Goal: Task Accomplishment & Management: Complete application form

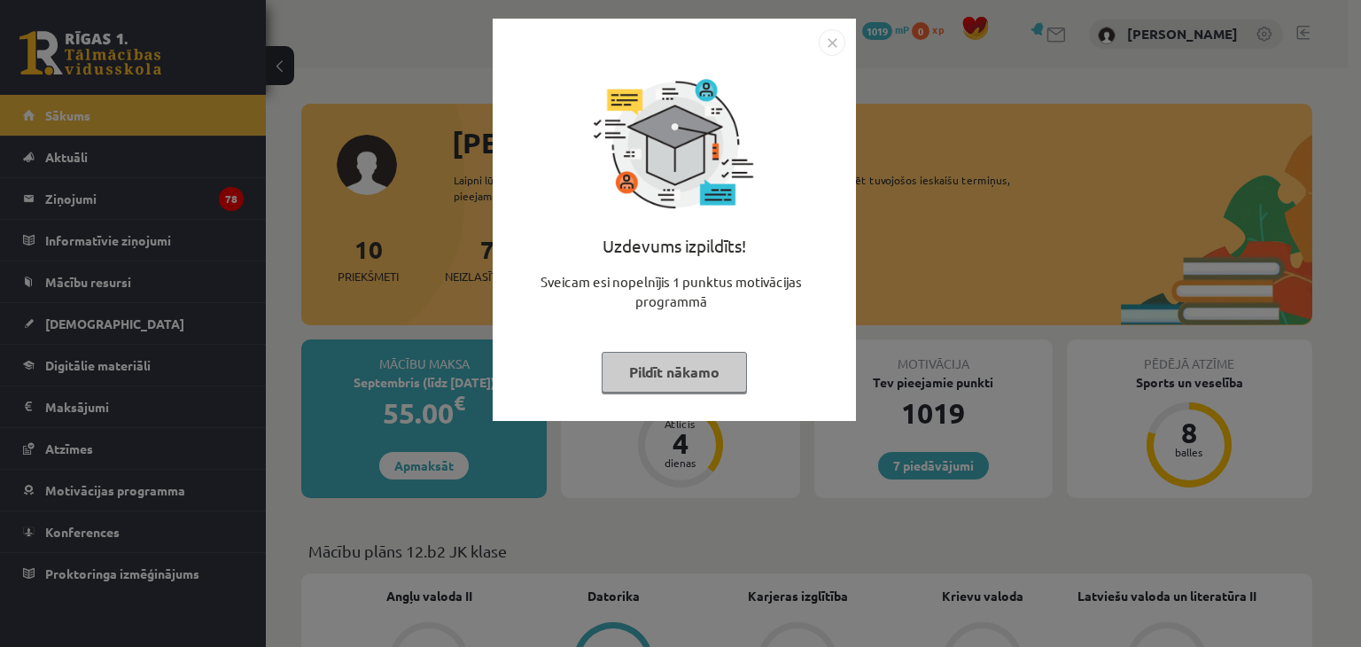
click at [829, 43] on img "Close" at bounding box center [832, 42] width 27 height 27
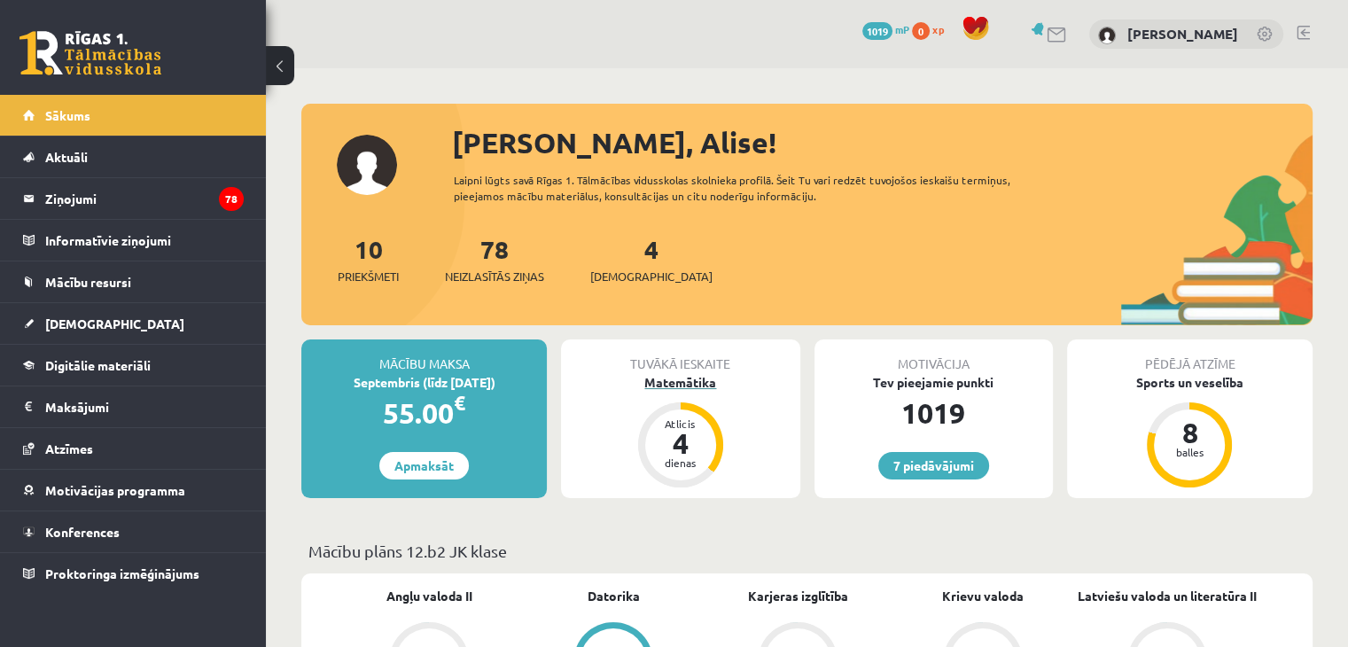
click at [681, 382] on div "Matemātika" at bounding box center [680, 382] width 238 height 19
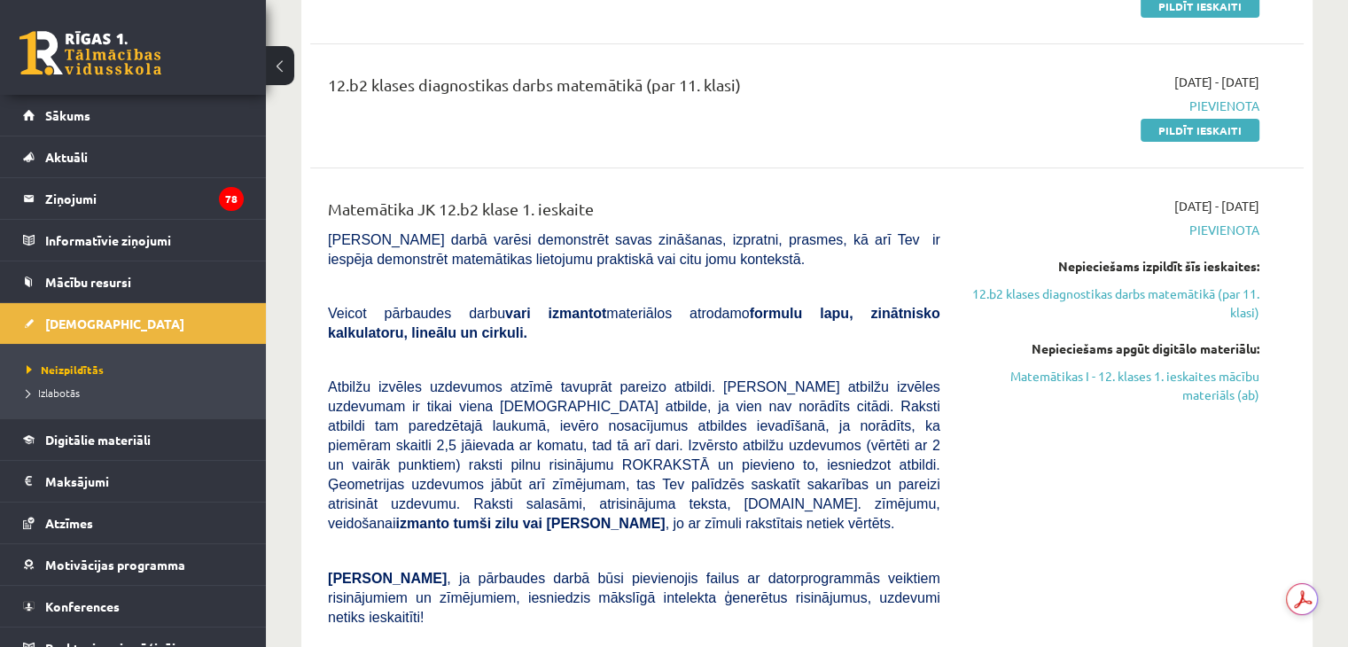
scroll to position [303, 0]
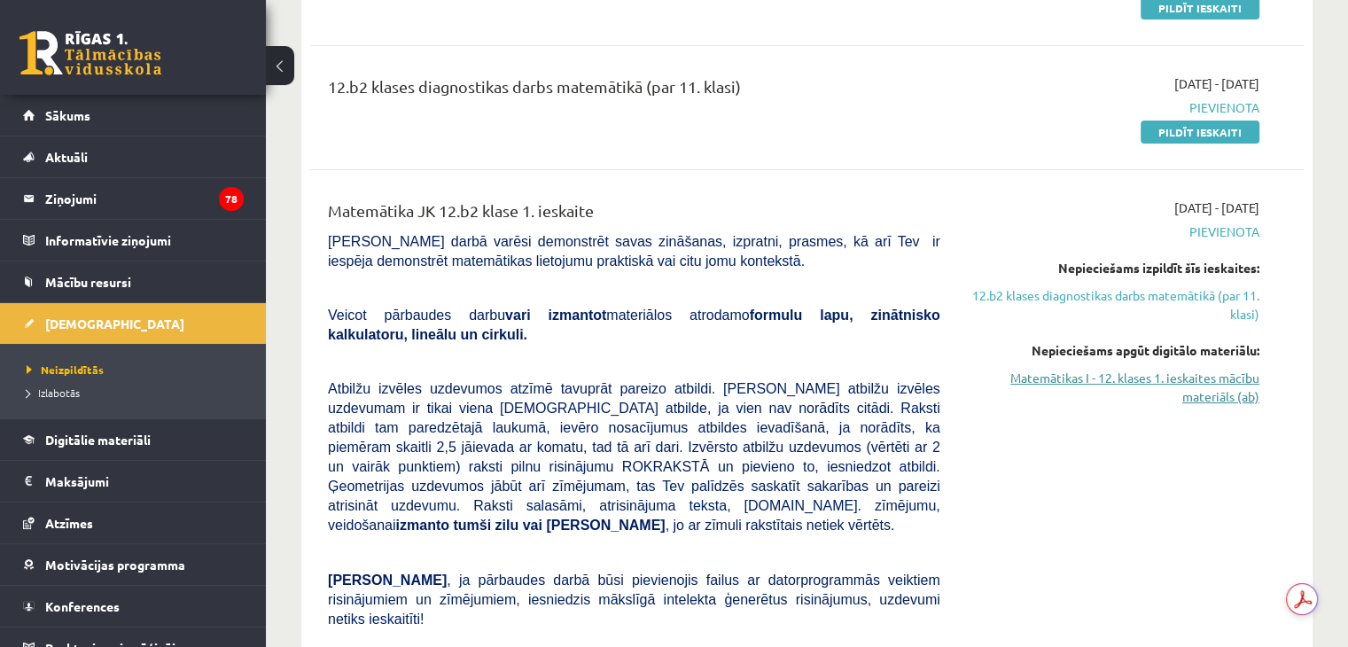
click at [1219, 384] on link "Matemātikas I - 12. klases 1. ieskaites mācību materiāls (ab)" at bounding box center [1113, 387] width 292 height 37
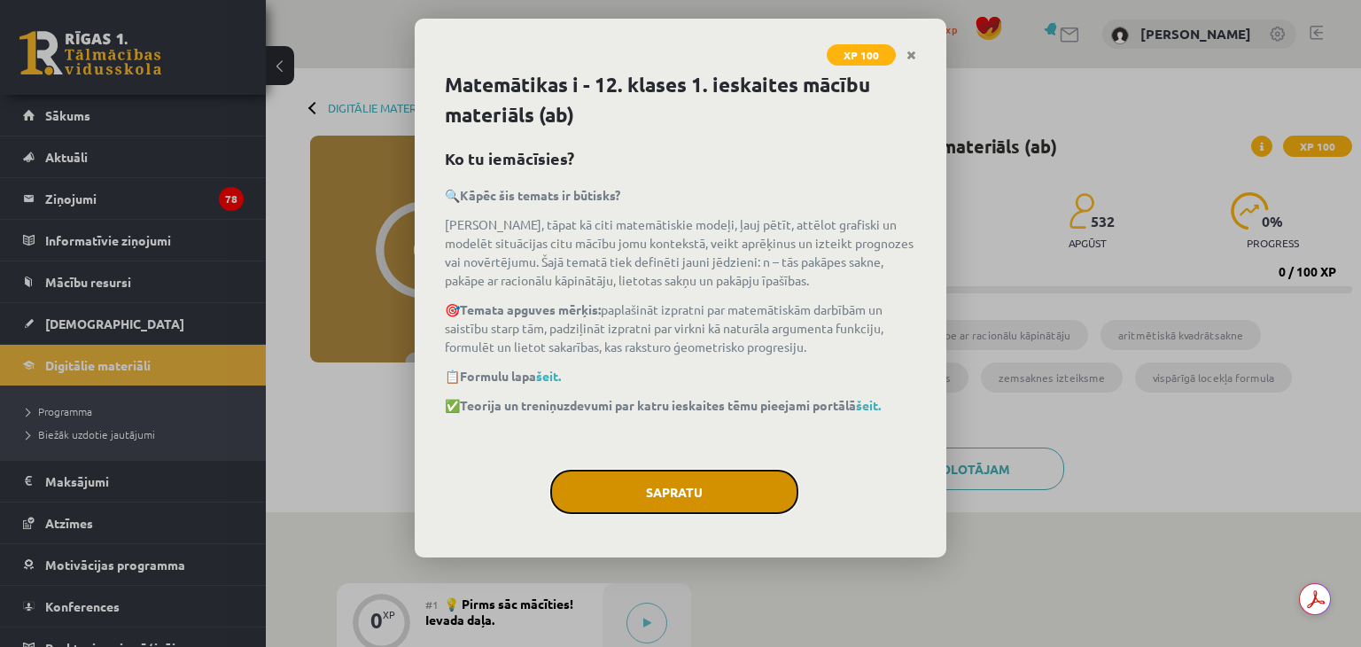
click at [656, 495] on button "Sapratu" at bounding box center [674, 492] width 248 height 44
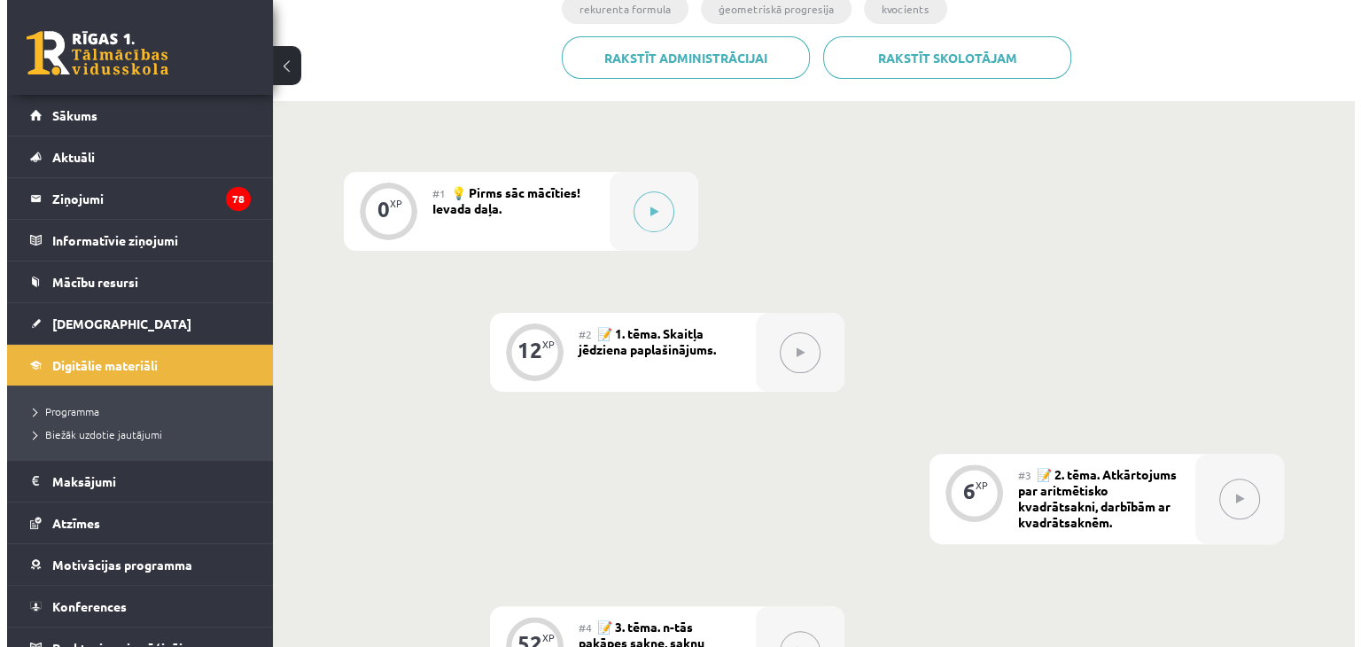
scroll to position [417, 0]
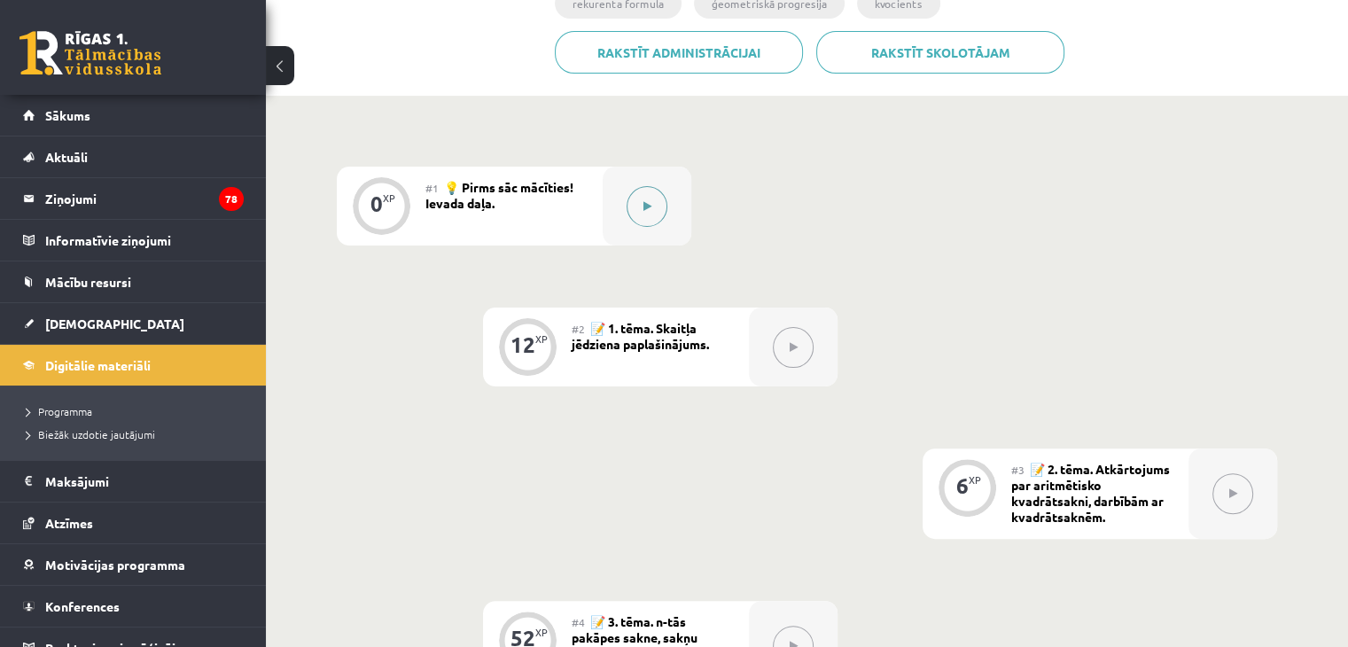
click at [654, 206] on button at bounding box center [647, 206] width 41 height 41
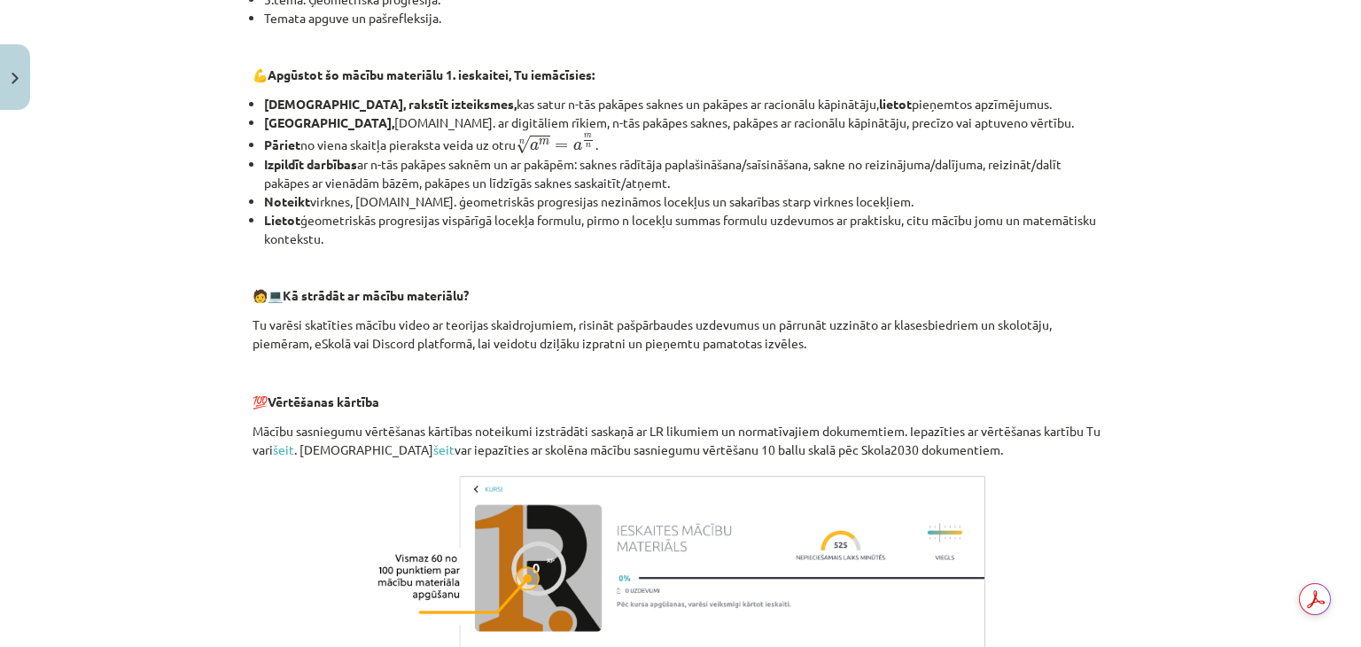
scroll to position [777, 0]
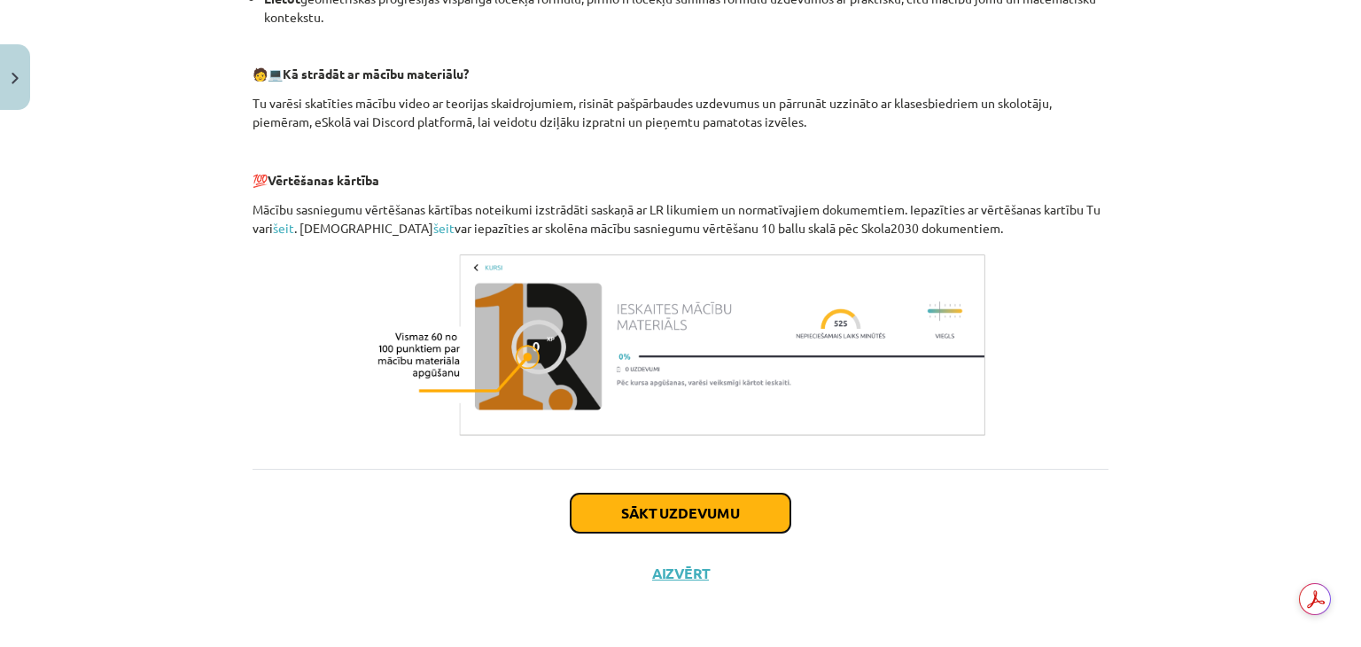
click at [680, 515] on button "Sākt uzdevumu" at bounding box center [681, 513] width 220 height 39
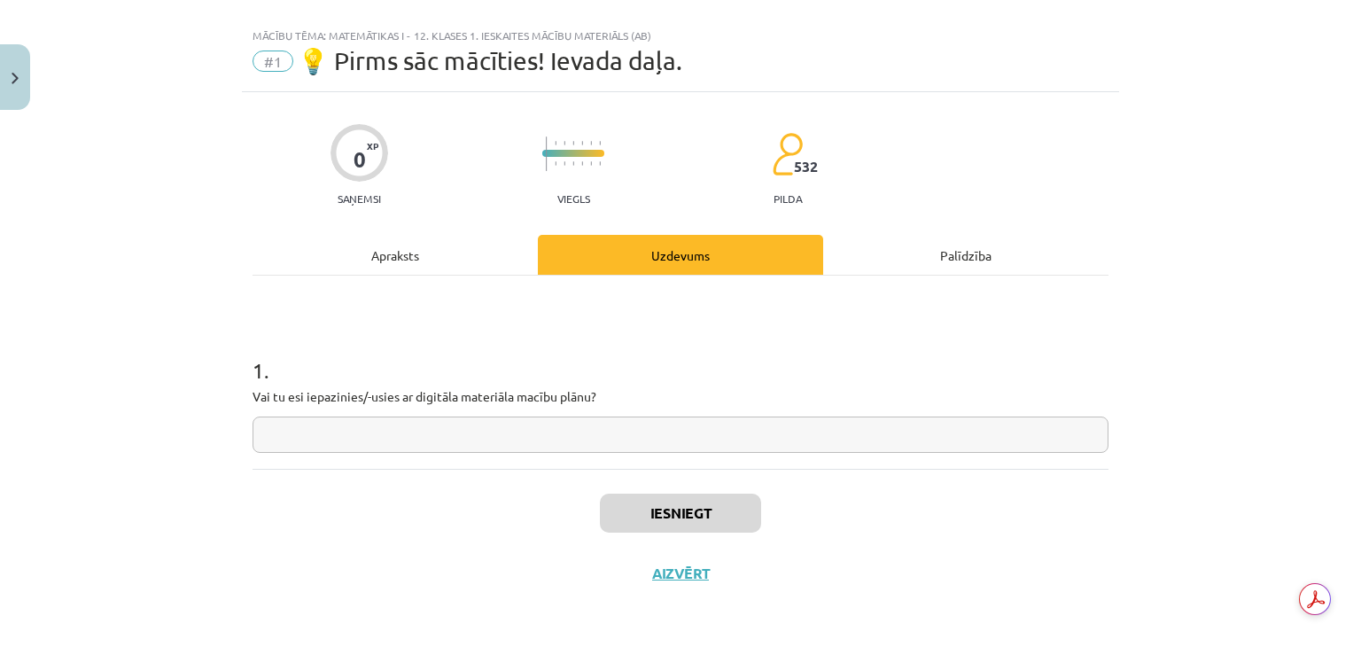
click at [503, 433] on input "text" at bounding box center [681, 435] width 856 height 36
type input "**"
click at [734, 504] on button "Iesniegt" at bounding box center [680, 513] width 161 height 39
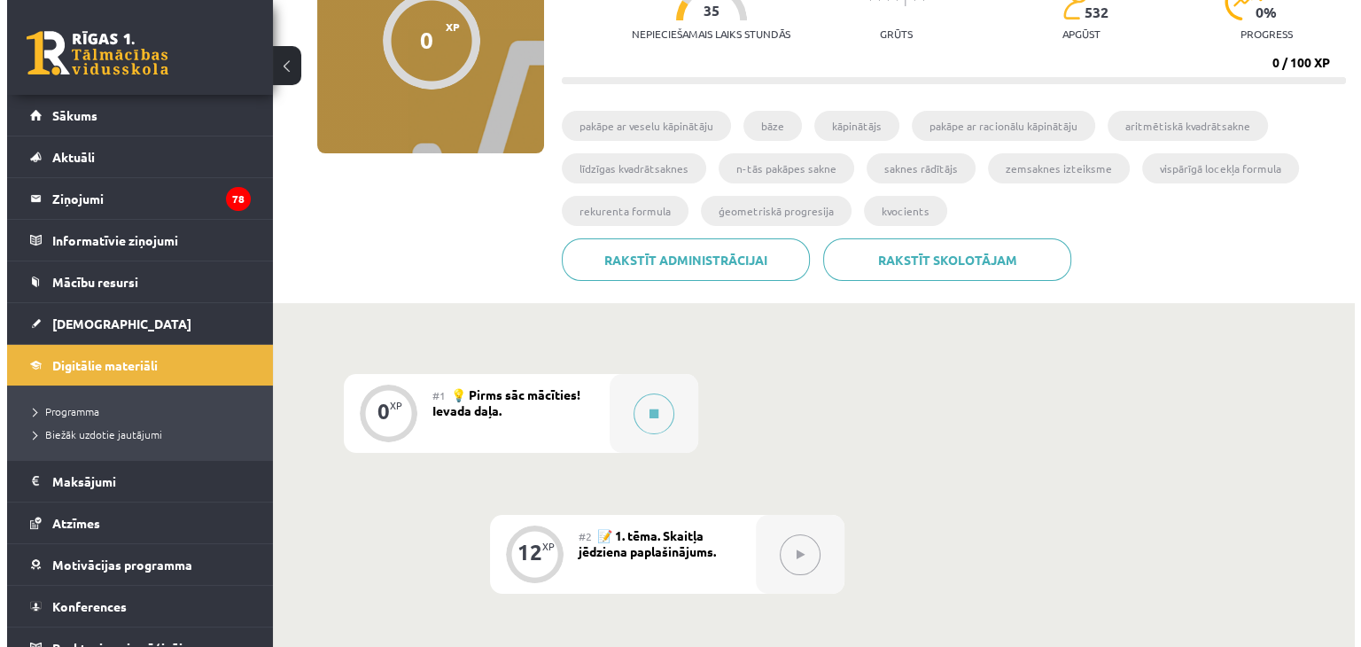
scroll to position [208, 0]
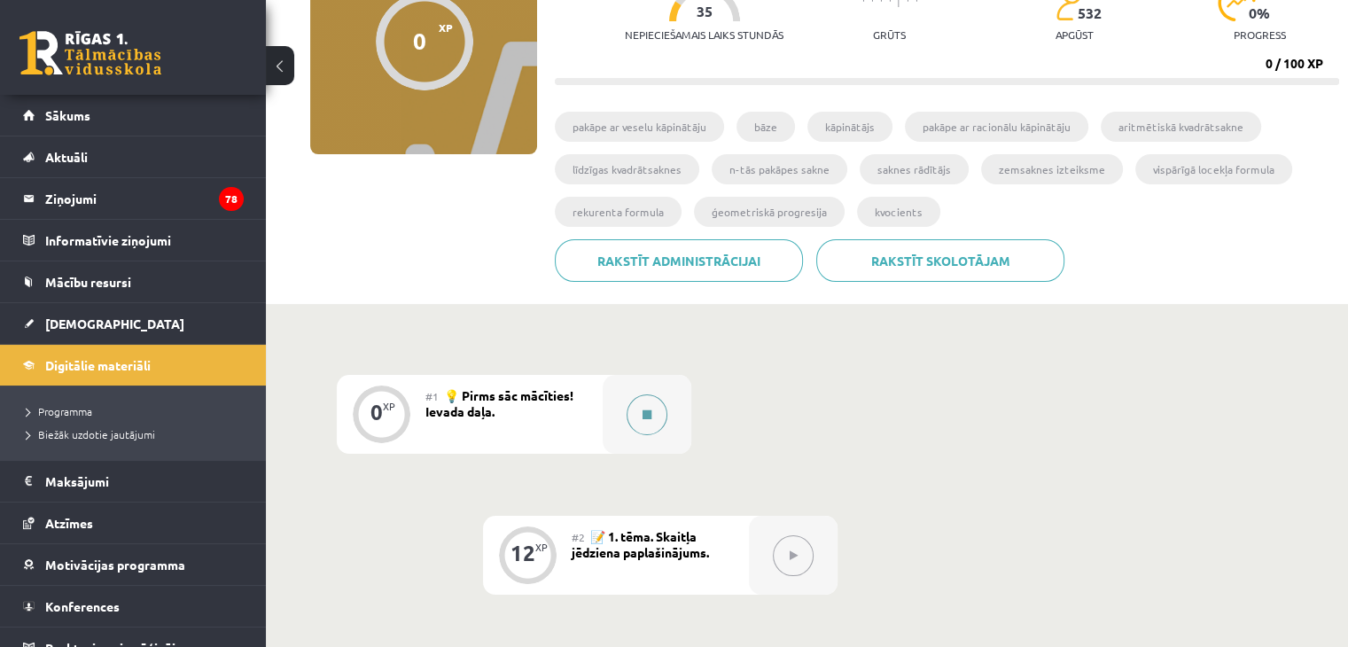
click at [635, 407] on button at bounding box center [647, 414] width 41 height 41
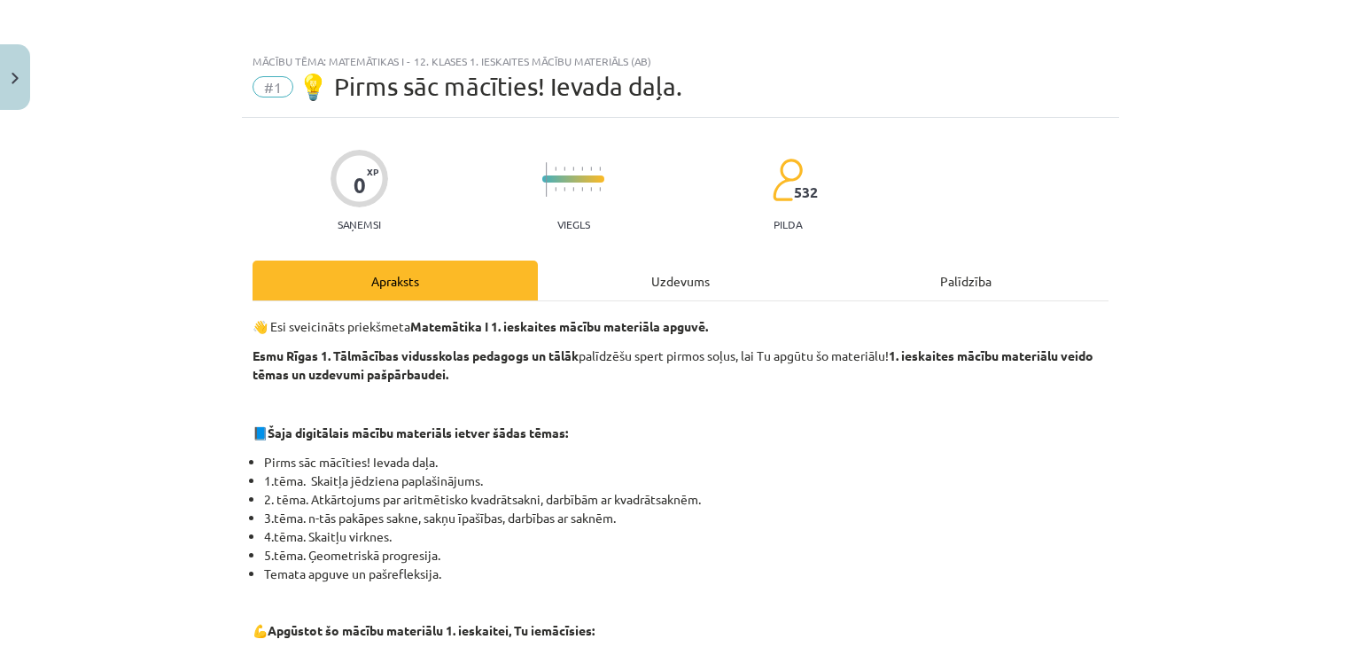
click at [691, 277] on div "Uzdevums" at bounding box center [680, 281] width 285 height 40
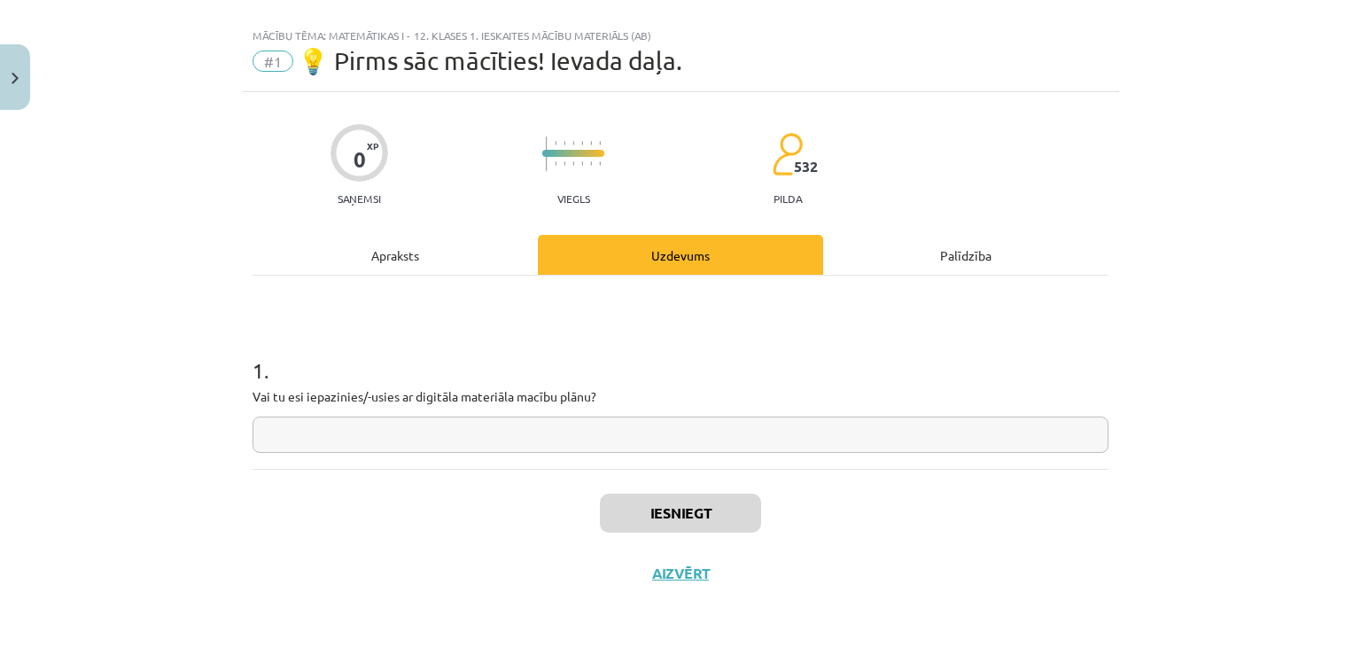
click at [571, 427] on input "text" at bounding box center [681, 435] width 856 height 36
type input "**"
click at [627, 508] on button "Iesniegt" at bounding box center [680, 513] width 161 height 39
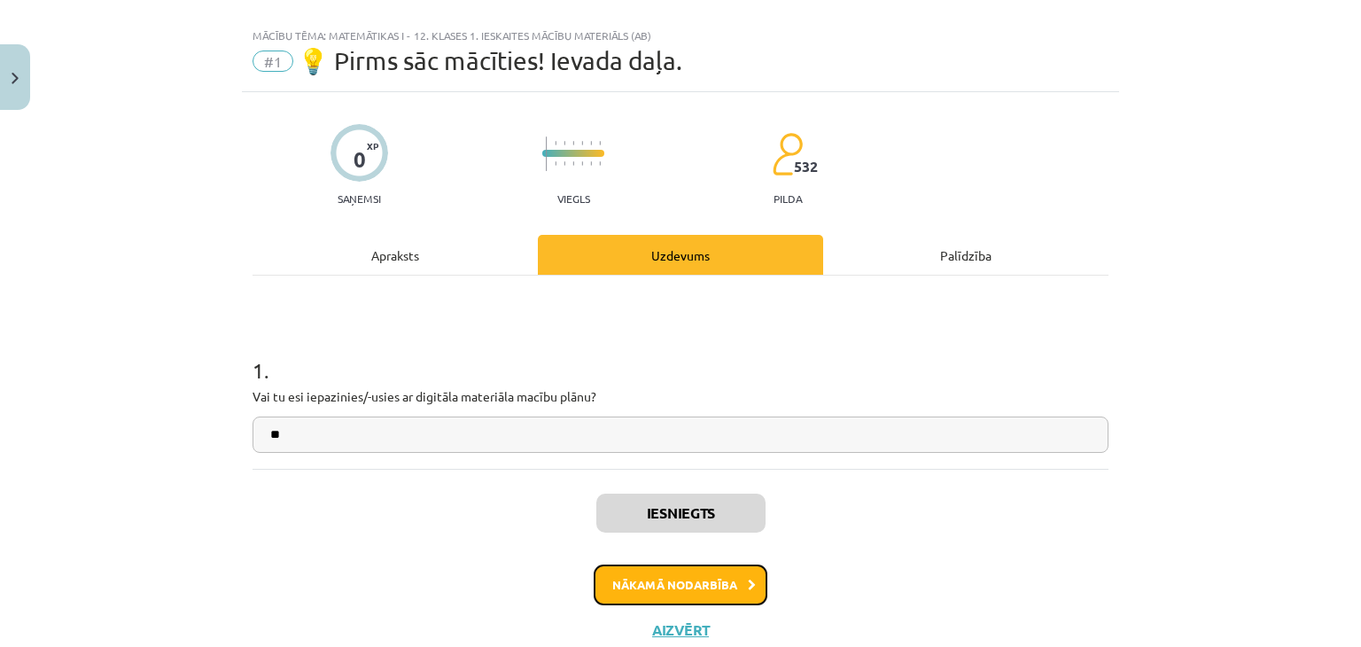
click at [638, 580] on button "Nākamā nodarbība" at bounding box center [681, 585] width 174 height 41
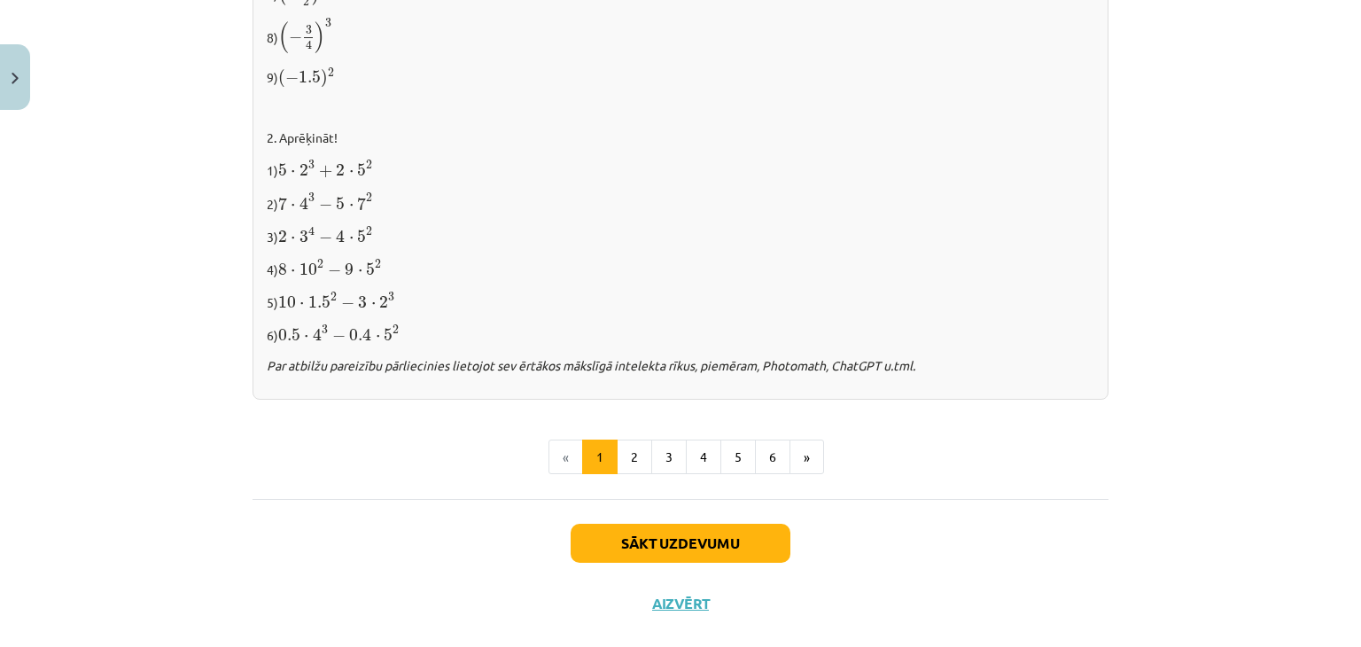
scroll to position [1846, 0]
click at [635, 445] on button "2" at bounding box center [634, 455] width 35 height 35
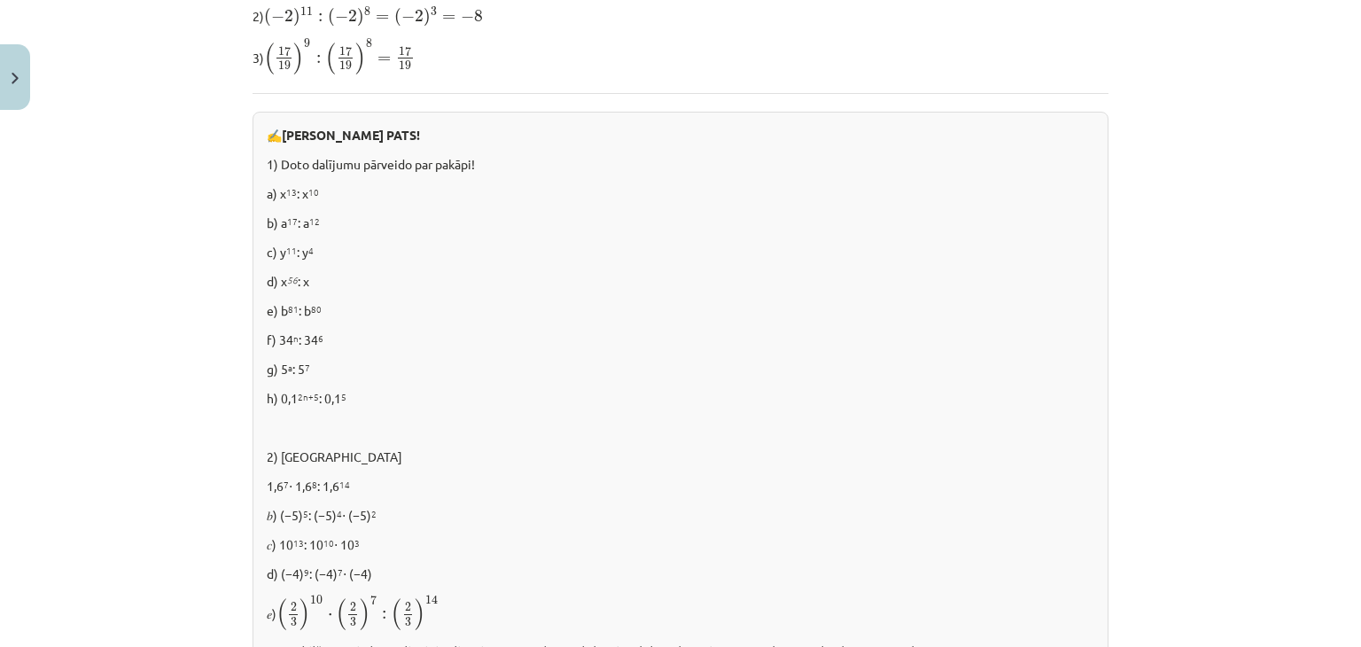
scroll to position [1233, 0]
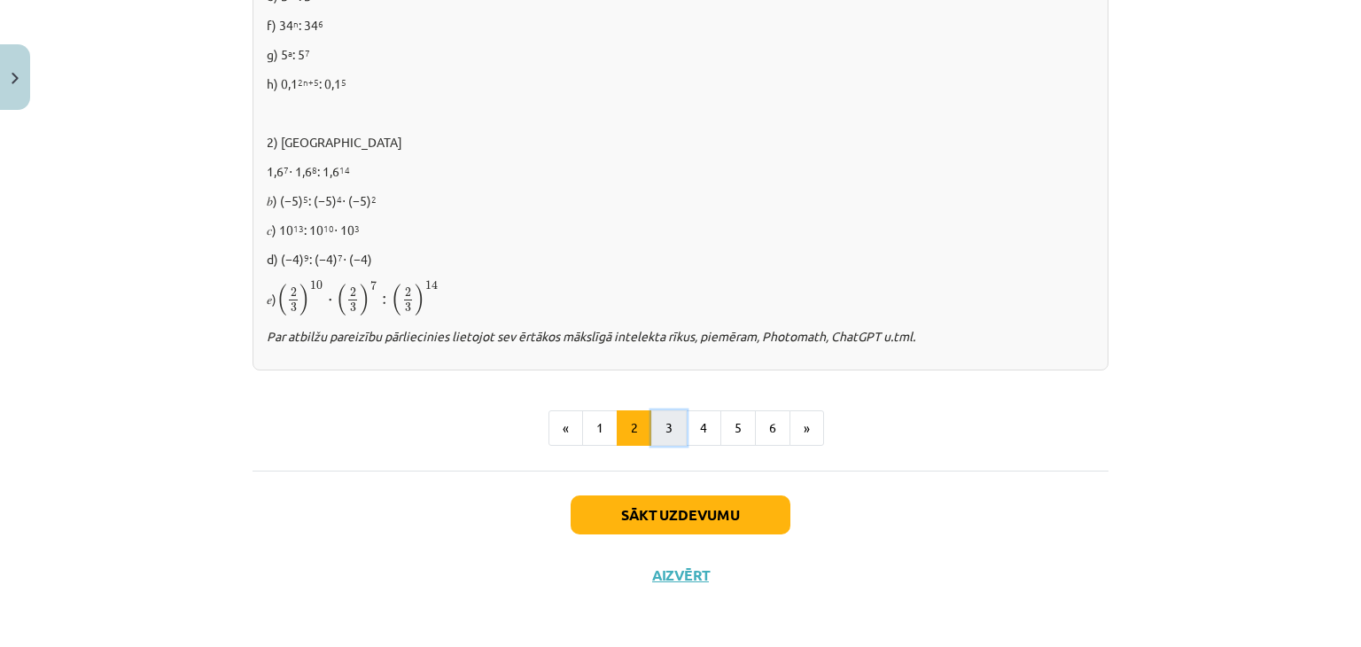
click at [661, 417] on button "3" at bounding box center [668, 427] width 35 height 35
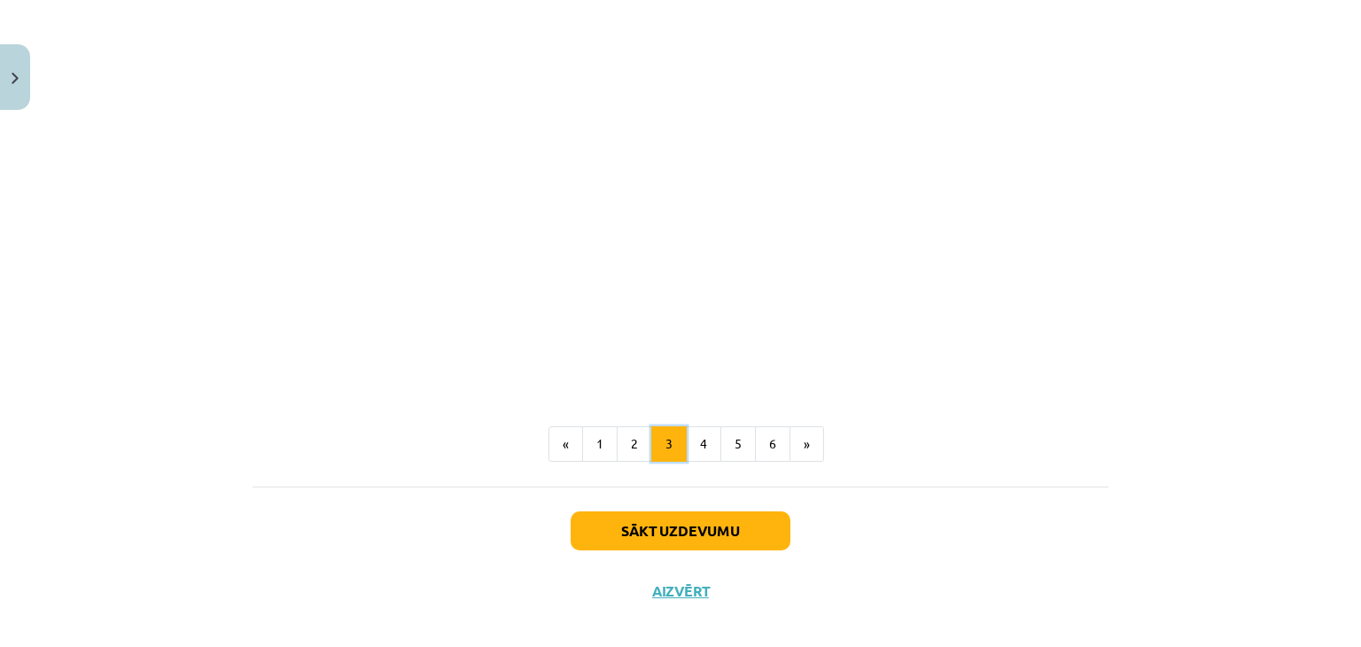
scroll to position [1577, 0]
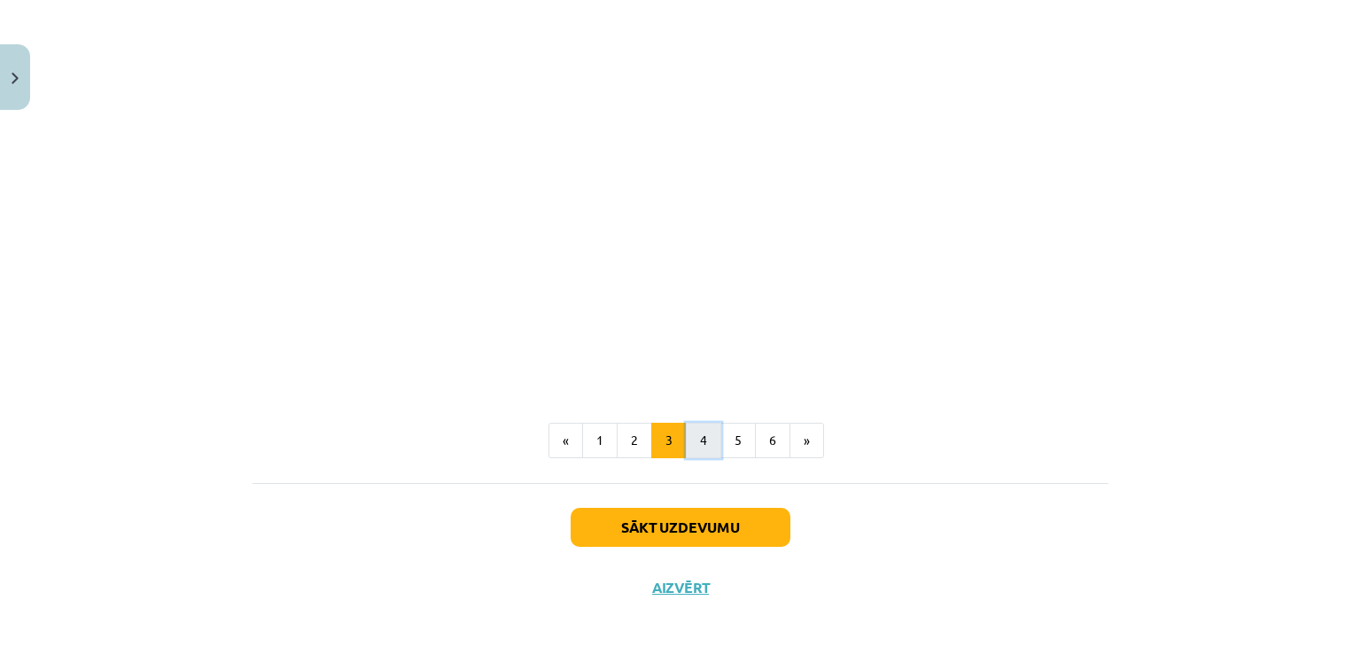
click at [699, 438] on button "4" at bounding box center [703, 440] width 35 height 35
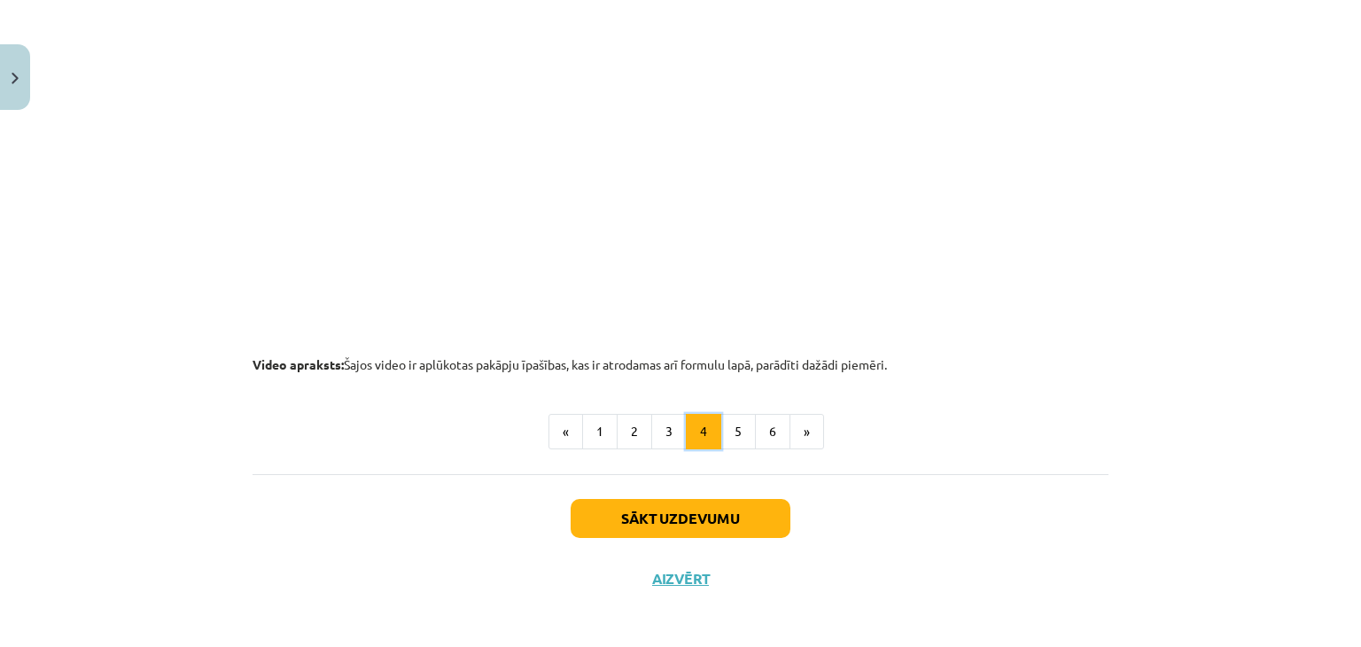
scroll to position [1859, 0]
click at [720, 423] on button "5" at bounding box center [737, 430] width 35 height 35
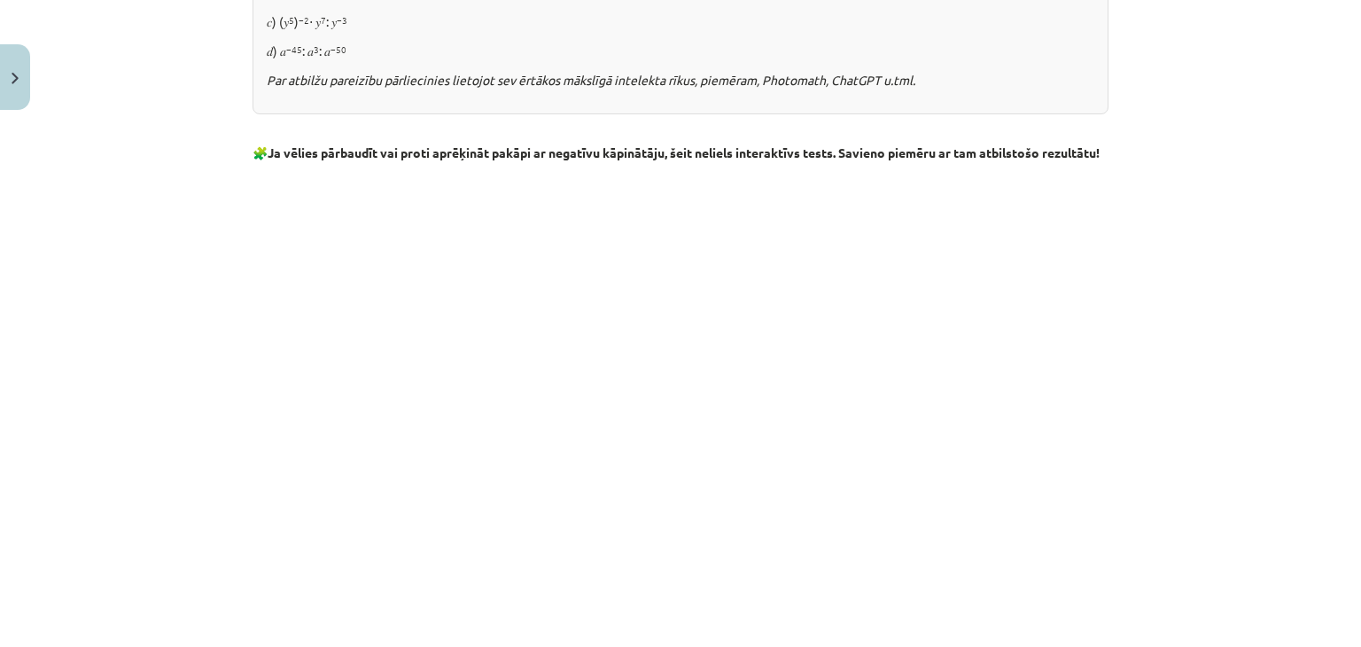
scroll to position [2107, 0]
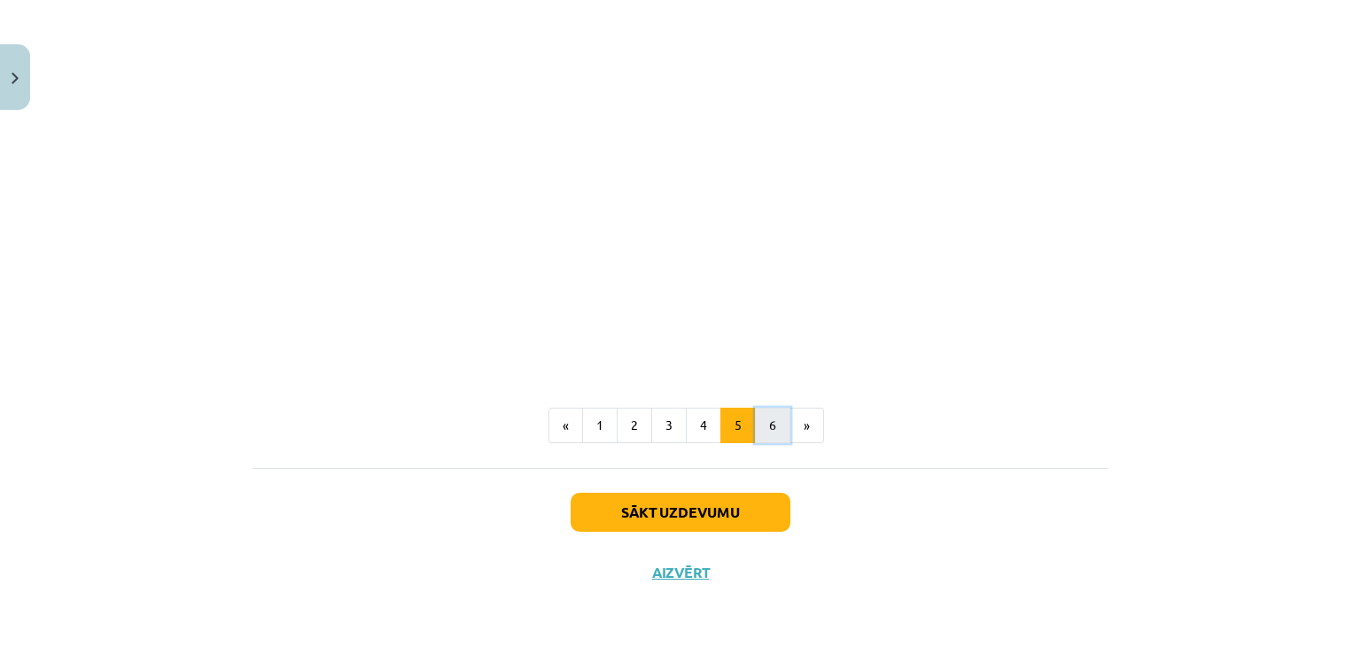
click at [766, 417] on button "6" at bounding box center [772, 425] width 35 height 35
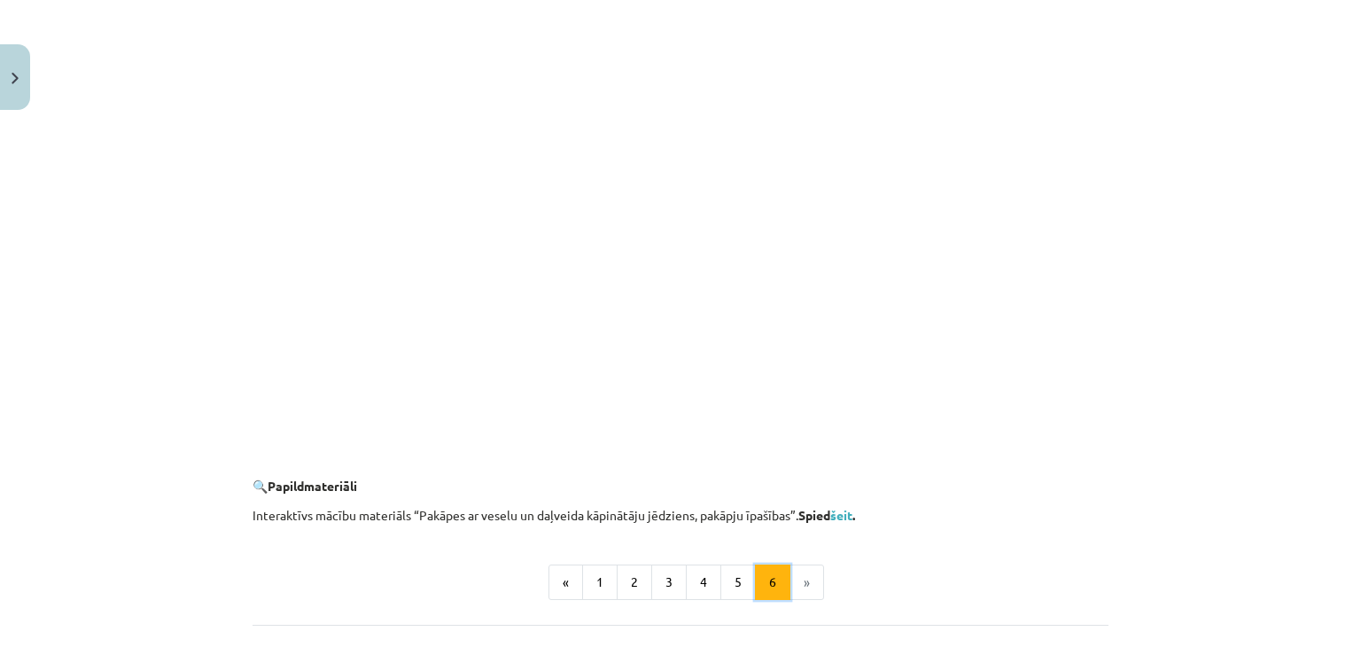
scroll to position [1702, 0]
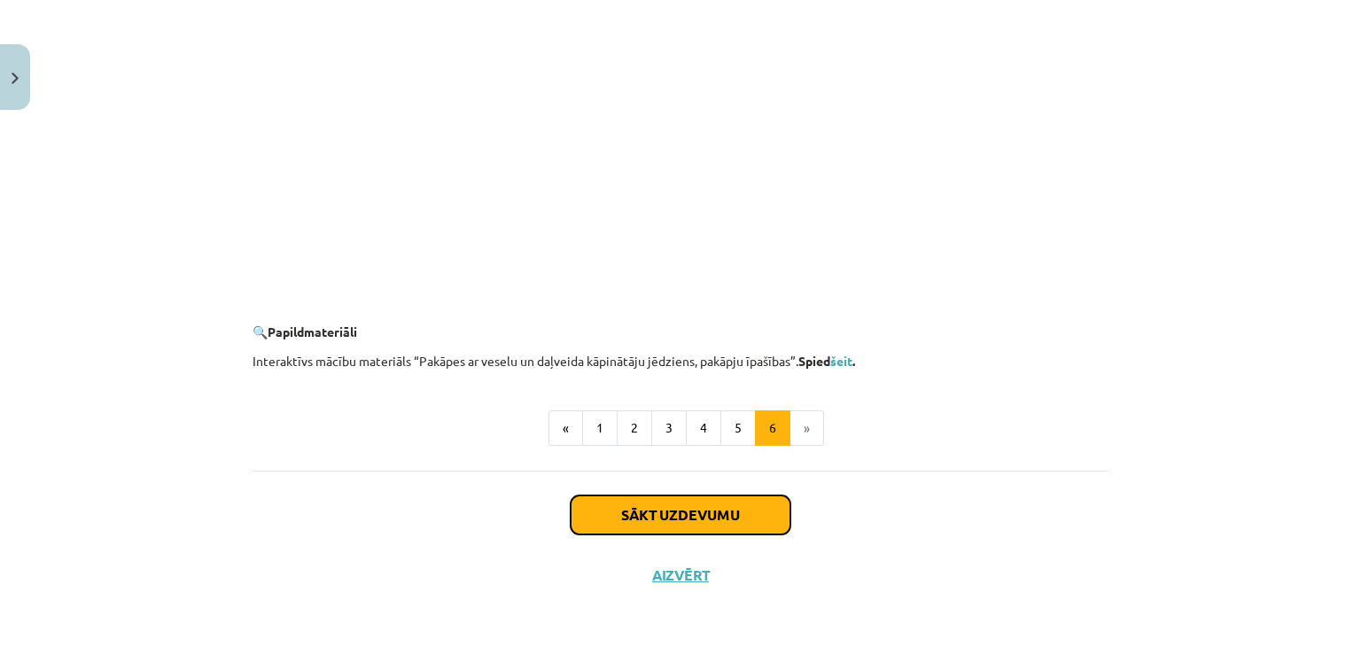
click at [673, 518] on button "Sākt uzdevumu" at bounding box center [681, 514] width 220 height 39
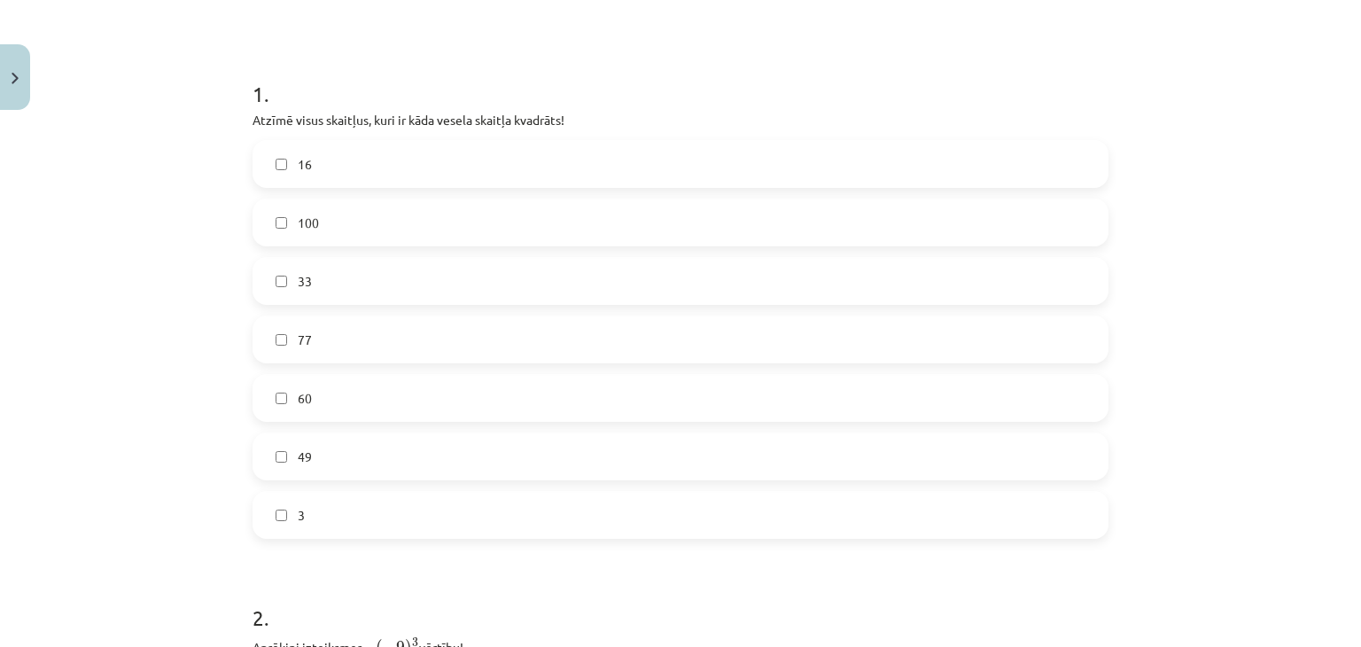
scroll to position [307, 0]
click at [368, 214] on label "100" at bounding box center [680, 218] width 853 height 44
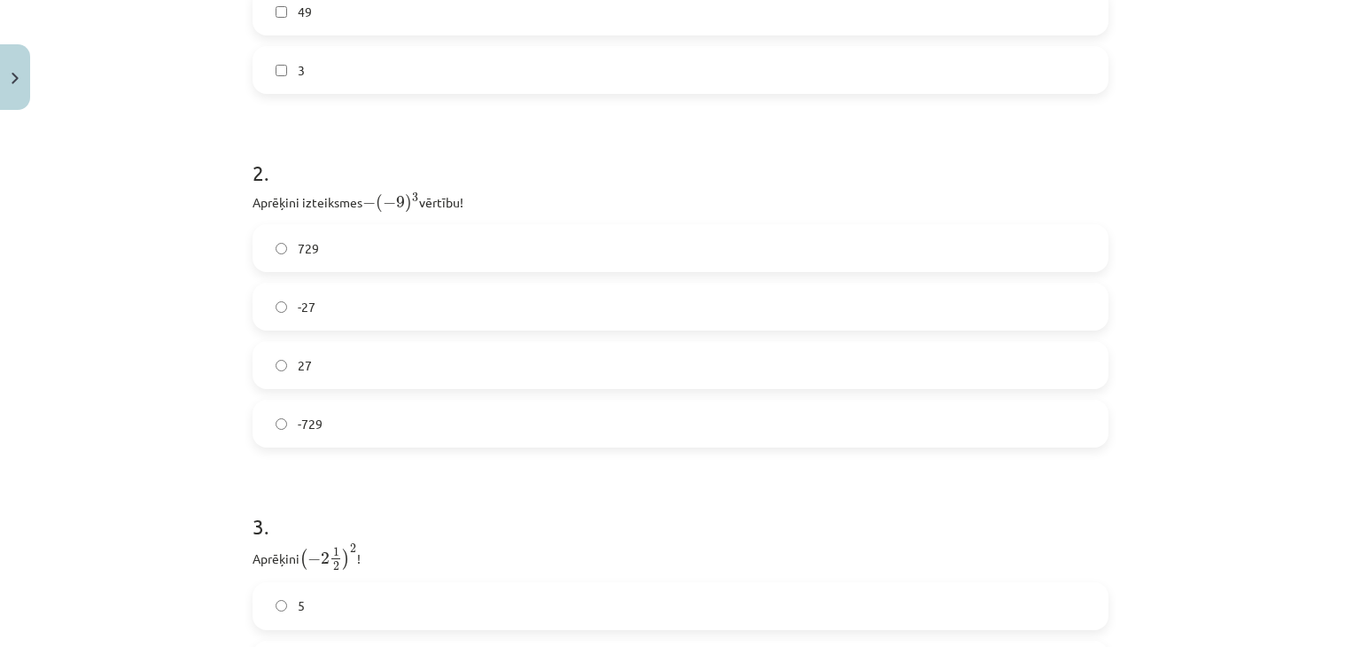
scroll to position [772, 0]
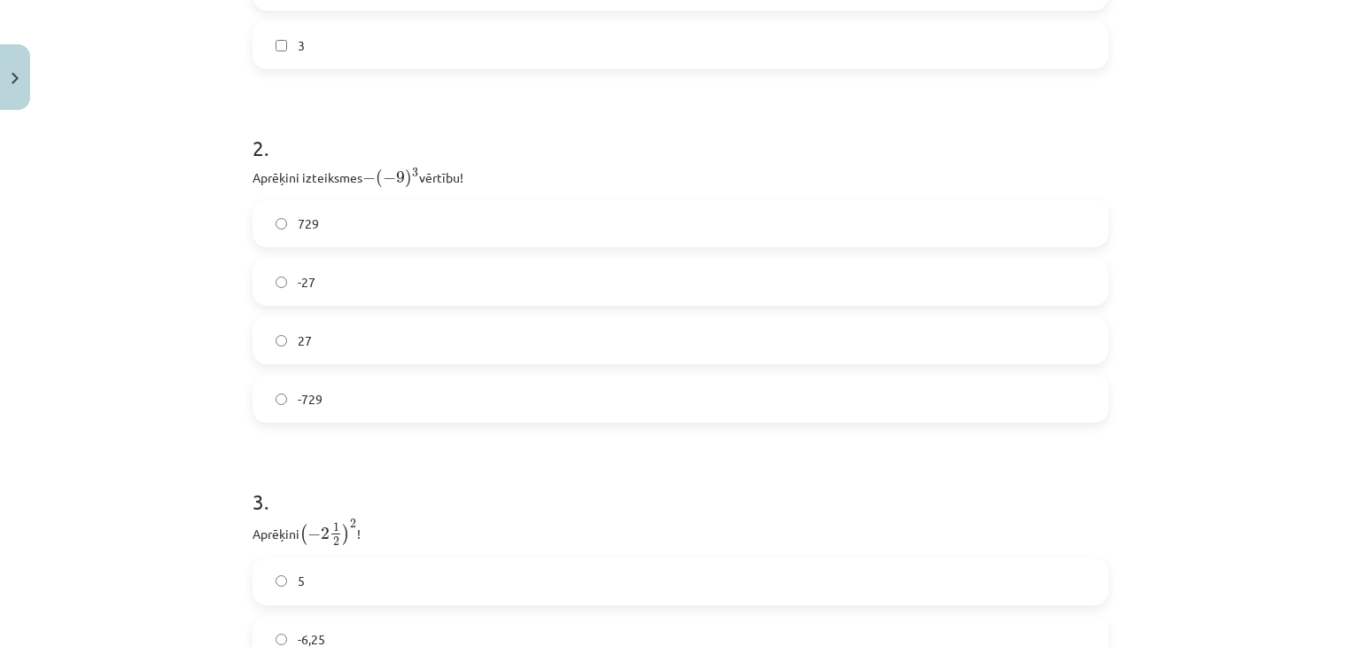
click at [415, 220] on label "729" at bounding box center [680, 223] width 853 height 44
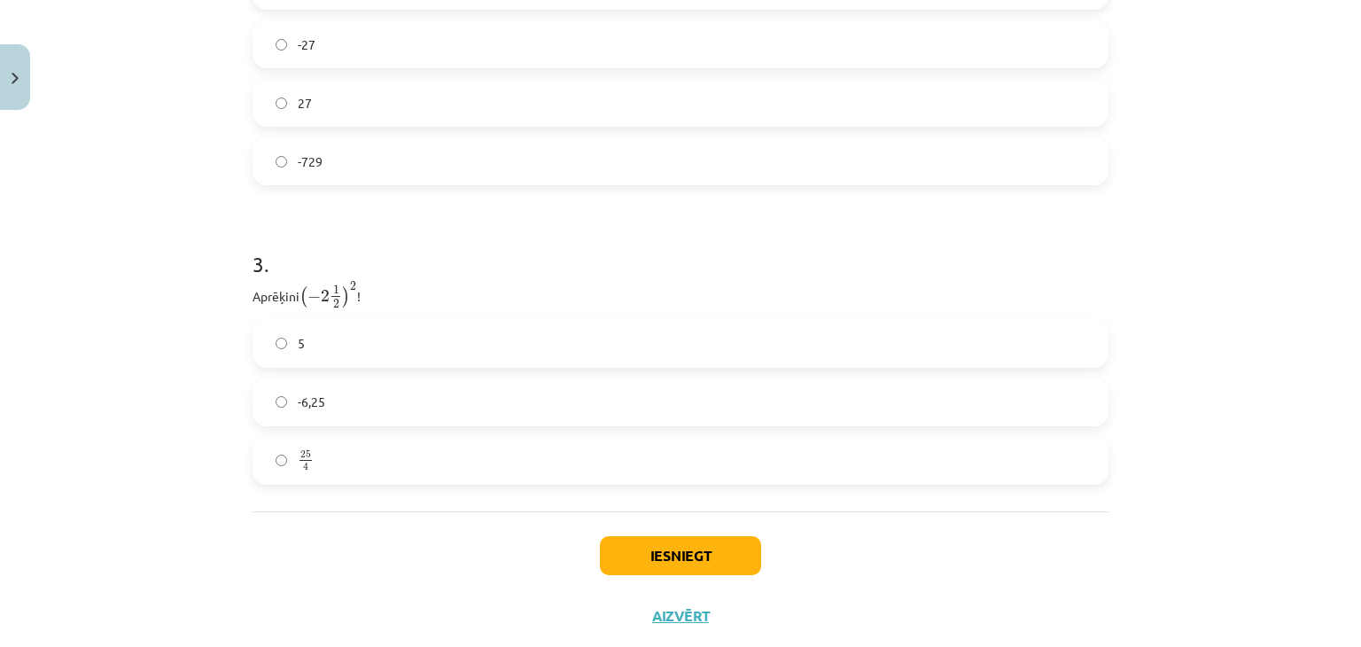
scroll to position [1051, 0]
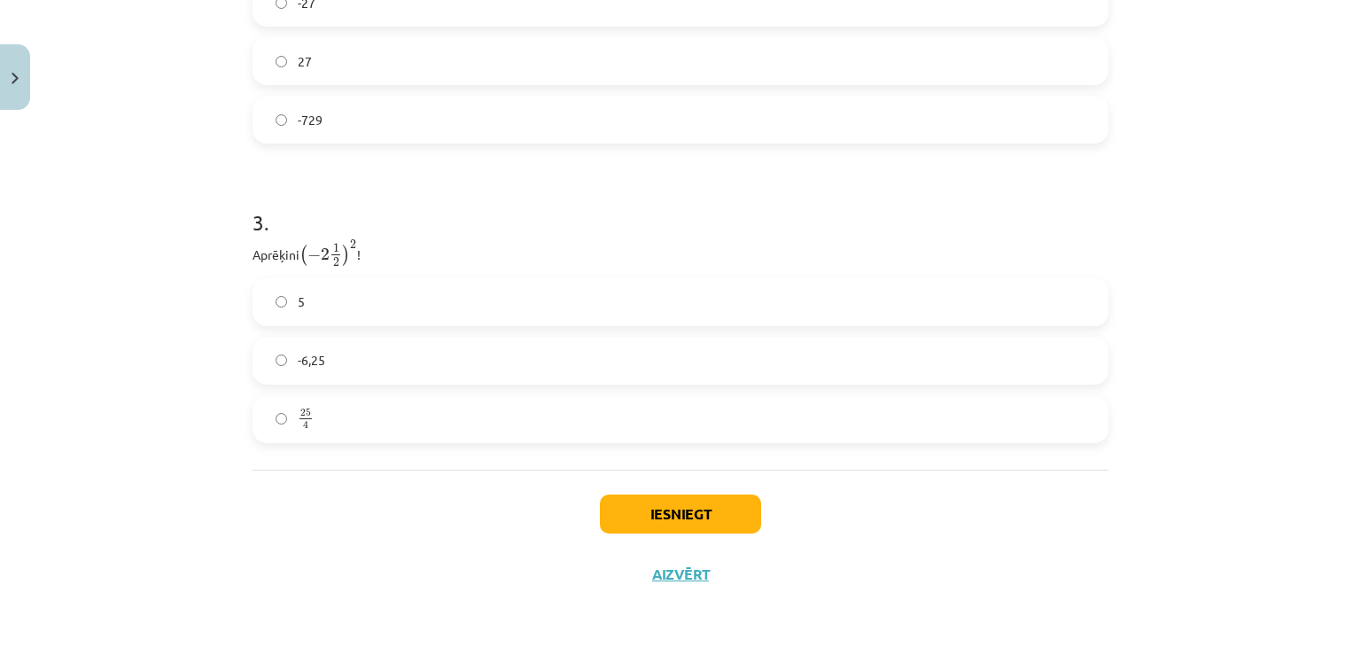
click at [380, 414] on label "25 4 25 4" at bounding box center [680, 419] width 853 height 44
click at [631, 509] on button "Iesniegt" at bounding box center [680, 514] width 161 height 39
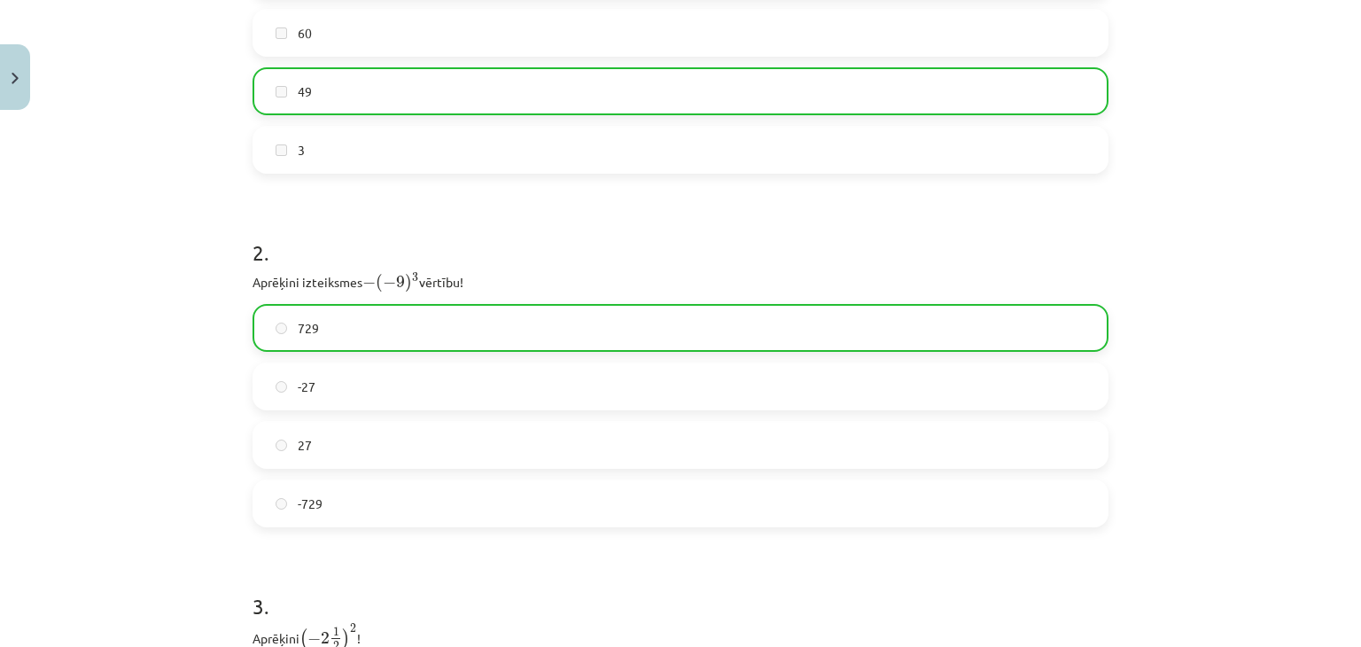
scroll to position [1107, 0]
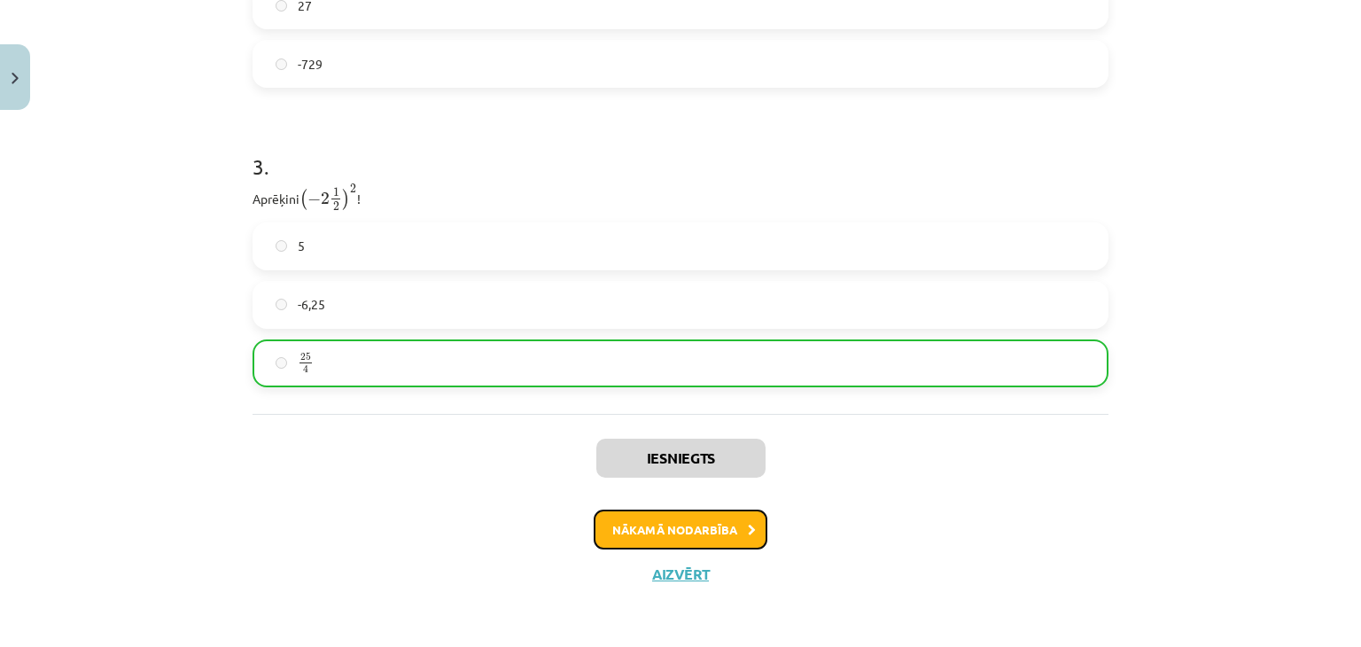
click at [662, 520] on button "Nākamā nodarbība" at bounding box center [681, 530] width 174 height 41
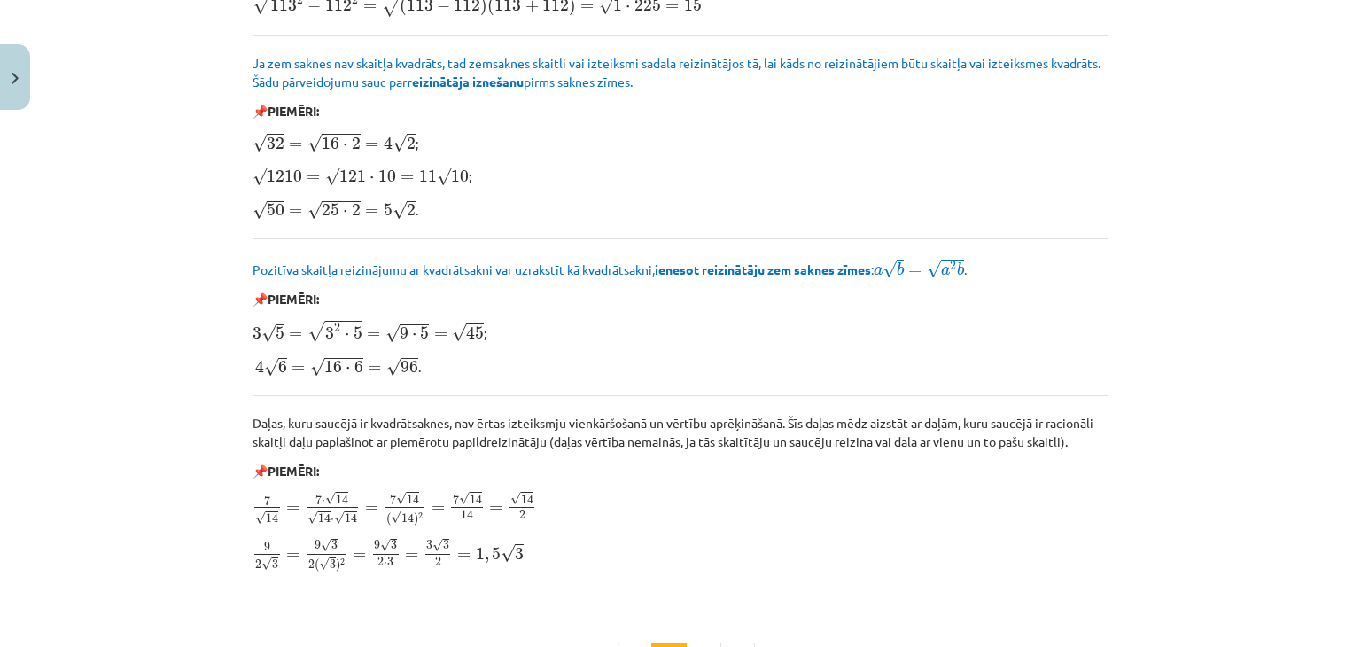
scroll to position [2127, 0]
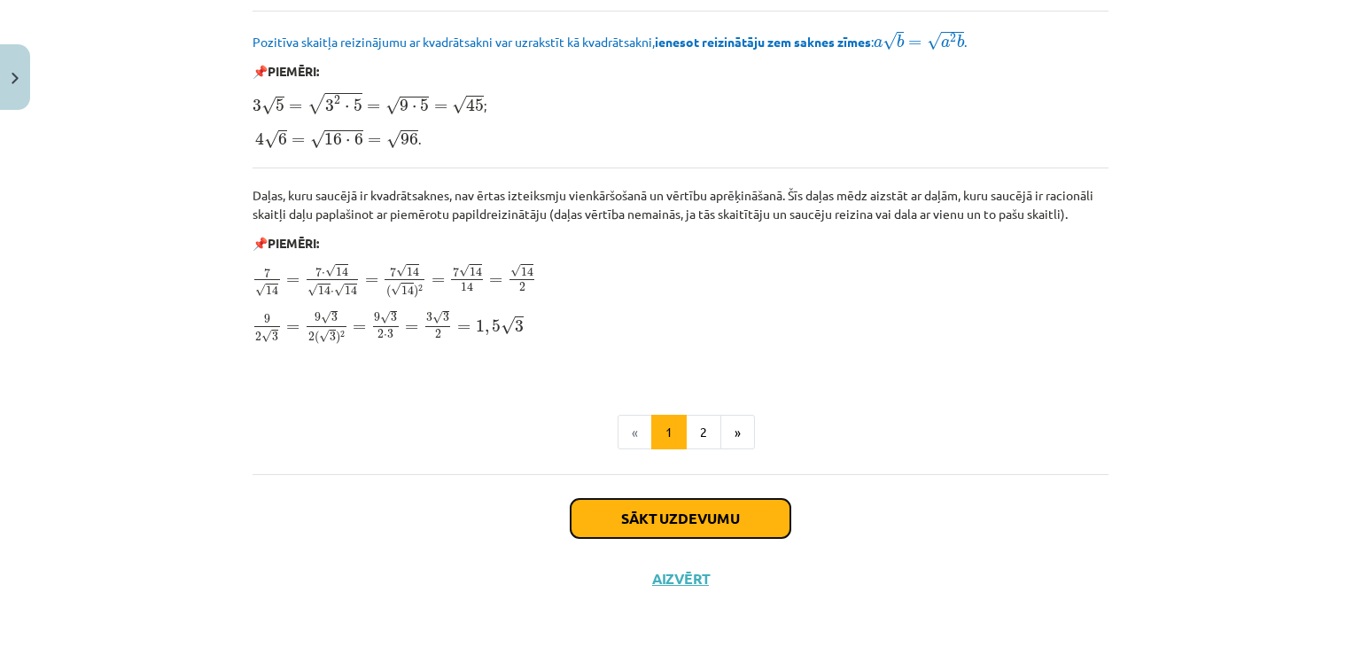
click at [723, 508] on button "Sākt uzdevumu" at bounding box center [681, 518] width 220 height 39
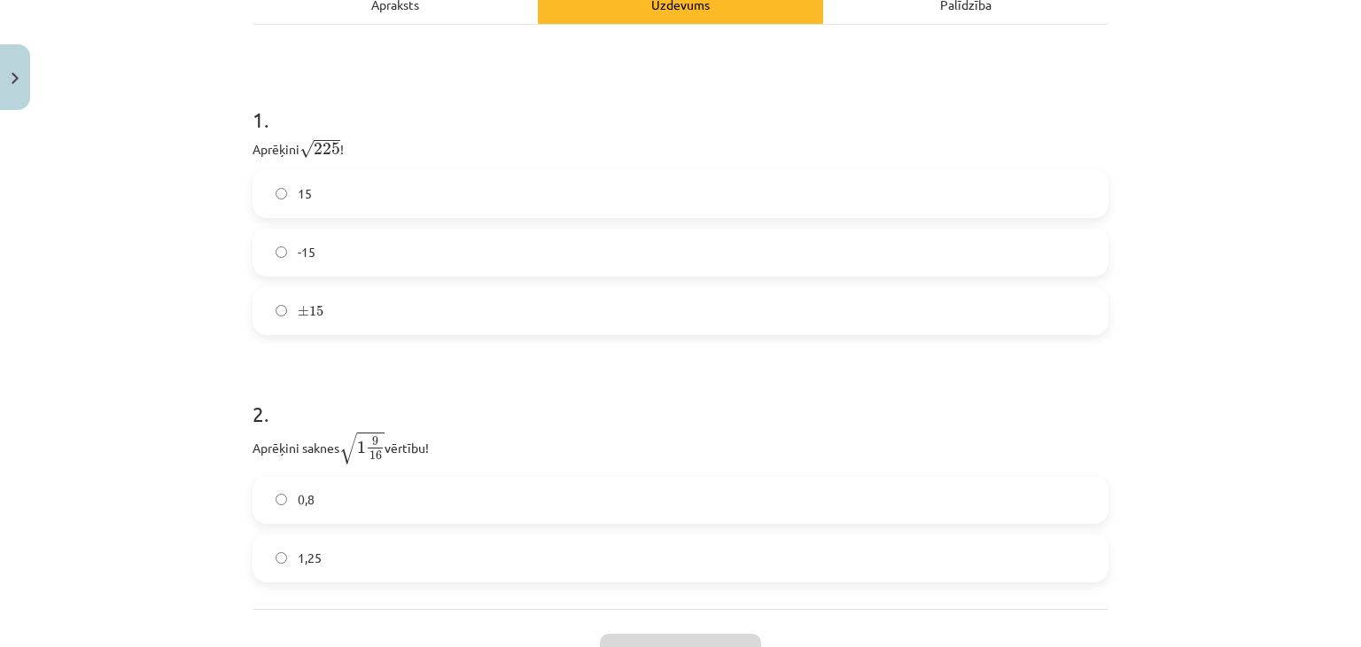
scroll to position [310, 0]
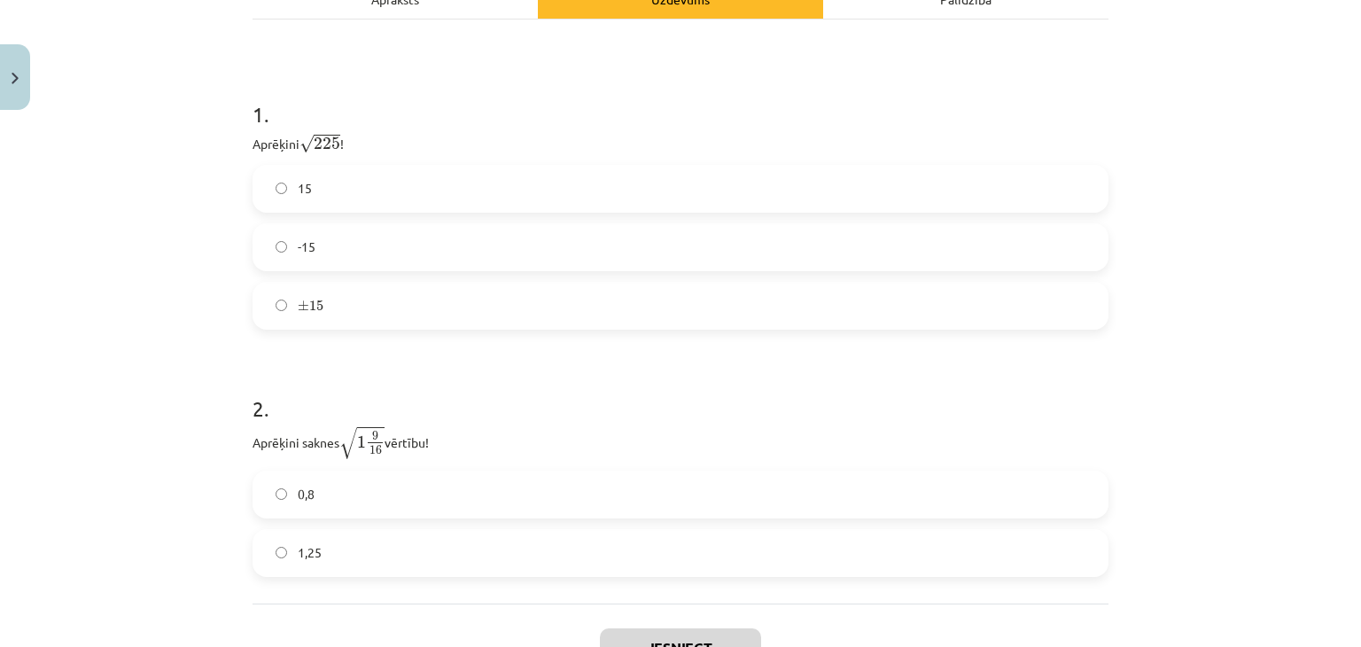
click at [353, 196] on label "15" at bounding box center [680, 189] width 853 height 44
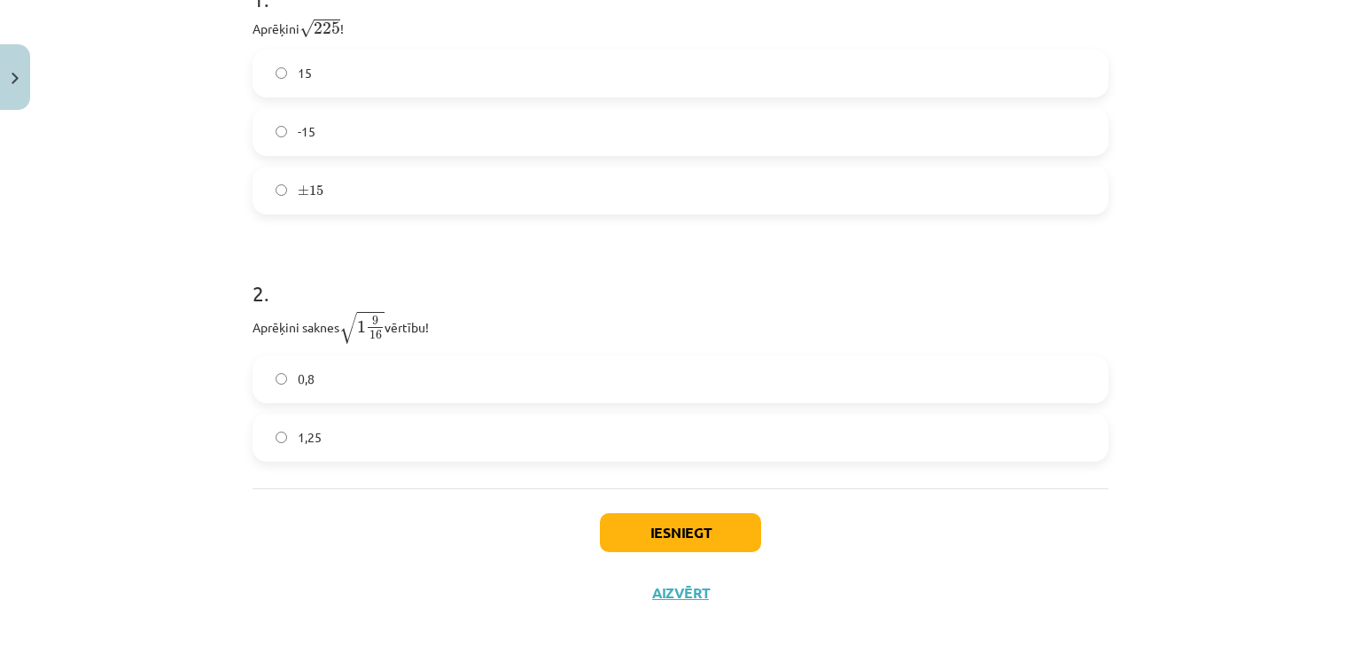
scroll to position [444, 0]
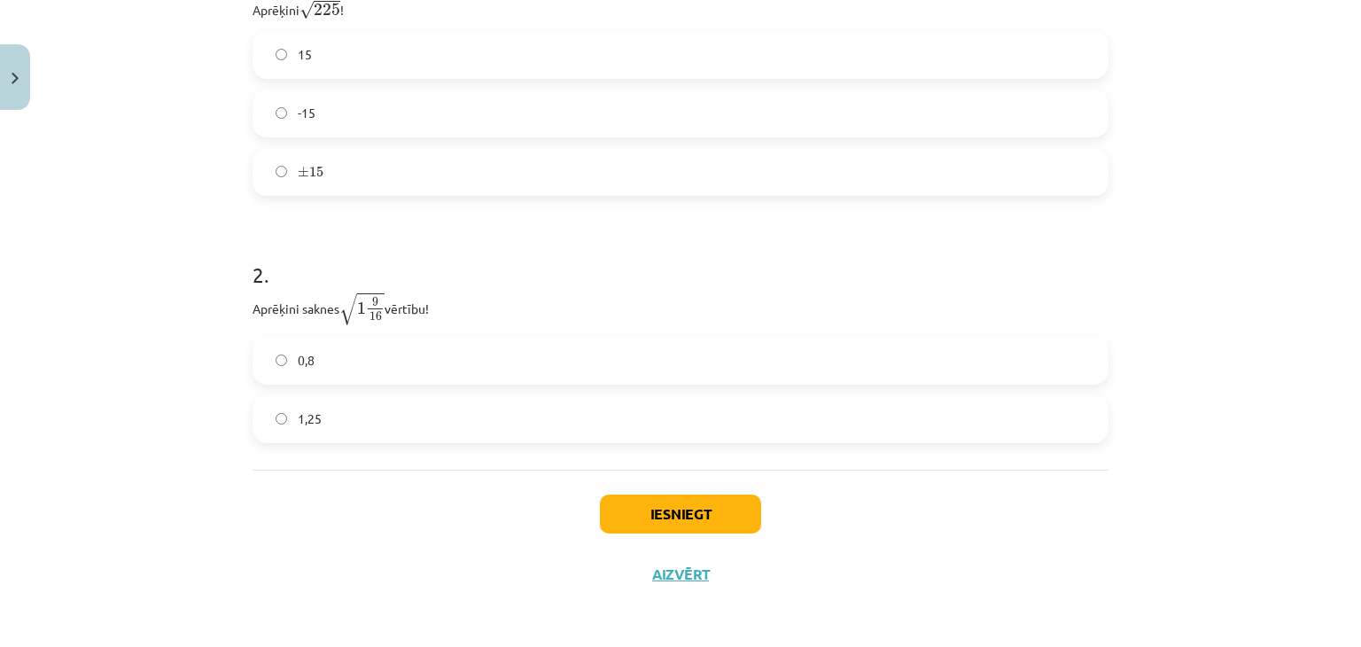
click at [337, 424] on label "1,25" at bounding box center [680, 419] width 853 height 44
click at [666, 515] on button "Iesniegt" at bounding box center [680, 514] width 161 height 39
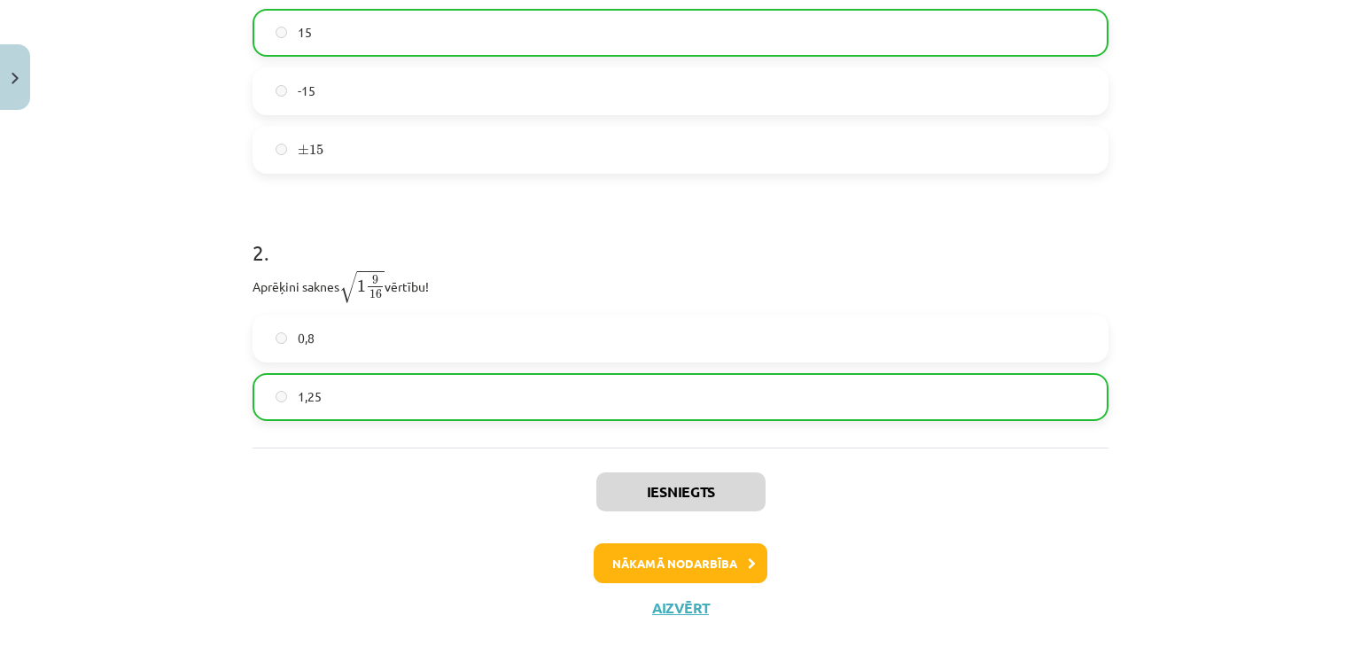
scroll to position [468, 0]
click at [674, 558] on button "Nākamā nodarbība" at bounding box center [681, 561] width 174 height 41
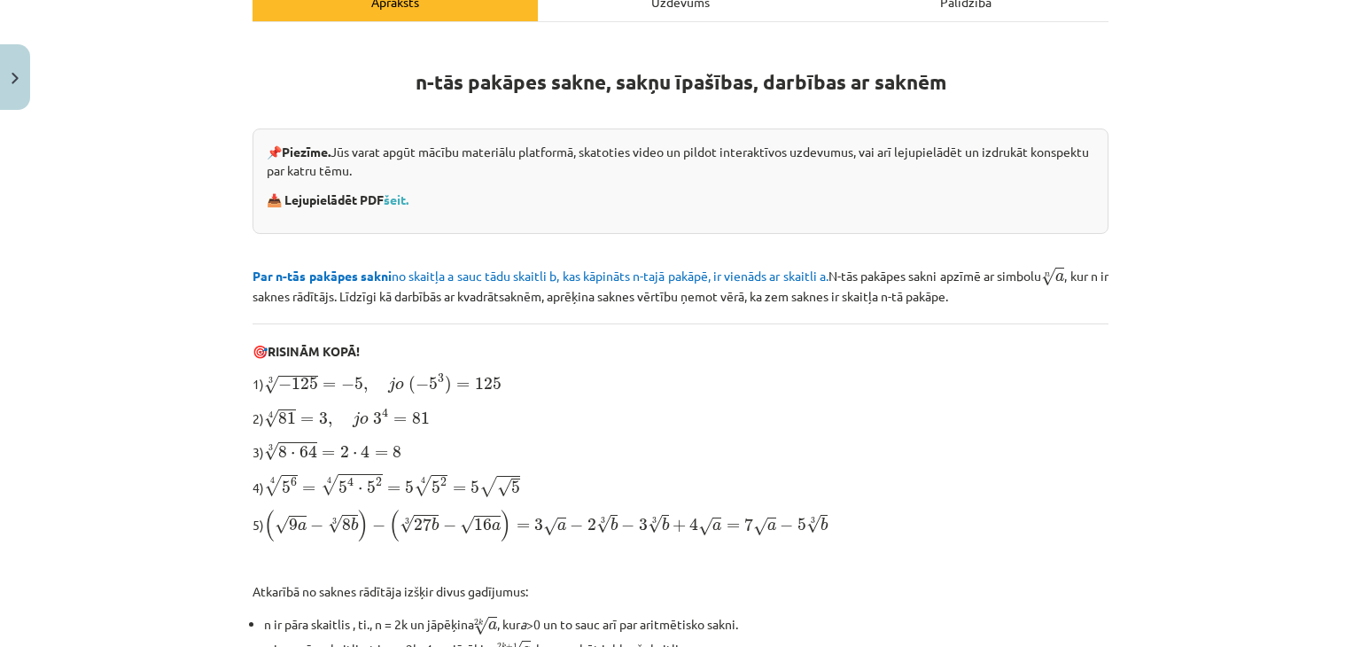
scroll to position [489, 0]
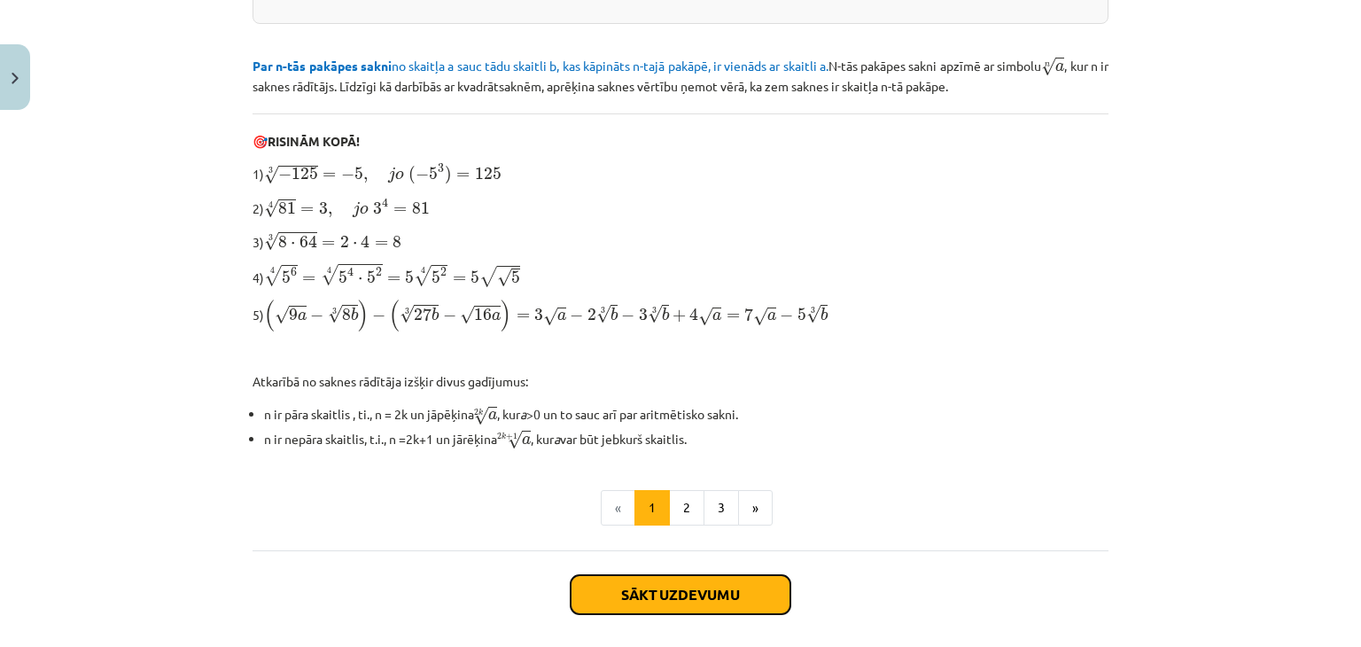
click at [651, 582] on button "Sākt uzdevumu" at bounding box center [681, 594] width 220 height 39
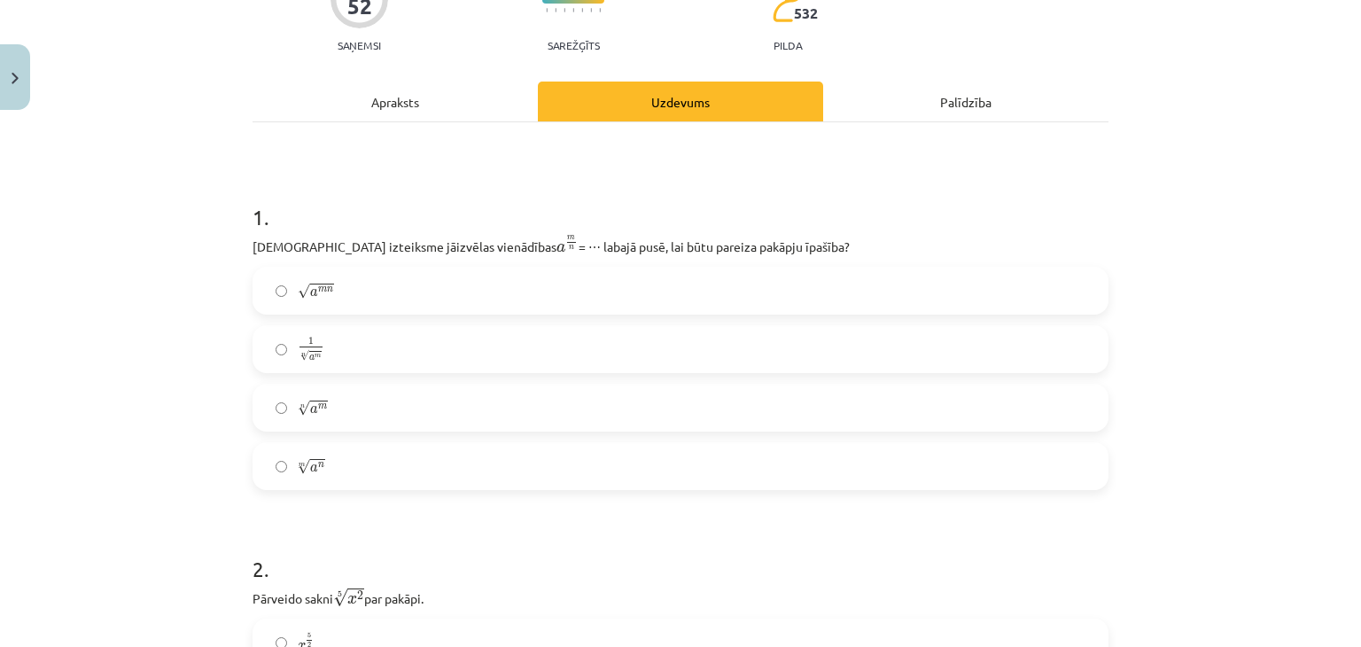
scroll to position [258, 0]
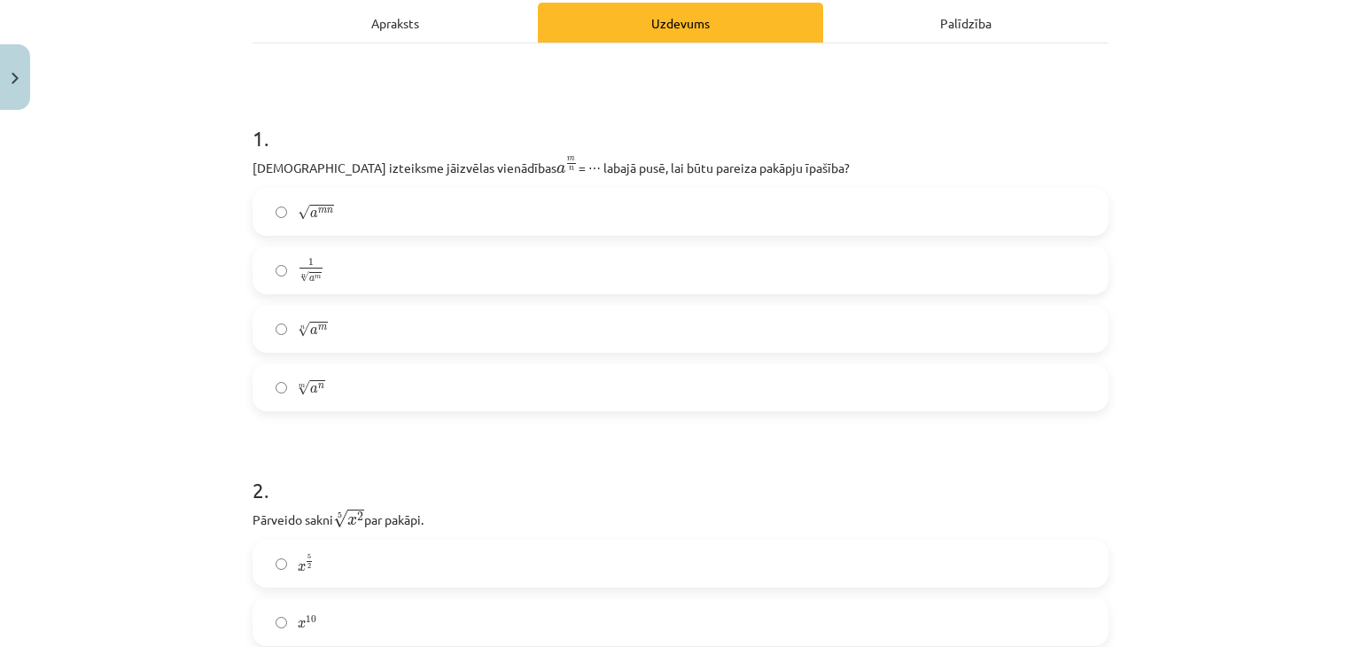
click at [386, 35] on div "Apraksts" at bounding box center [395, 23] width 285 height 40
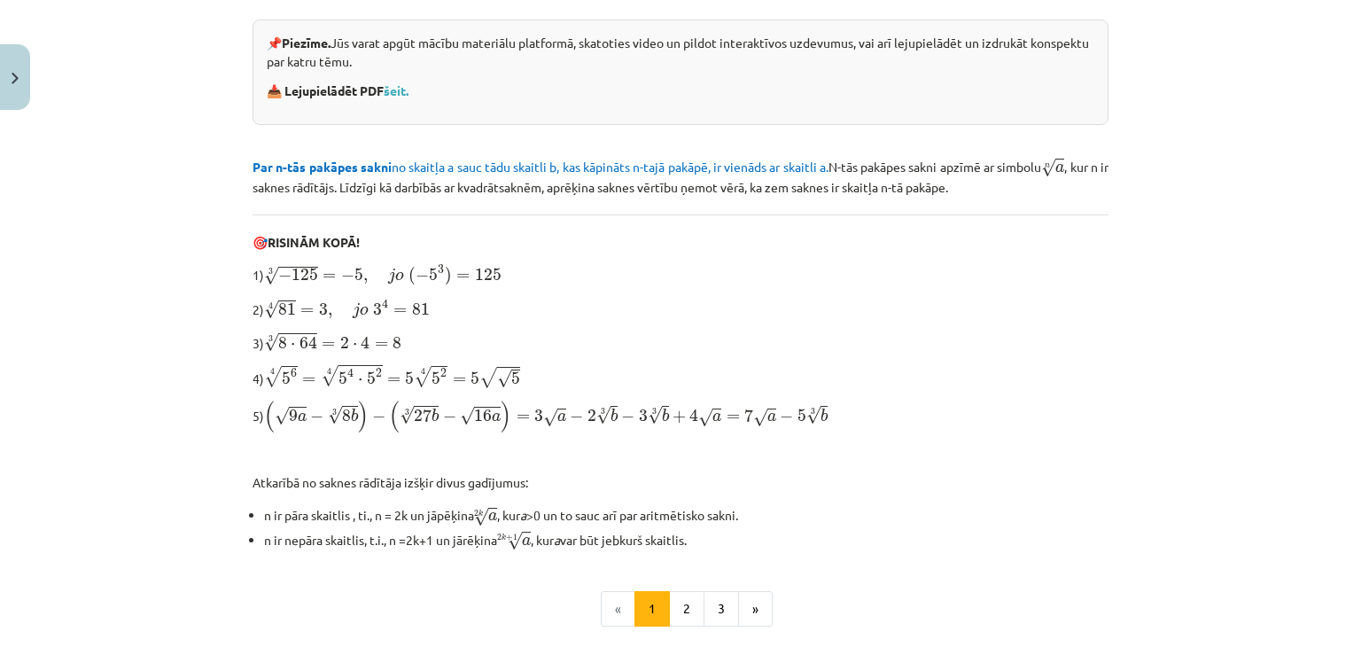
scroll to position [565, 0]
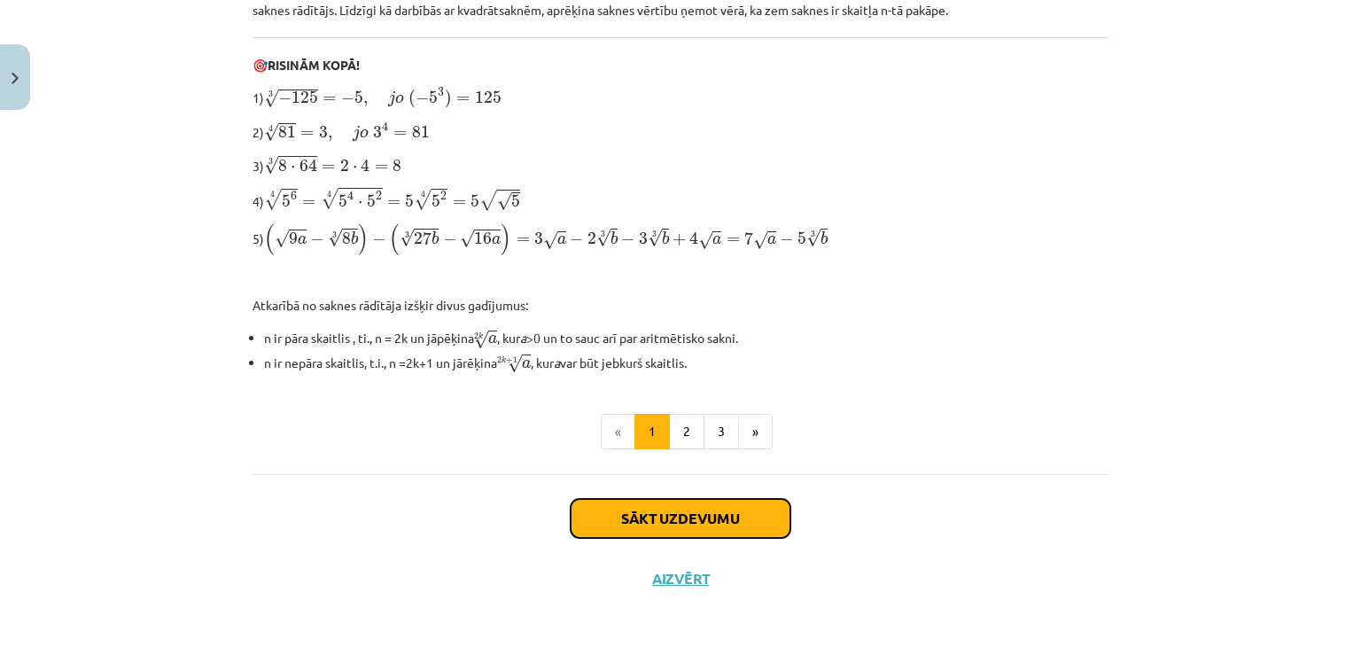
click at [689, 508] on button "Sākt uzdevumu" at bounding box center [681, 518] width 220 height 39
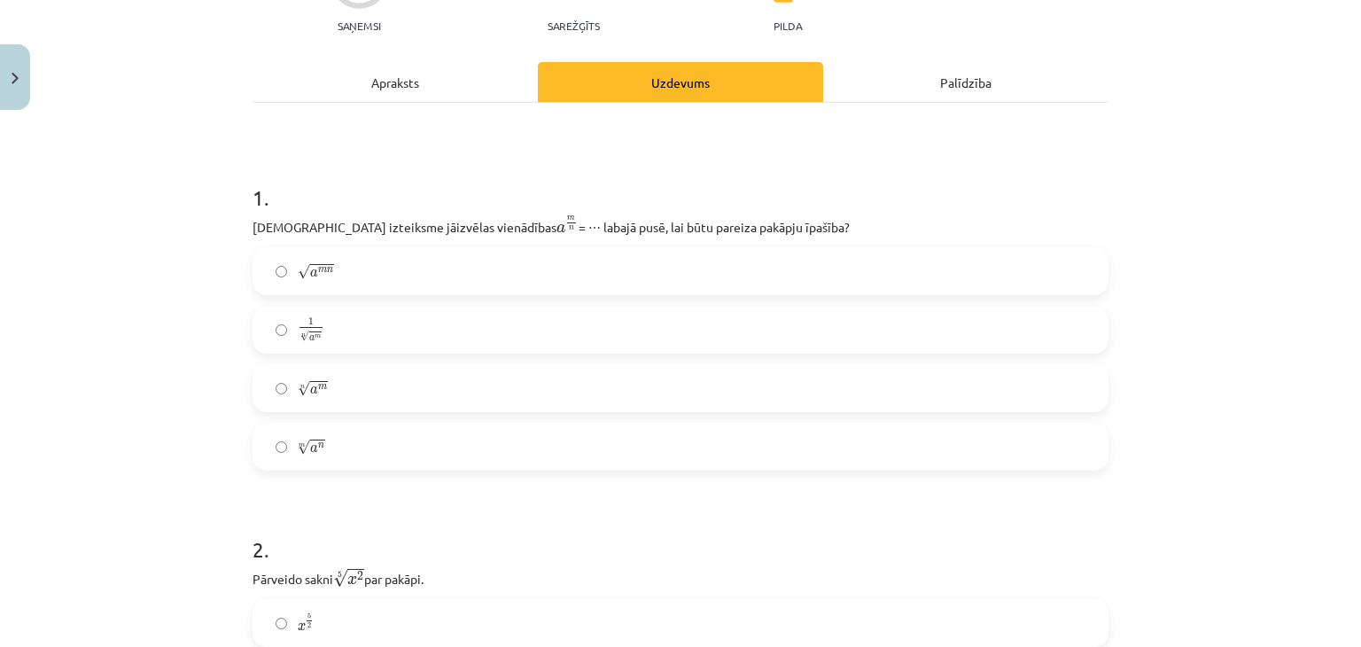
scroll to position [209, 0]
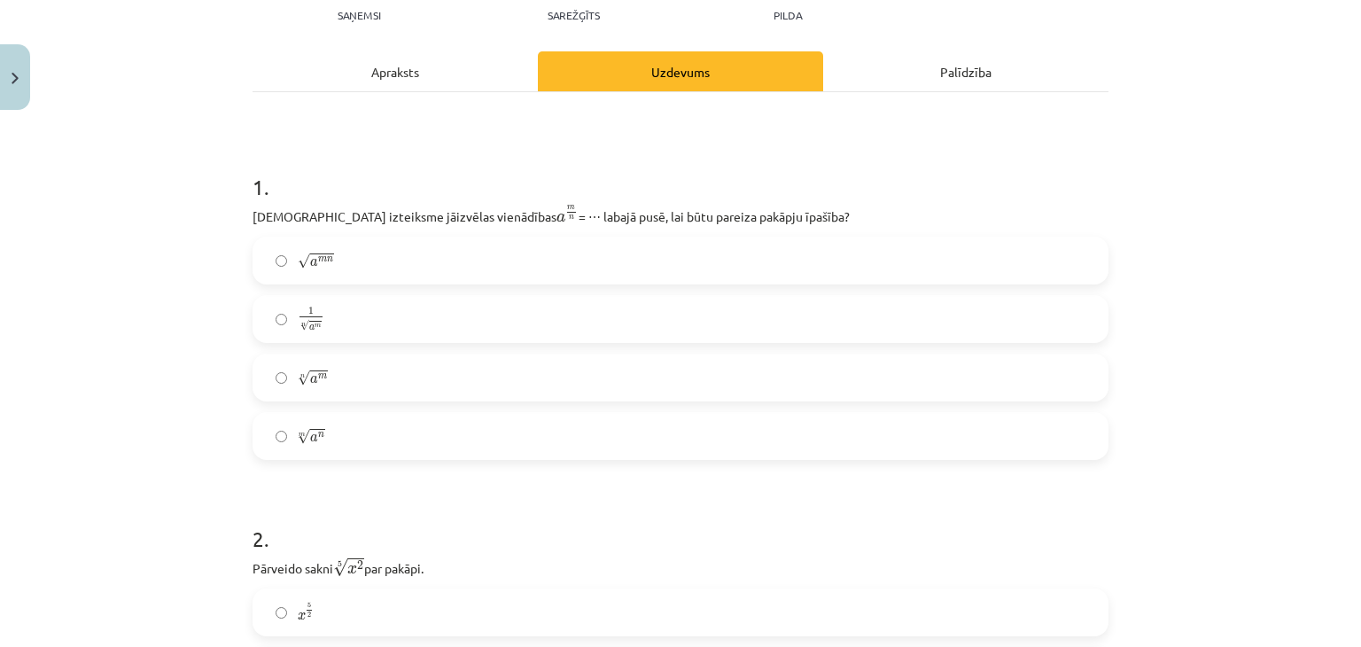
click at [344, 435] on label "m √ a n a n m" at bounding box center [680, 436] width 853 height 44
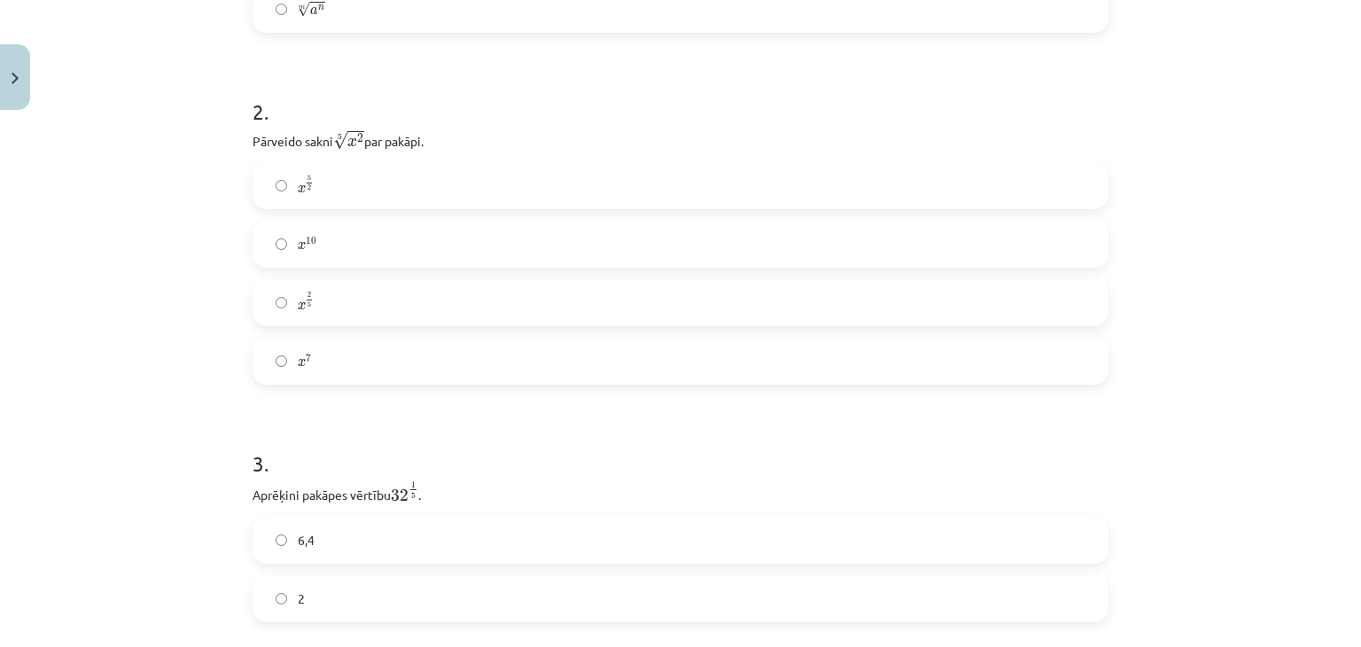
scroll to position [637, 0]
click at [344, 305] on label "x 2 5 x 2 5" at bounding box center [680, 301] width 853 height 44
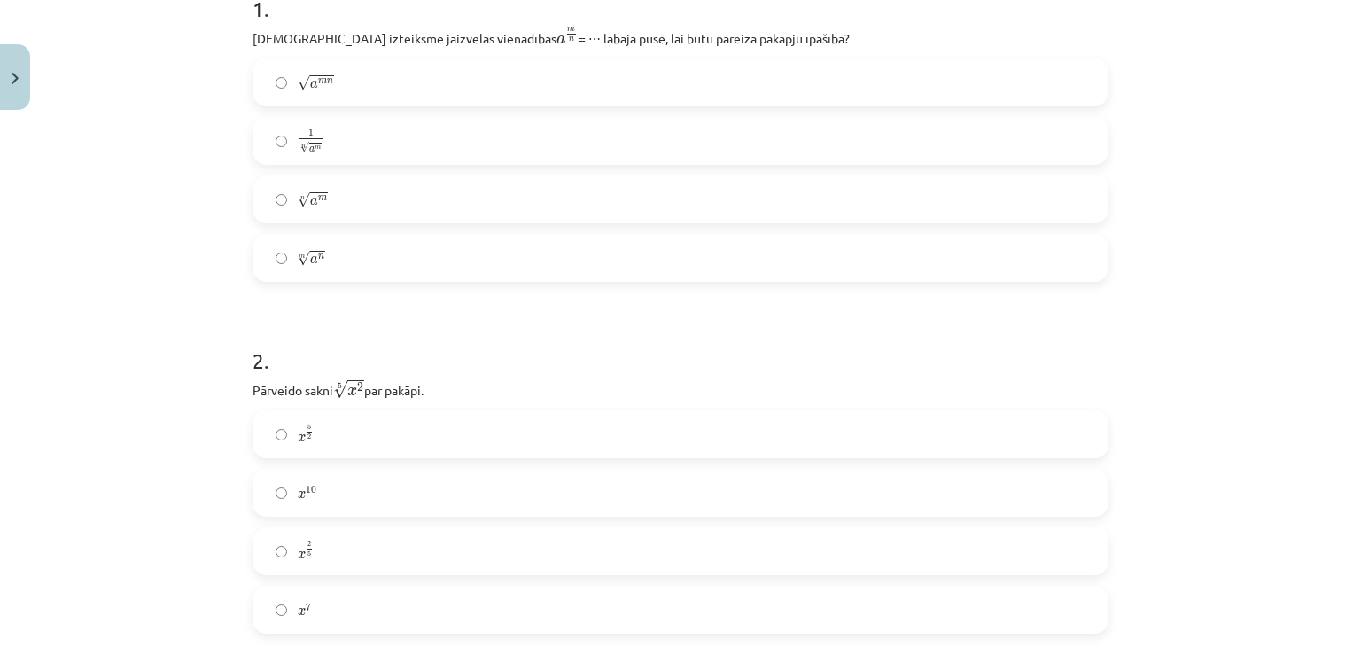
scroll to position [331, 0]
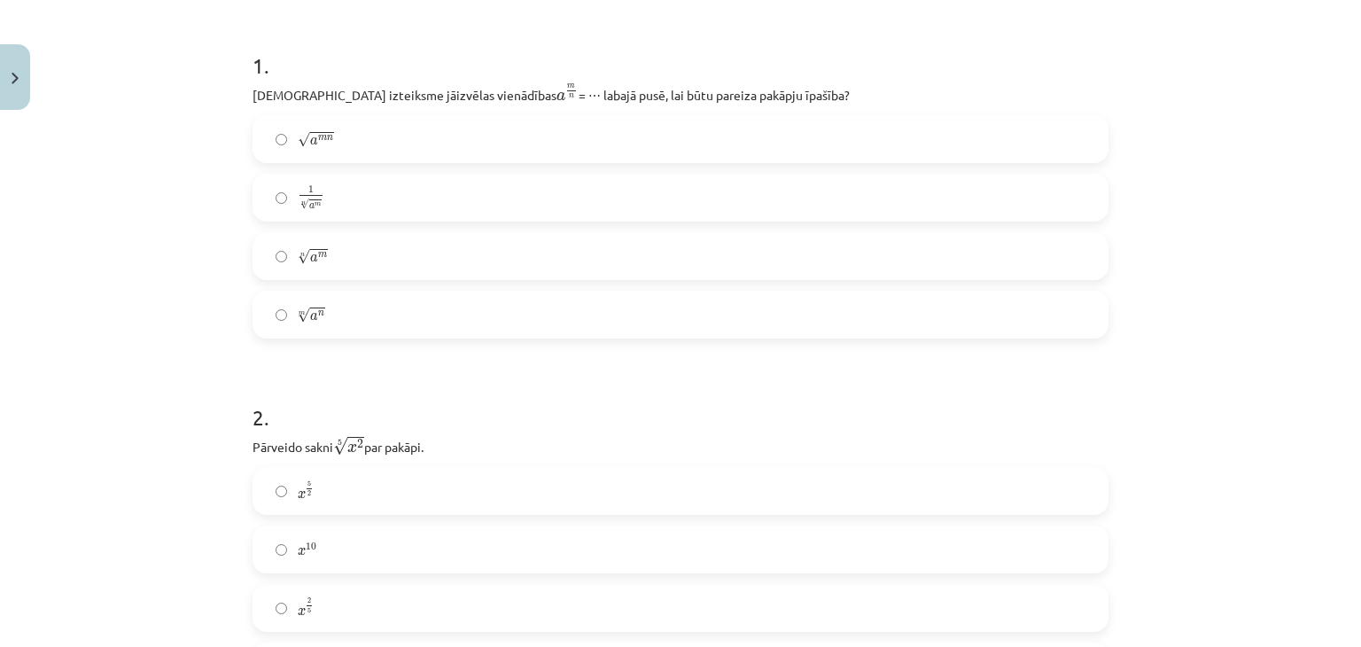
click at [318, 256] on span "m" at bounding box center [322, 255] width 9 height 5
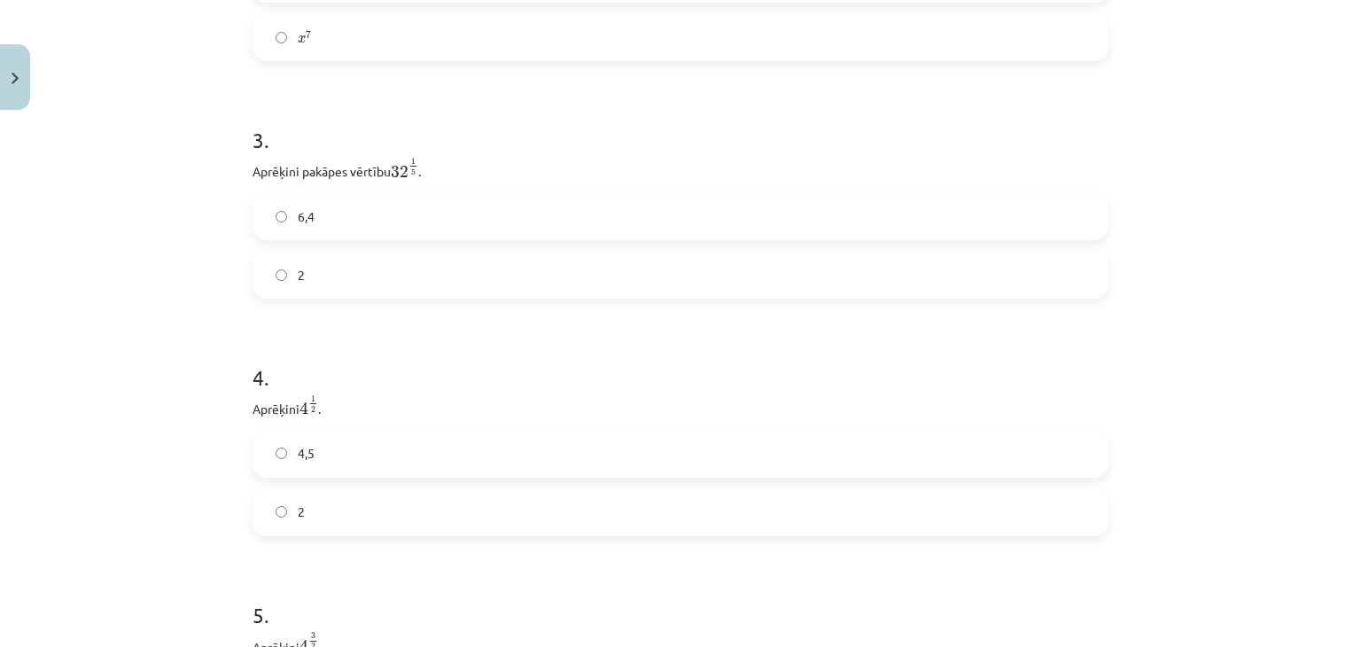
scroll to position [966, 0]
click at [352, 267] on label "2" at bounding box center [680, 268] width 853 height 44
click at [305, 216] on label "2" at bounding box center [680, 223] width 853 height 44
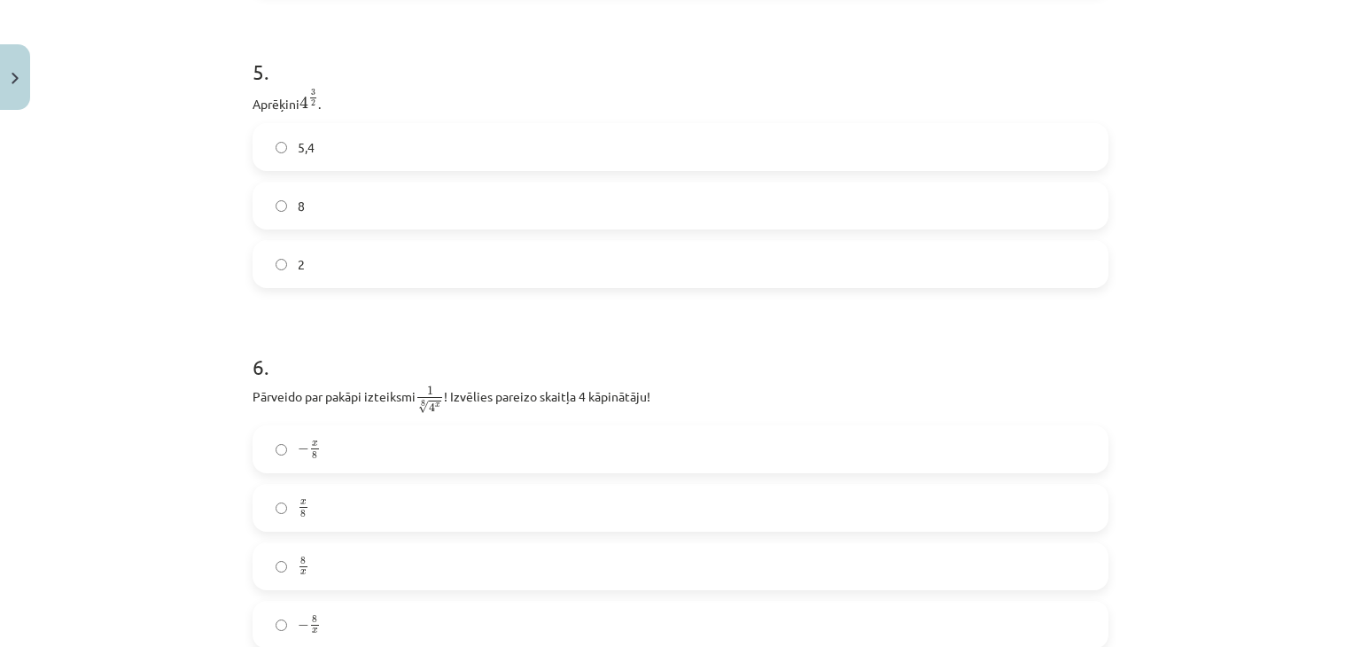
scroll to position [1504, 0]
click at [468, 210] on label "8" at bounding box center [680, 205] width 853 height 44
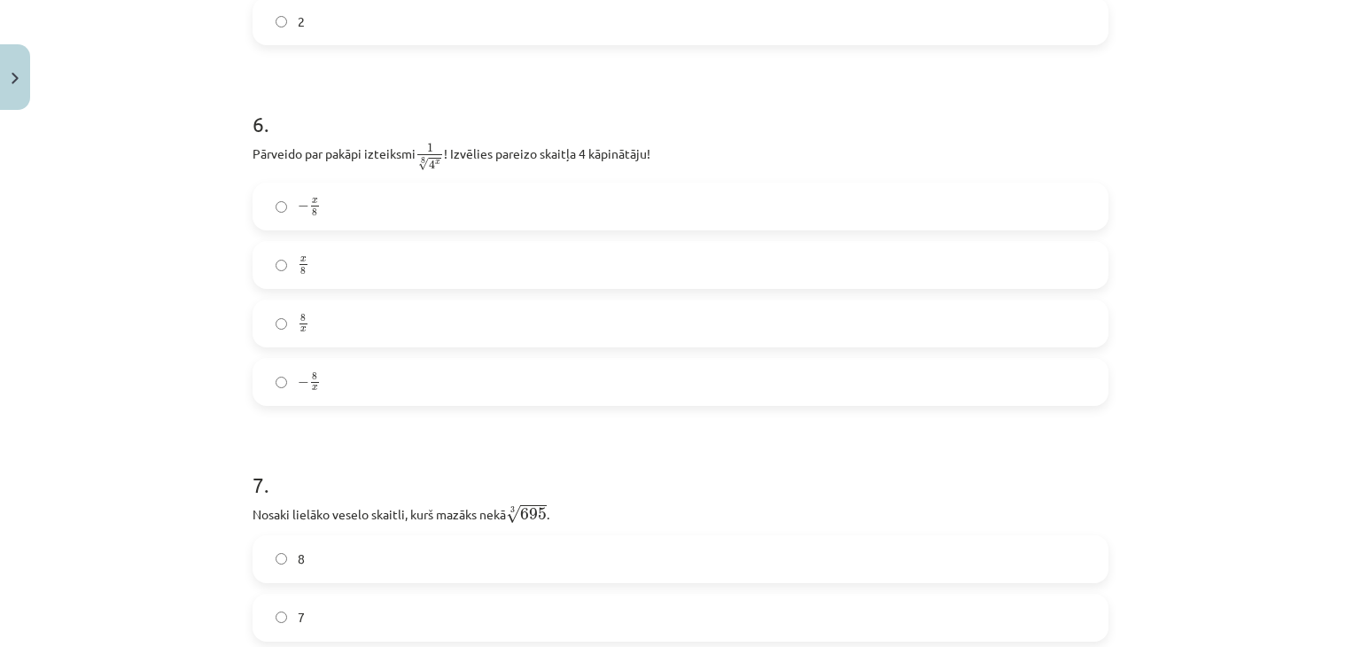
scroll to position [1745, 0]
click at [298, 211] on span "−" at bounding box center [304, 207] width 12 height 11
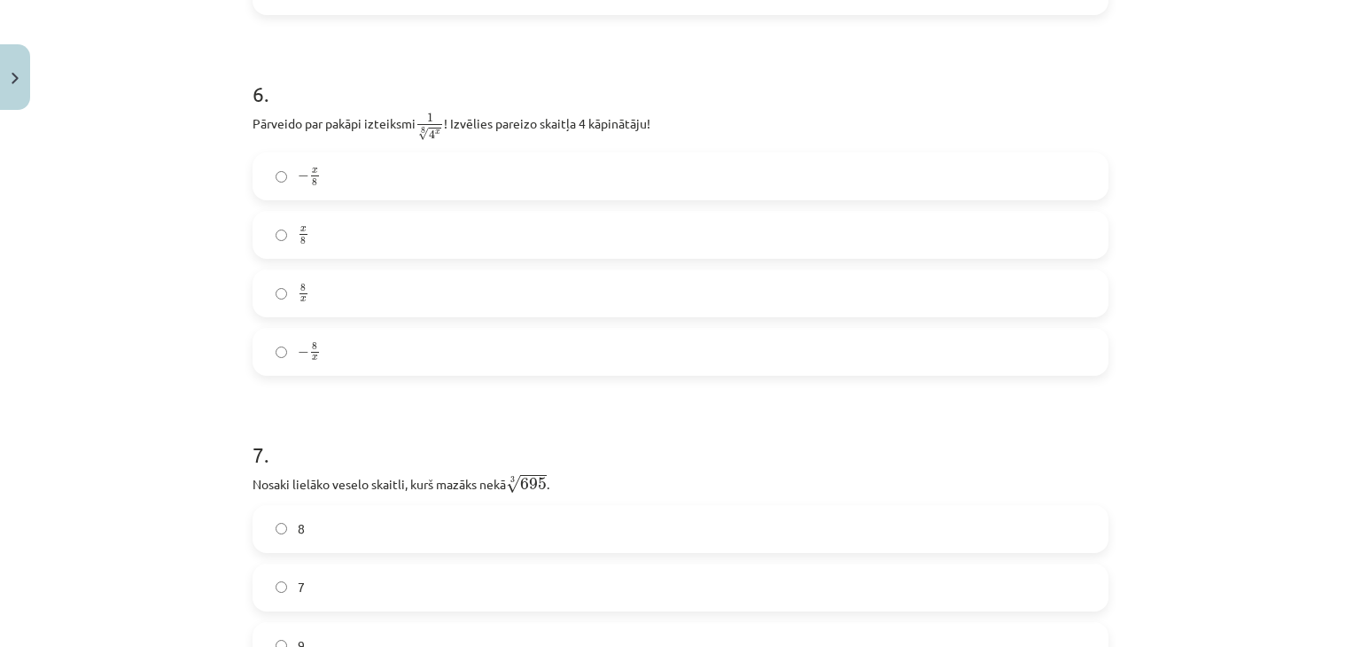
scroll to position [1775, 0]
click at [404, 401] on form "1 . Kura izteiksme jāizvēlas vienādības a m n a m n = ⋯ labajā pusē, lai būtu p…" at bounding box center [681, 604] width 856 height 4052
click at [347, 300] on label "8 x 8 x" at bounding box center [680, 294] width 853 height 44
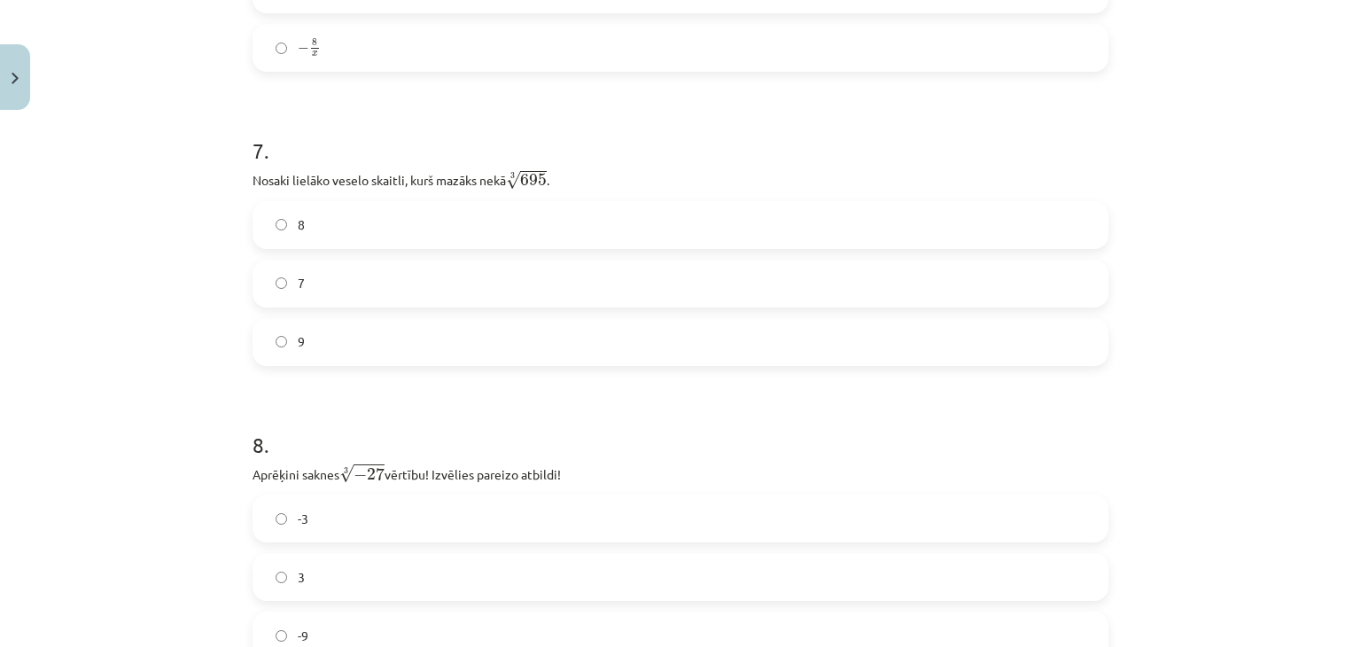
scroll to position [2083, 0]
click at [456, 338] on label "9" at bounding box center [680, 338] width 853 height 44
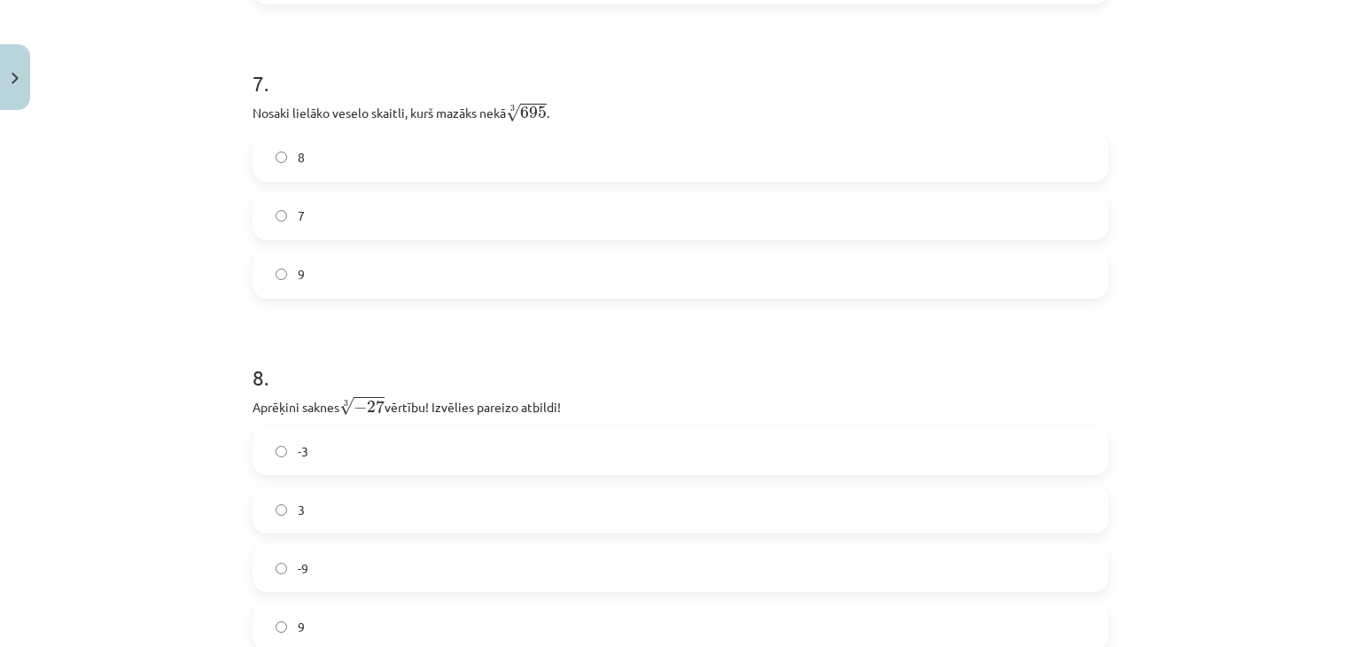
scroll to position [2132, 0]
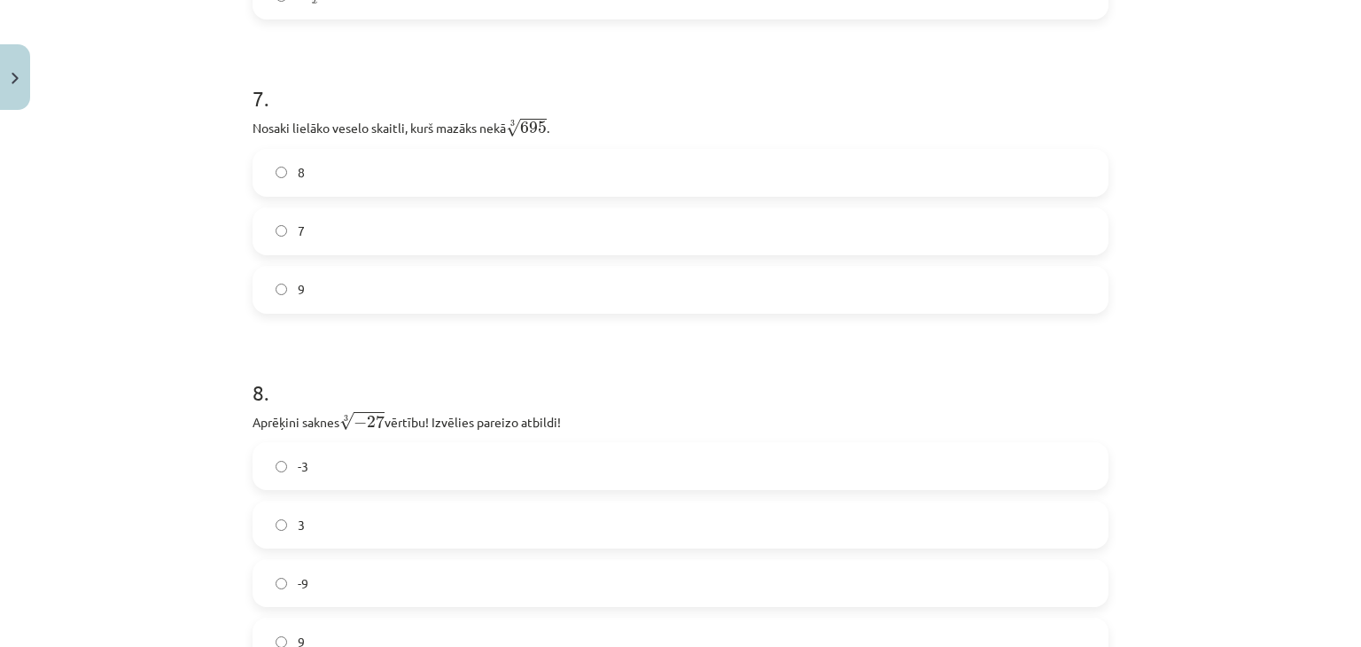
click at [358, 167] on label "8" at bounding box center [680, 173] width 853 height 44
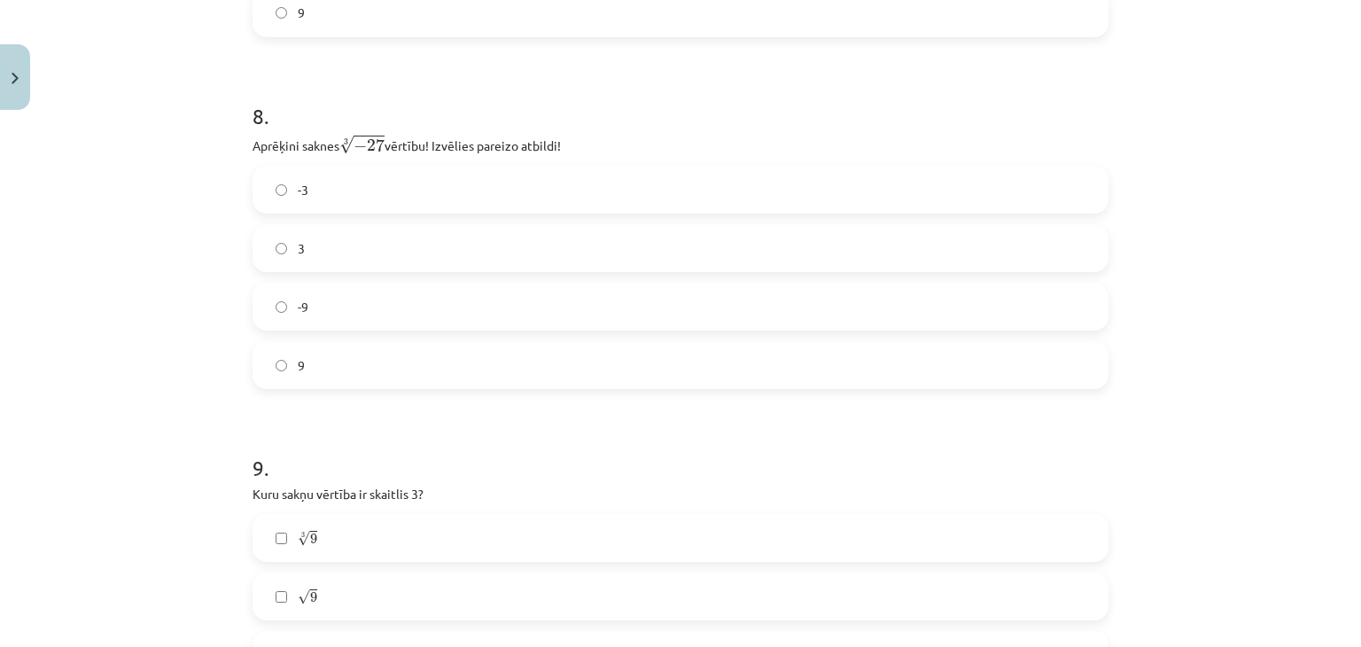
scroll to position [2408, 0]
click at [429, 199] on label "-3" at bounding box center [680, 190] width 853 height 44
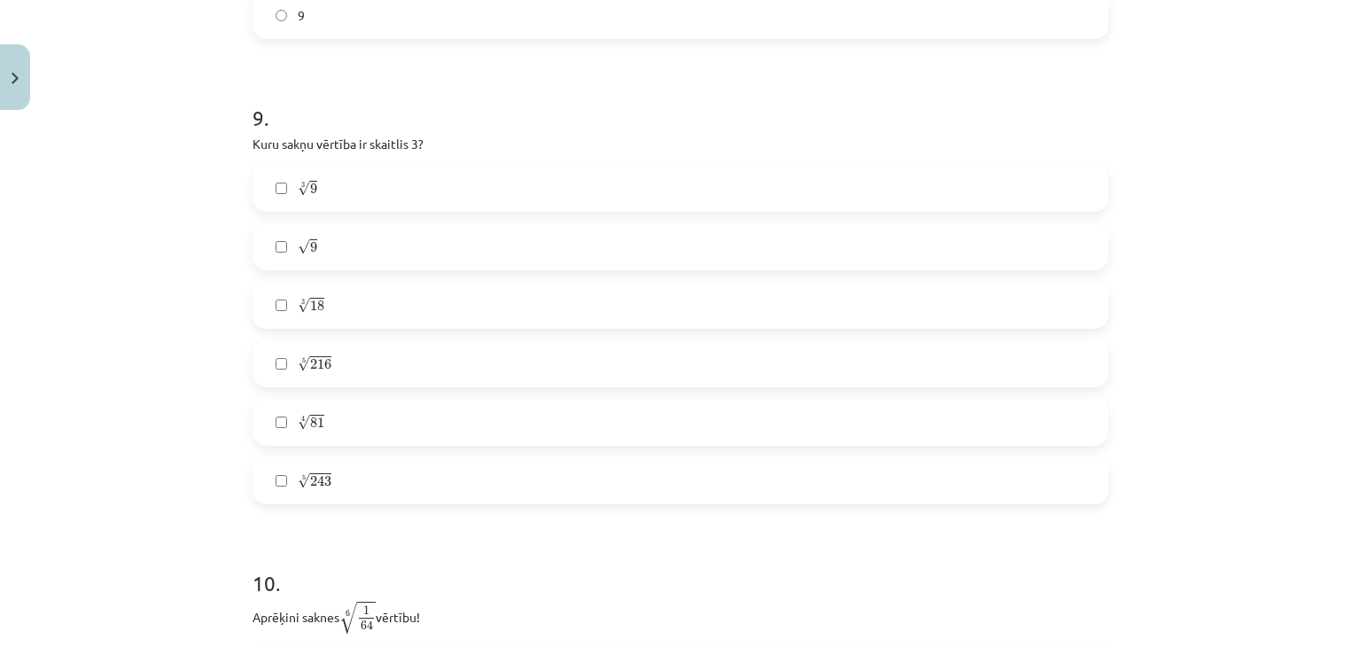
scroll to position [2766, 0]
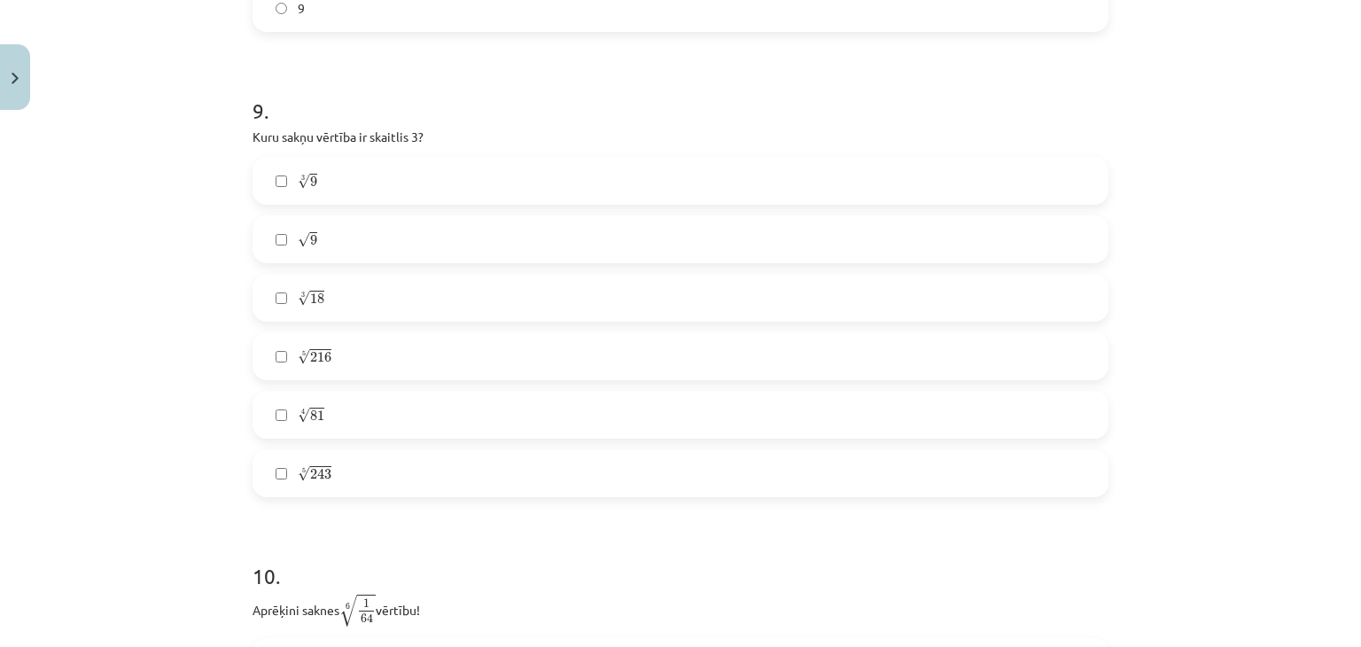
click at [363, 250] on label "√ 9 9" at bounding box center [680, 239] width 853 height 44
click at [388, 179] on label "3 √ 9 9 3" at bounding box center [680, 181] width 853 height 44
click at [316, 189] on label "3 √ 9 9 3" at bounding box center [680, 181] width 853 height 44
click at [310, 359] on span "216" at bounding box center [320, 357] width 21 height 11
click at [356, 426] on label "4 √ 81 81 4" at bounding box center [680, 415] width 853 height 44
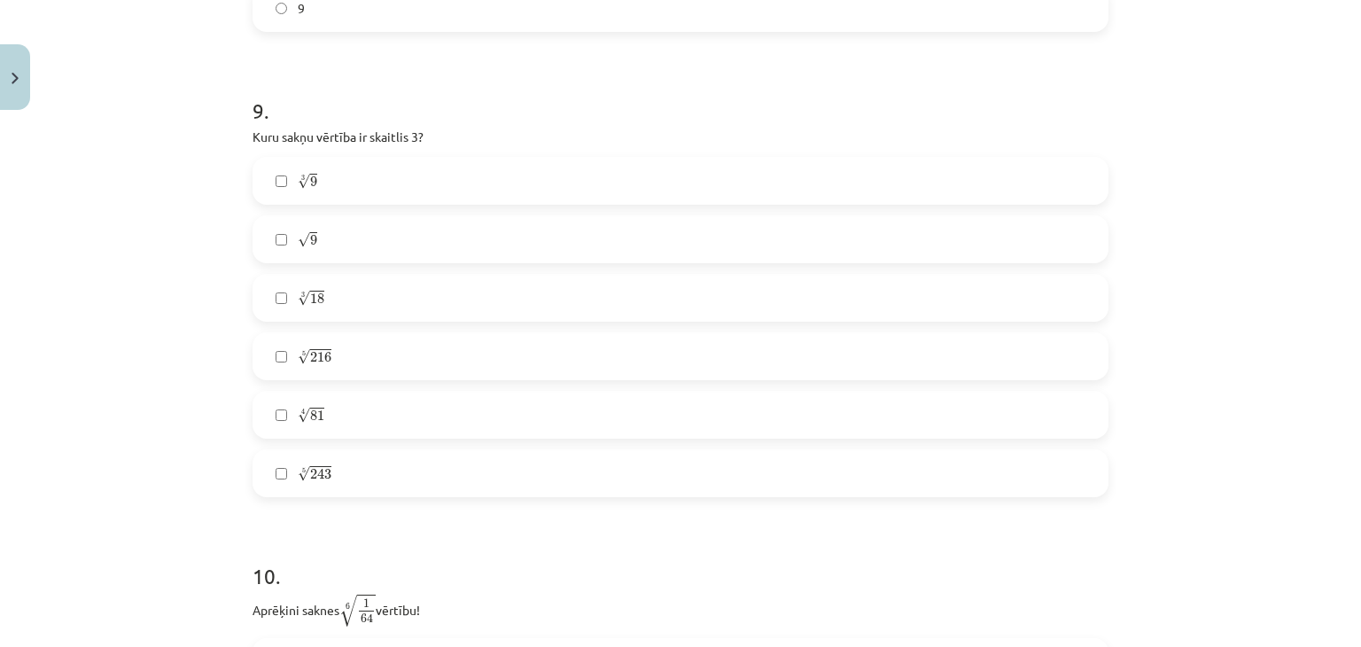
click at [310, 479] on span "243" at bounding box center [320, 474] width 21 height 11
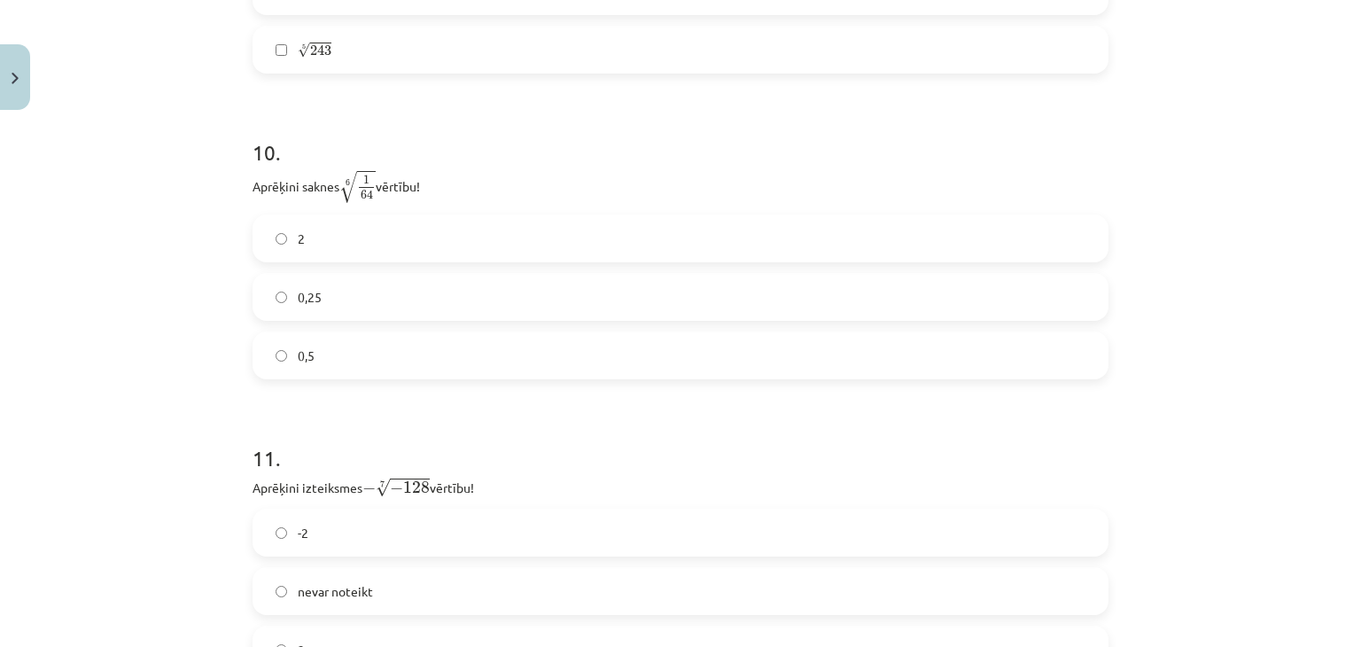
scroll to position [3190, 0]
click at [845, 354] on label "0,5" at bounding box center [680, 354] width 853 height 44
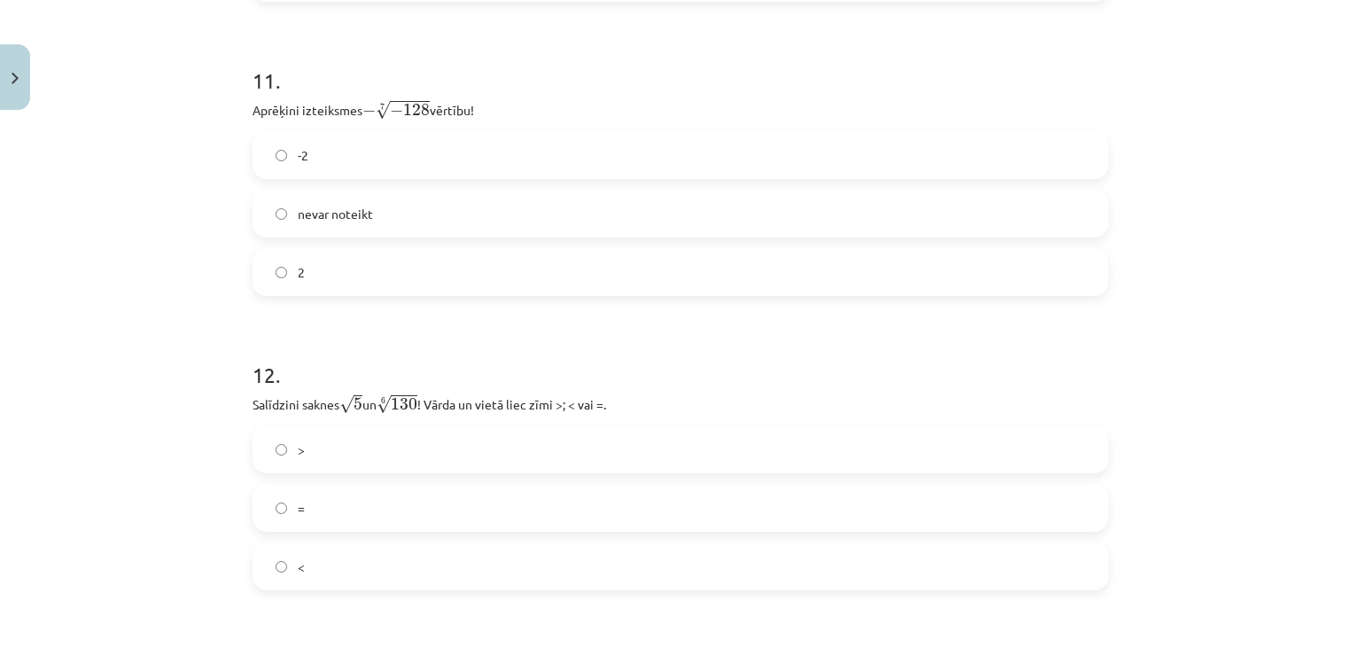
scroll to position [3570, 0]
click at [659, 272] on label "2" at bounding box center [680, 269] width 853 height 44
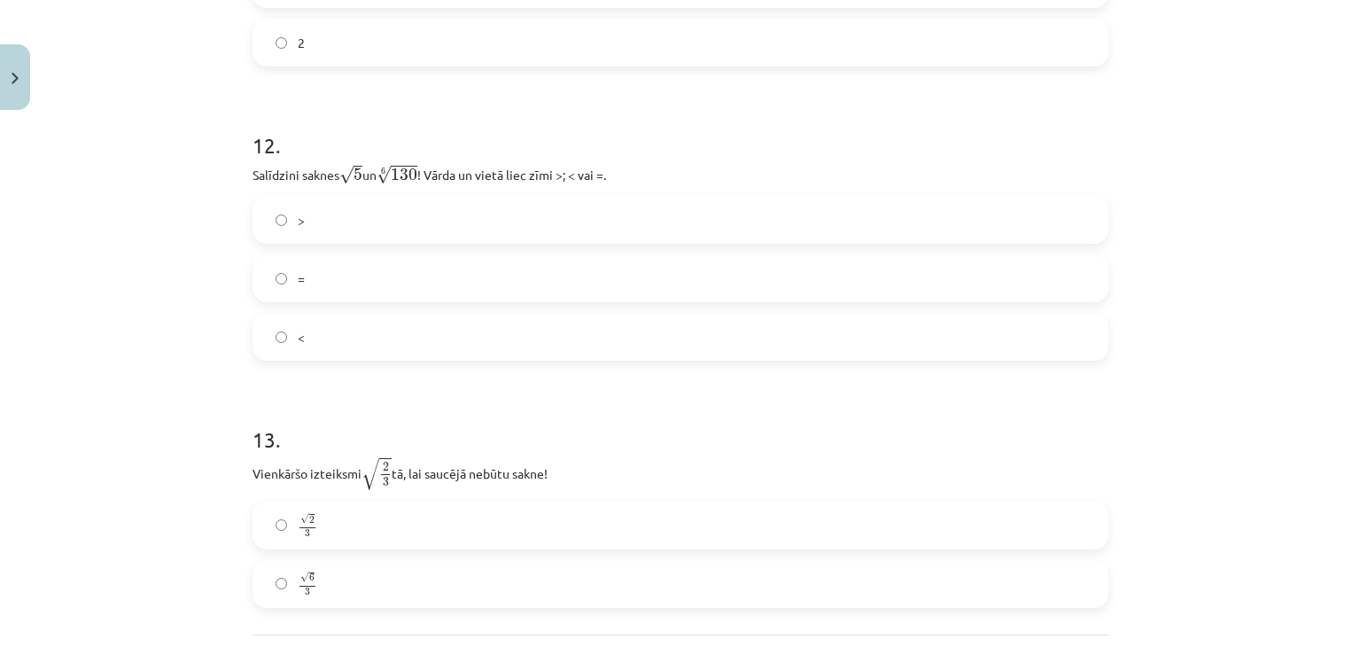
scroll to position [3805, 0]
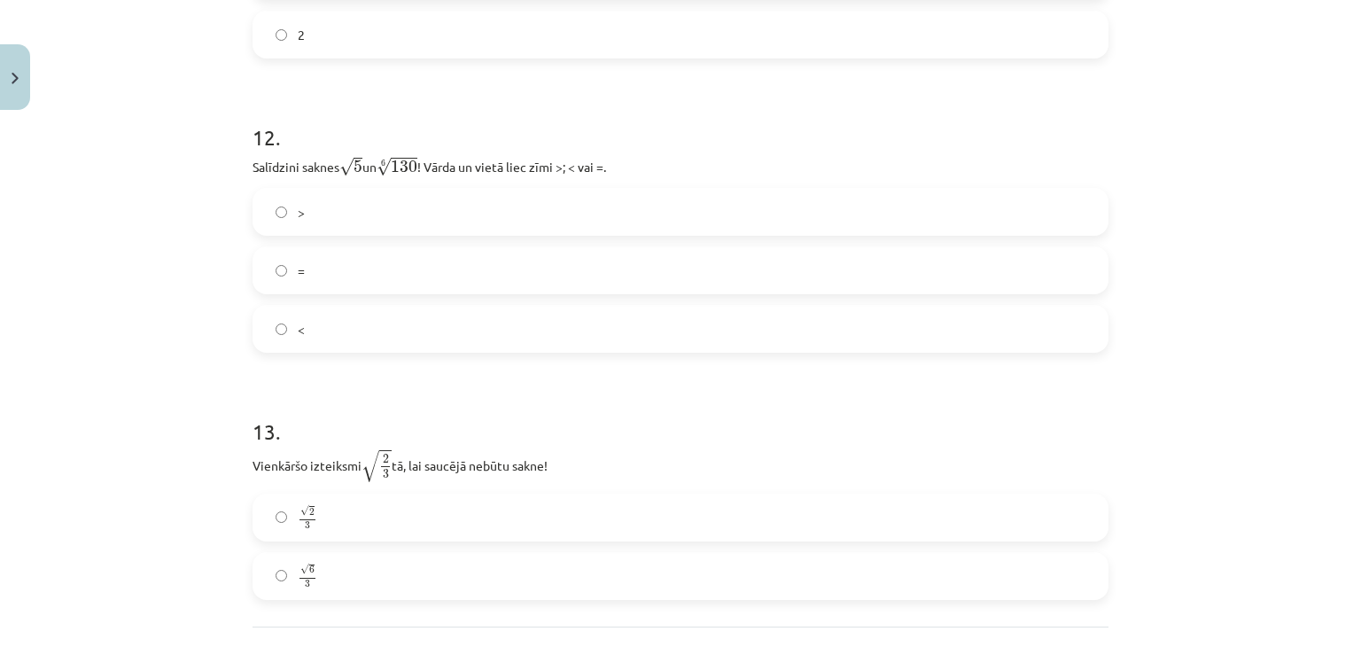
click at [330, 323] on label "<" at bounding box center [680, 329] width 853 height 44
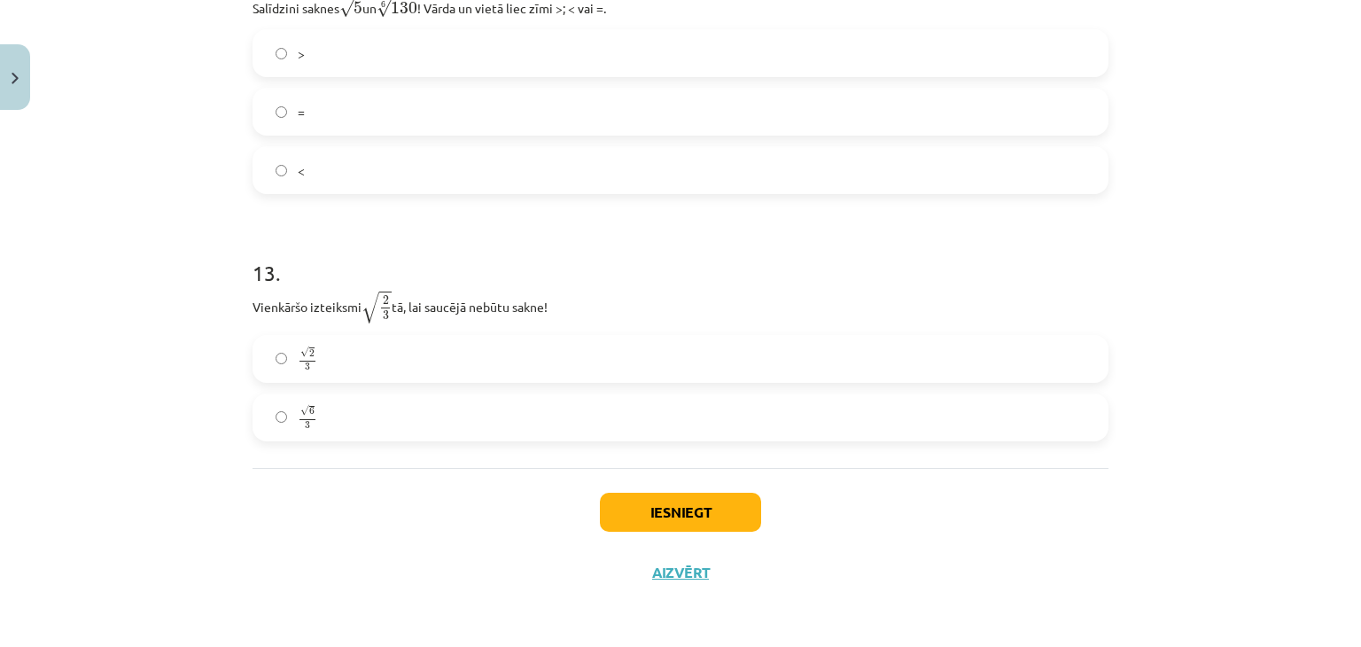
click at [411, 419] on label "√ 6 3 6 3" at bounding box center [680, 417] width 853 height 44
click at [688, 505] on button "Iesniegt" at bounding box center [680, 512] width 161 height 39
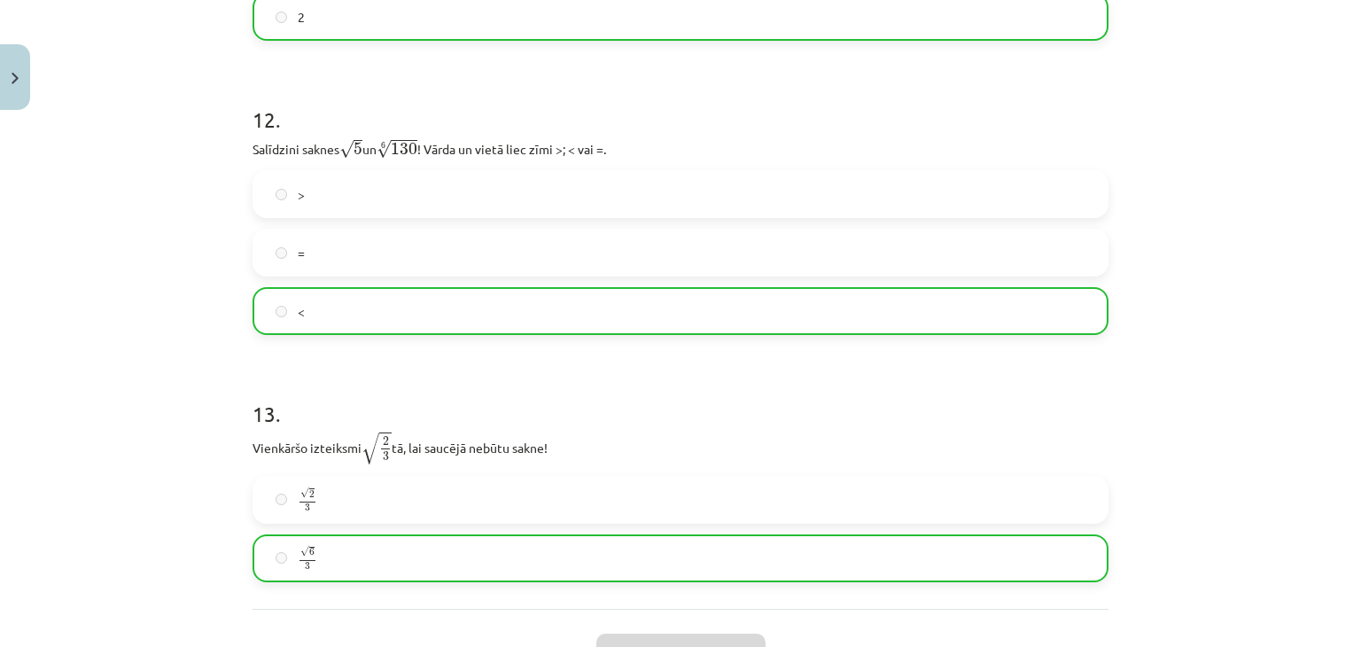
scroll to position [4021, 0]
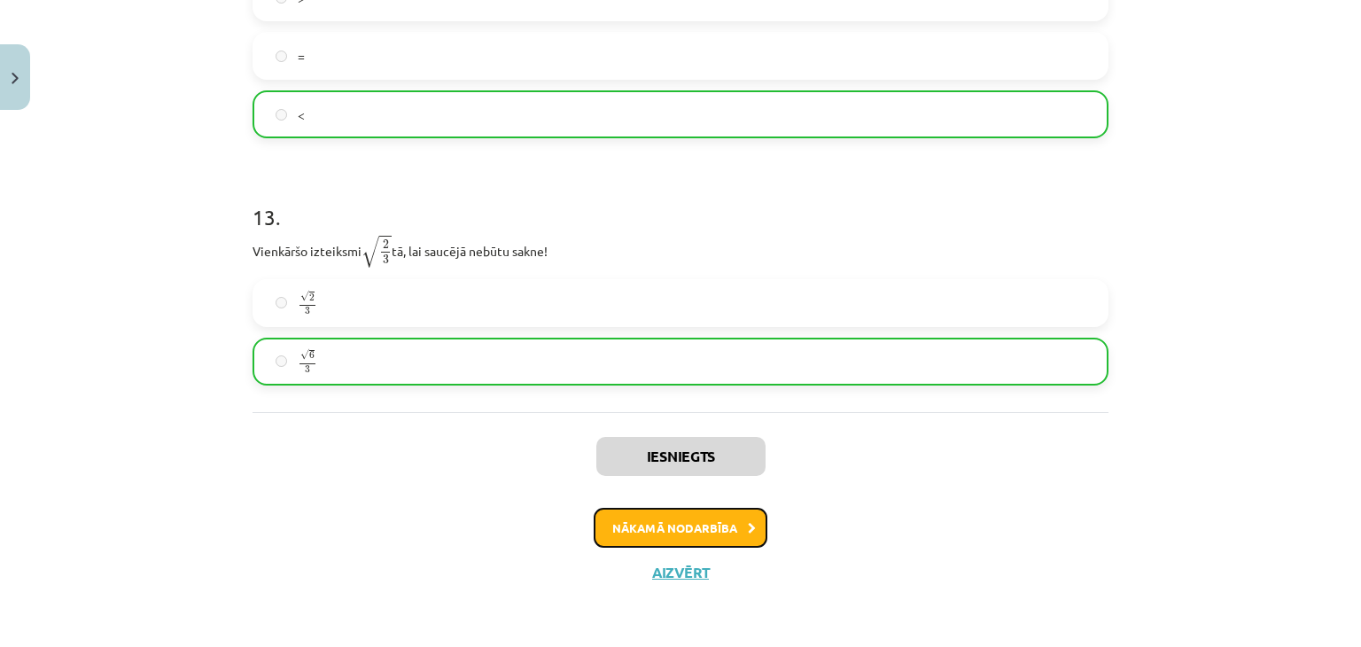
click at [677, 526] on button "Nākamā nodarbība" at bounding box center [681, 528] width 174 height 41
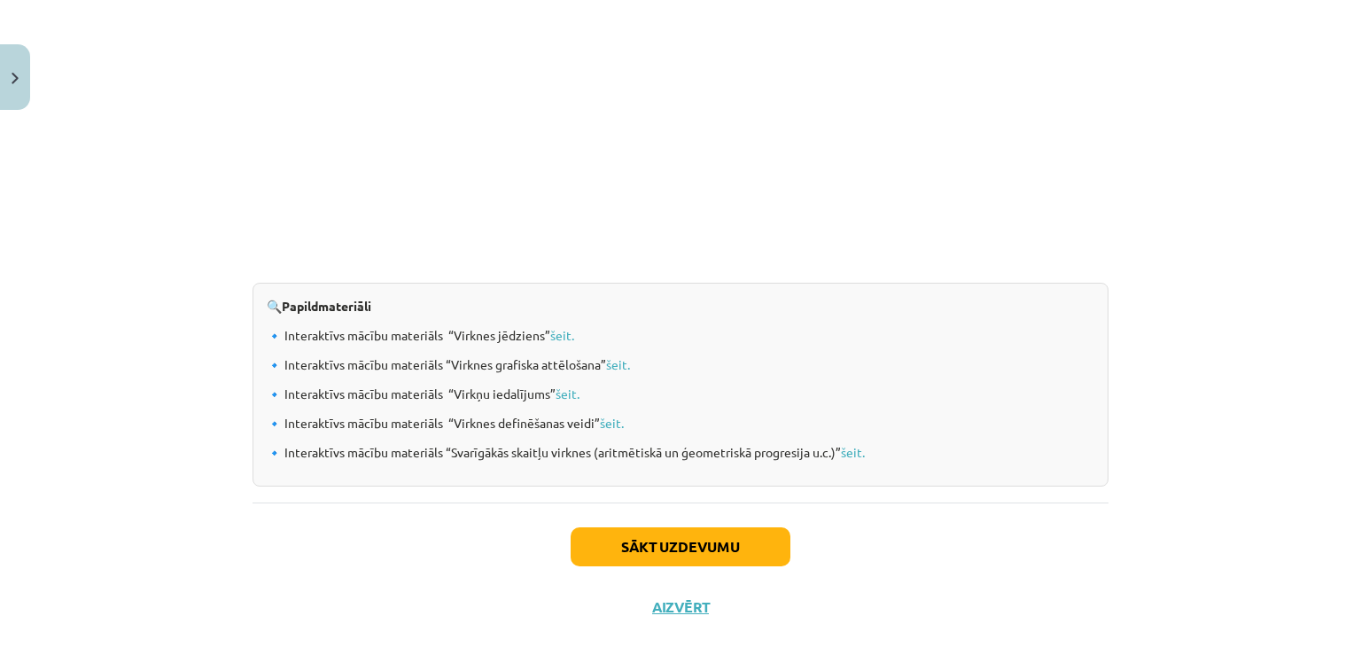
scroll to position [1836, 0]
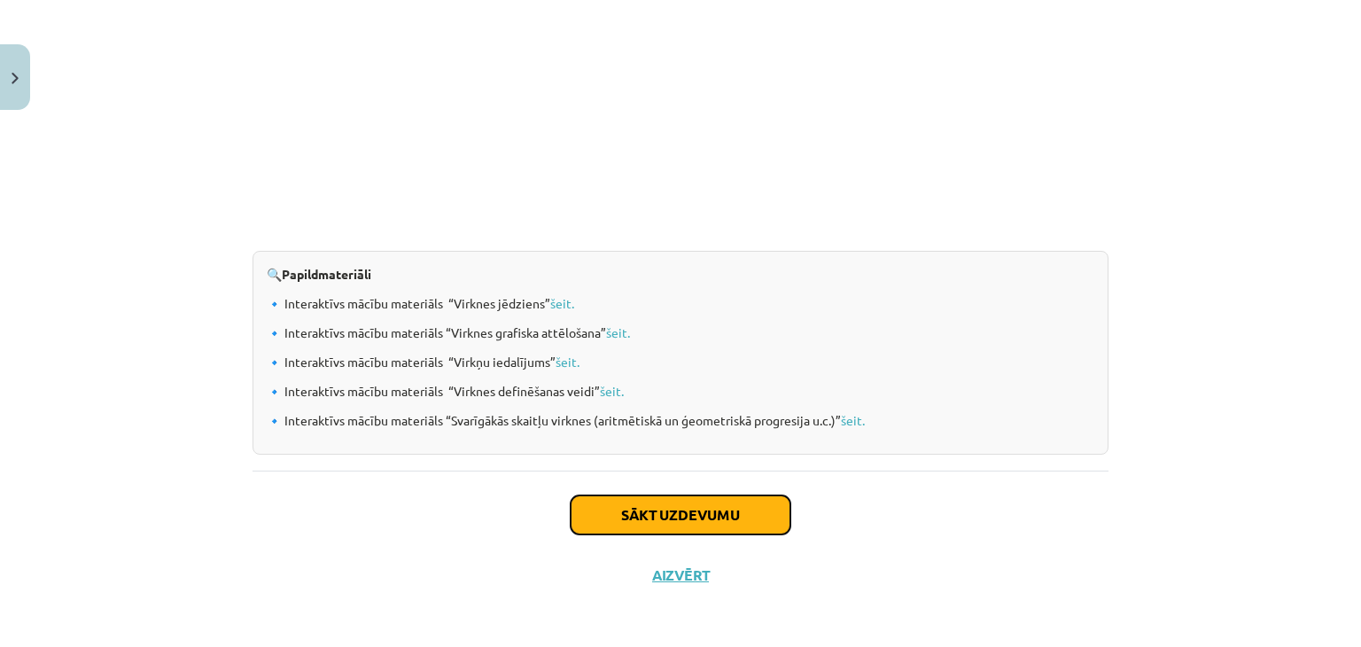
click at [688, 514] on button "Sākt uzdevumu" at bounding box center [681, 514] width 220 height 39
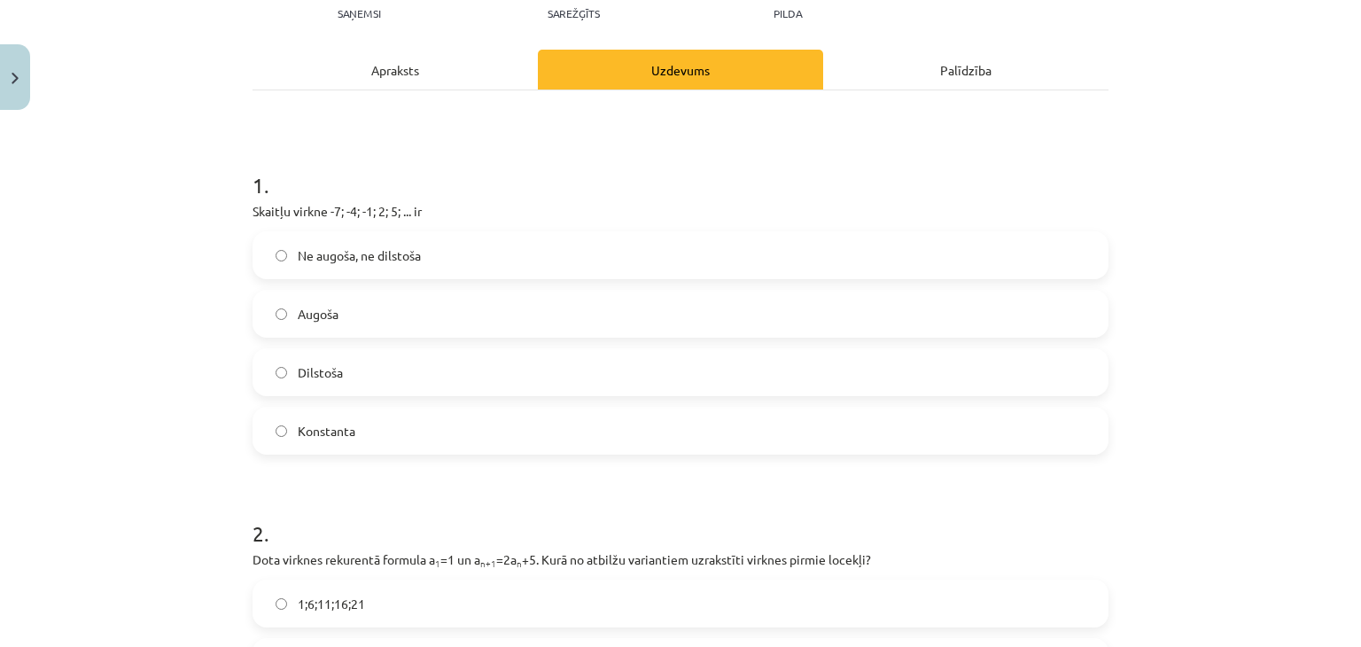
scroll to position [212, 0]
click at [345, 307] on label "Augoša" at bounding box center [680, 313] width 853 height 44
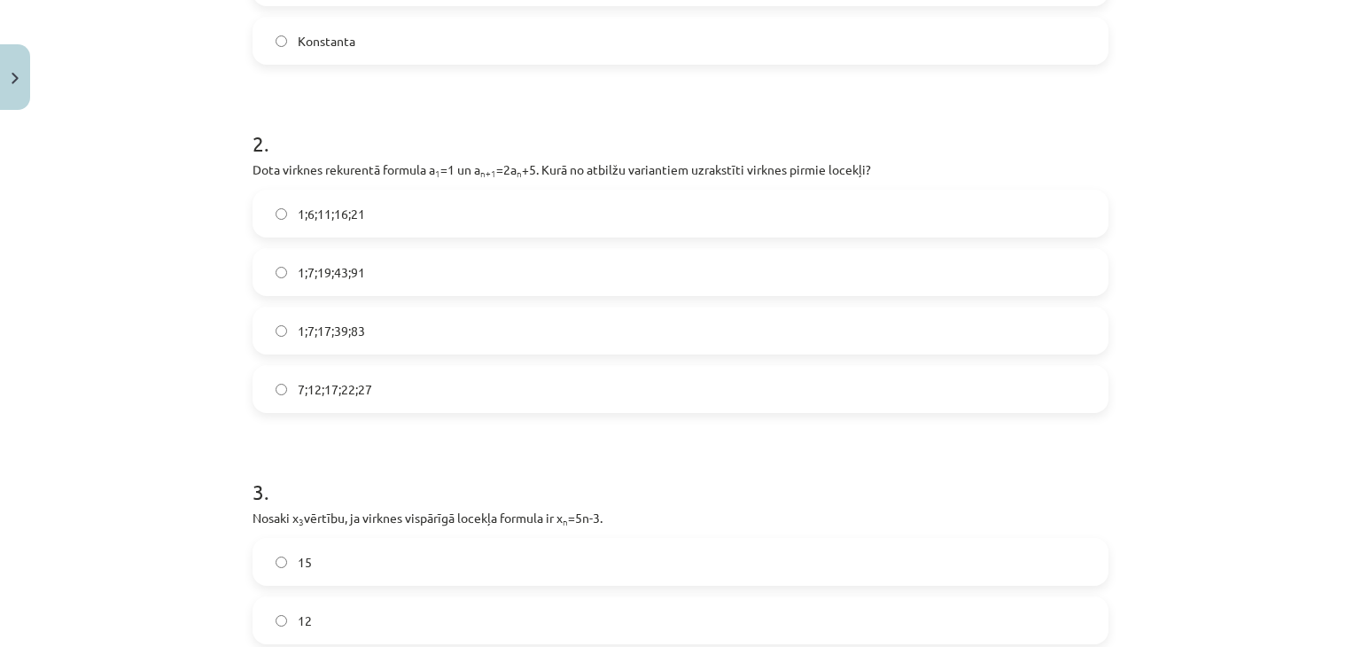
scroll to position [594, 0]
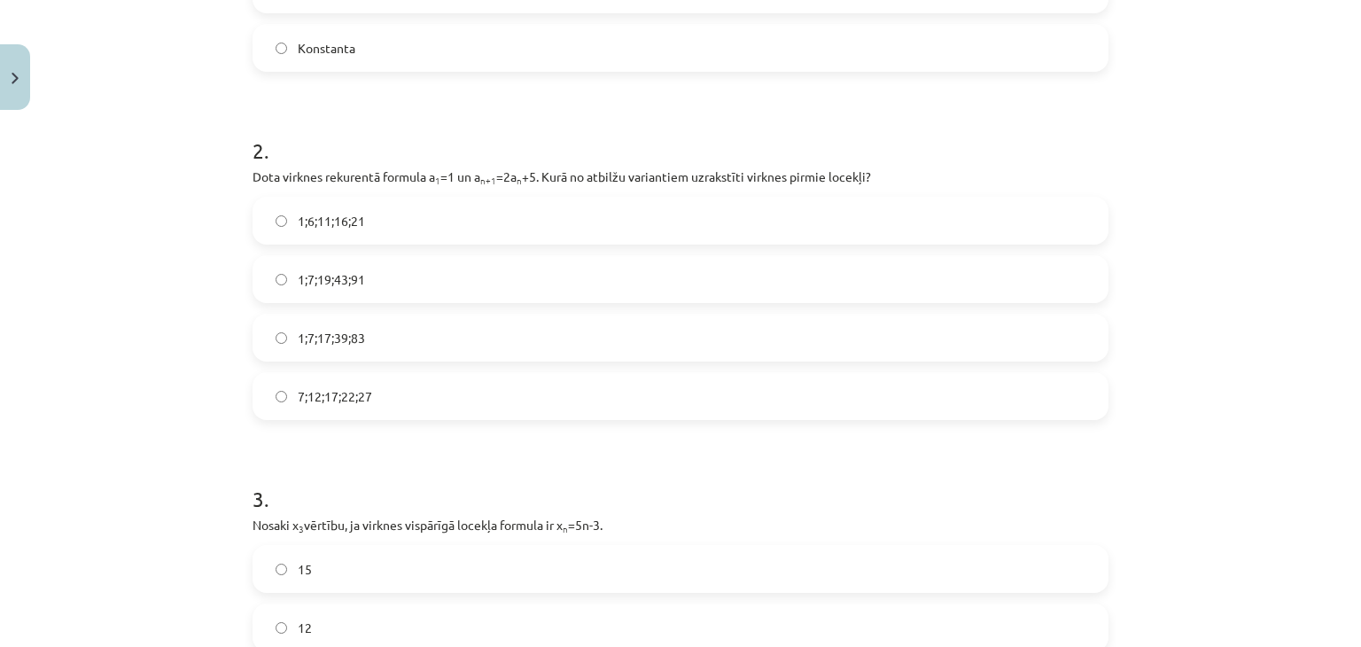
click at [278, 348] on label "1;7;17;39;83" at bounding box center [680, 337] width 853 height 44
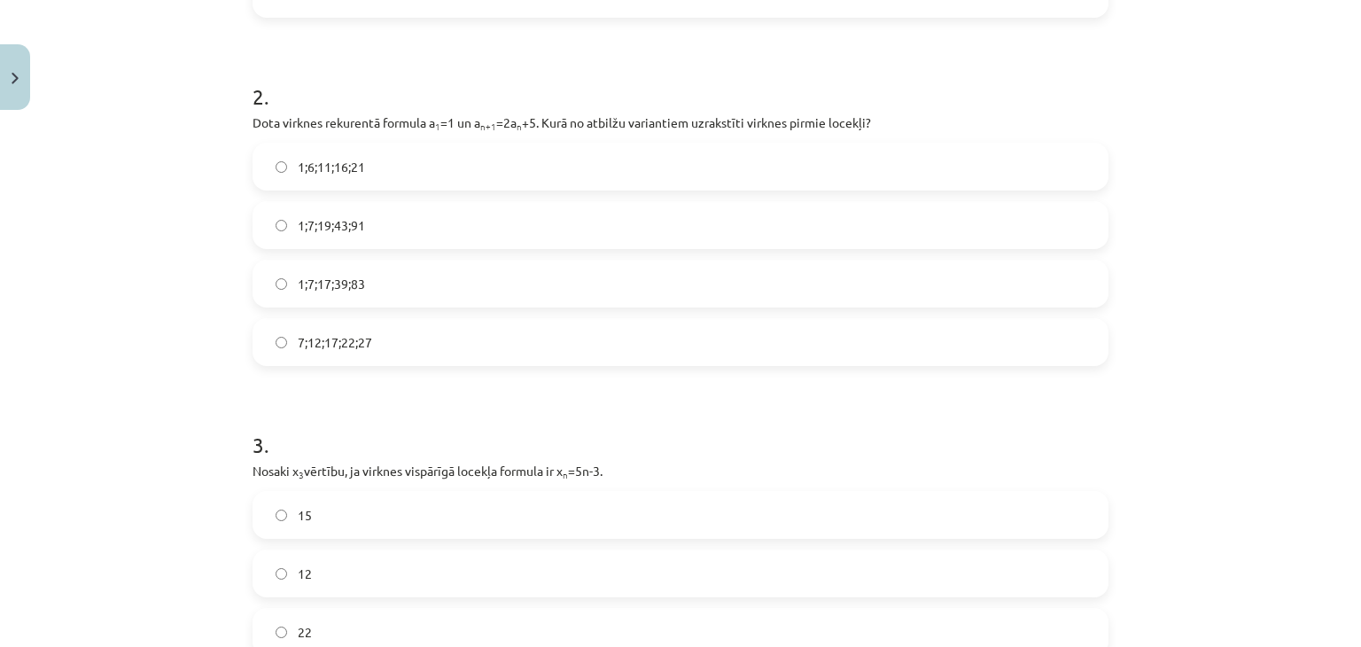
scroll to position [650, 0]
click at [404, 162] on label "1;6;11;16;21" at bounding box center [680, 165] width 853 height 44
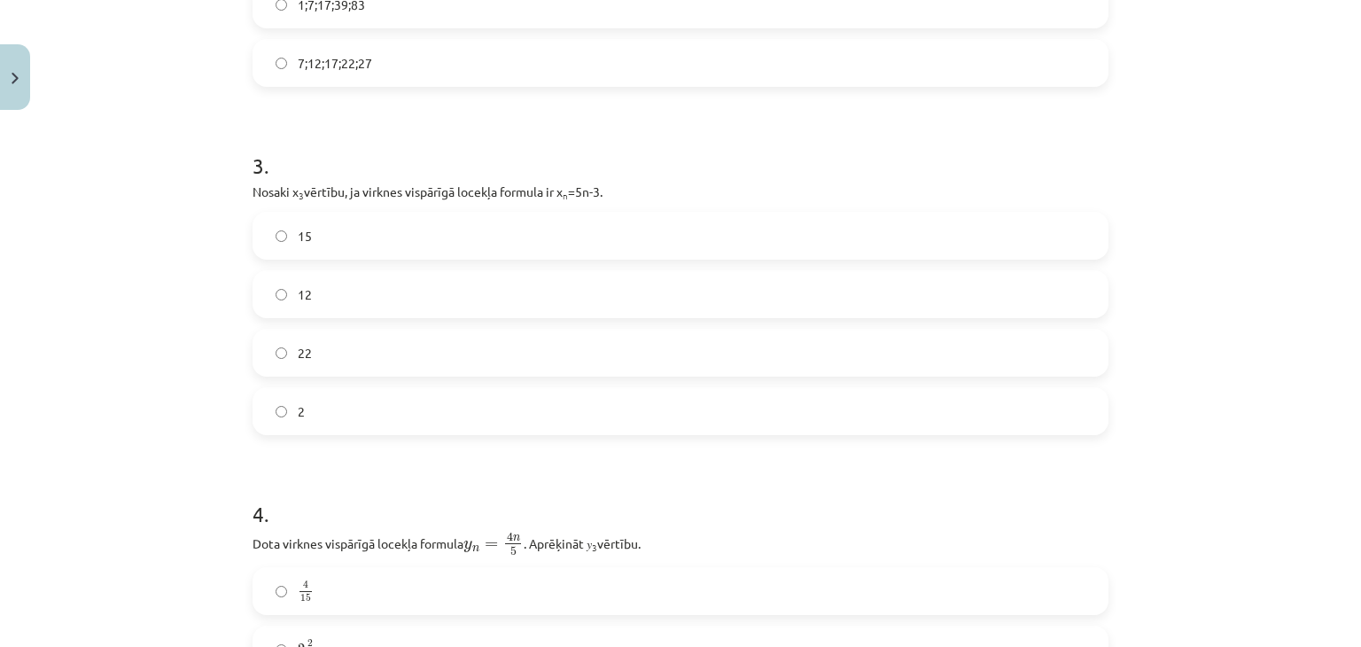
scroll to position [926, 0]
click at [330, 410] on label "2" at bounding box center [680, 412] width 853 height 44
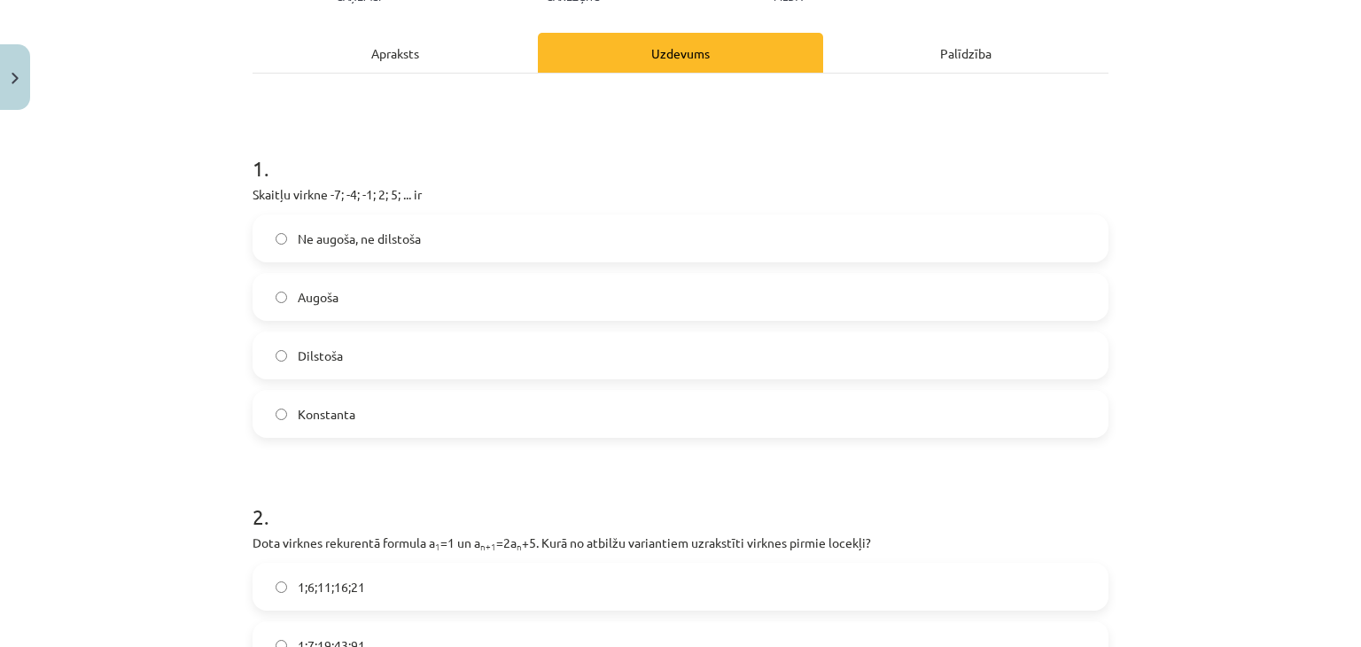
scroll to position [0, 0]
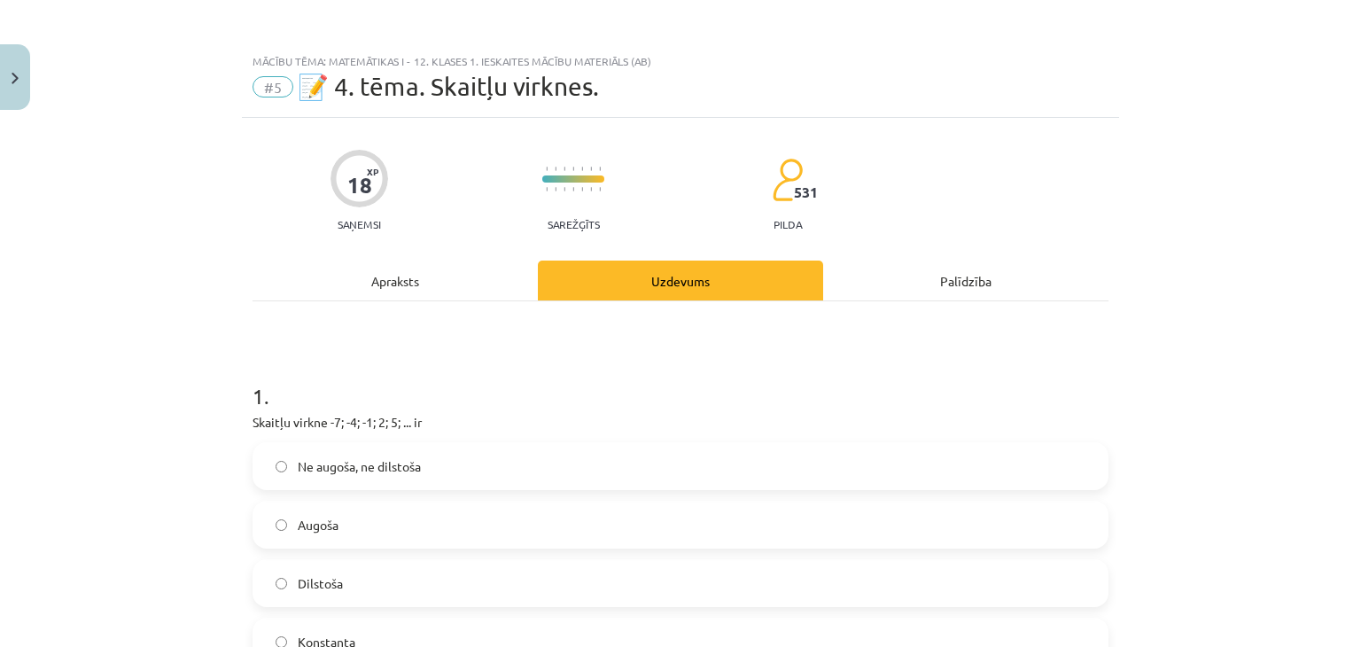
click at [364, 279] on div "Apraksts" at bounding box center [395, 281] width 285 height 40
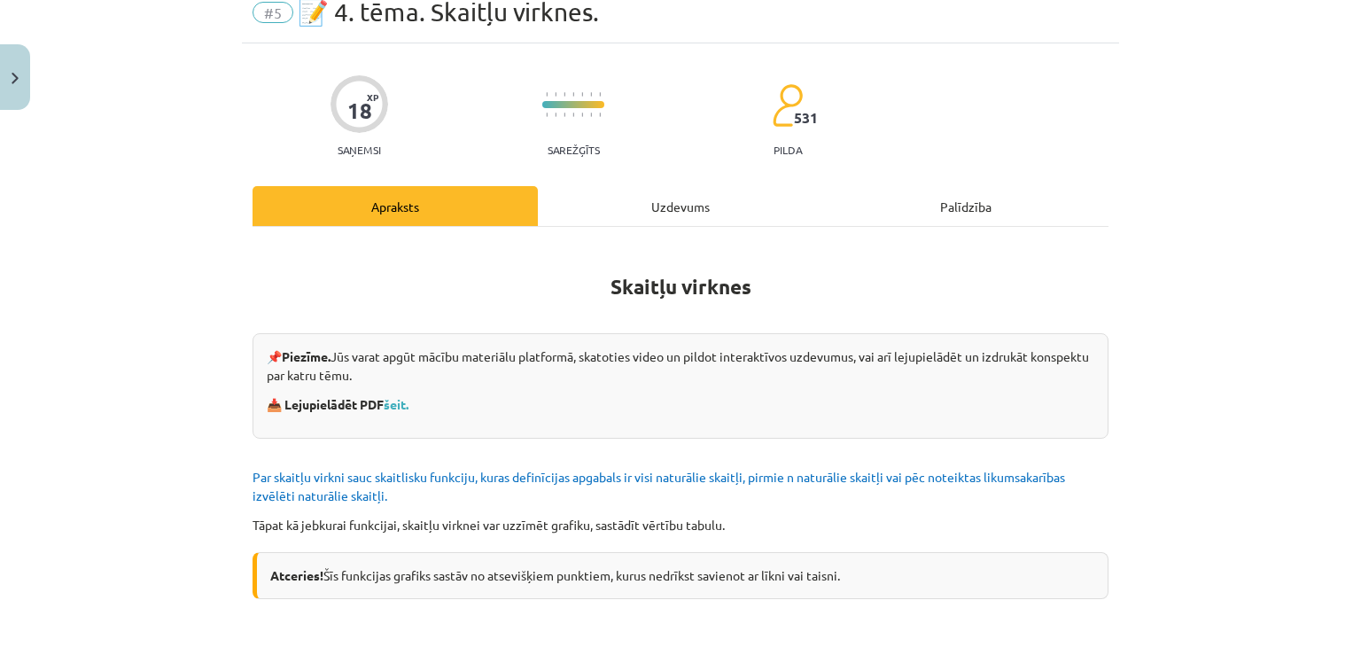
scroll to position [69, 0]
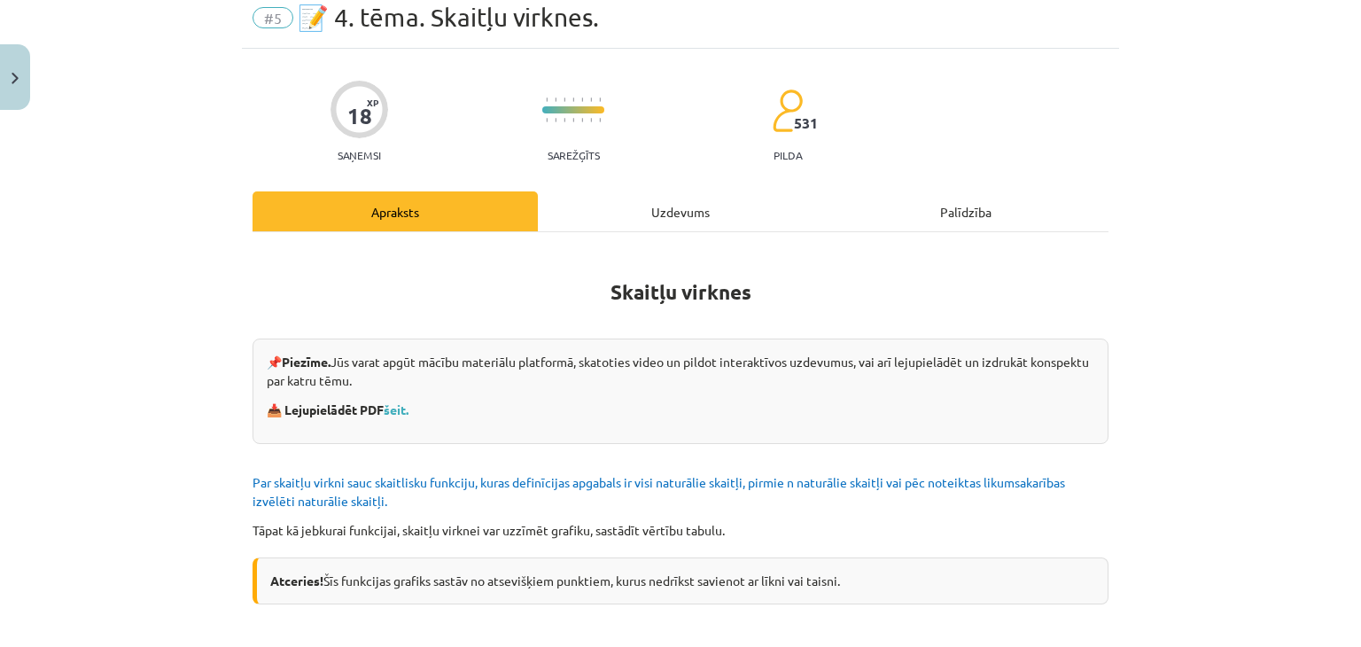
click at [672, 210] on div "Uzdevums" at bounding box center [680, 211] width 285 height 40
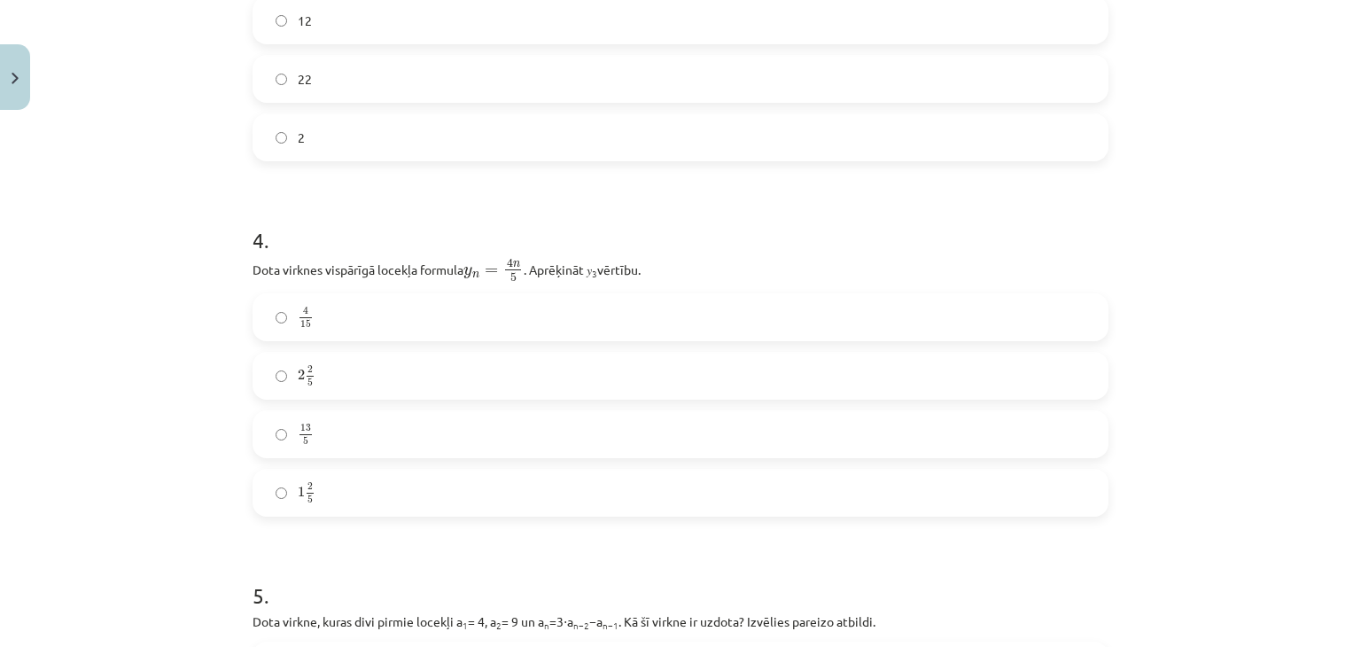
scroll to position [1208, 0]
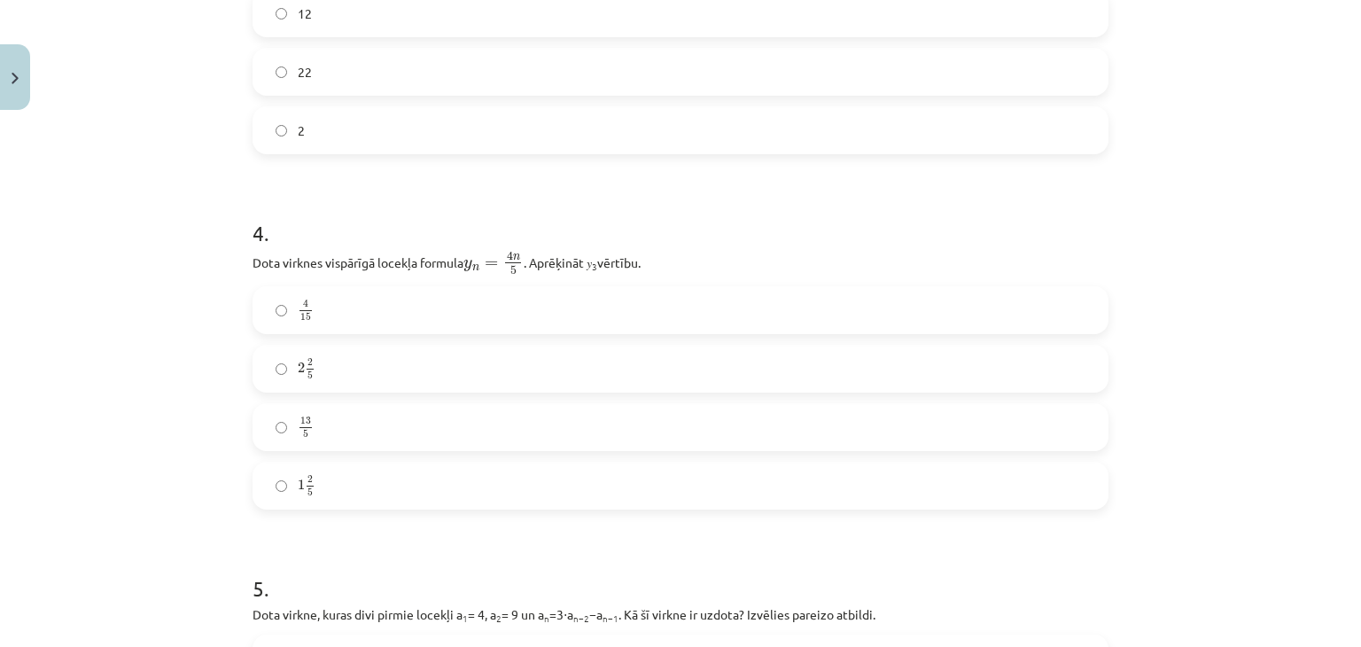
click at [392, 313] on label "4 15 4 15" at bounding box center [680, 310] width 853 height 44
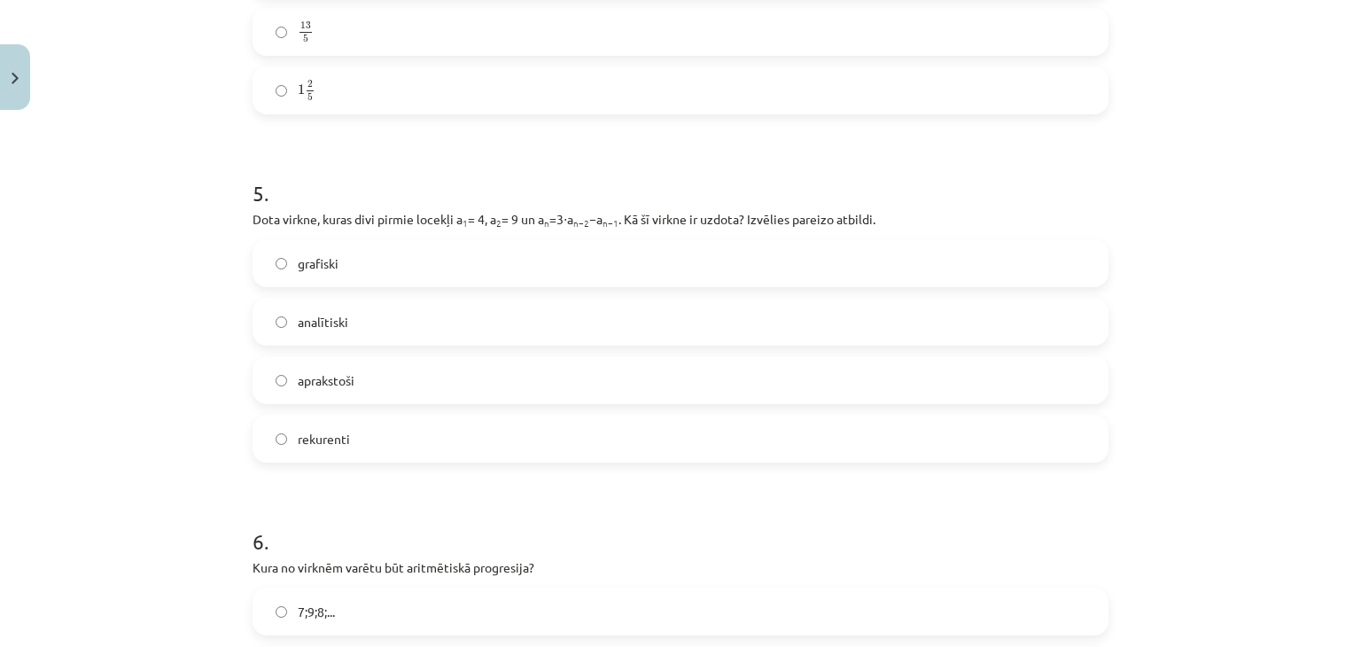
scroll to position [1604, 0]
click at [348, 428] on label "rekurenti" at bounding box center [680, 438] width 853 height 44
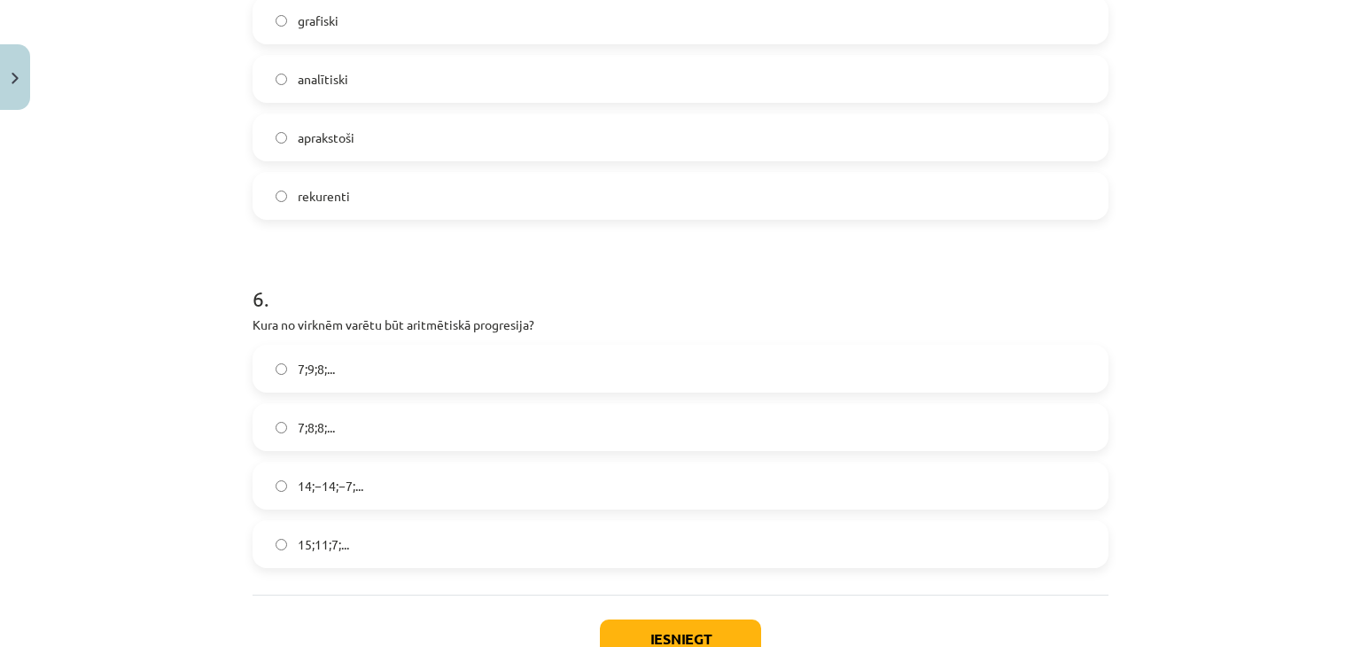
scroll to position [1972, 0]
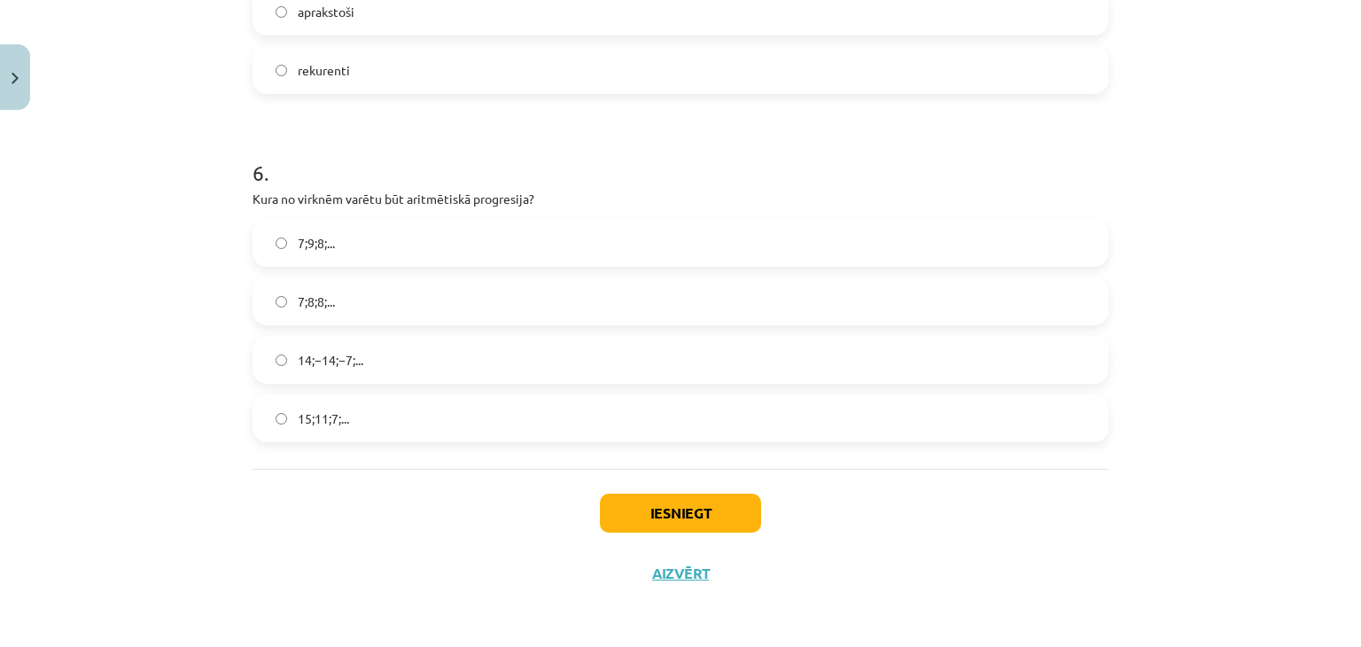
click at [362, 416] on label "15;11;7;..." at bounding box center [680, 418] width 853 height 44
click at [717, 518] on button "Iesniegt" at bounding box center [680, 513] width 161 height 39
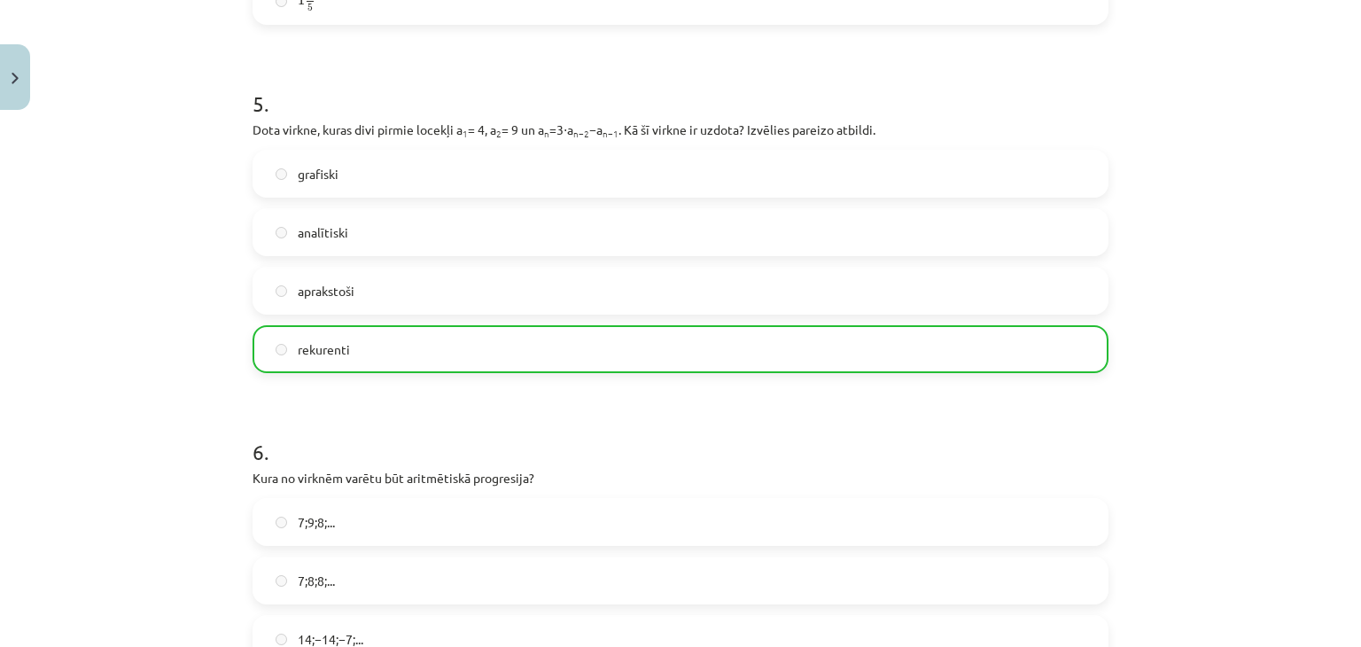
scroll to position [2028, 0]
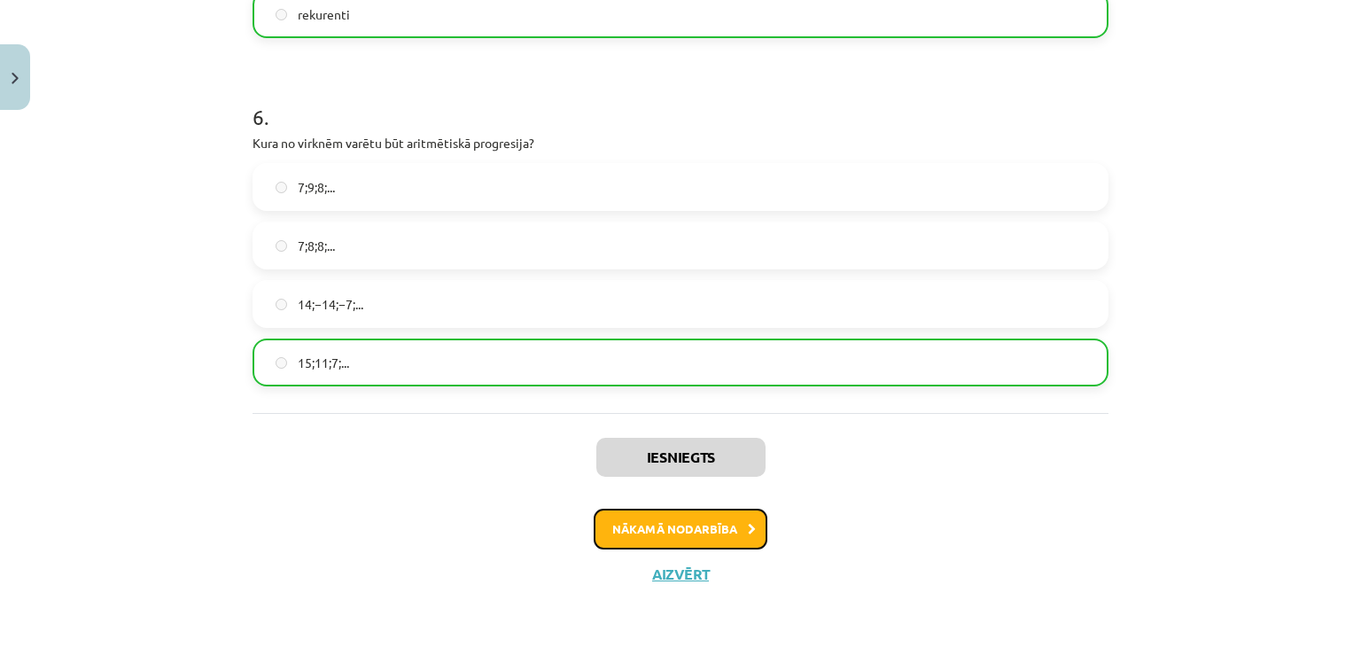
click at [696, 533] on button "Nākamā nodarbība" at bounding box center [681, 529] width 174 height 41
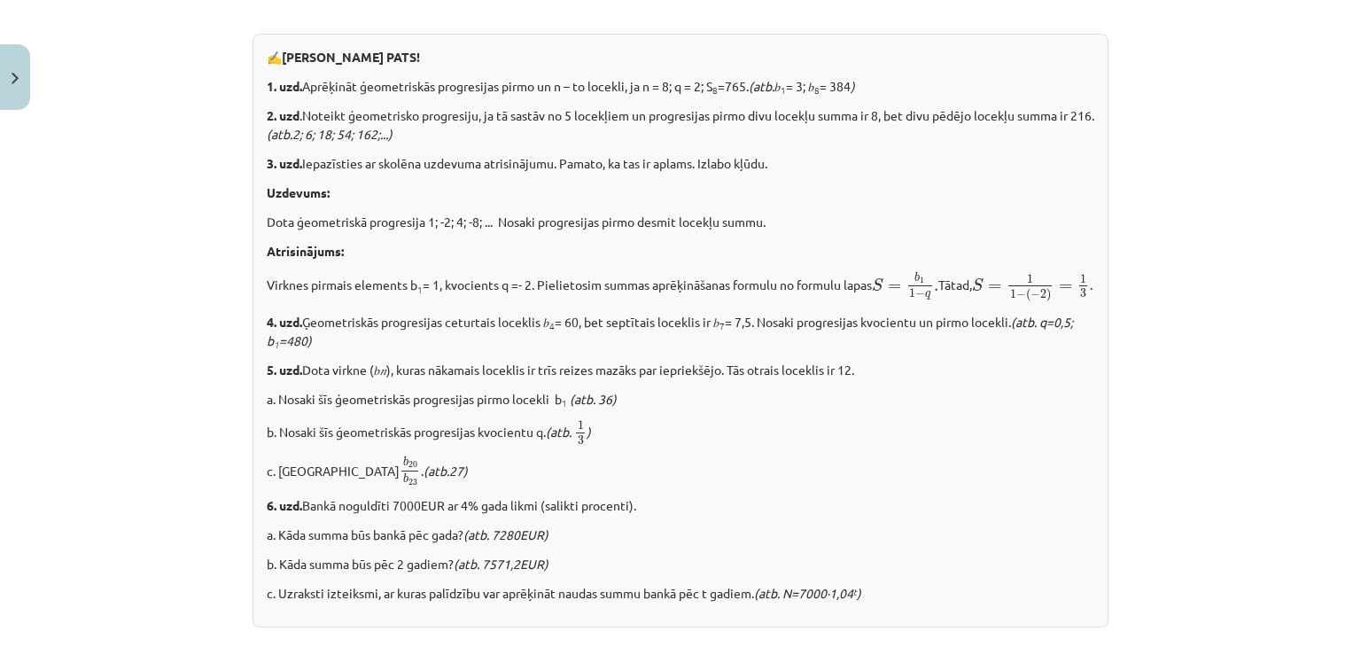
scroll to position [2225, 0]
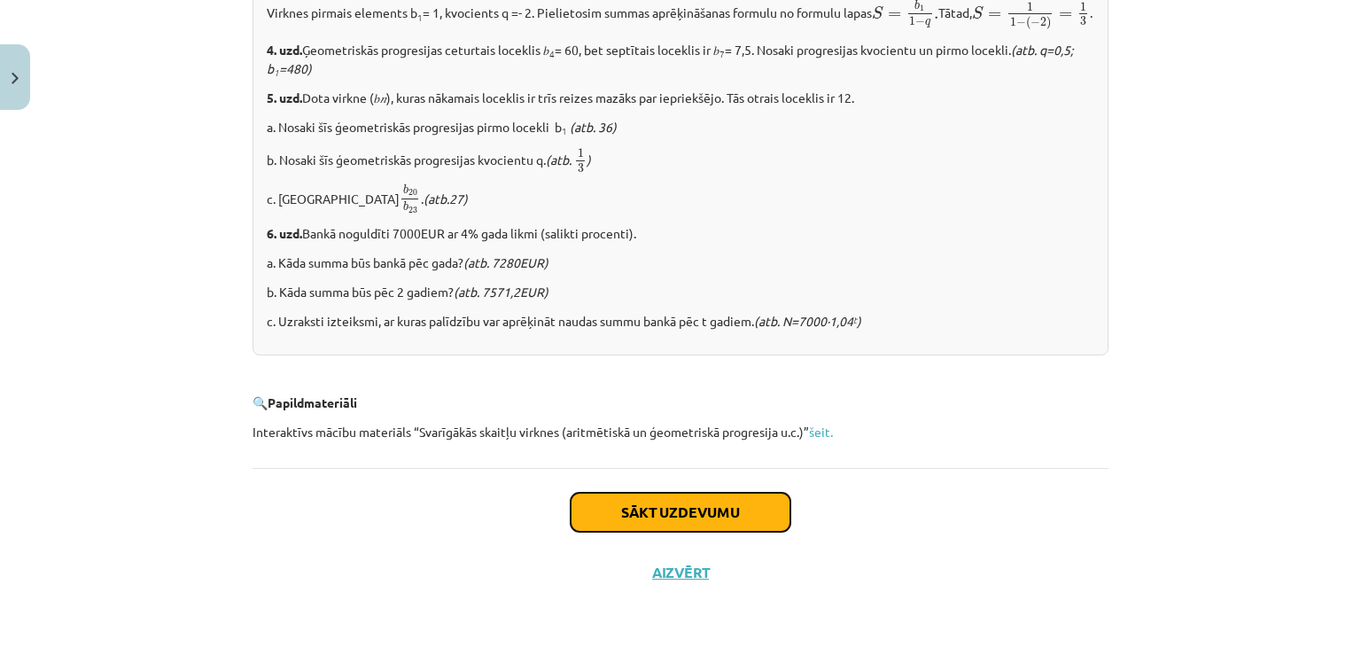
click at [713, 522] on button "Sākt uzdevumu" at bounding box center [681, 512] width 220 height 39
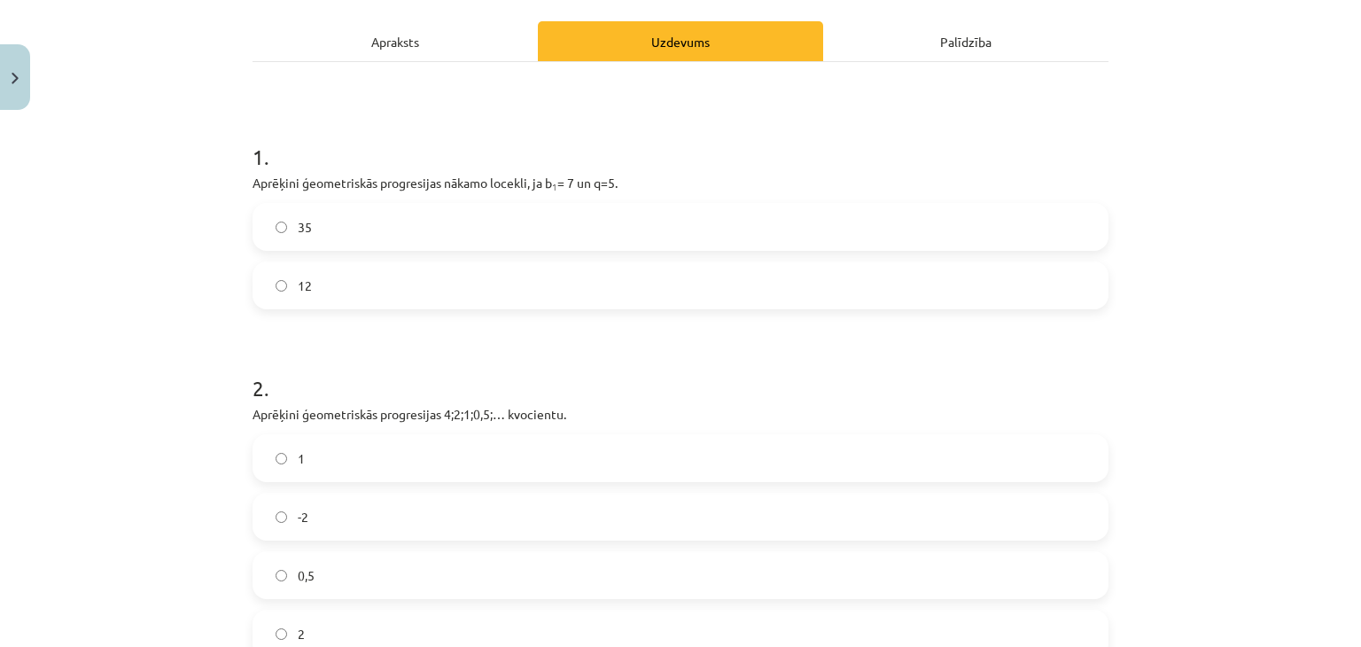
scroll to position [240, 0]
click at [598, 224] on label "35" at bounding box center [680, 226] width 853 height 44
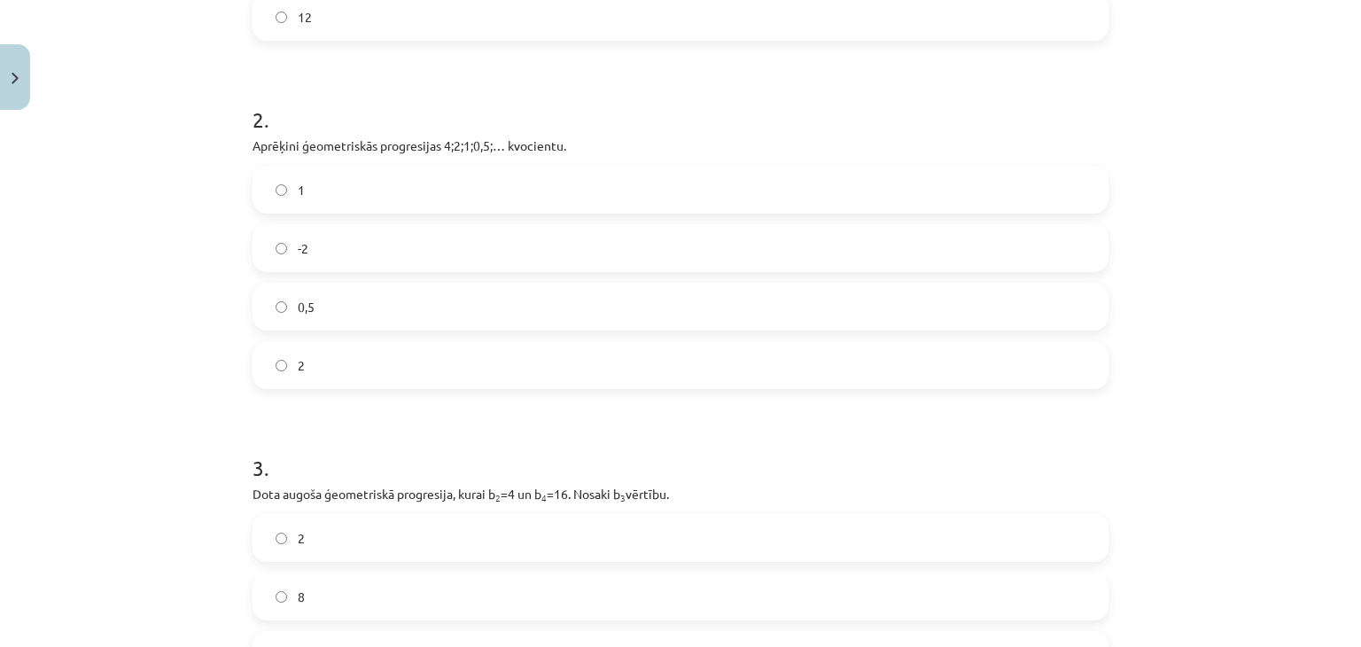
scroll to position [510, 0]
click at [348, 191] on label "1" at bounding box center [680, 187] width 853 height 44
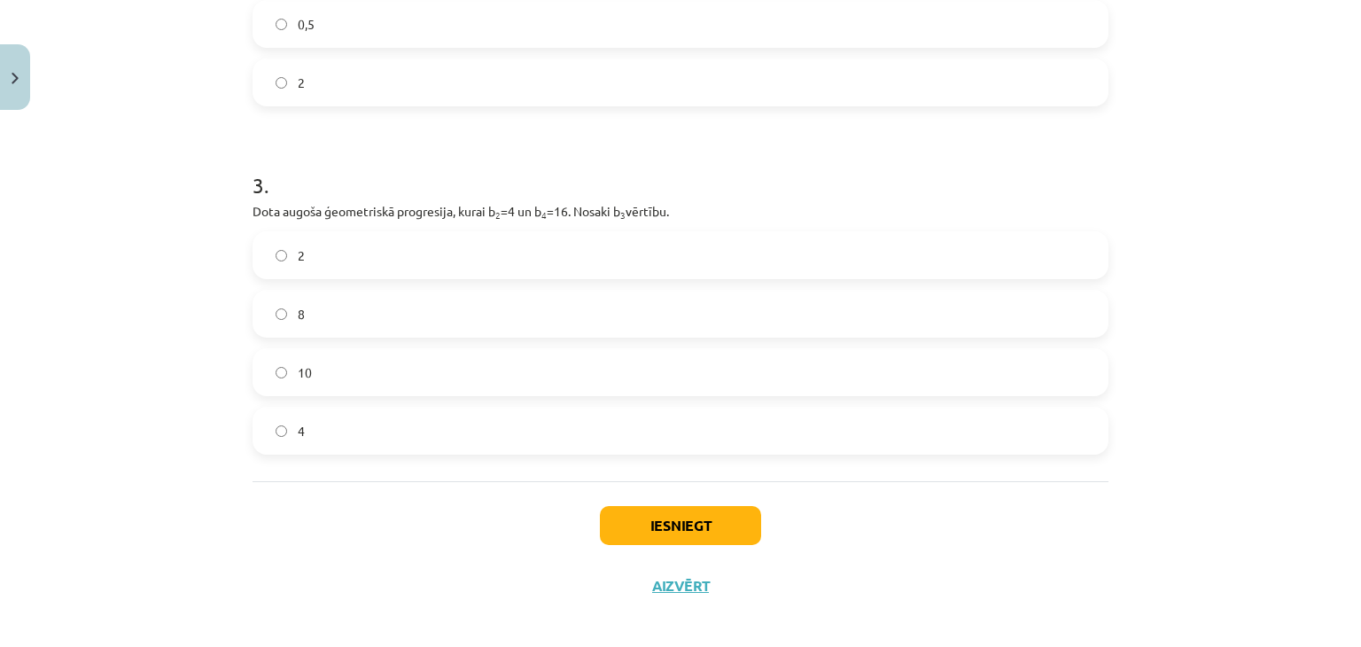
scroll to position [792, 0]
click at [324, 440] on label "4" at bounding box center [680, 429] width 853 height 44
click at [732, 526] on button "Iesniegt" at bounding box center [680, 523] width 161 height 39
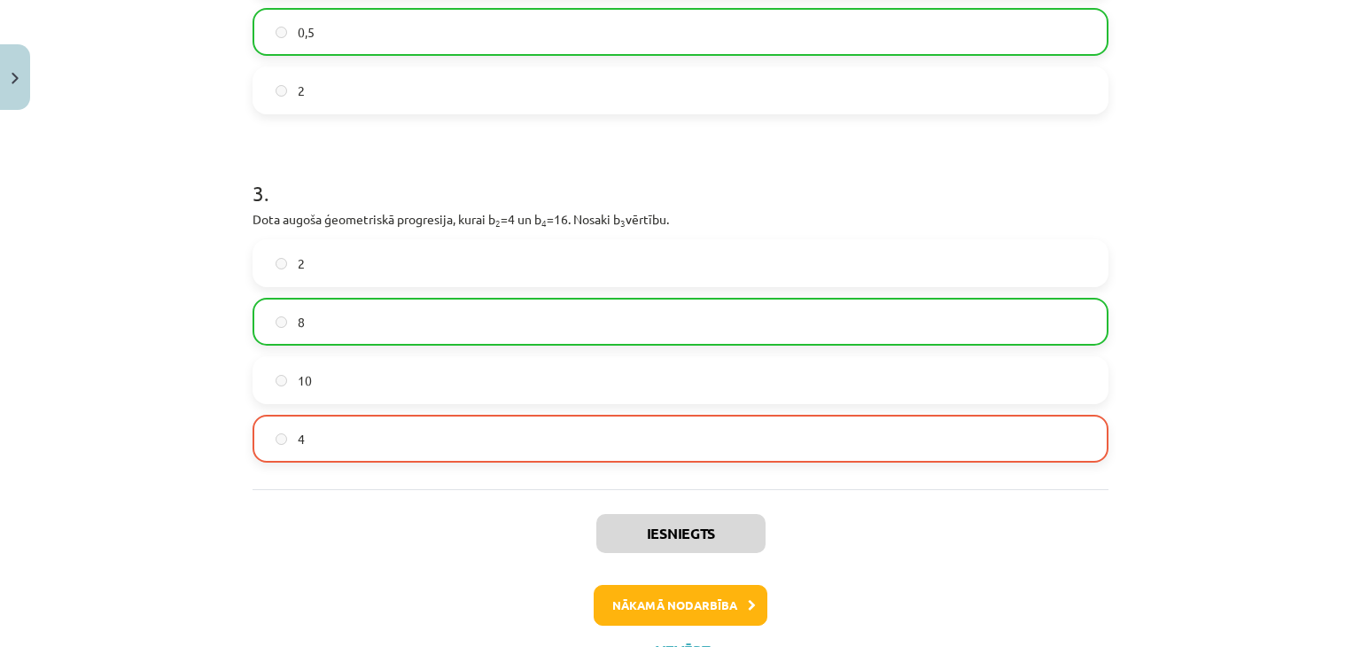
scroll to position [783, 0]
click at [651, 604] on button "Nākamā nodarbība" at bounding box center [681, 604] width 174 height 41
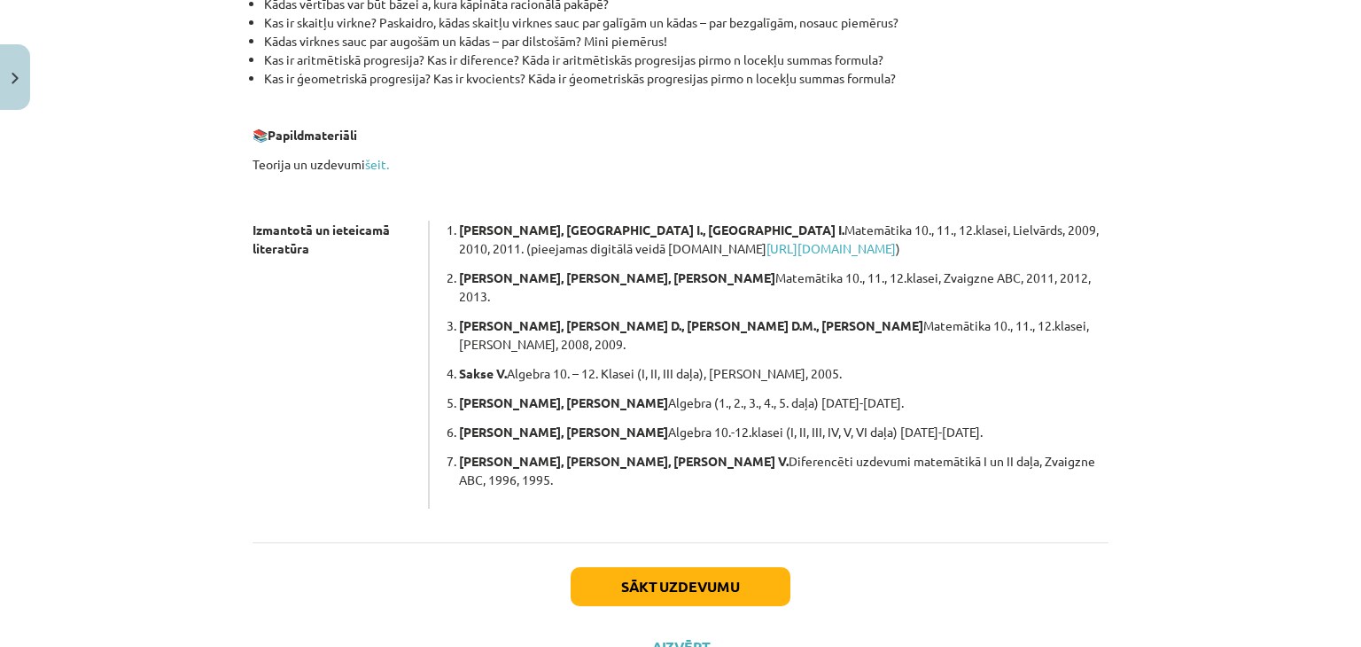
scroll to position [474, 0]
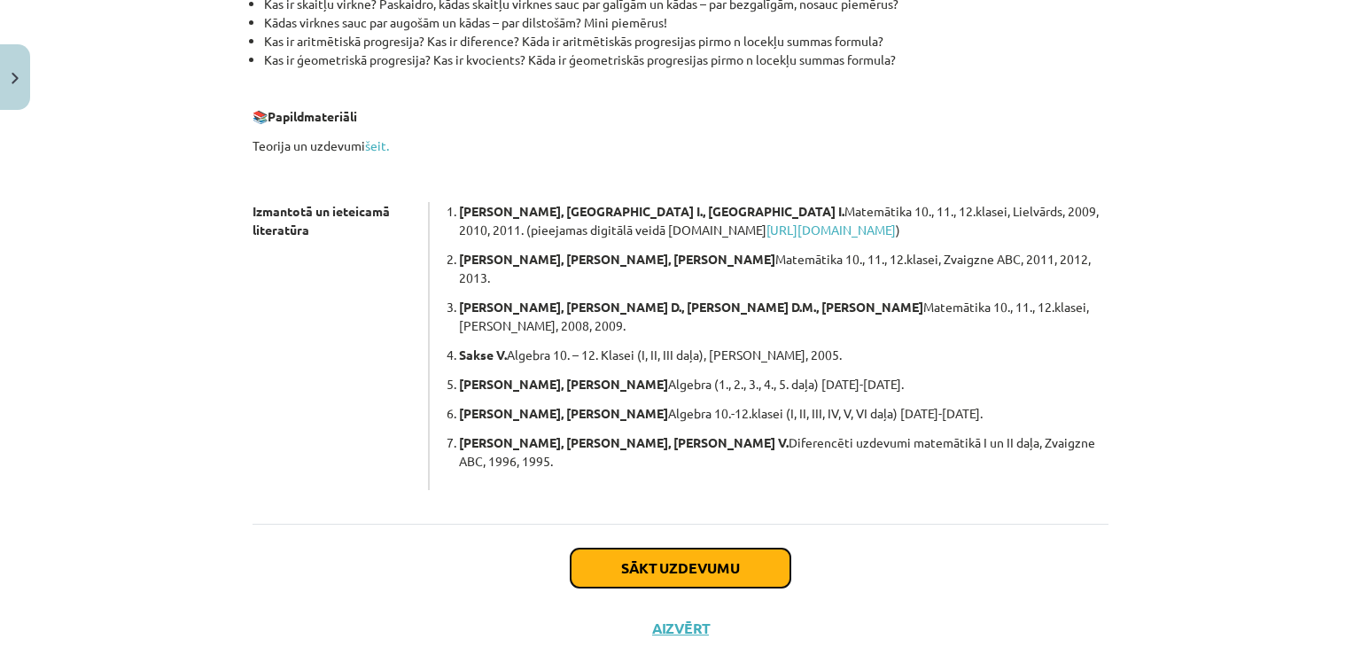
click at [698, 549] on button "Sākt uzdevumu" at bounding box center [681, 568] width 220 height 39
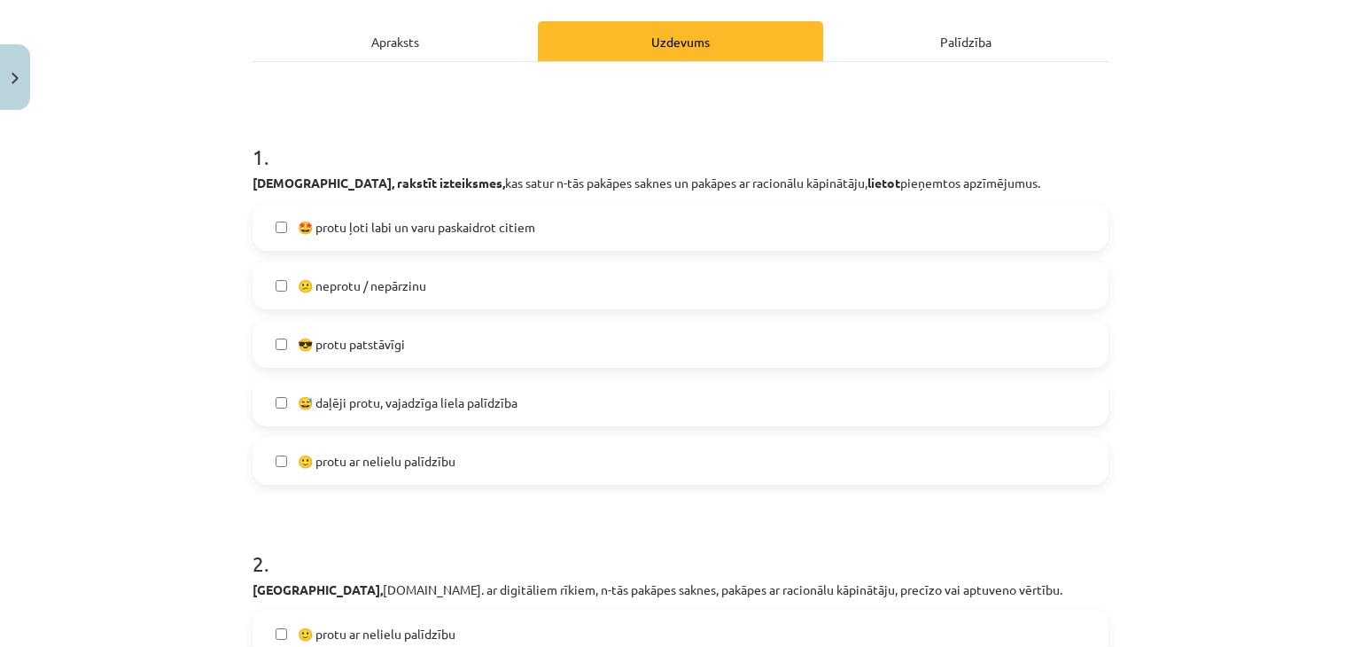
scroll to position [241, 0]
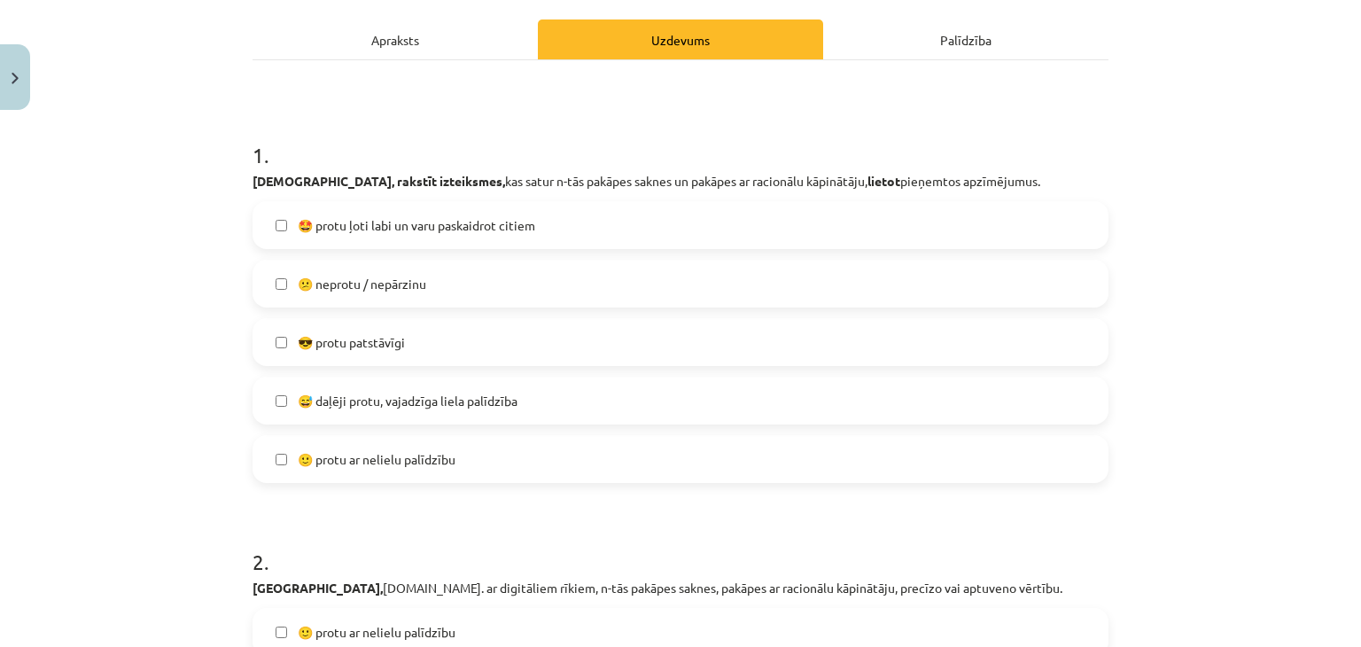
click at [405, 296] on label "😕 neprotu / nepārzinu" at bounding box center [680, 283] width 853 height 44
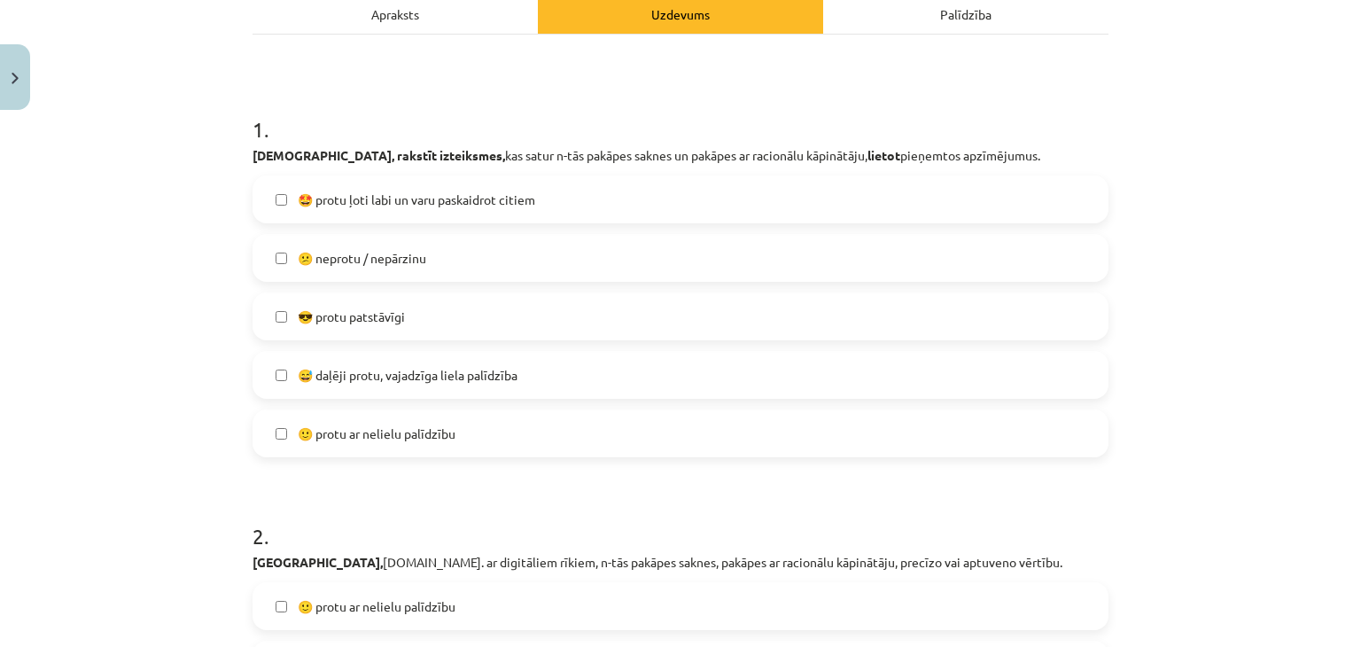
scroll to position [266, 0]
click at [333, 263] on span "😕 neprotu / nepārzinu" at bounding box center [362, 259] width 129 height 19
click at [455, 311] on label "😎 protu patstāvīgi" at bounding box center [680, 317] width 853 height 44
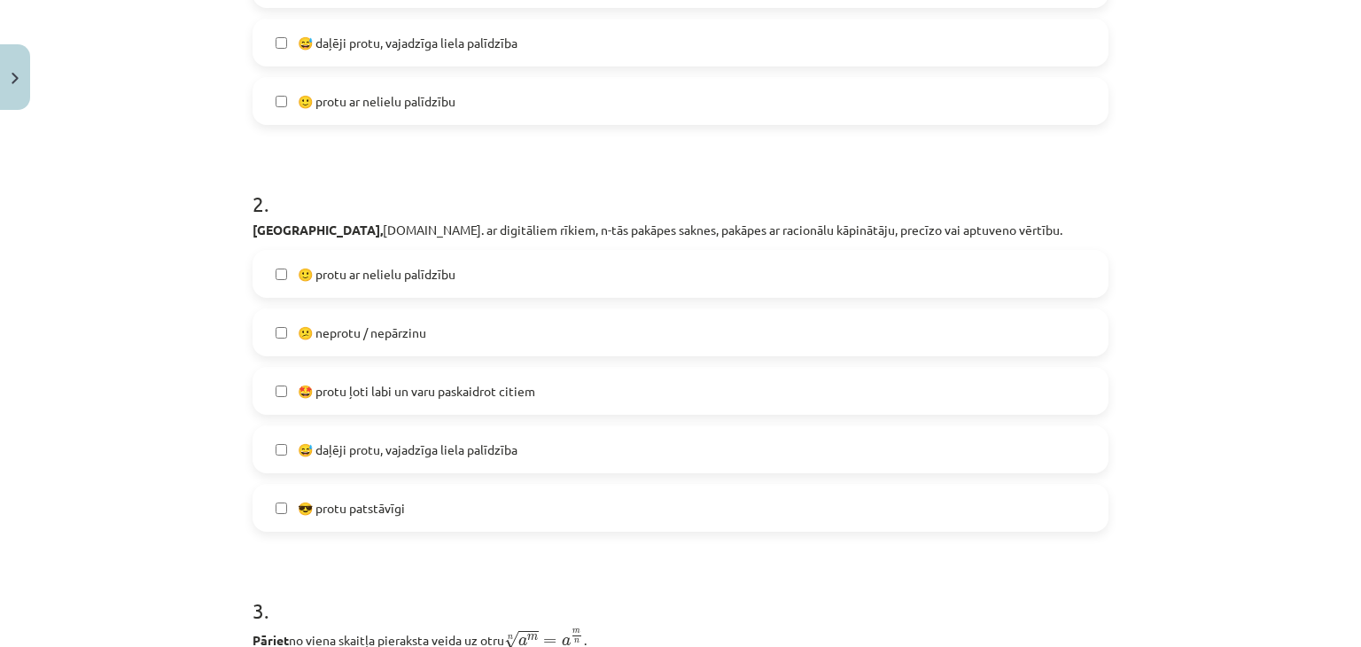
scroll to position [607, 0]
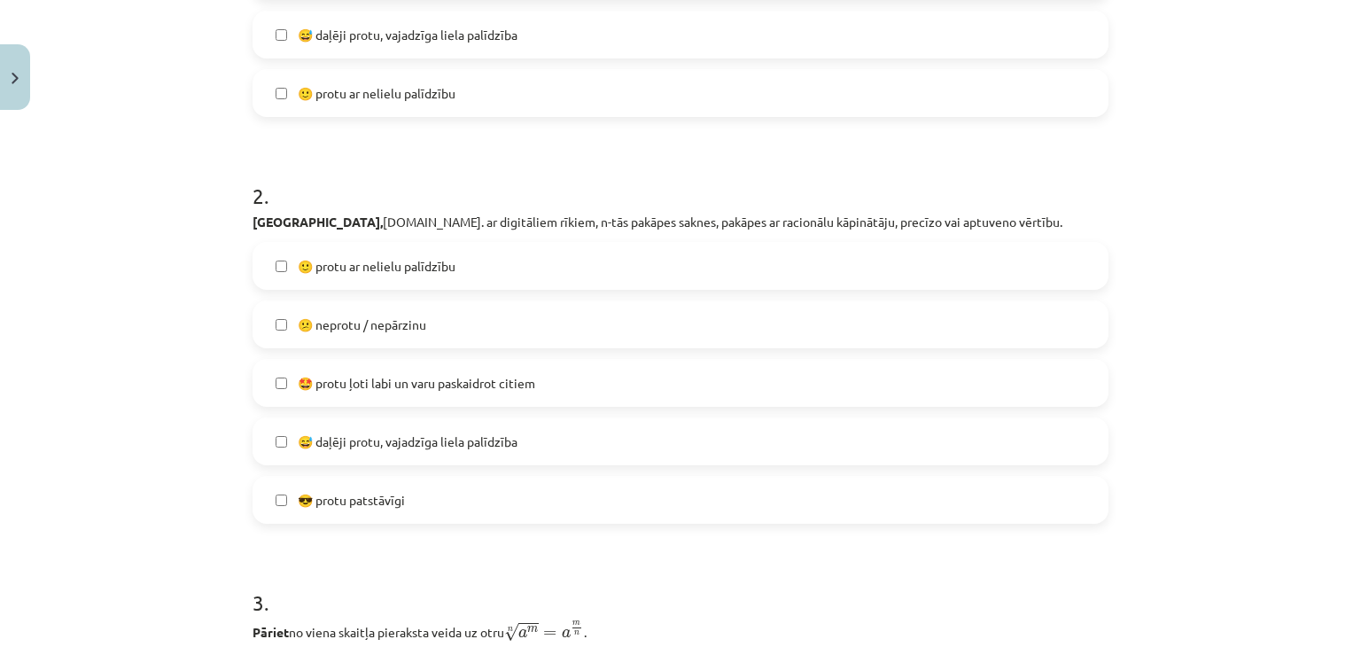
click at [419, 275] on label "🙂 protu ar nelielu palīdzību" at bounding box center [680, 266] width 853 height 44
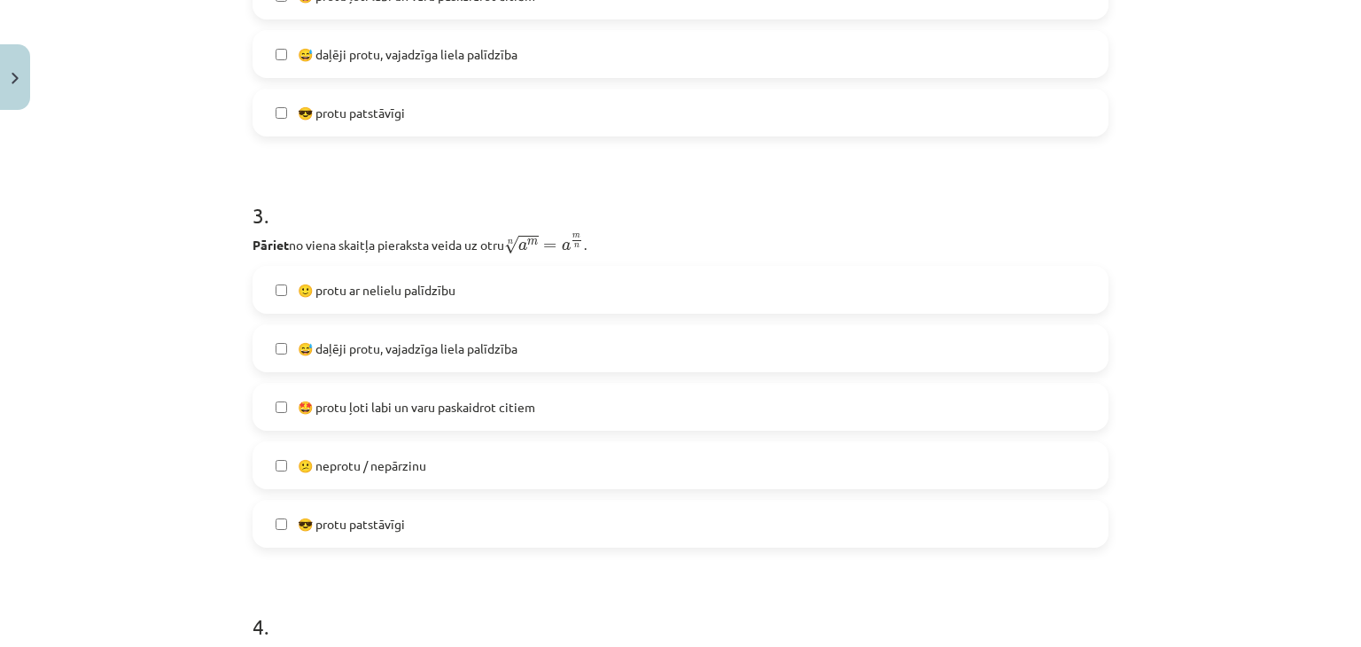
scroll to position [995, 0]
click at [406, 515] on label "😎 protu patstāvīgi" at bounding box center [680, 523] width 853 height 44
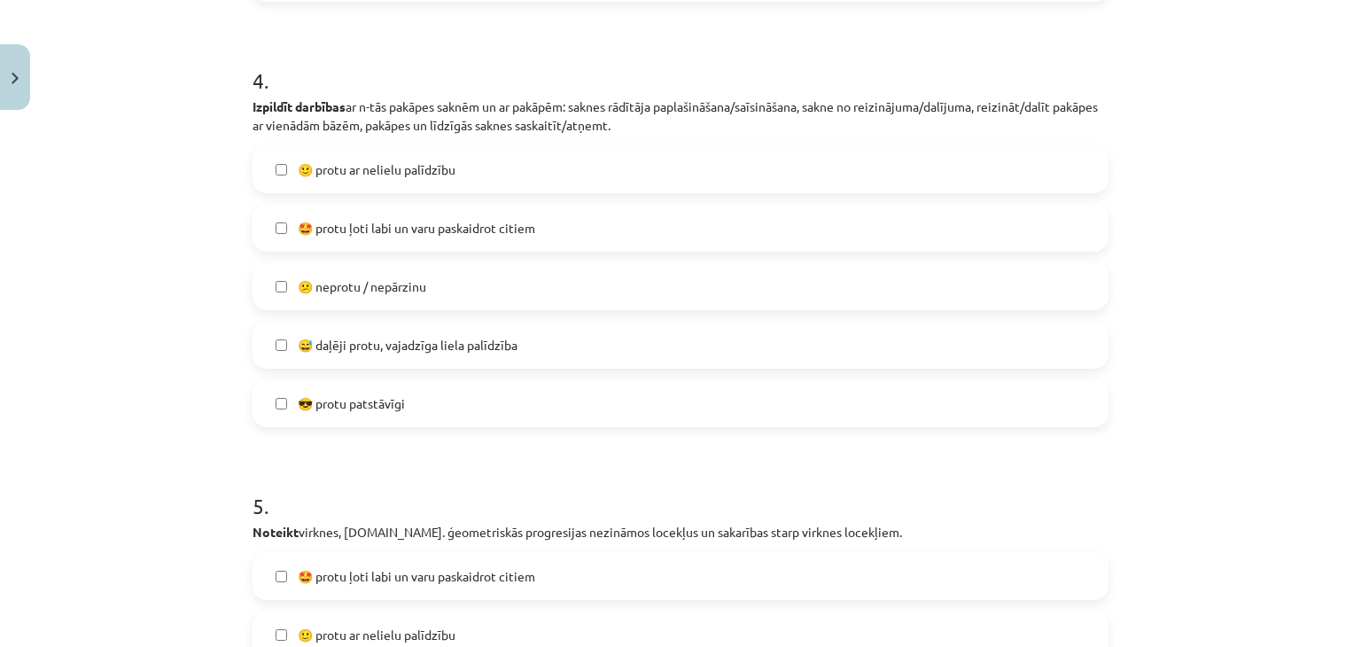
scroll to position [1548, 0]
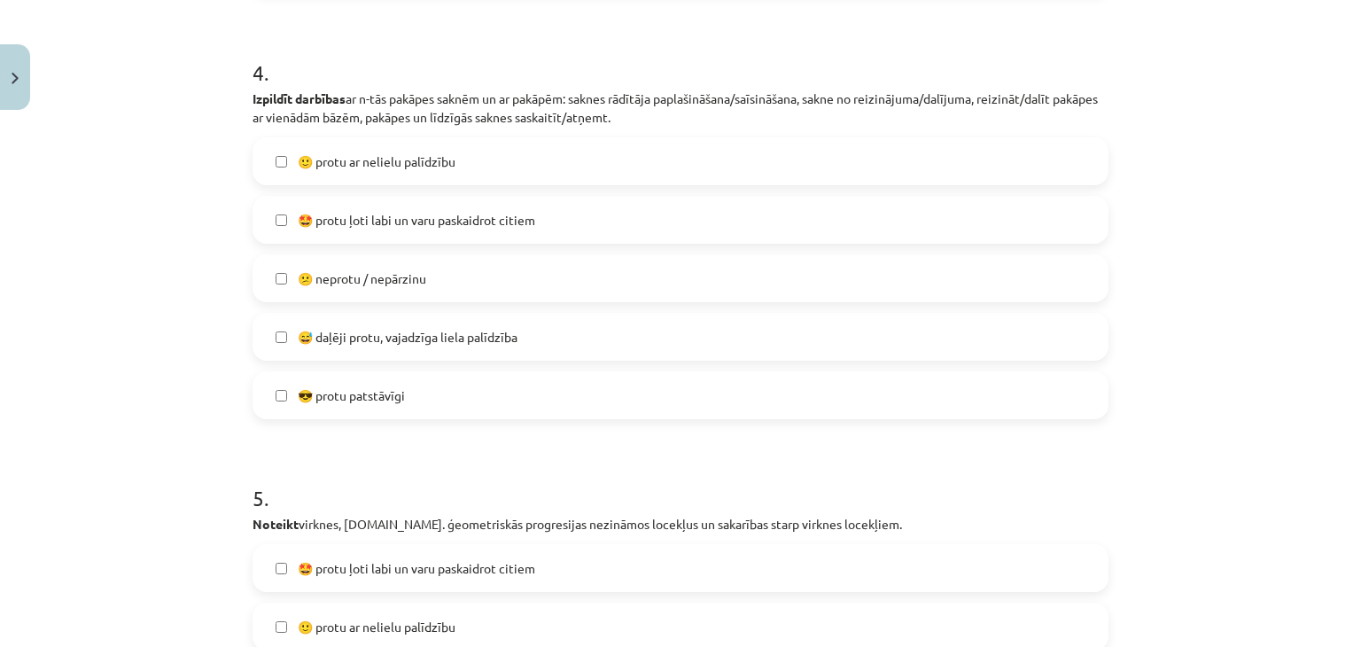
click at [445, 274] on label "😕 neprotu / nepārzinu" at bounding box center [680, 278] width 853 height 44
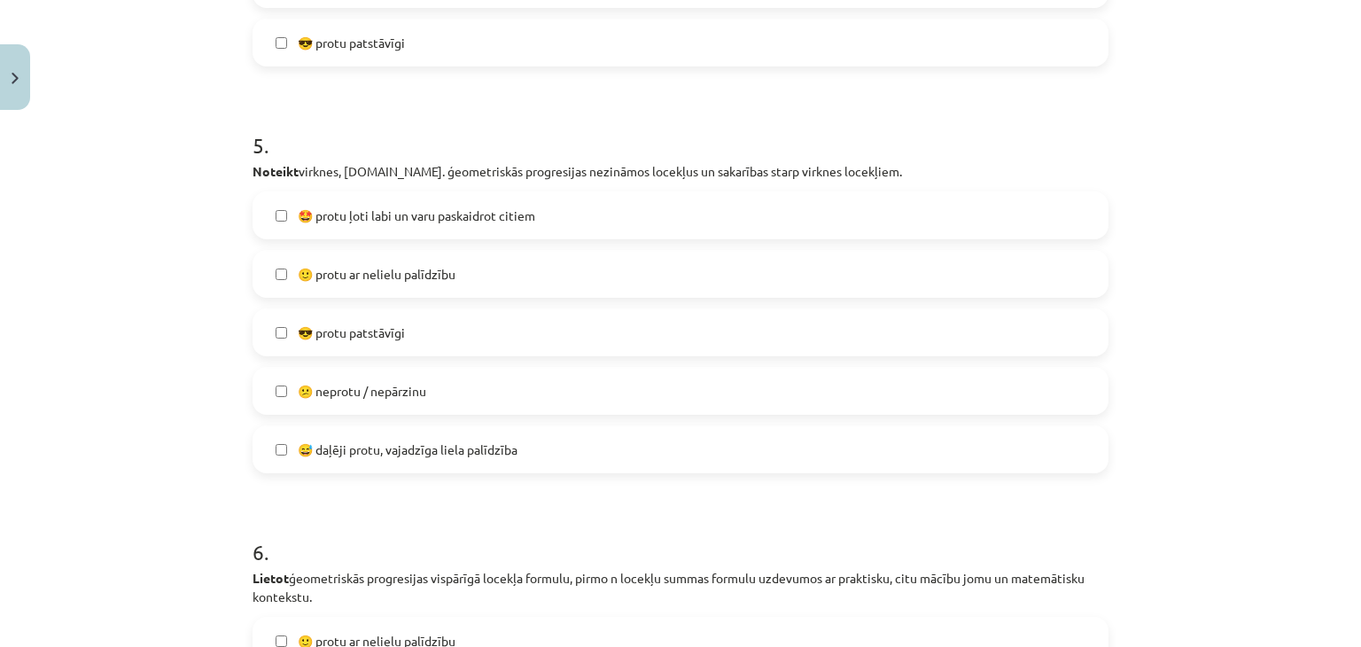
scroll to position [1908, 0]
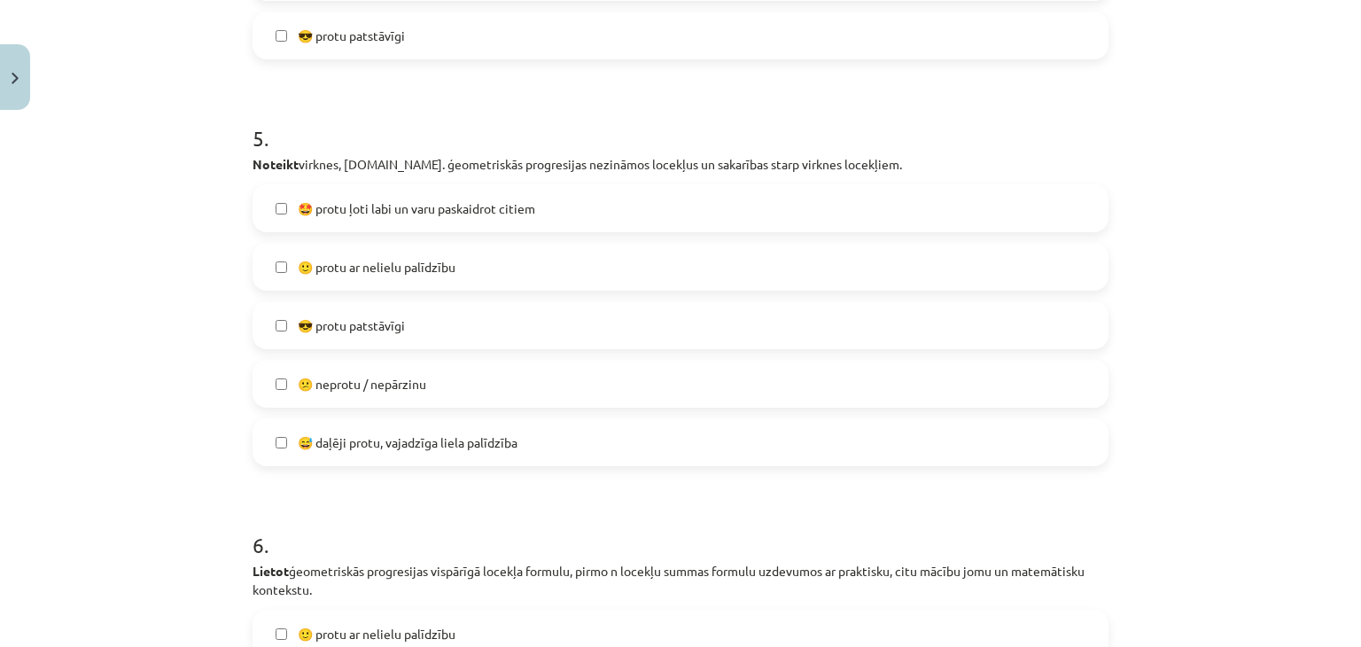
click at [439, 382] on label "😕 neprotu / nepārzinu" at bounding box center [680, 384] width 853 height 44
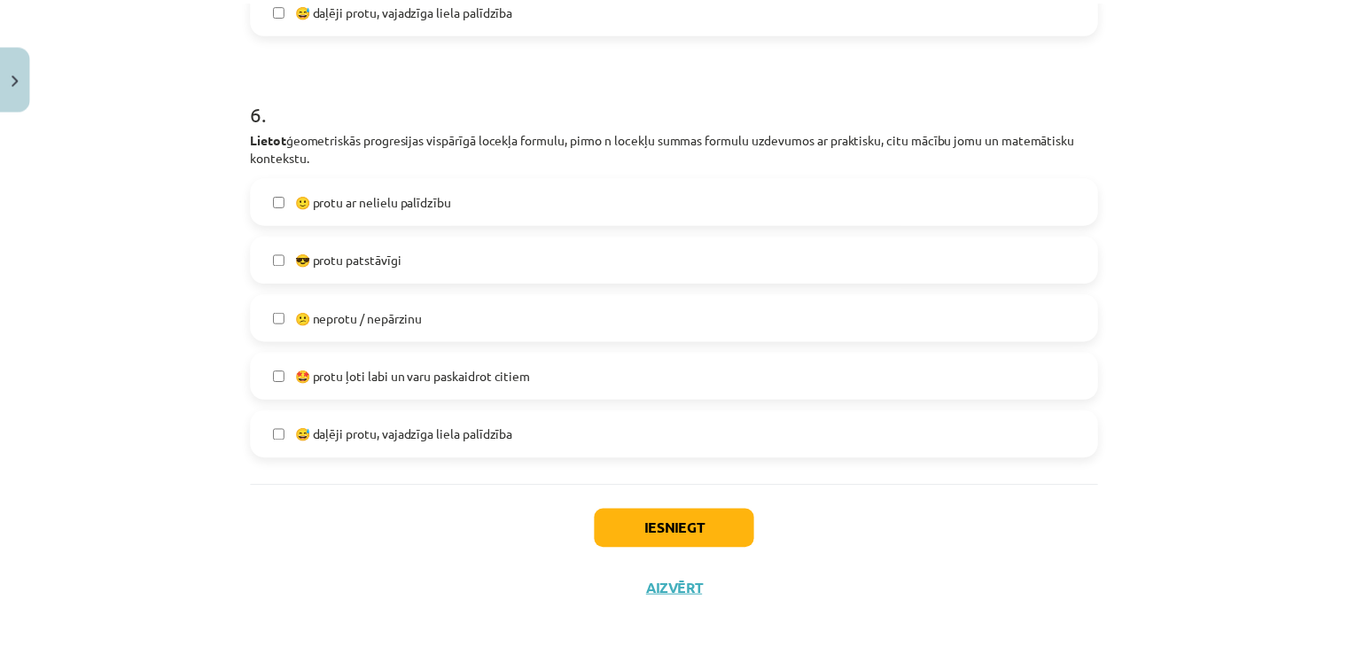
scroll to position [2357, 0]
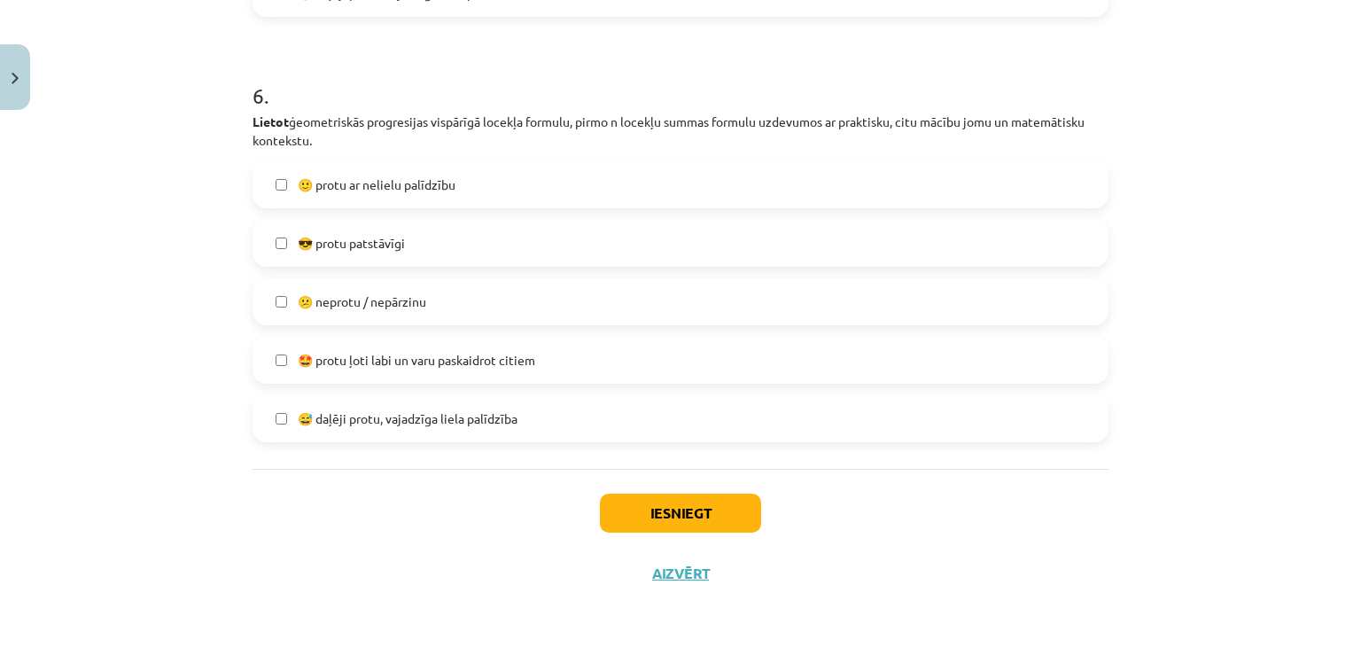
click at [423, 306] on span "😕 neprotu / nepārzinu" at bounding box center [362, 301] width 129 height 19
click at [700, 521] on button "Iesniegt" at bounding box center [680, 513] width 161 height 39
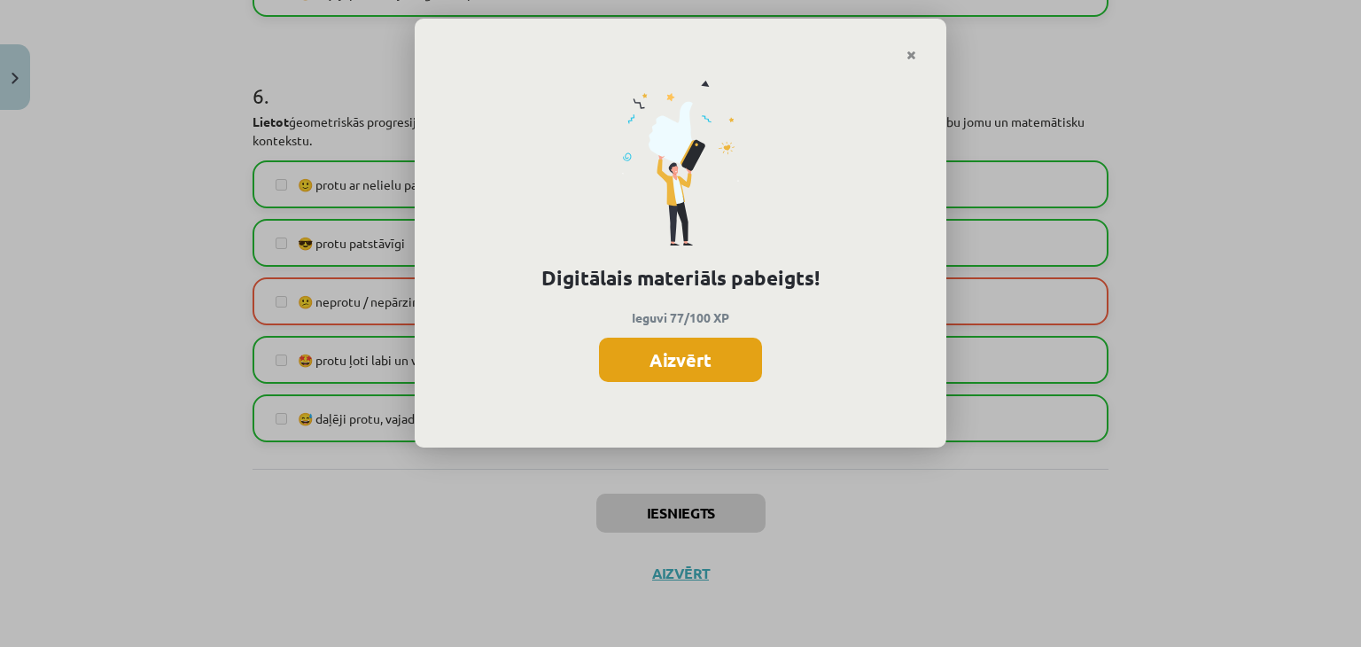
click at [720, 348] on button "Aizvērt" at bounding box center [680, 360] width 163 height 44
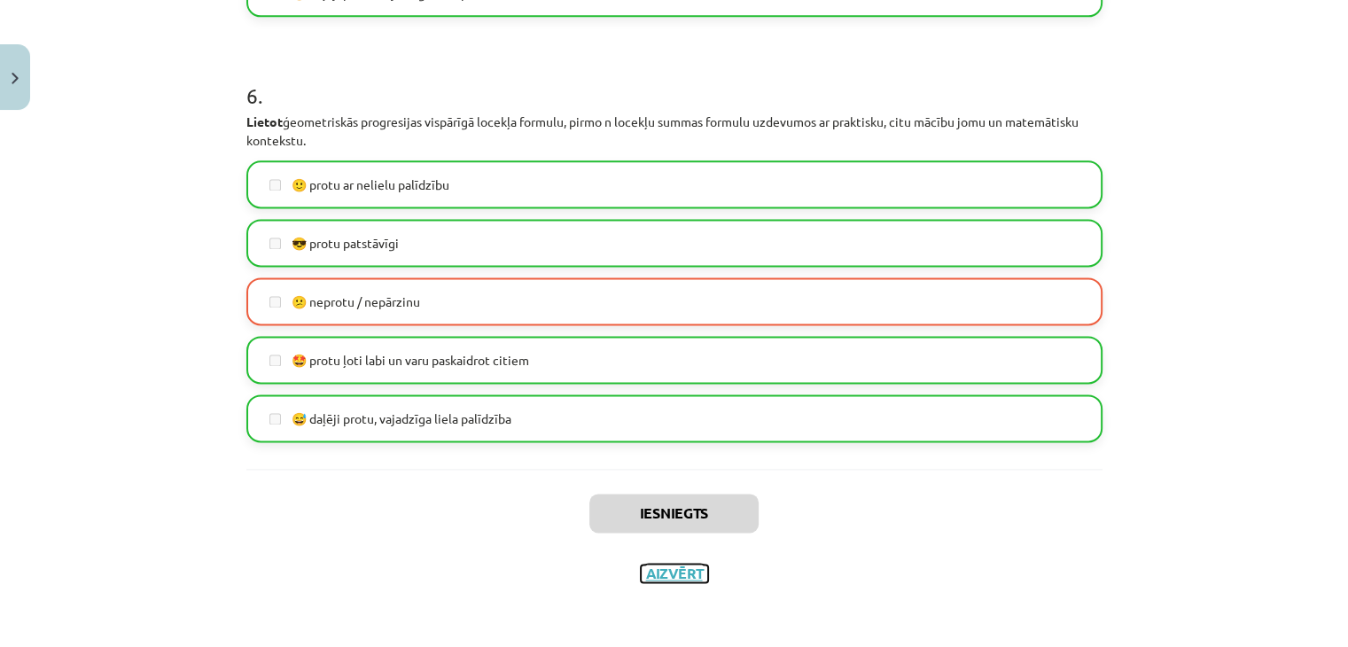
click at [681, 568] on button "Aizvērt" at bounding box center [674, 574] width 67 height 18
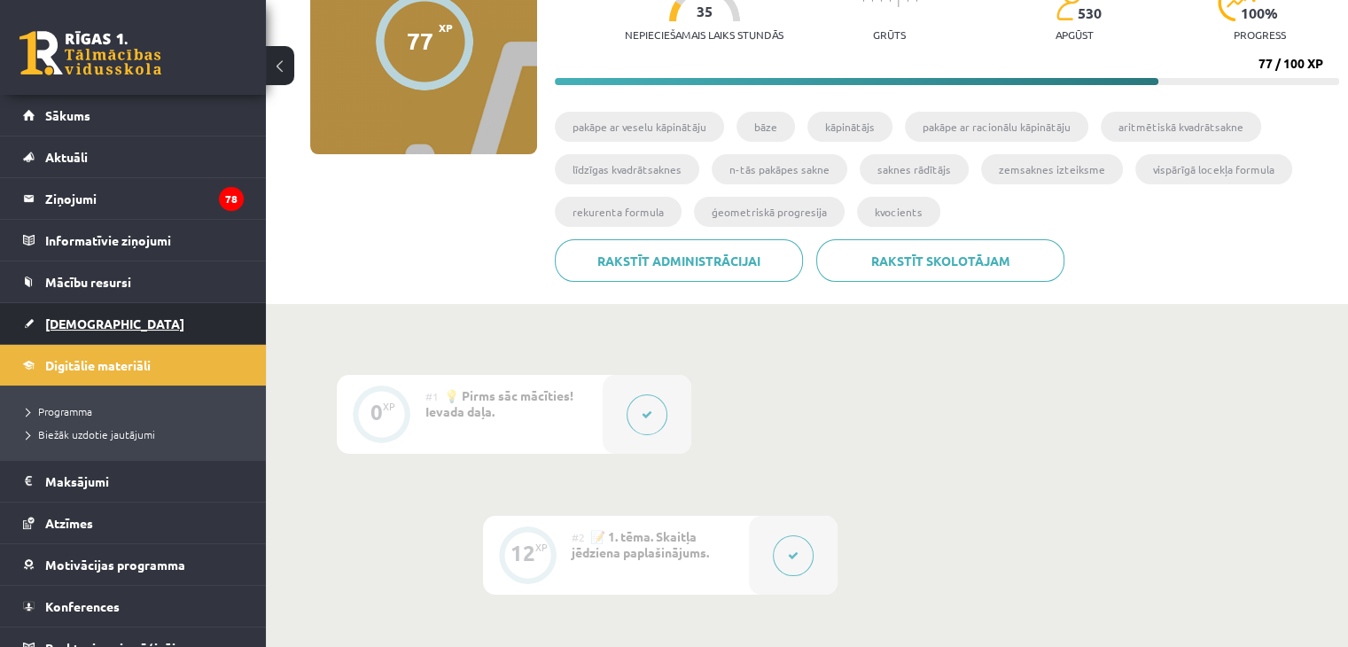
click at [73, 326] on span "[DEMOGRAPHIC_DATA]" at bounding box center [114, 323] width 139 height 16
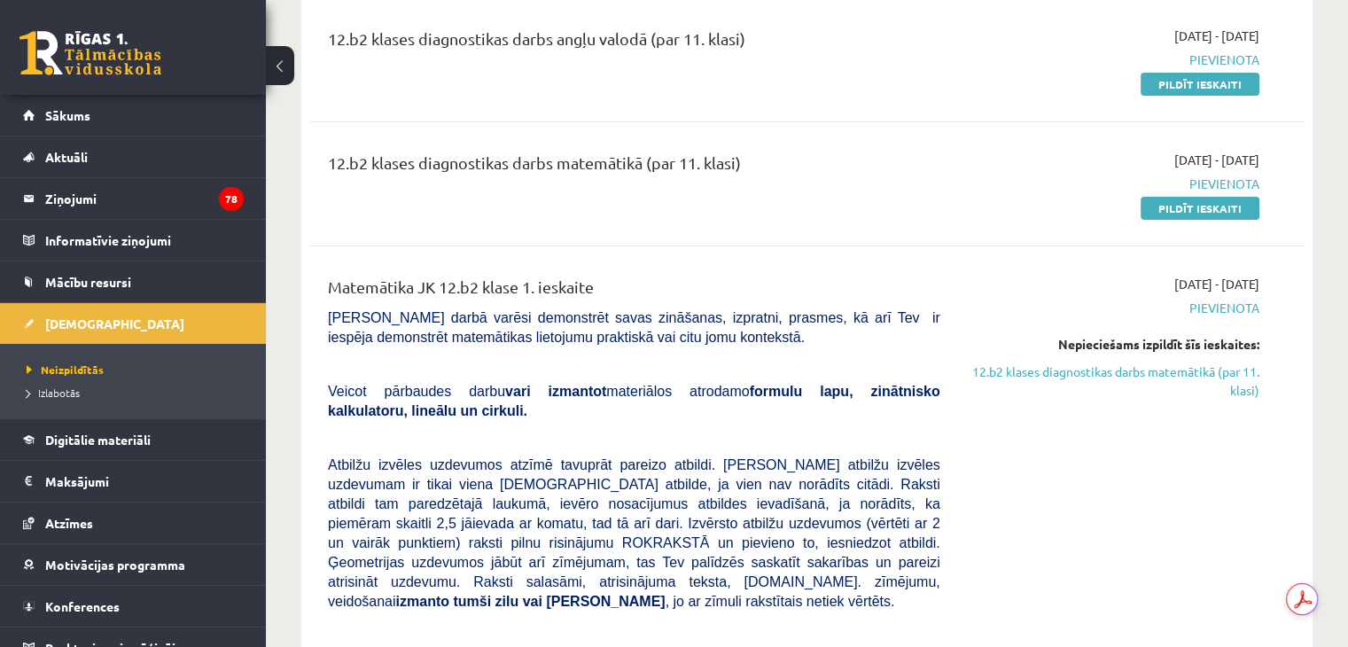
scroll to position [230, 0]
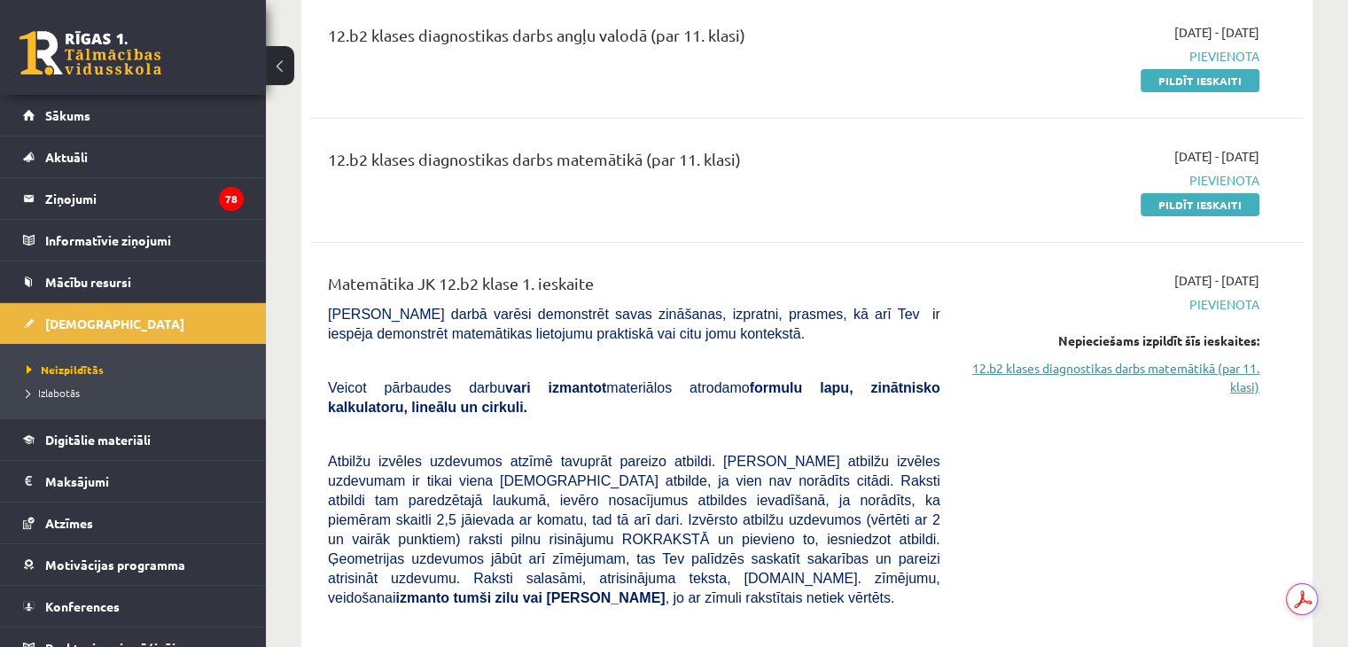
click at [1237, 371] on link "12.b2 klases diagnostikas darbs matemātikā (par 11. klasi)" at bounding box center [1113, 377] width 292 height 37
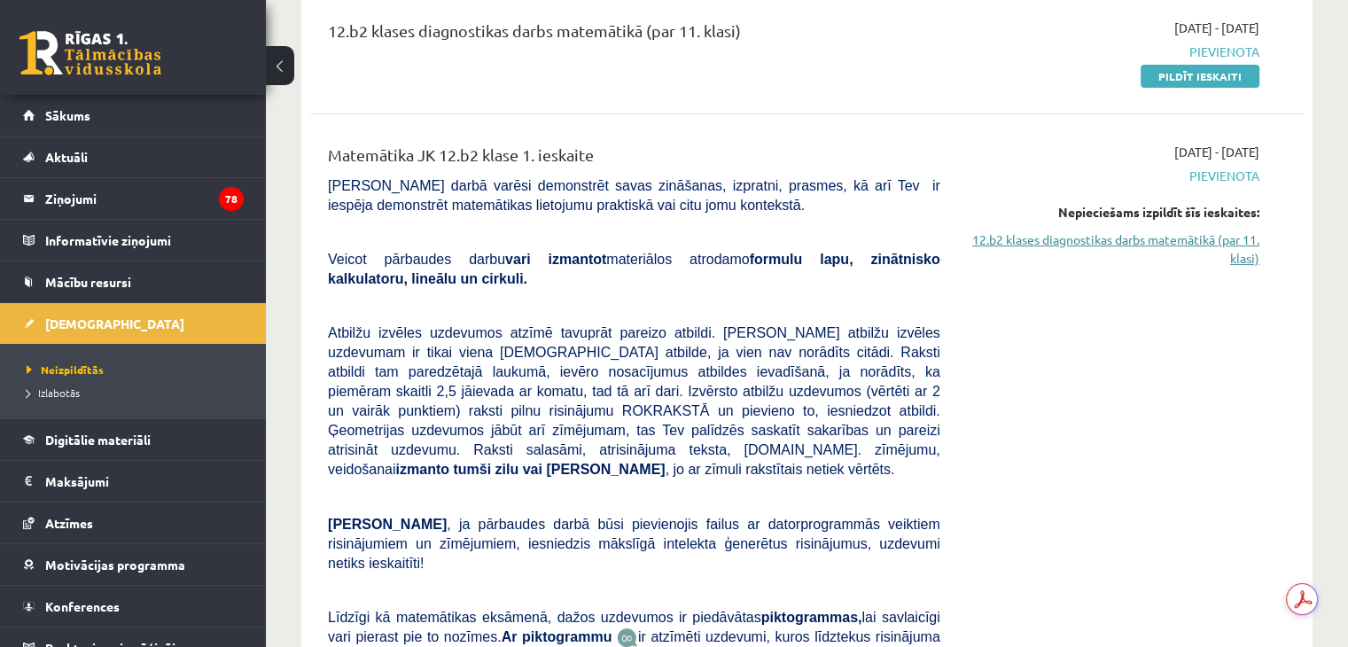
click at [1180, 242] on link "12.b2 klases diagnostikas darbs matemātikā (par 11. klasi)" at bounding box center [1113, 248] width 292 height 37
click at [1216, 235] on link "12.b2 klases diagnostikas darbs matemātikā (par 11. klasi)" at bounding box center [1113, 248] width 292 height 37
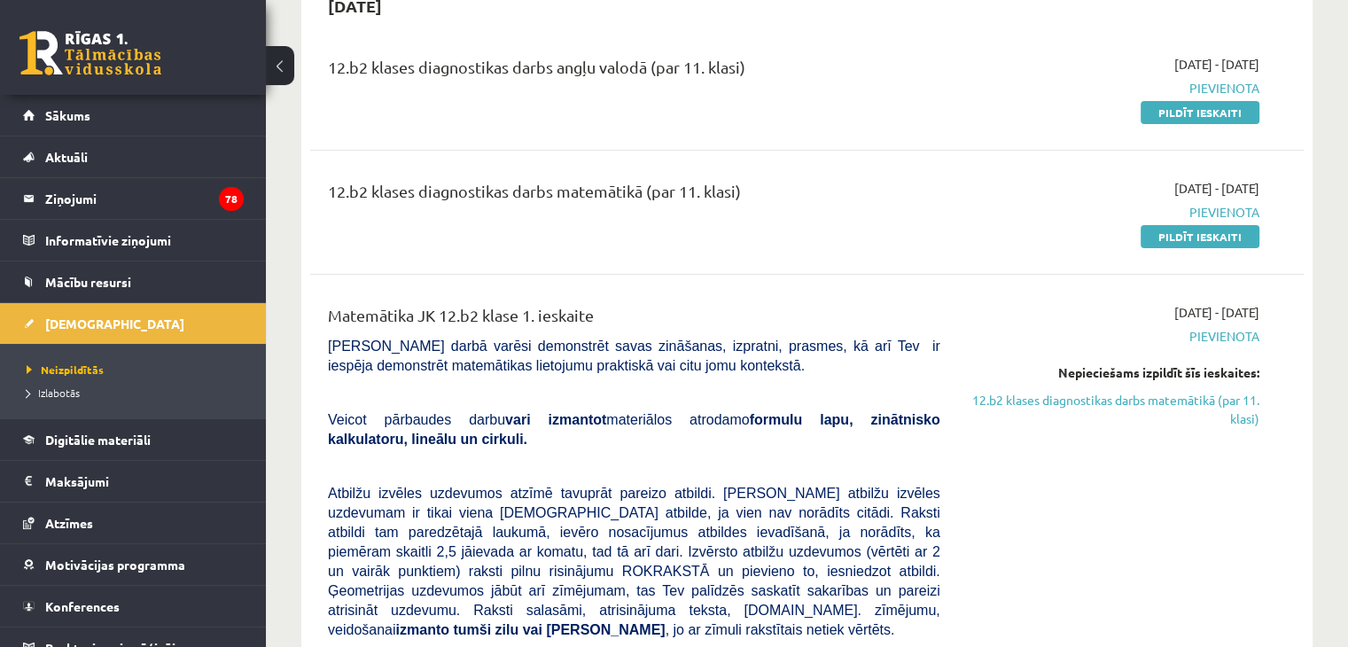
scroll to position [183, 0]
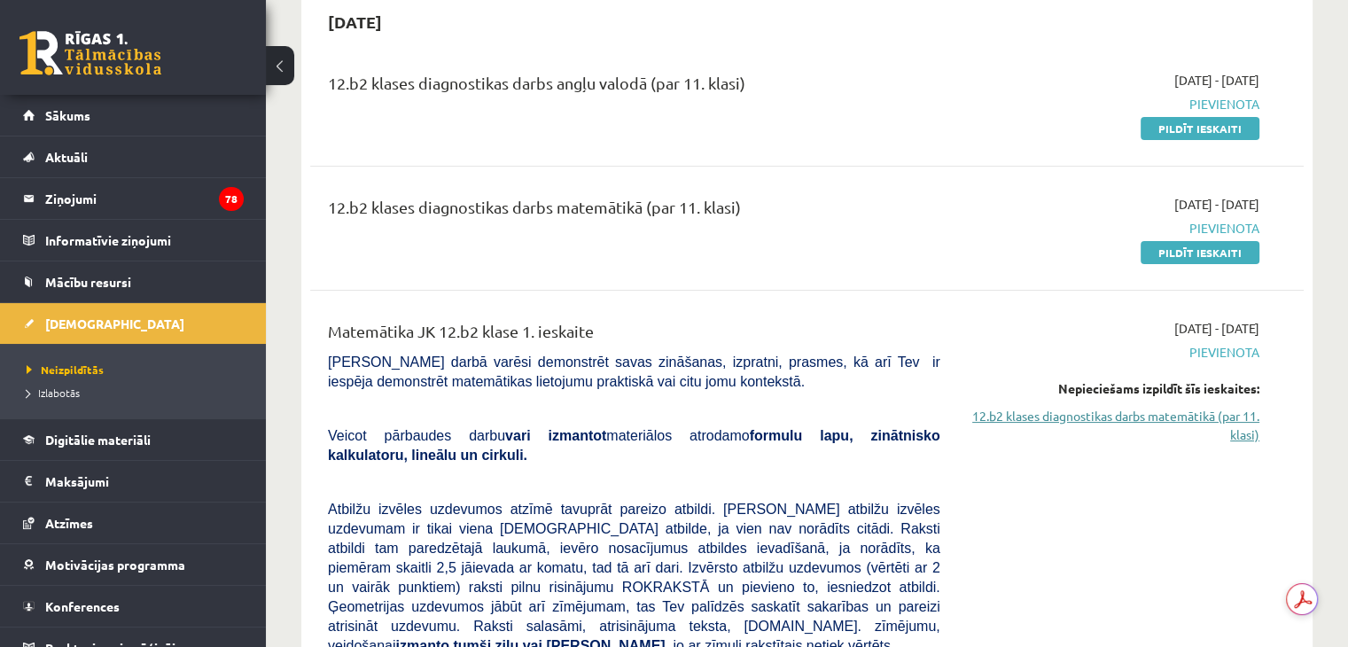
click at [1175, 416] on link "12.b2 klases diagnostikas darbs matemātikā (par 11. klasi)" at bounding box center [1113, 425] width 292 height 37
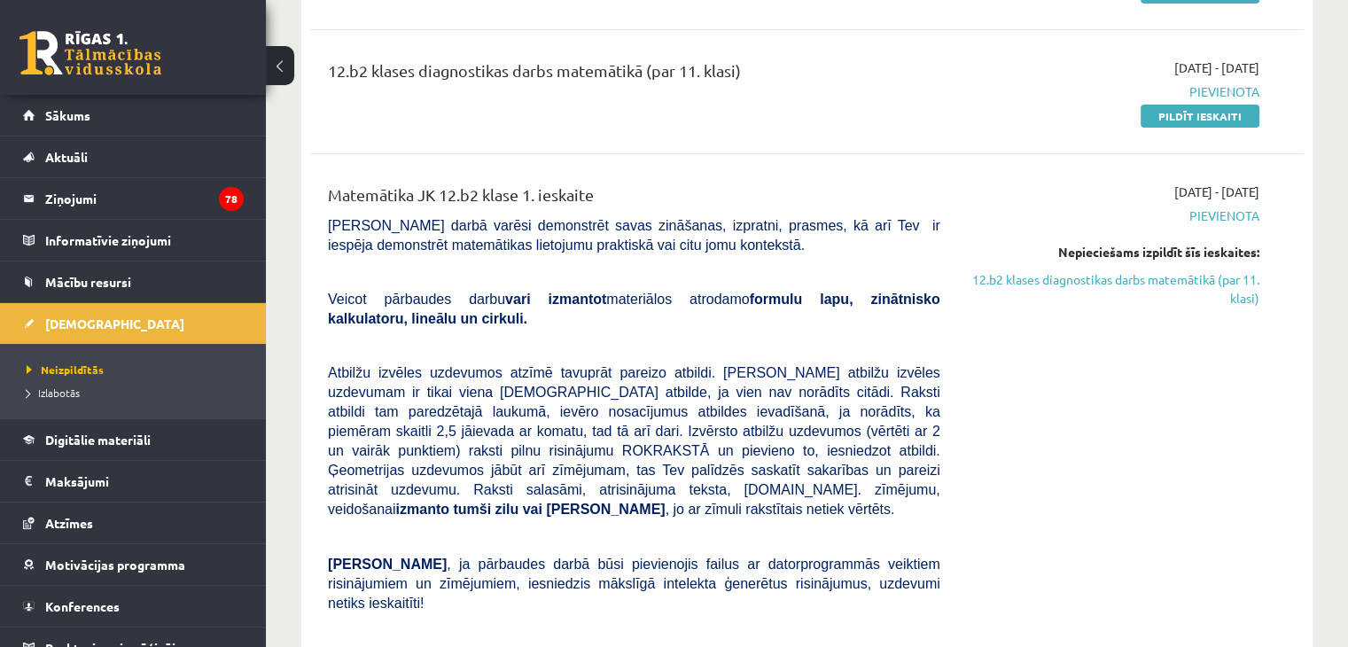
scroll to position [318, 0]
click at [1162, 278] on link "12.b2 klases diagnostikas darbs matemātikā (par 11. klasi)" at bounding box center [1113, 289] width 292 height 37
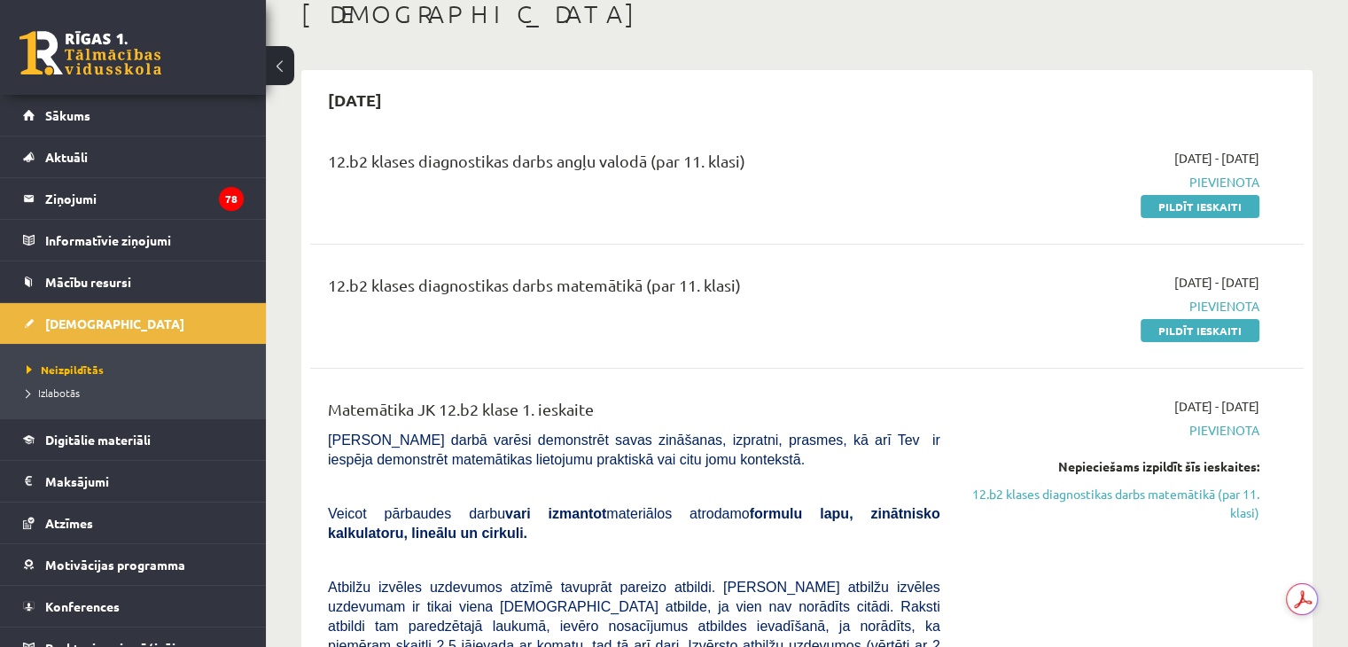
scroll to position [0, 0]
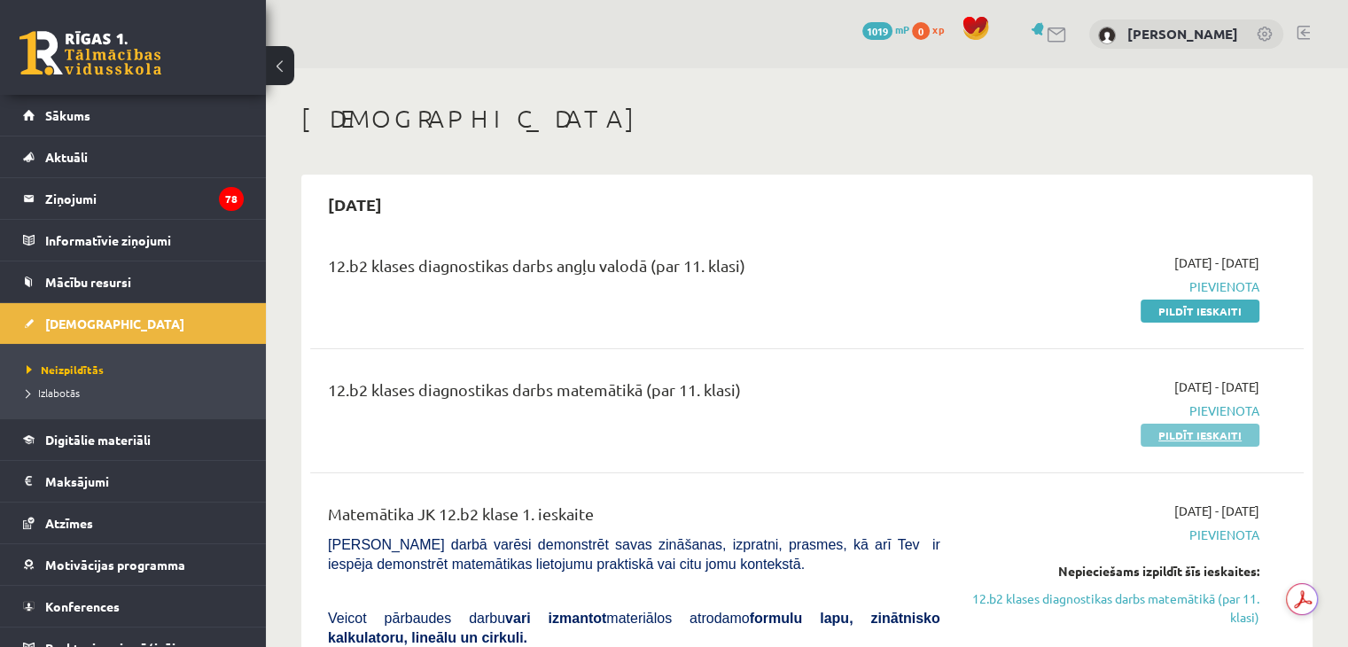
click at [1211, 433] on link "Pildīt ieskaiti" at bounding box center [1200, 435] width 119 height 23
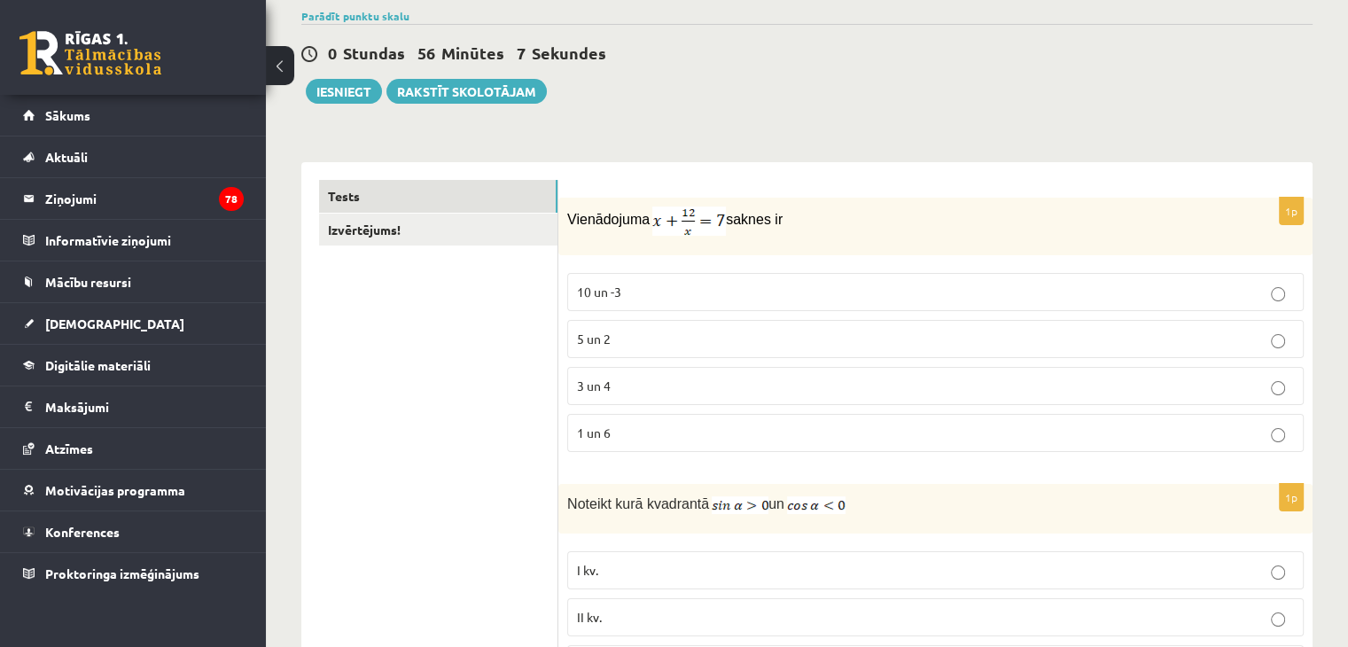
scroll to position [142, 0]
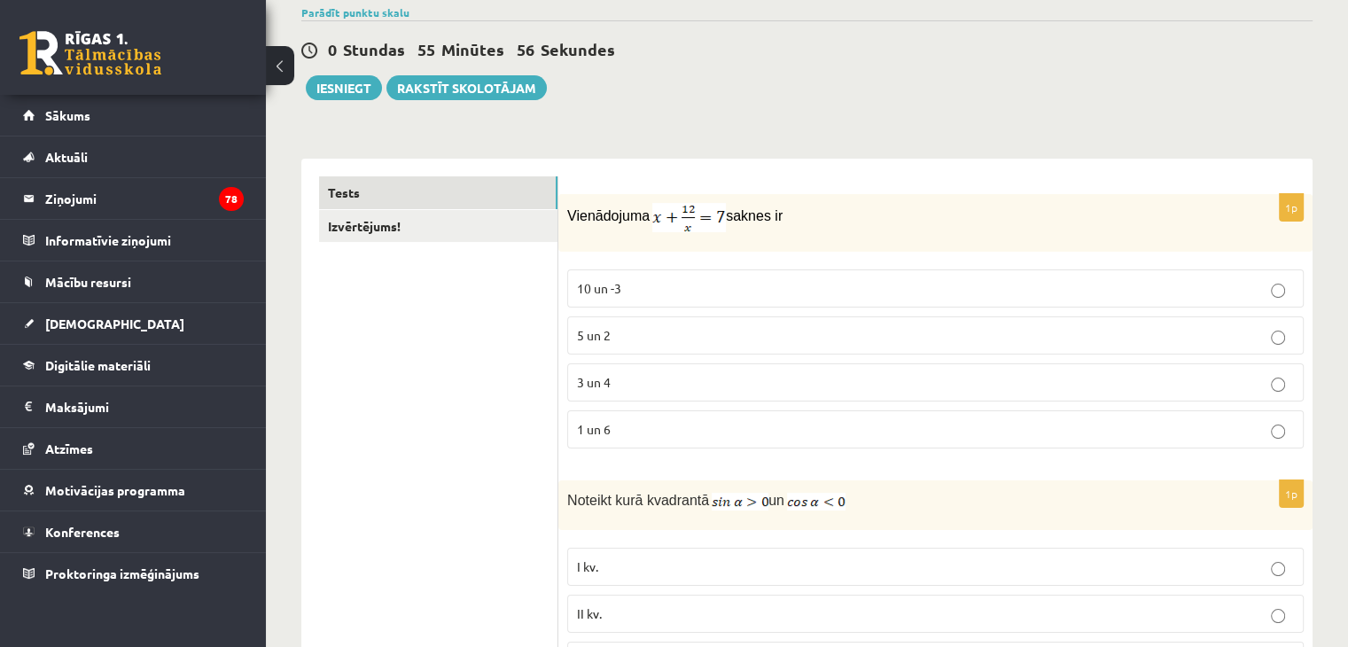
click at [736, 379] on p "3 un 4" at bounding box center [935, 382] width 717 height 19
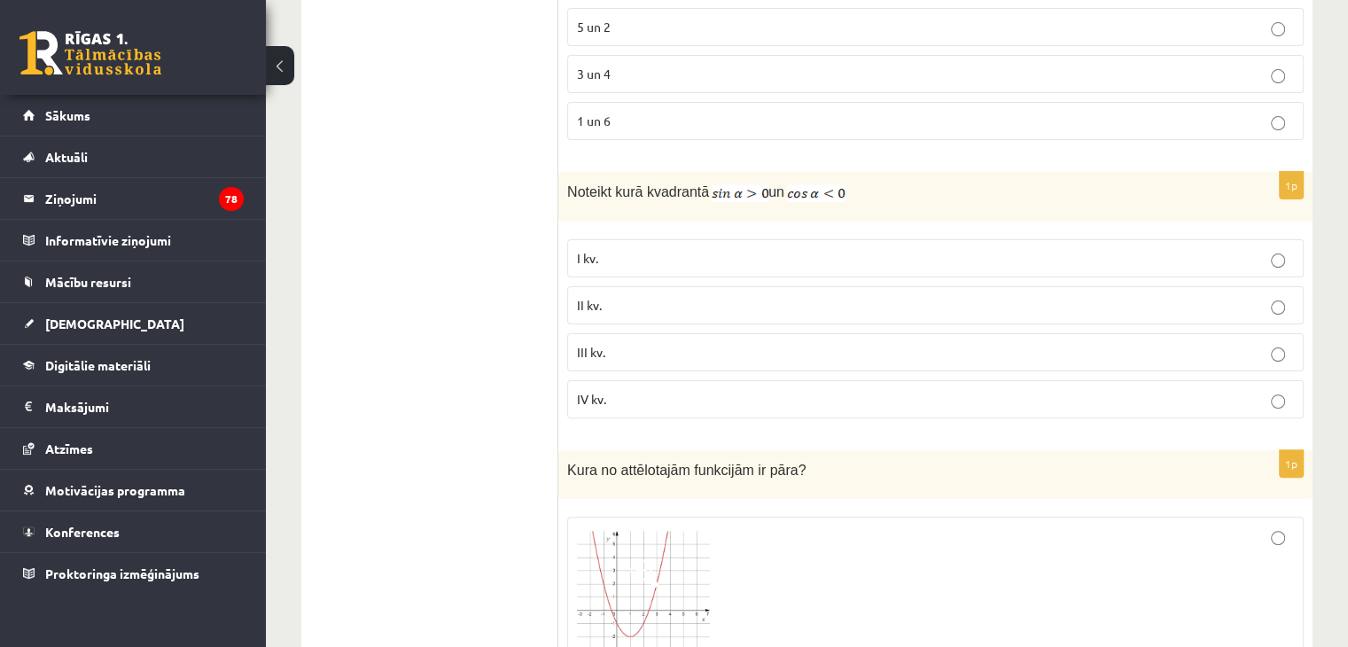
scroll to position [453, 0]
click at [627, 344] on p "III kv." at bounding box center [935, 349] width 717 height 19
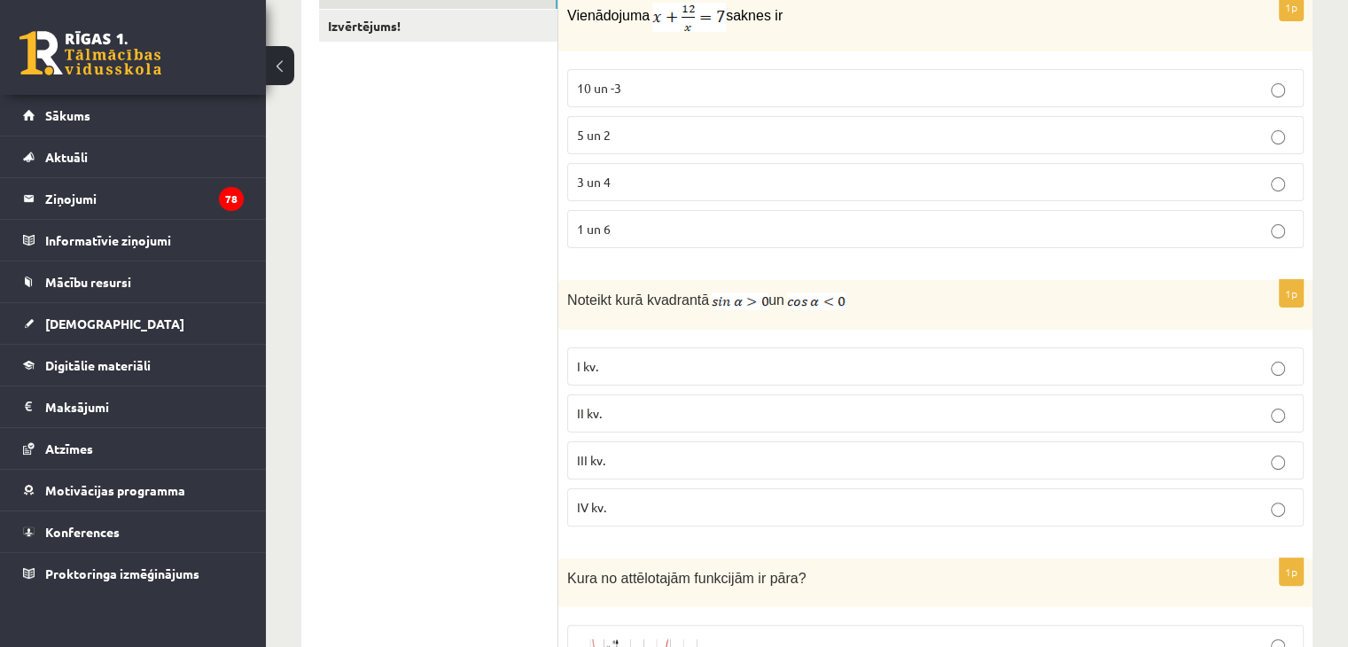
scroll to position [343, 0]
click at [720, 394] on label "II kv." at bounding box center [935, 412] width 736 height 38
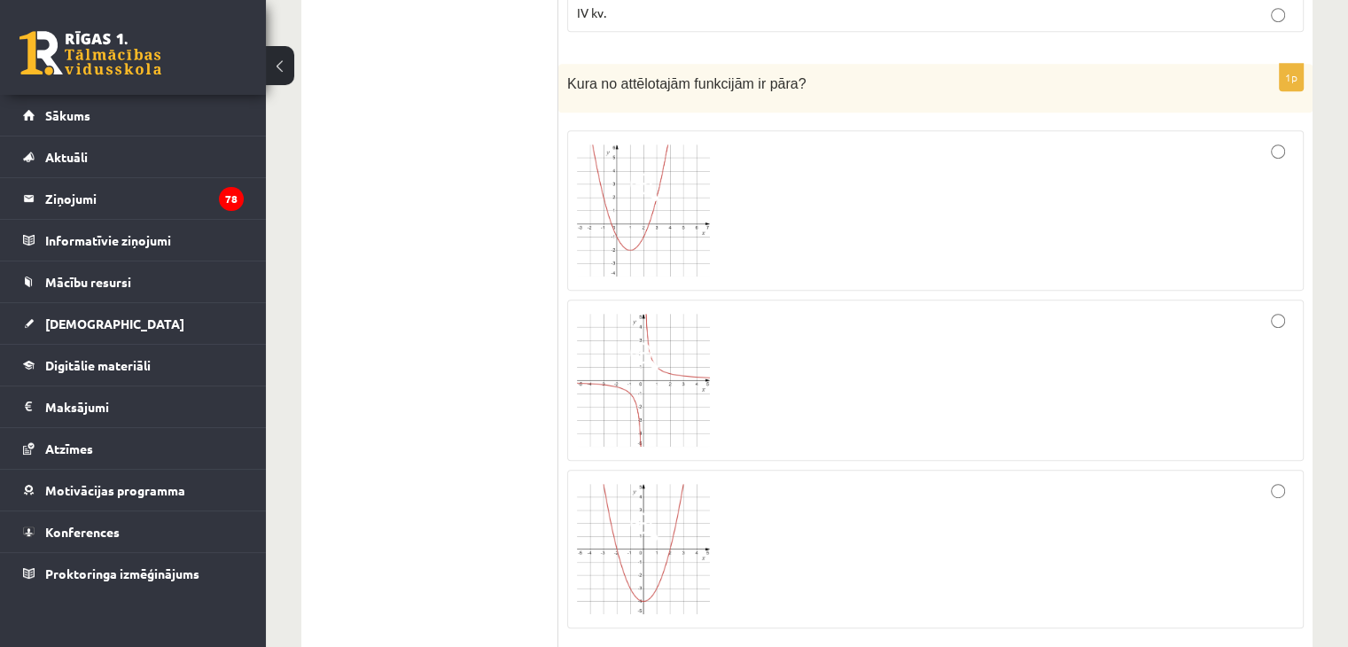
scroll to position [836, 0]
click at [669, 175] on img at bounding box center [643, 211] width 133 height 133
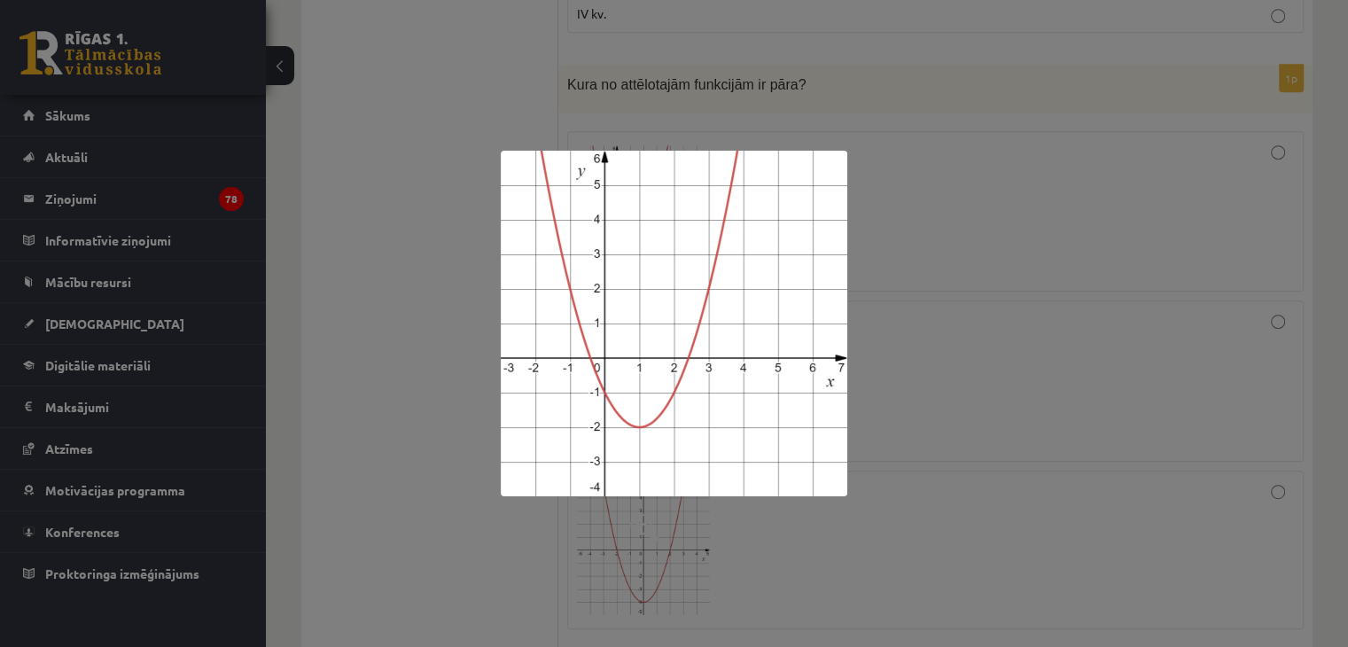
click at [393, 441] on div at bounding box center [674, 323] width 1348 height 647
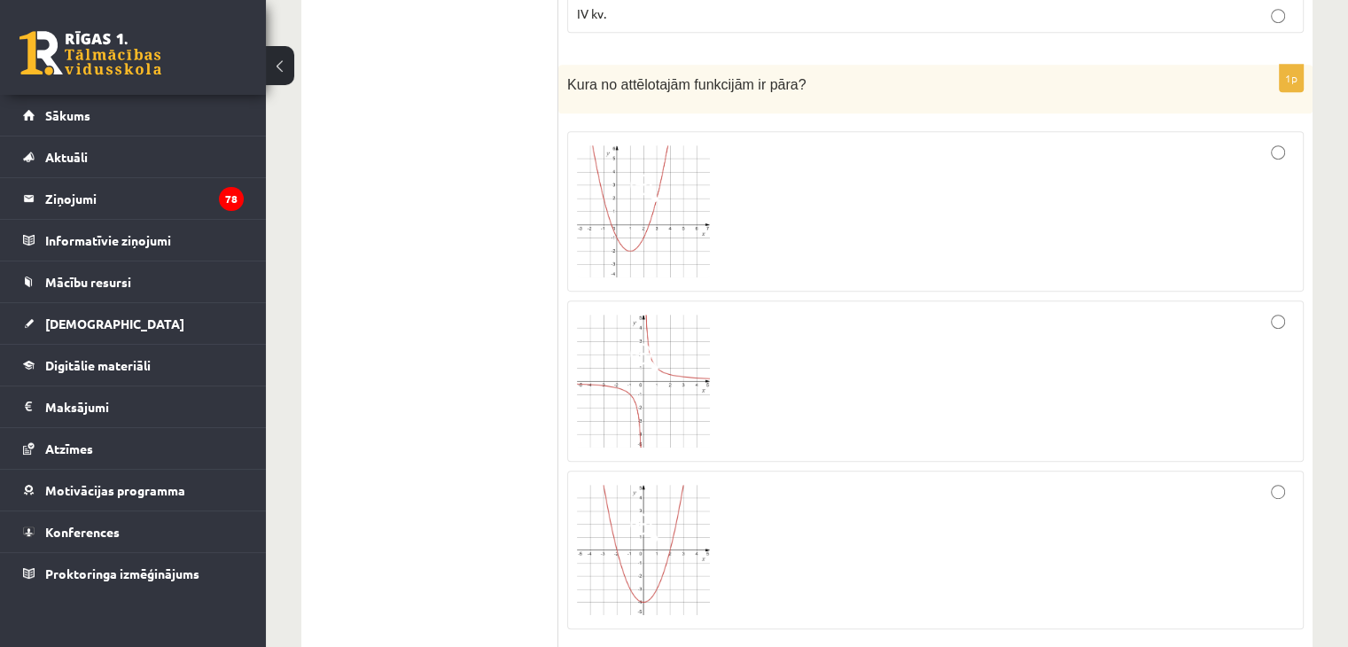
click at [666, 373] on img at bounding box center [643, 381] width 133 height 133
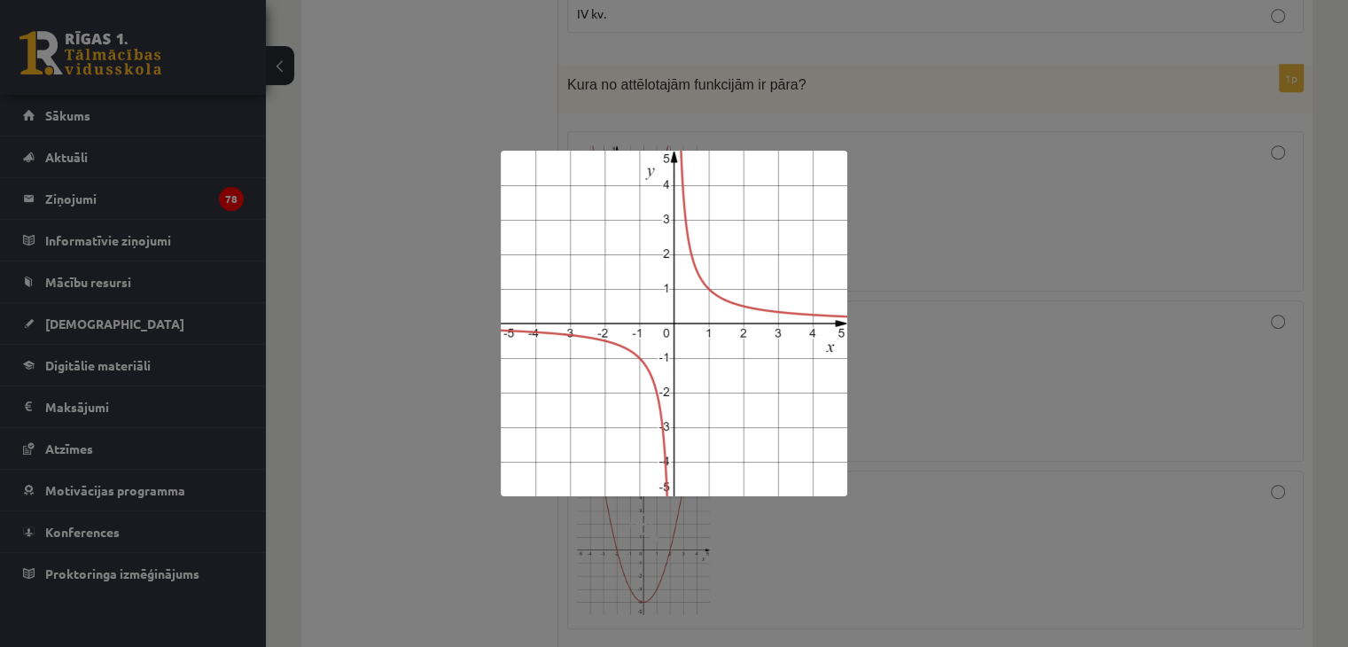
click at [439, 483] on div at bounding box center [674, 323] width 1348 height 647
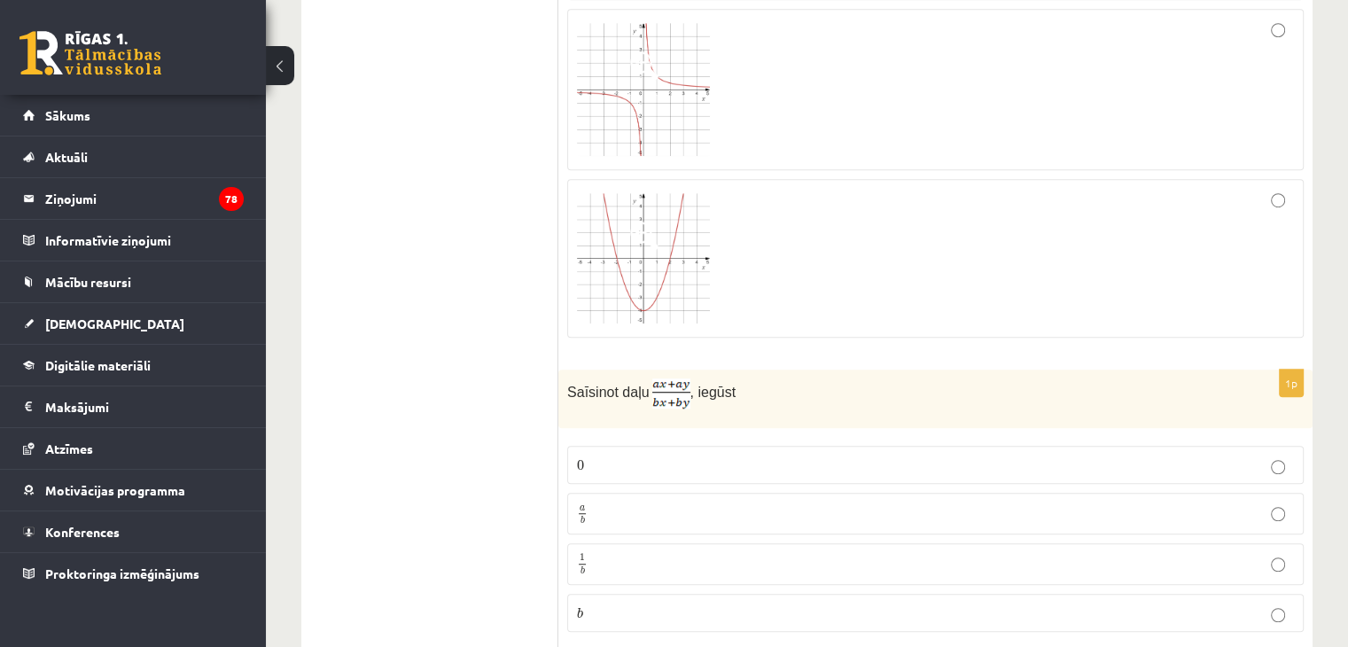
scroll to position [1148, 0]
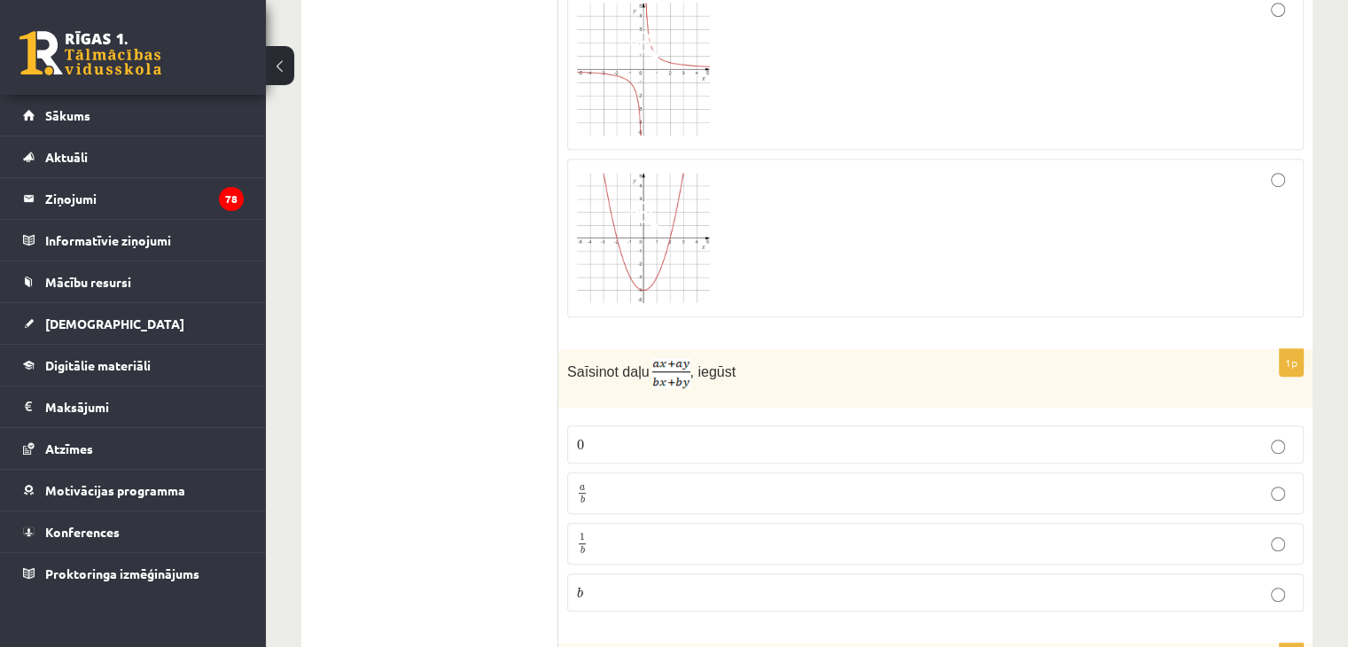
click at [651, 220] on span at bounding box center [644, 215] width 28 height 28
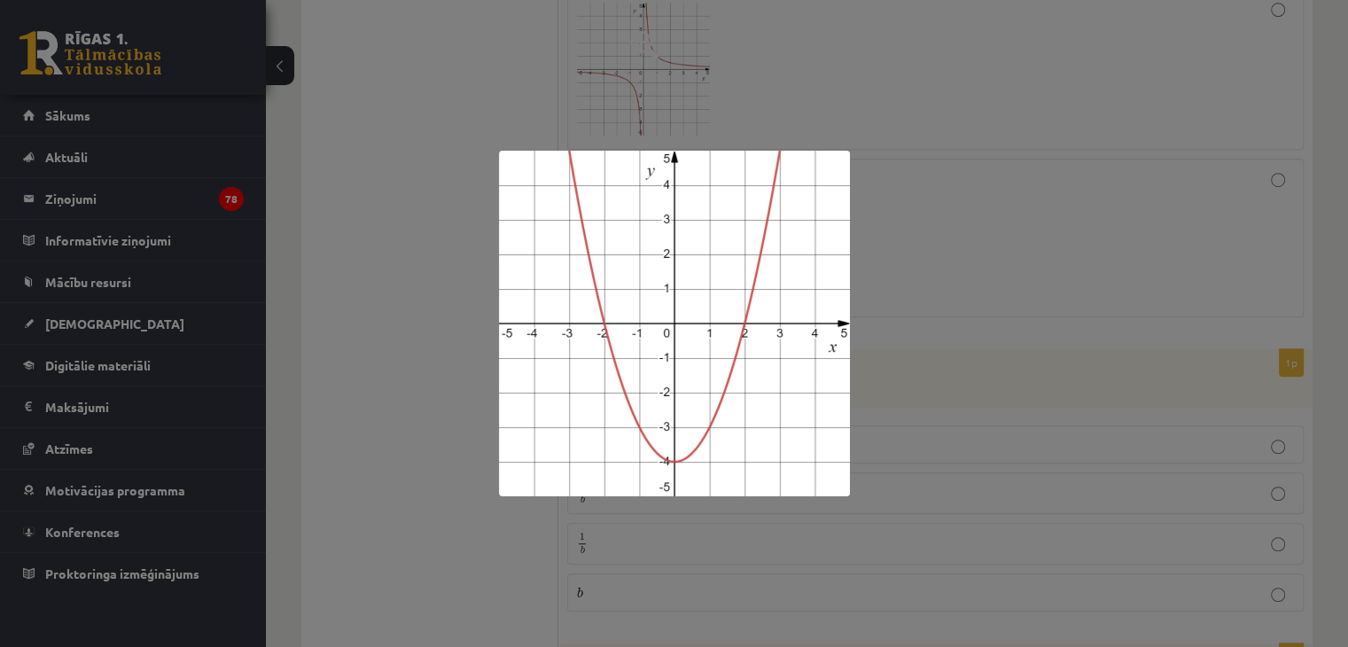
click at [458, 338] on div at bounding box center [674, 323] width 1348 height 647
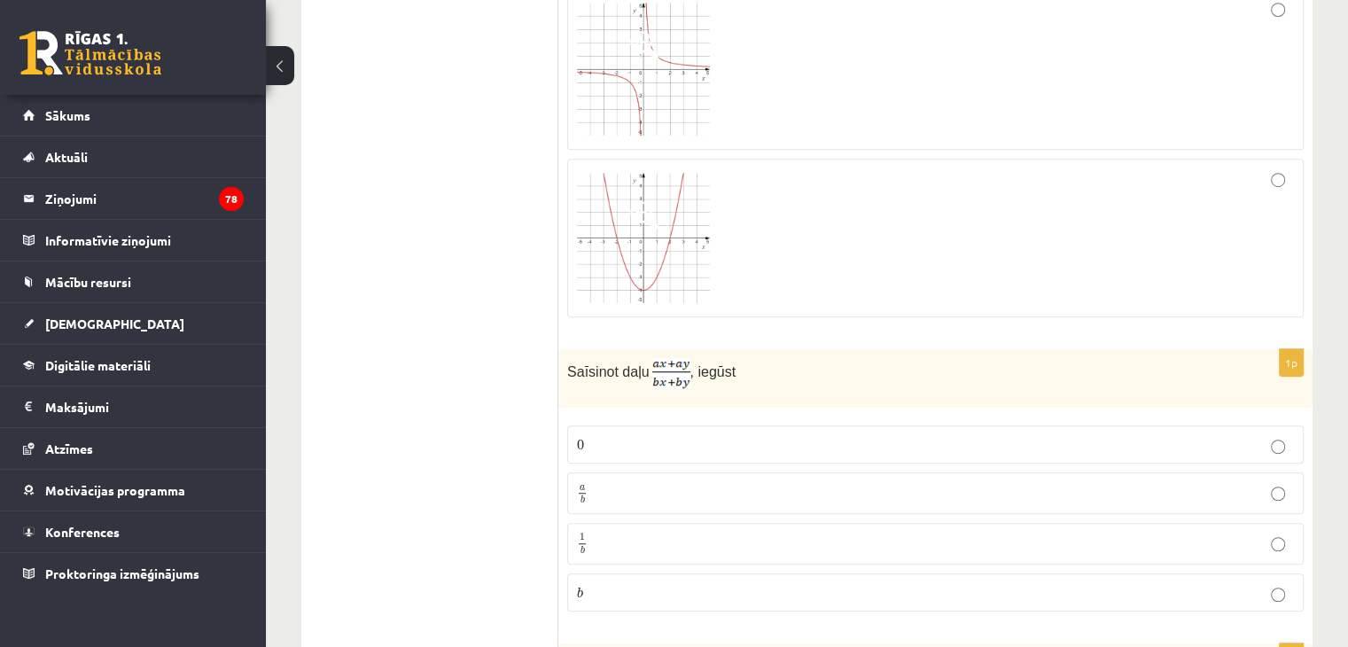
scroll to position [1007, 0]
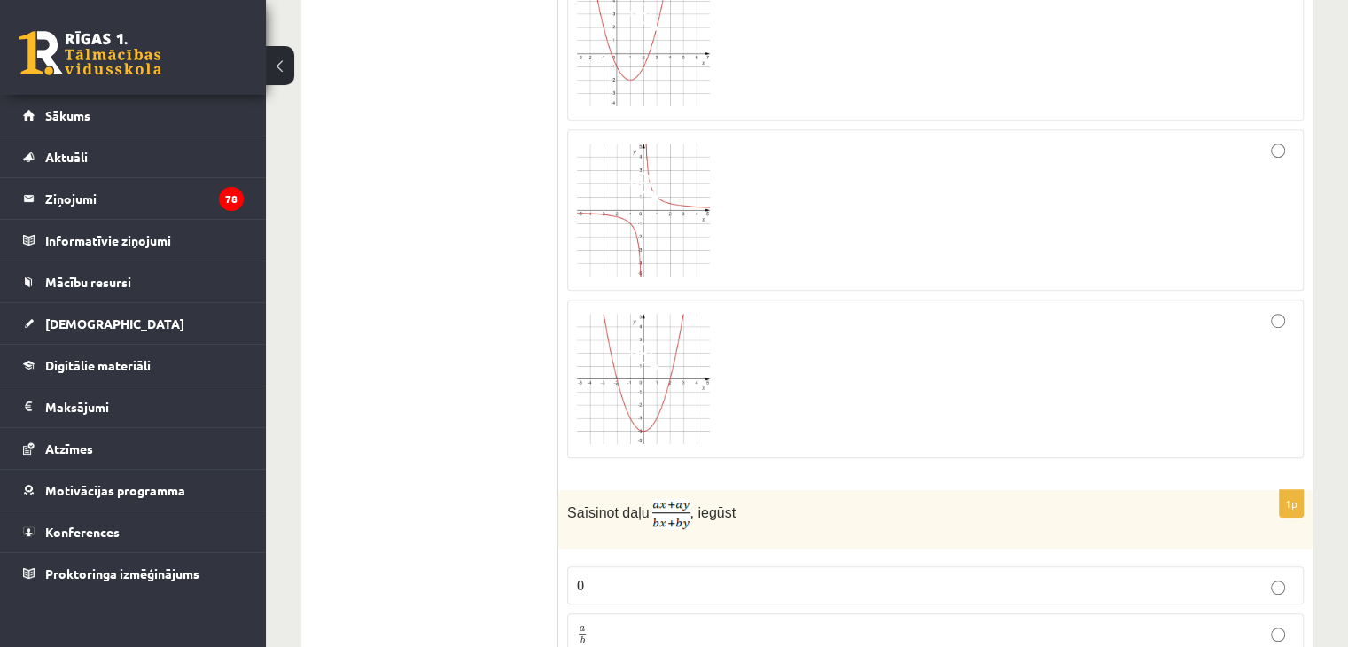
click at [1045, 183] on div at bounding box center [935, 210] width 717 height 142
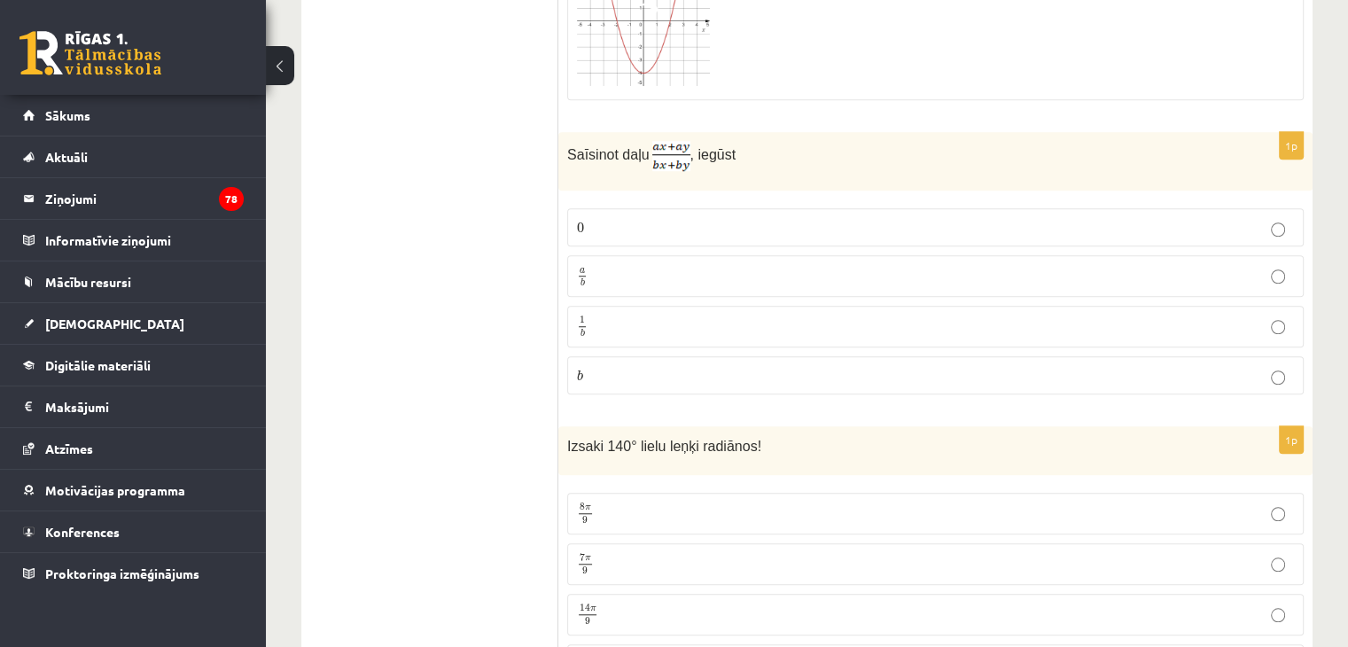
scroll to position [1399, 0]
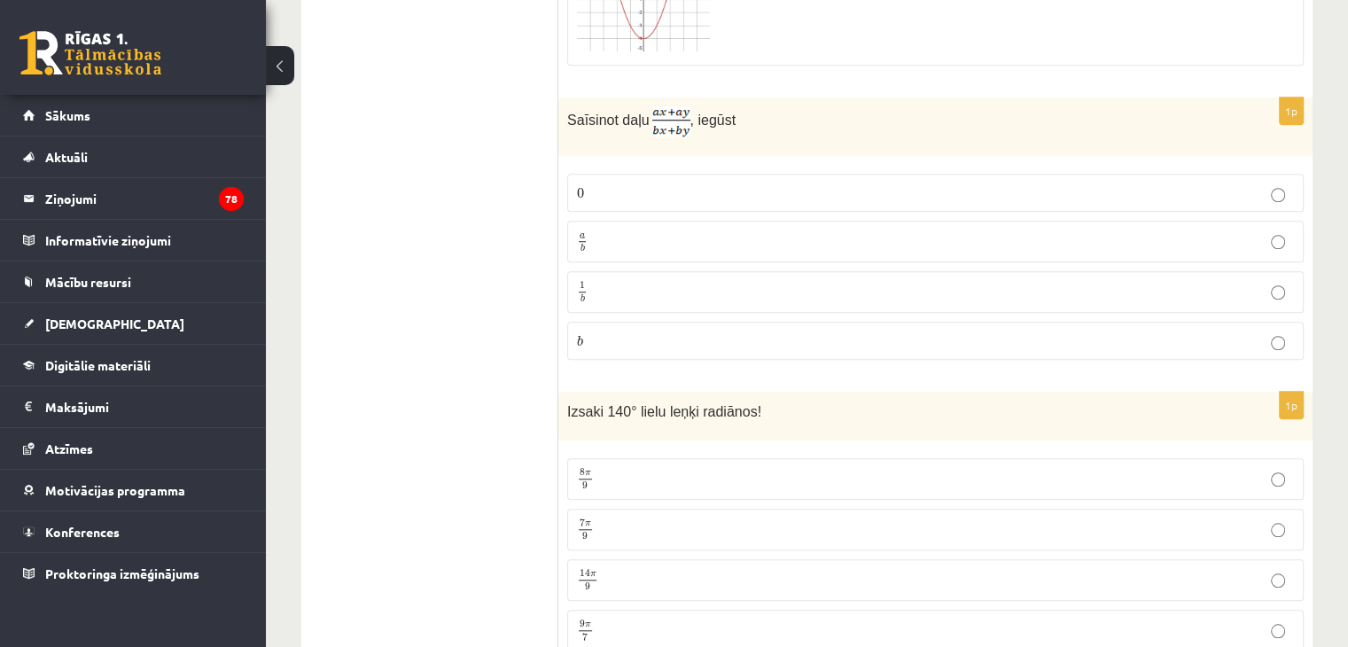
click at [666, 234] on p "a b a b" at bounding box center [935, 241] width 717 height 22
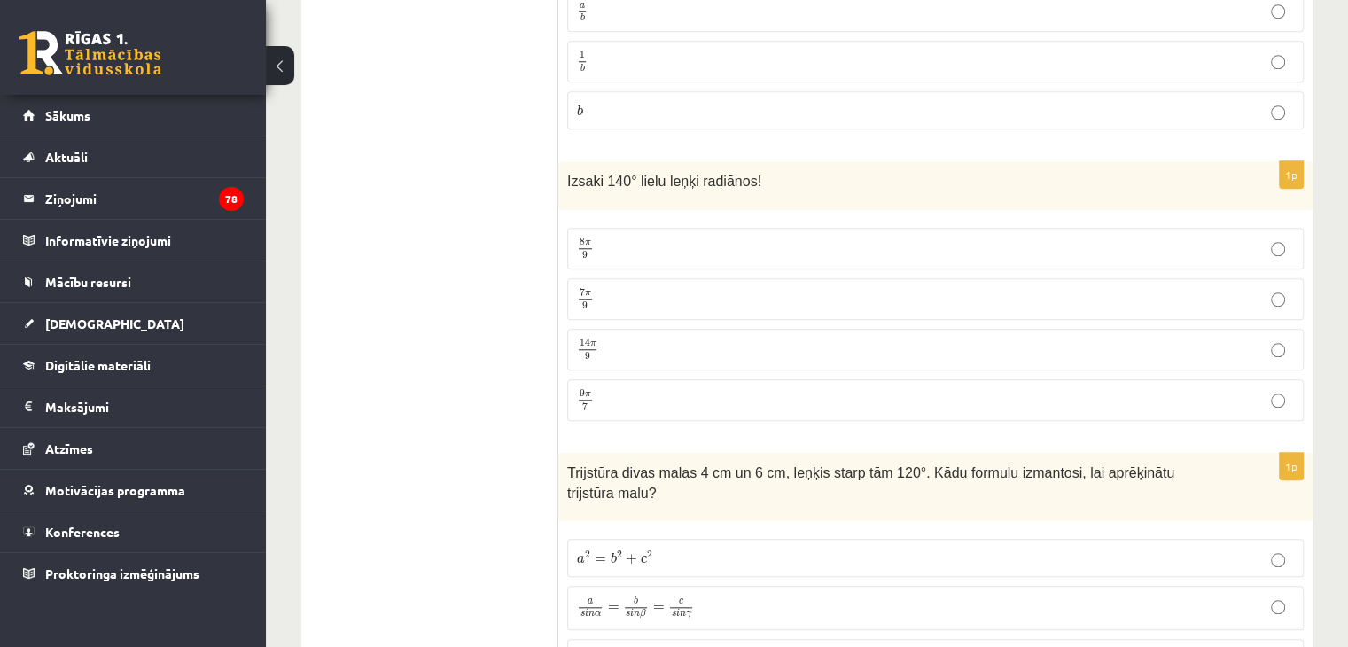
scroll to position [1645, 0]
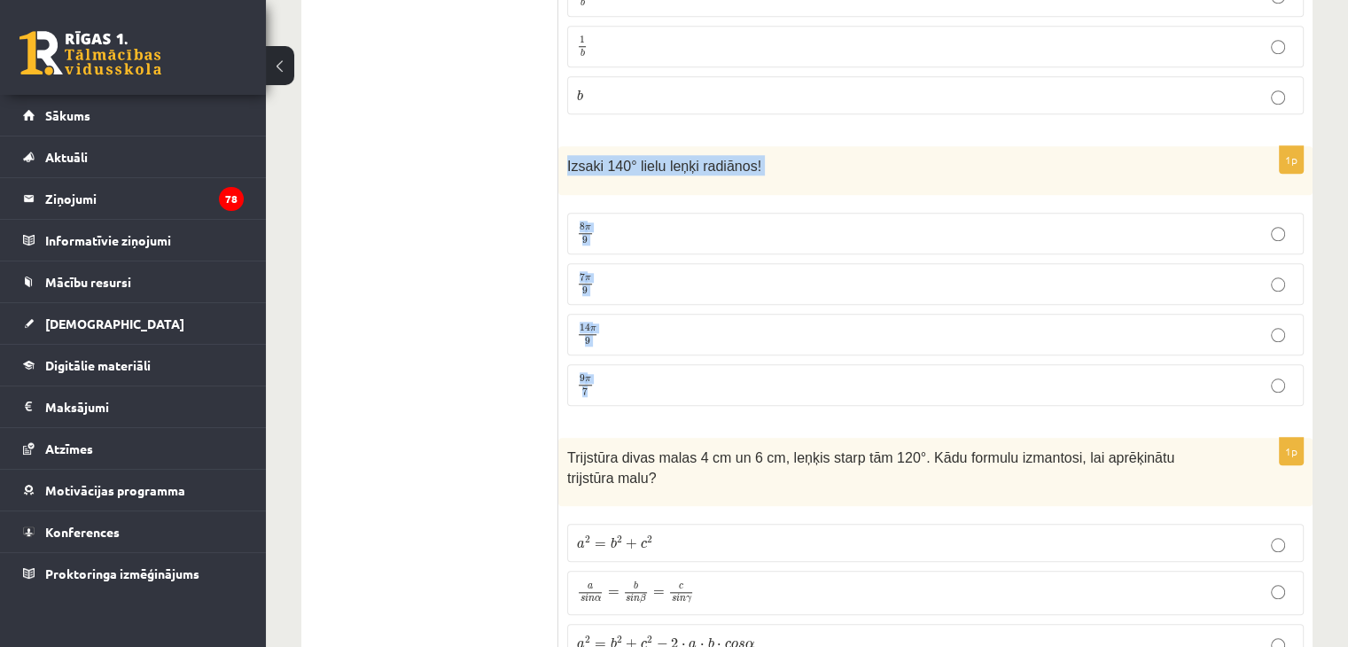
drag, startPoint x: 565, startPoint y: 158, endPoint x: 627, endPoint y: 378, distance: 229.2
click at [627, 378] on div "1p Izsaki 140° lielu leņķi radiānos! 8 π 9 8 π 9 7 π 9 7 π 9 14 π 9 14 π 9 9 π …" at bounding box center [935, 283] width 754 height 274
copy div "Izsaki 140° lielu leņķi radiānos! 8 π 9 8 π 9 7 π 9 7 π 9 14 π 9 14 π 9 9 π 7"
click at [617, 263] on label "7 π 9 7 π 9" at bounding box center [935, 284] width 736 height 42
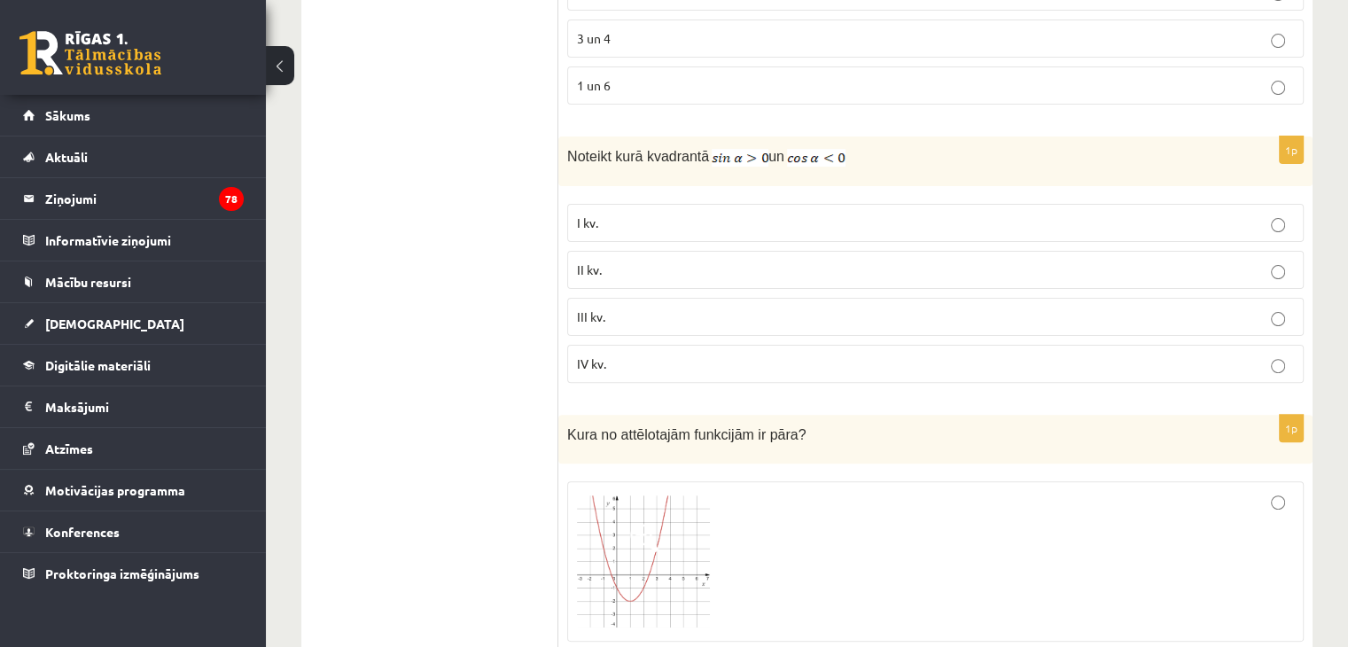
scroll to position [401, 0]
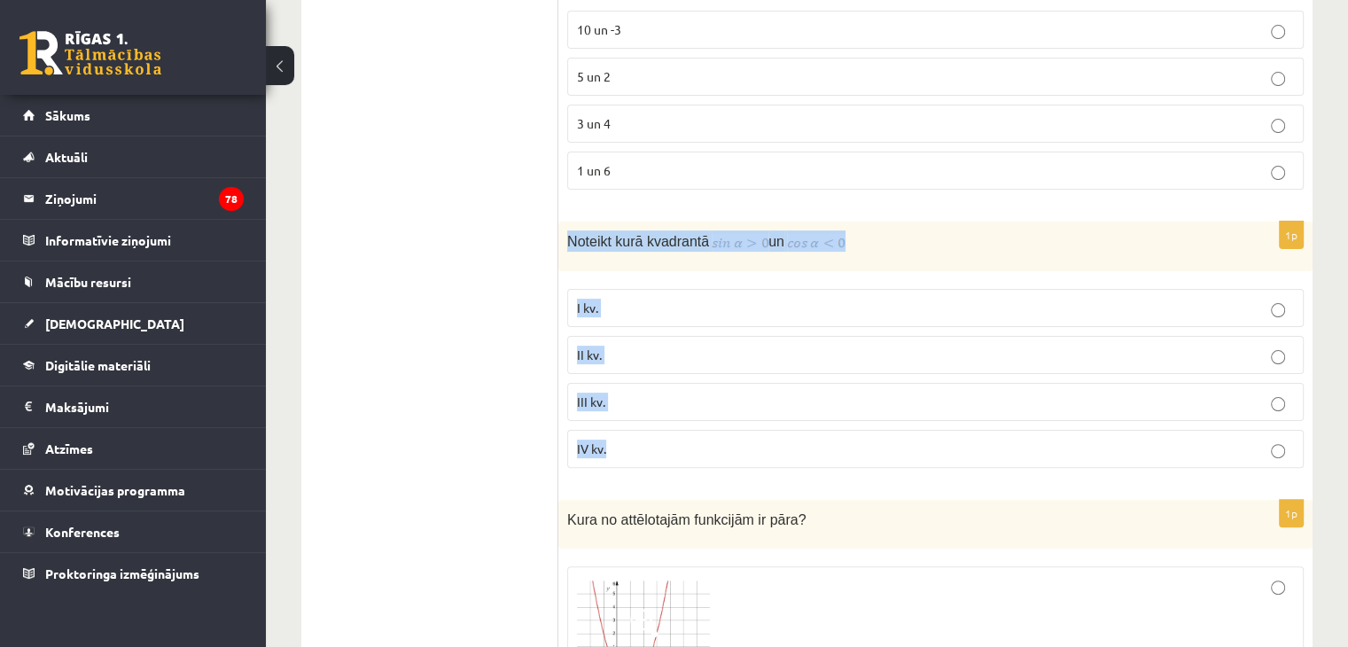
drag, startPoint x: 565, startPoint y: 241, endPoint x: 645, endPoint y: 448, distance: 221.4
click at [645, 448] on div "1p Noteikt kurā kvadrantā un I kv. II kv. III kv. IV kv." at bounding box center [935, 352] width 754 height 261
copy div "Noteikt kurā kvadrantā un I kv. II kv. III kv. IV kv."
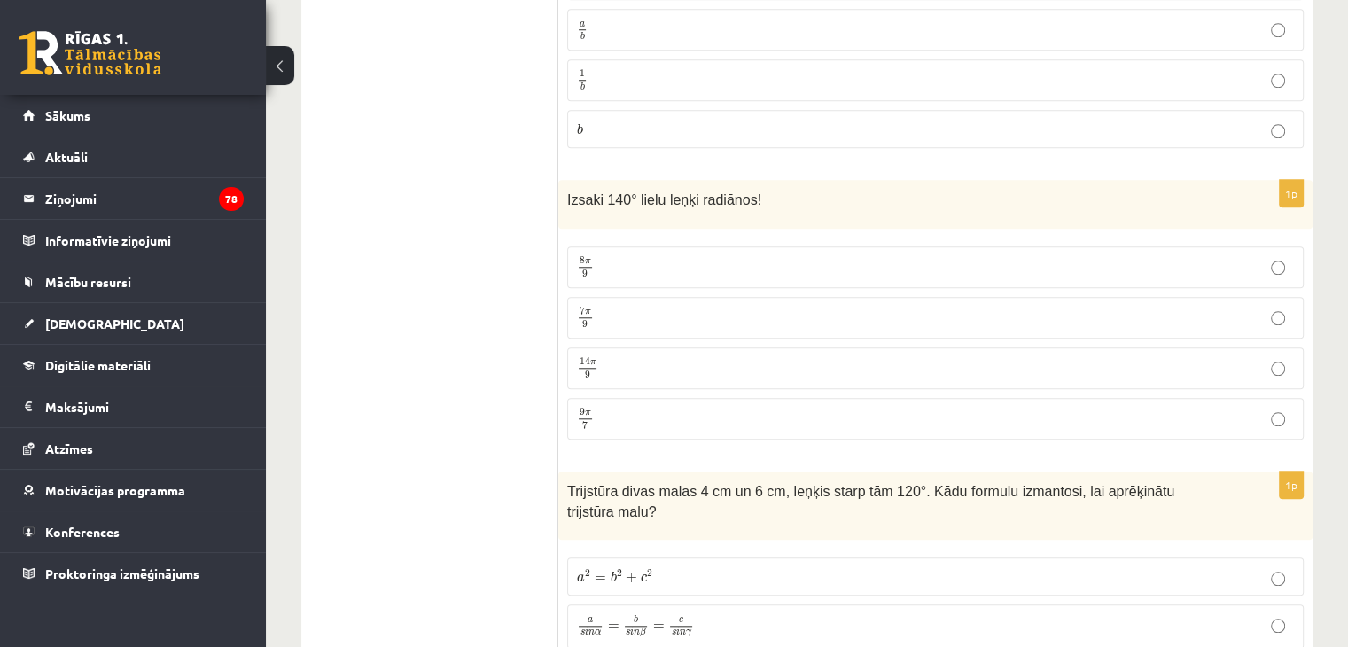
scroll to position [1623, 0]
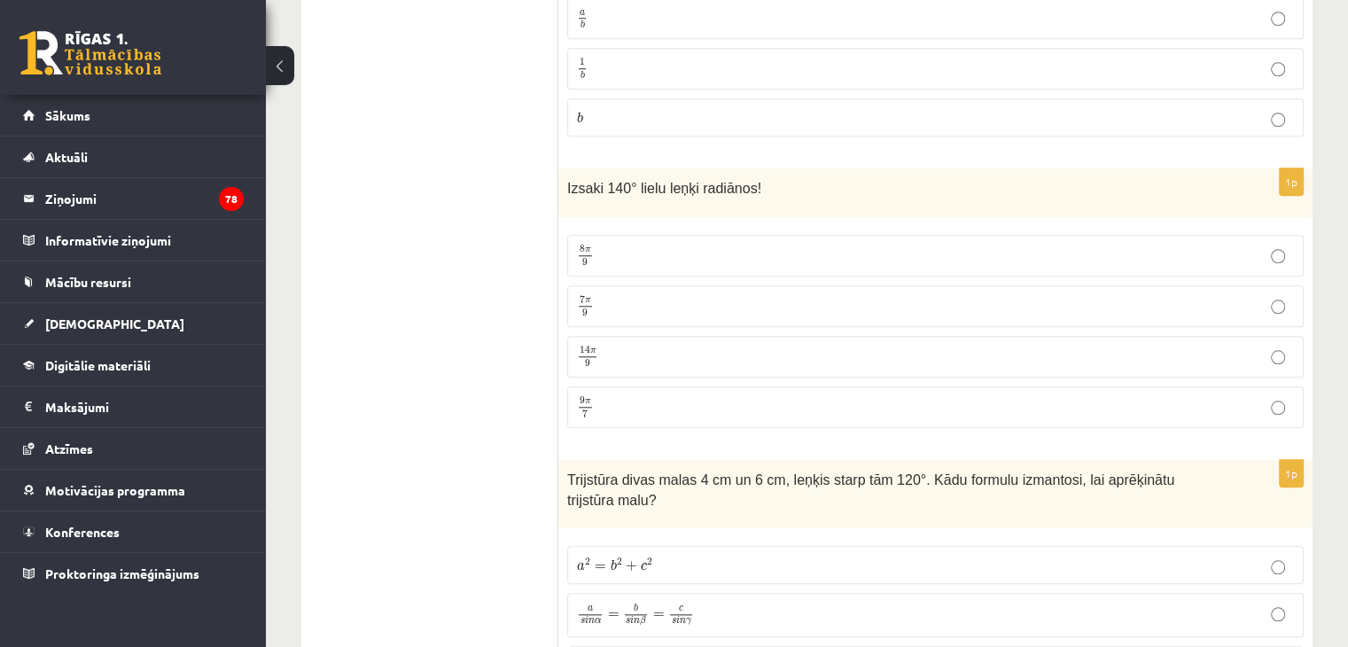
drag, startPoint x: 564, startPoint y: 178, endPoint x: 527, endPoint y: 150, distance: 46.1
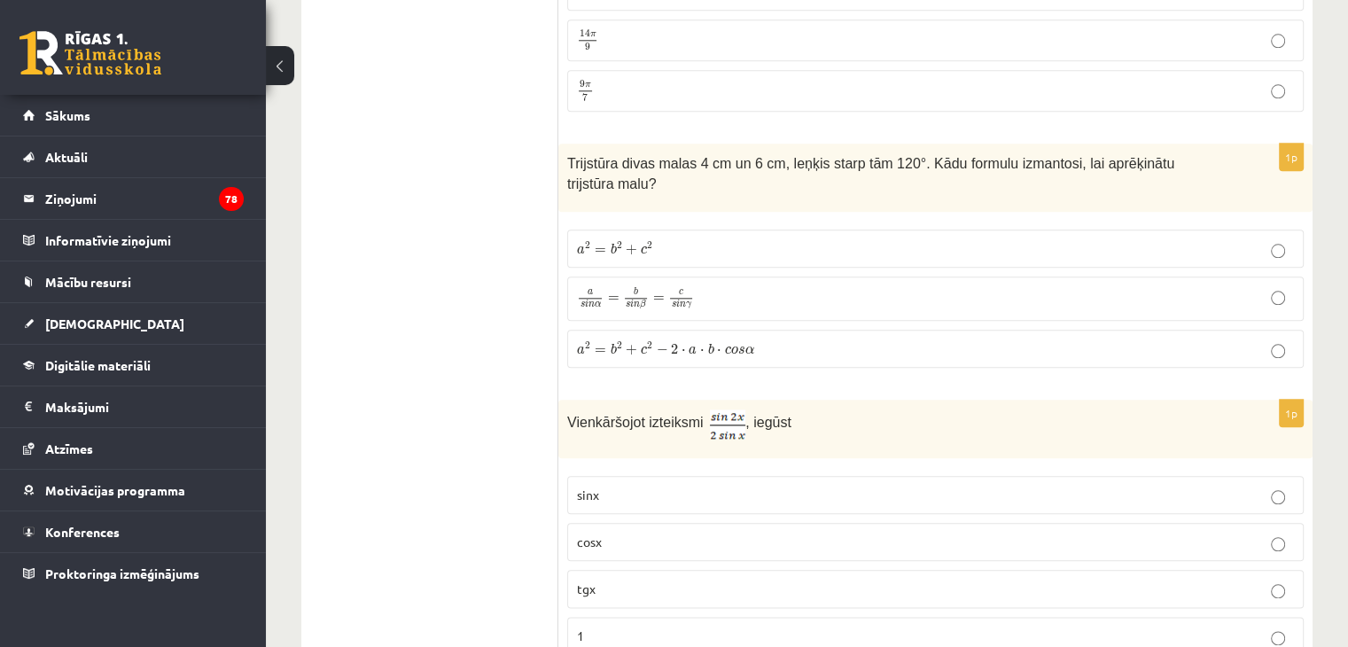
scroll to position [1941, 0]
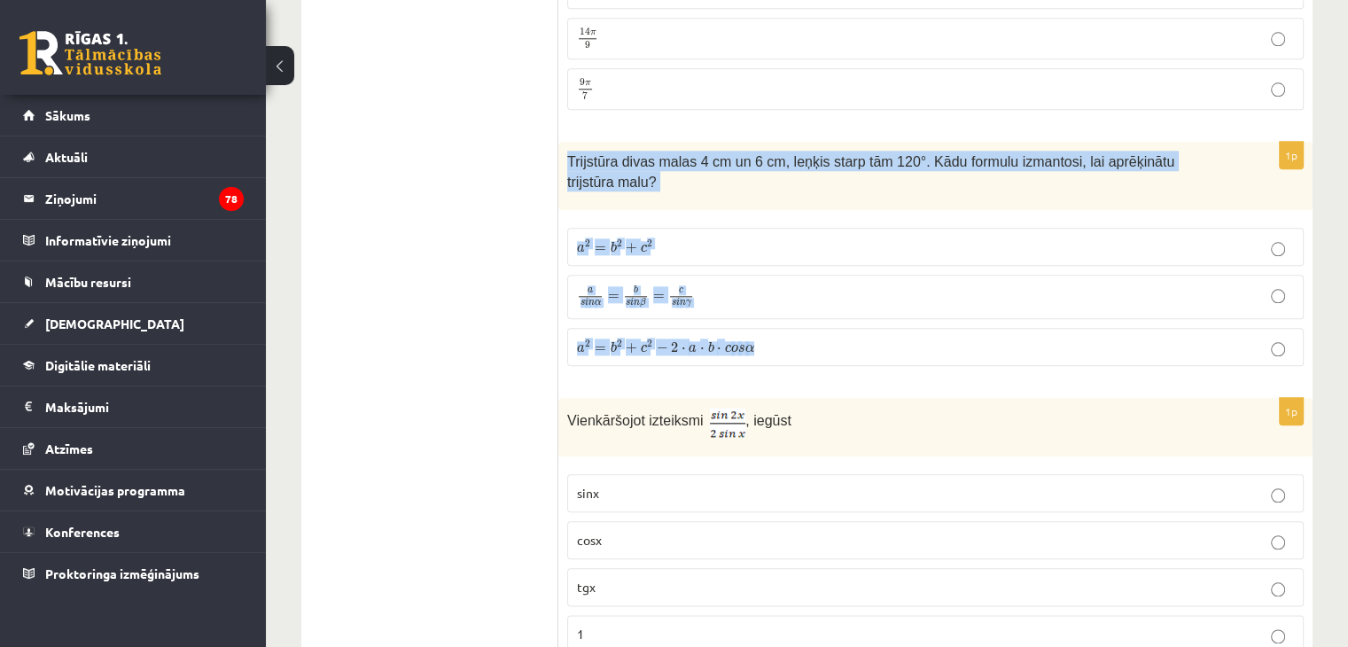
drag, startPoint x: 559, startPoint y: 154, endPoint x: 784, endPoint y: 323, distance: 281.1
click at [784, 323] on div "1p Trijstūra divas malas 4 cm un 6 cm, leņķis starp tām 120°. Kādu formulu izma…" at bounding box center [935, 261] width 754 height 238
copy div "Trijstūra divas malas 4 cm un 6 cm, leņķis starp tām 120°. Kādu formulu izmanto…"
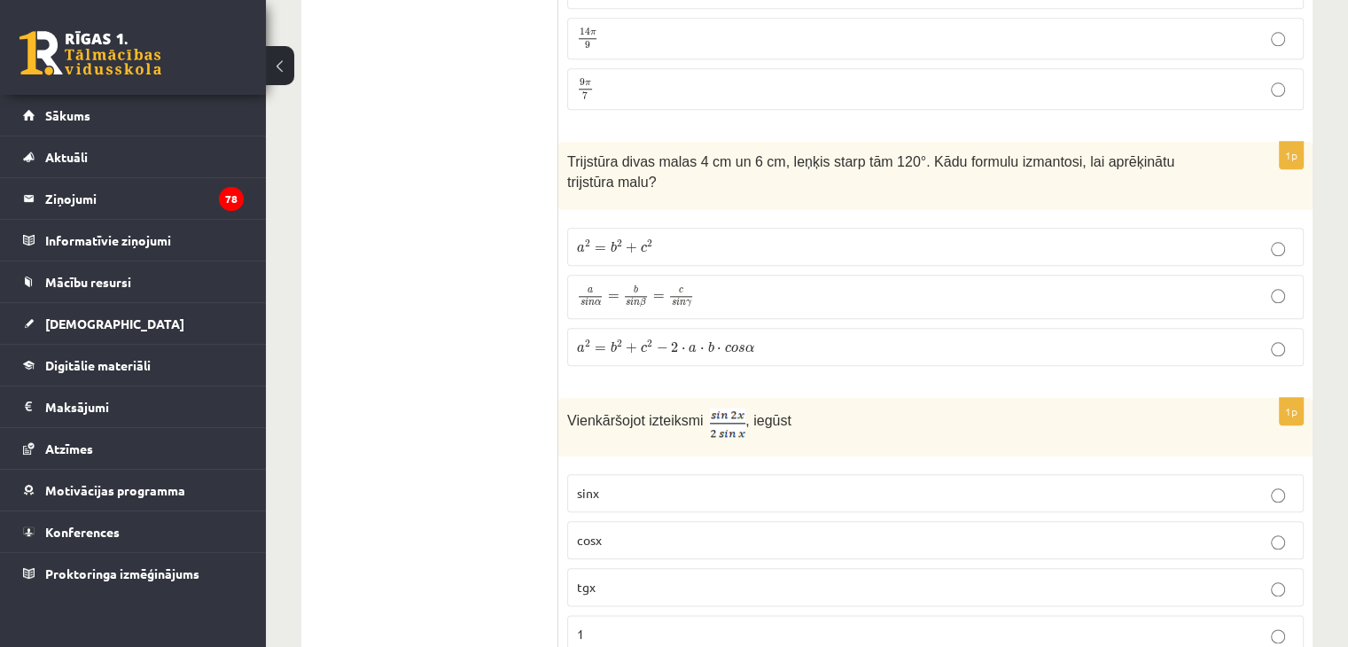
click at [791, 338] on p "a 2 = b 2 + c 2 − 2 ⋅ a ⋅ b ⋅ c o s α a 2 = b 2 + c 2 − 2 ⋅ a ⋅ b ⋅ c o s α" at bounding box center [935, 347] width 717 height 19
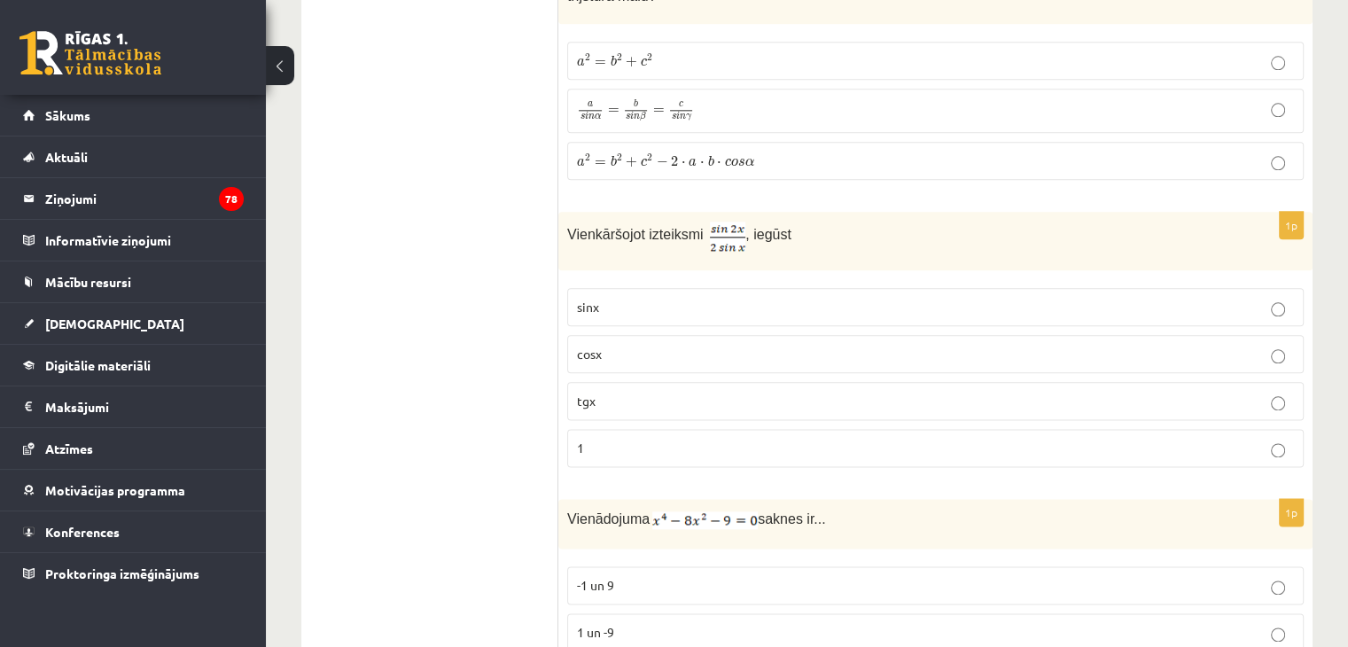
scroll to position [2166, 0]
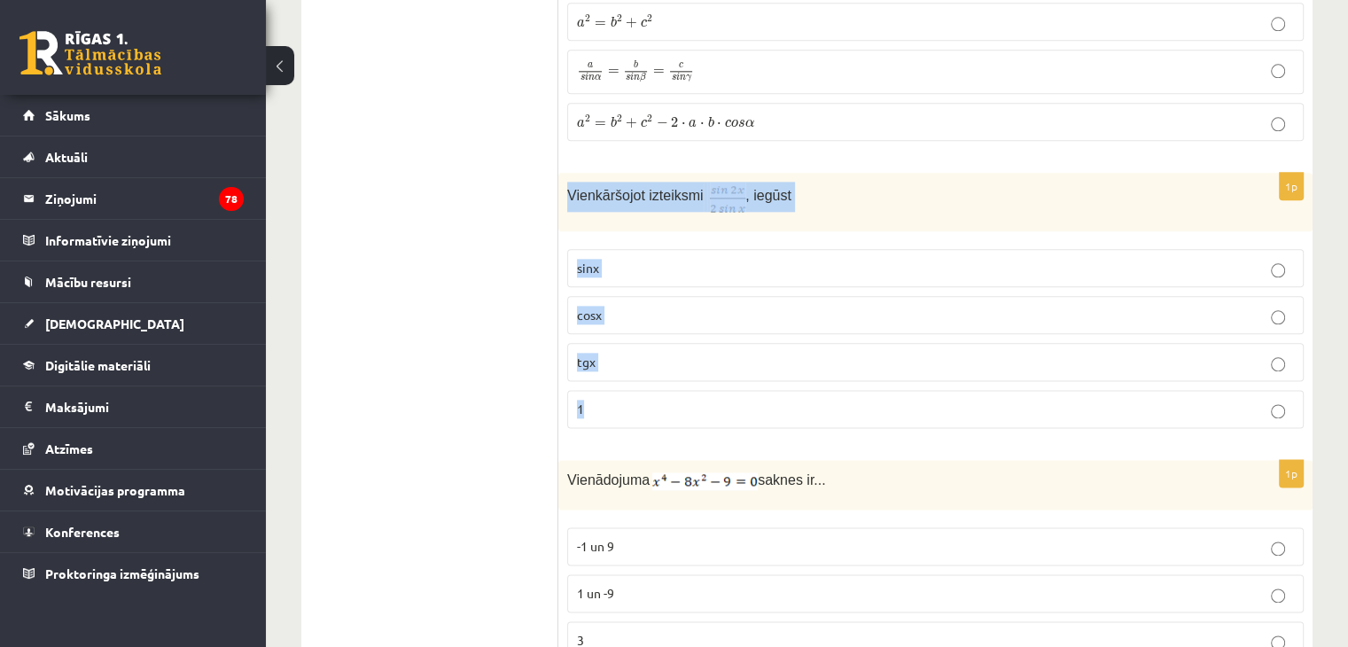
drag, startPoint x: 567, startPoint y: 166, endPoint x: 630, endPoint y: 369, distance: 212.5
click at [630, 369] on div "1p Vienkāršojot izteiksmi , iegūst sinx cosx tgx 1" at bounding box center [935, 307] width 754 height 269
copy div "Vienkāršojot izteiksmi , iegūst sinx cosx tgx 1"
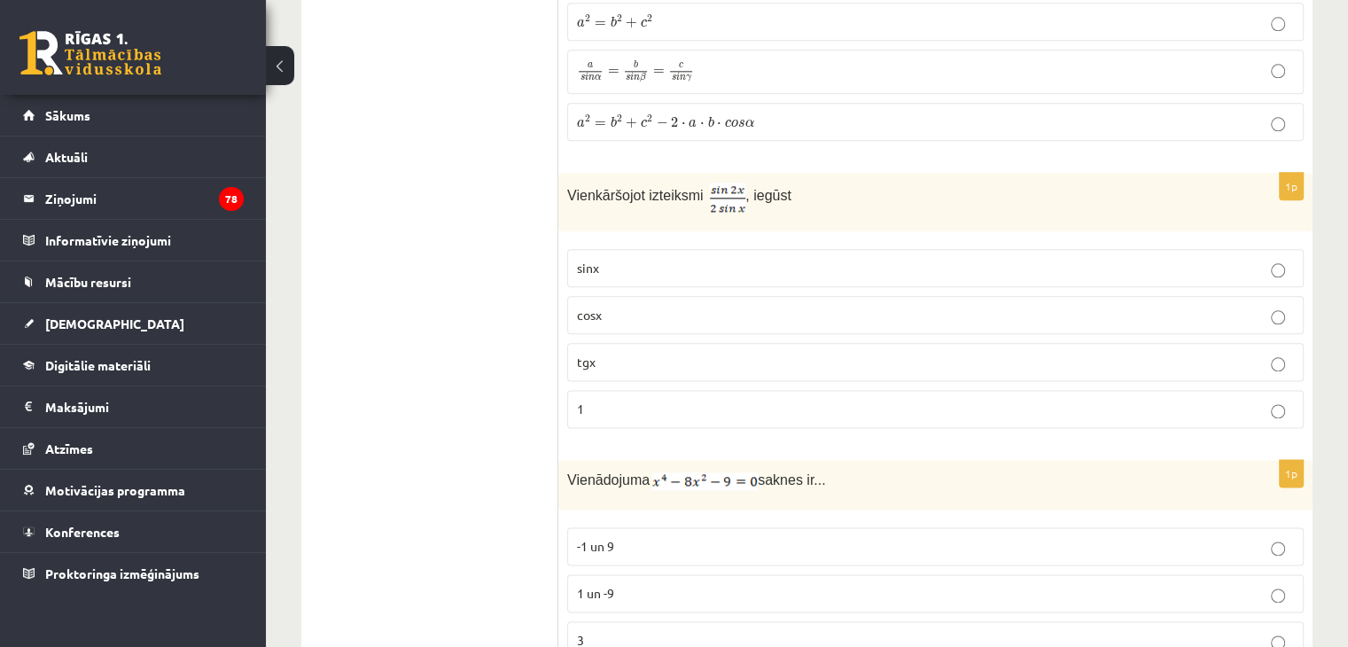
click at [623, 306] on p "cosx" at bounding box center [935, 315] width 717 height 19
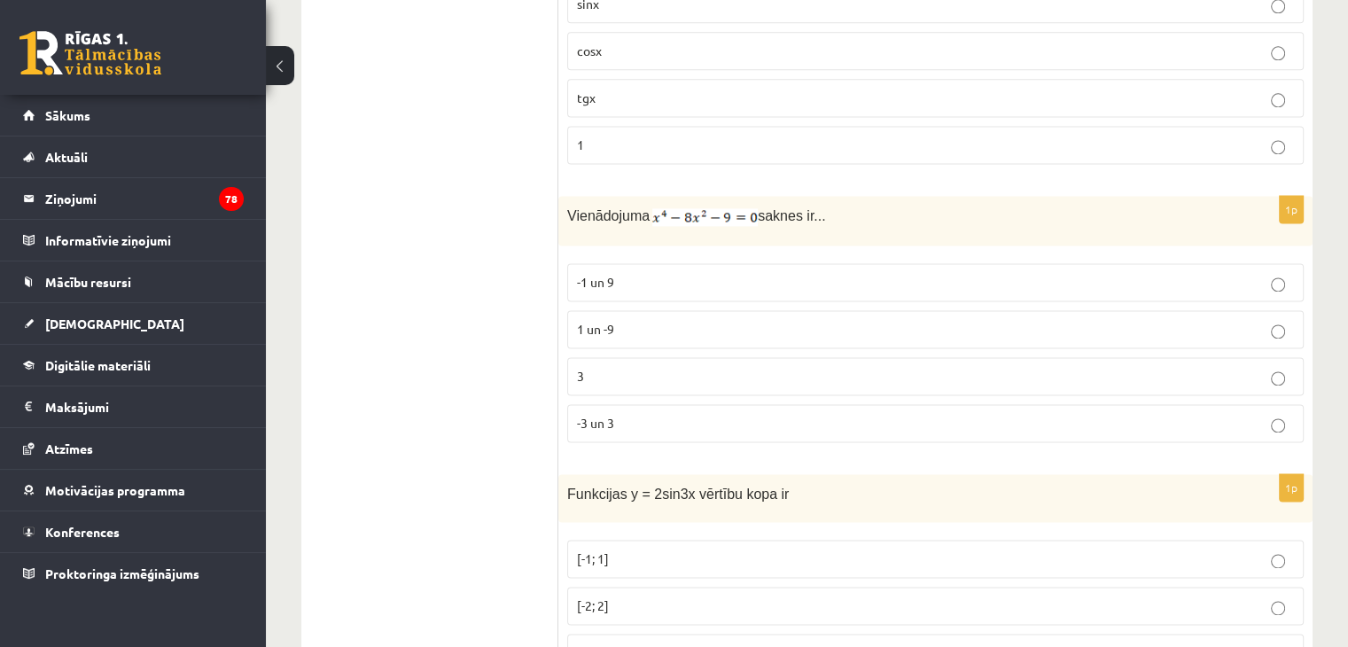
scroll to position [2442, 0]
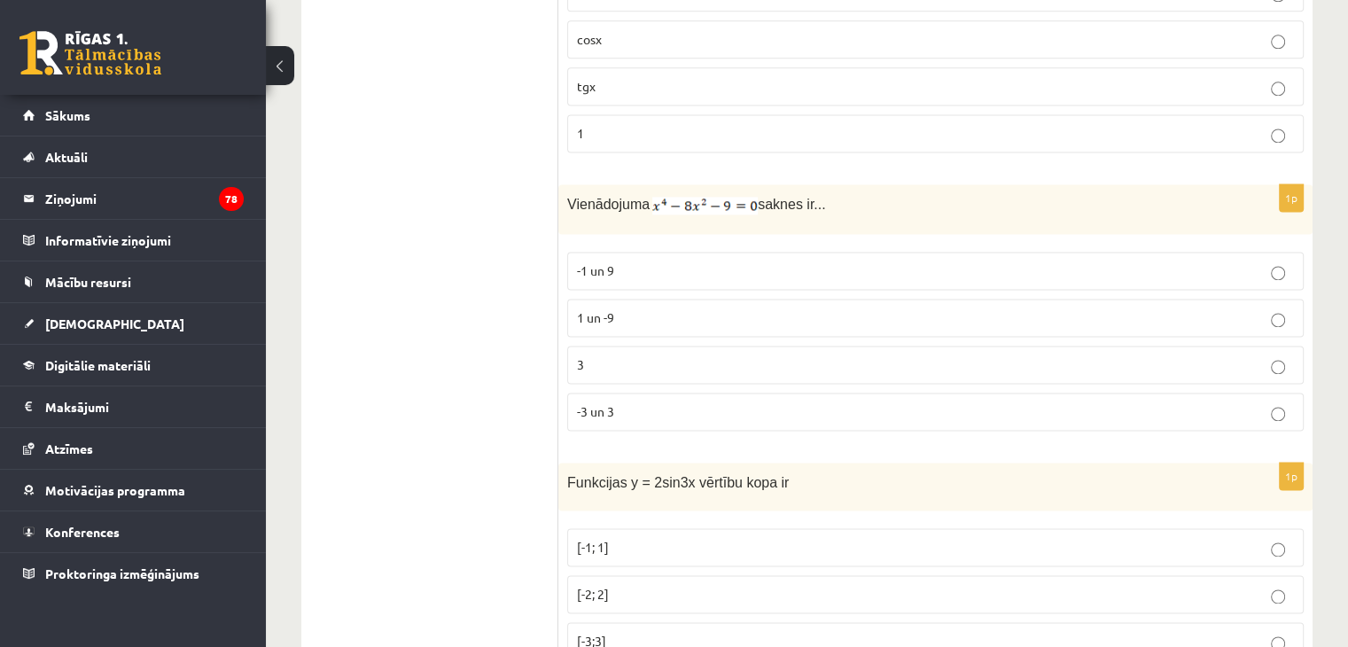
click at [652, 398] on fieldset "-1 un 9 1 un -9 3 -3 un 3" at bounding box center [935, 339] width 736 height 193
click at [671, 402] on p "-3 un 3" at bounding box center [935, 411] width 717 height 19
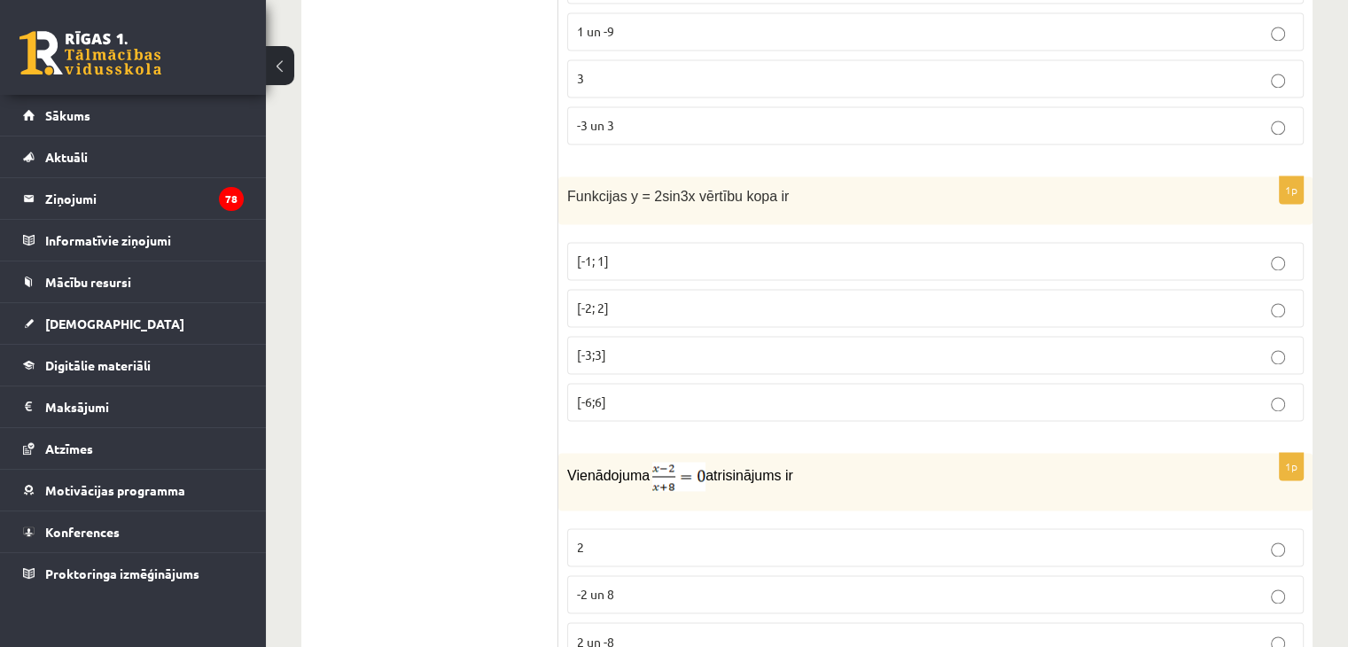
scroll to position [2729, 0]
drag, startPoint x: 564, startPoint y: 152, endPoint x: 619, endPoint y: 379, distance: 233.4
click at [619, 379] on div "1p Funkcijas y = 2sin3x vērtību kopa ir [-1; 1] [-2; 2] [-3;3] [-6;6]" at bounding box center [935, 305] width 754 height 260
copy div "Funkcijas y = 2sin3x vērtību kopa ir [-1; 1] [-2; 2] [-3;3] [-6;6]"
click at [619, 382] on label "[-6;6]" at bounding box center [935, 401] width 736 height 38
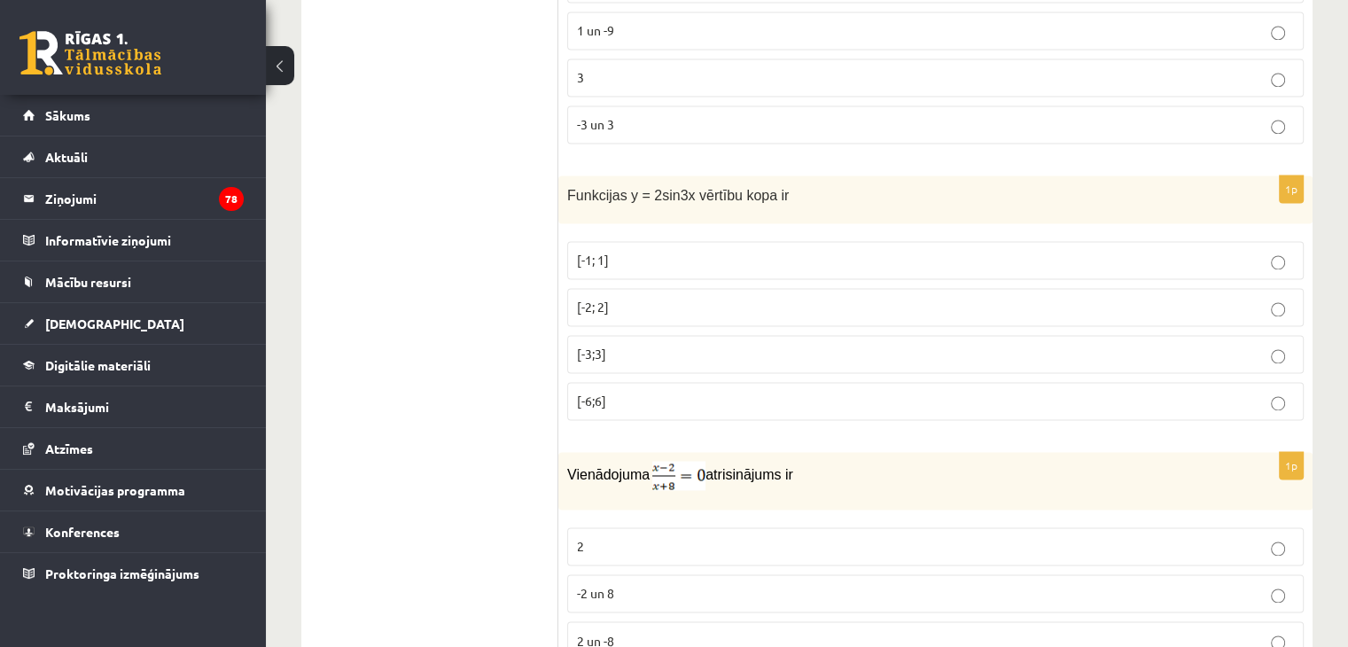
click at [564, 175] on div "Funkcijas y = 2sin3x vērtību kopa ir" at bounding box center [935, 199] width 754 height 49
drag, startPoint x: 564, startPoint y: 157, endPoint x: 617, endPoint y: 373, distance: 222.7
click at [617, 373] on div "1p Funkcijas y = 2sin3x vērtību kopa ir [-1; 1] [-2; 2] [-3;3] [-6;6]" at bounding box center [935, 305] width 754 height 260
copy div "Funkcijas y = 2sin3x vērtību kopa ir [-1; 1] [-2; 2] [-3;3] [-6;6]"
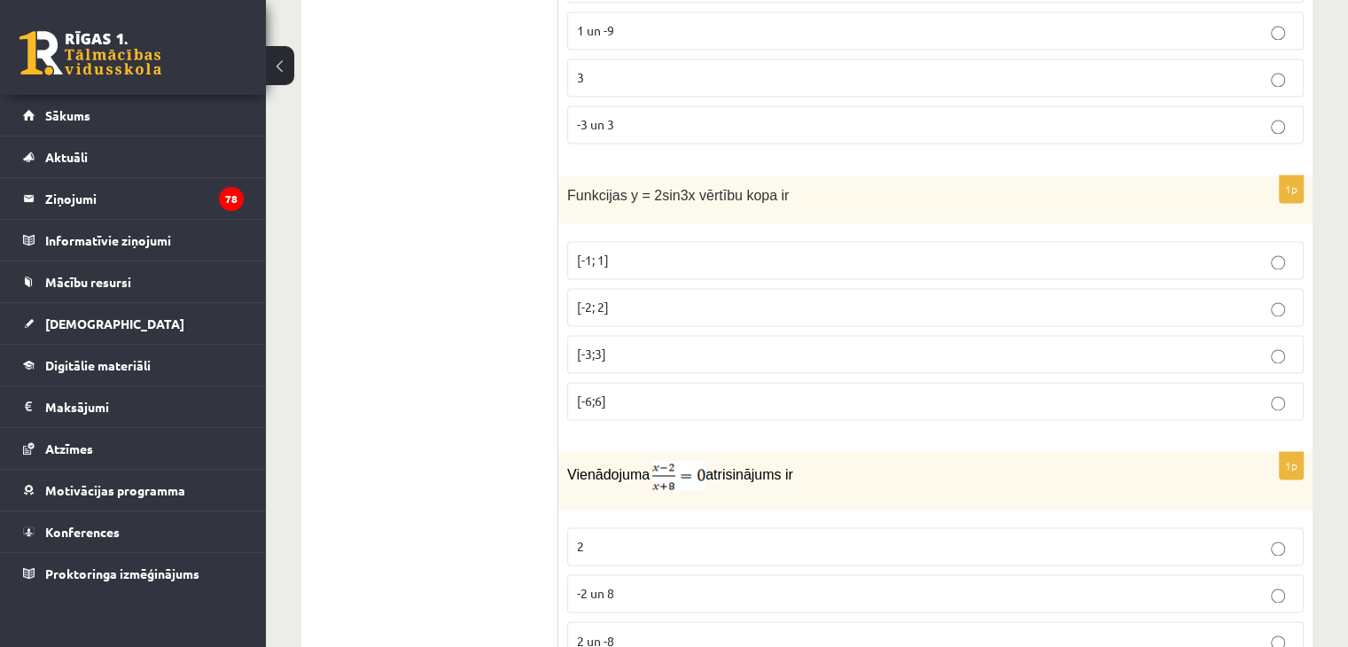
click at [615, 298] on p "[-2; 2]" at bounding box center [935, 307] width 717 height 19
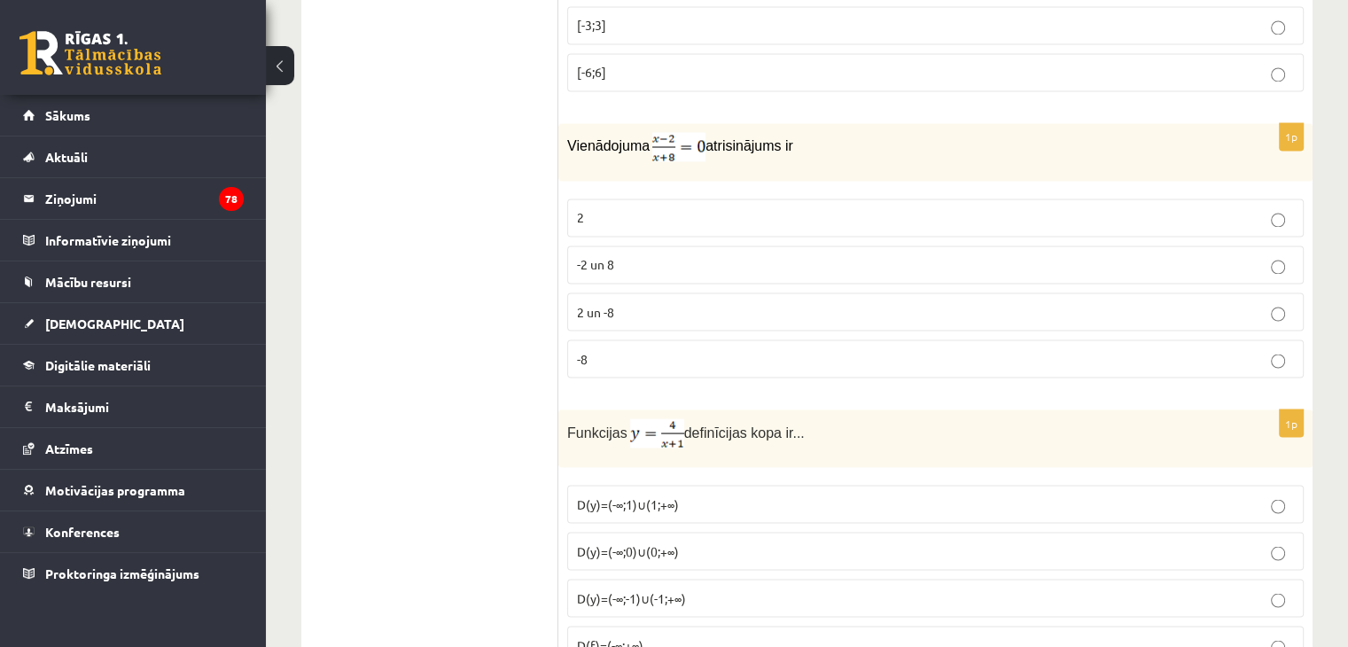
scroll to position [3059, 0]
click at [633, 206] on p "2" at bounding box center [935, 215] width 717 height 19
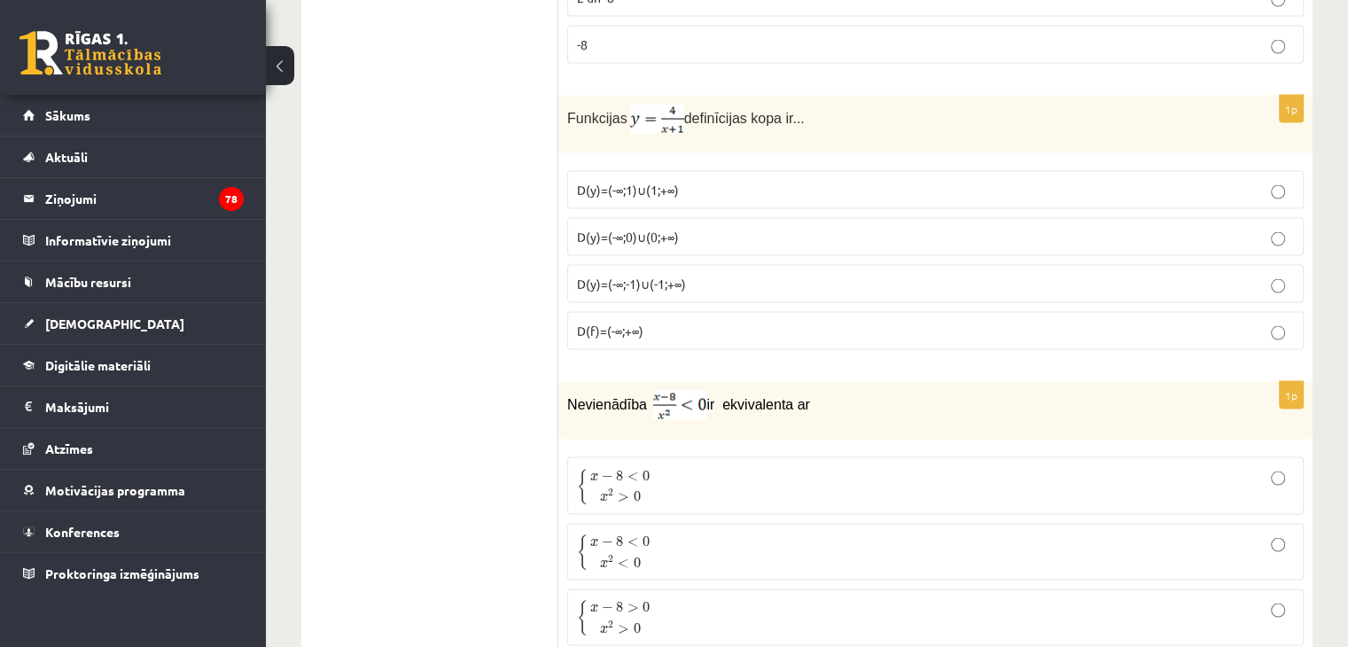
scroll to position [3375, 0]
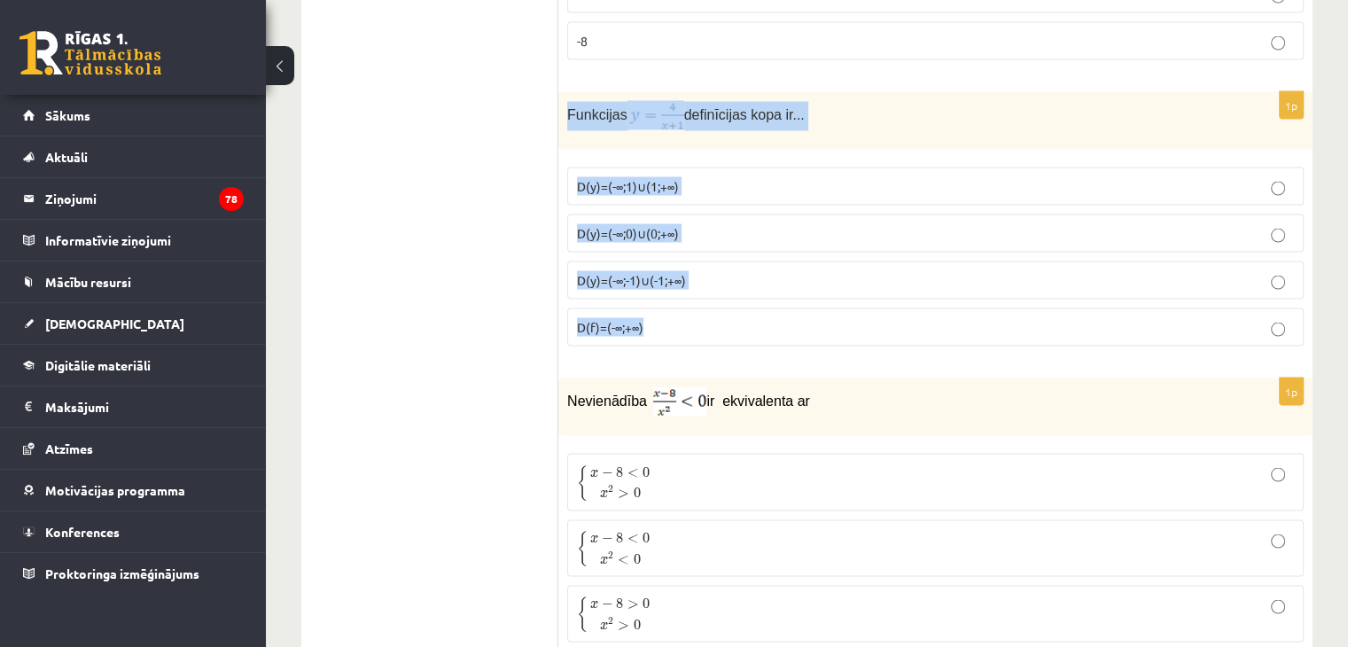
drag, startPoint x: 565, startPoint y: 76, endPoint x: 674, endPoint y: 284, distance: 233.9
click at [674, 284] on div "1p Funkcijas definīcijas kopa ir... D(y)=(-∞;1)∪(1;+∞) D(y)=(-∞;0)∪(0;+∞) D(y)=…" at bounding box center [935, 226] width 754 height 269
copy div "Funkcijas definīcijas kopa ir... D(y)=(-∞;1)∪(1;+∞) D(y)=(-∞;0)∪(0;+∞) D(y)=(-∞…"
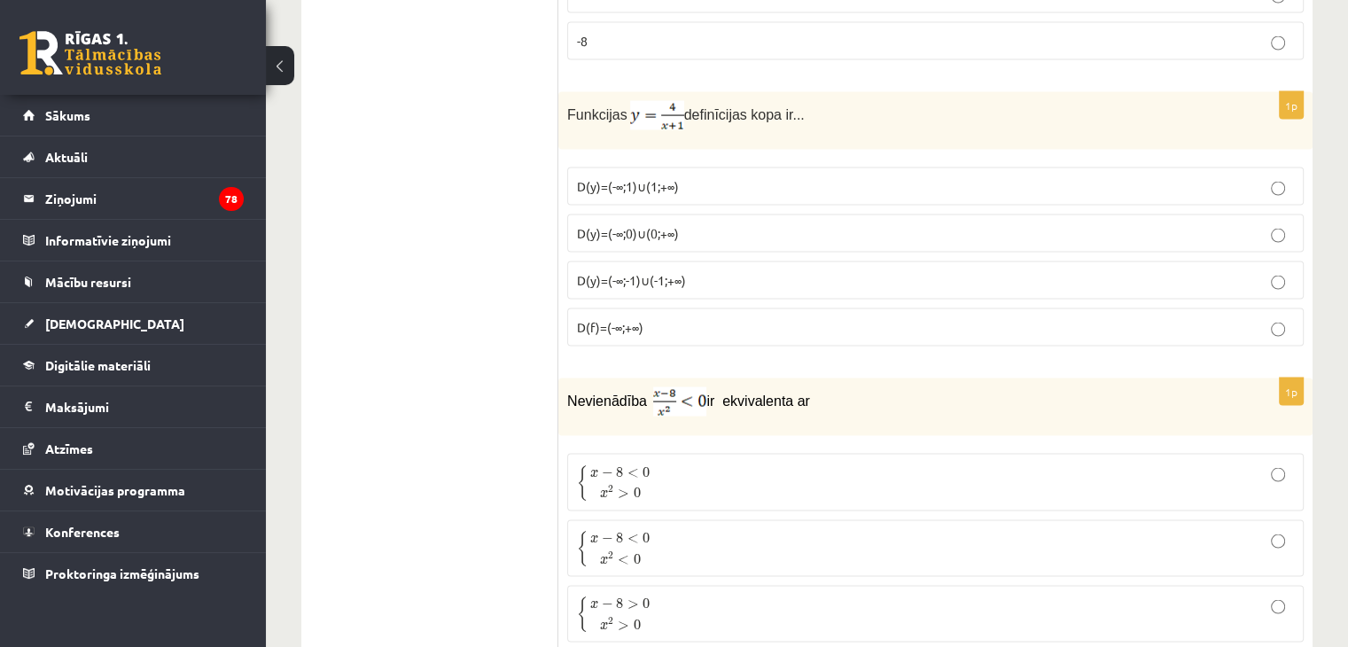
click at [666, 178] on span "D(y)=(-∞;1)∪(1;+∞)" at bounding box center [628, 186] width 102 height 16
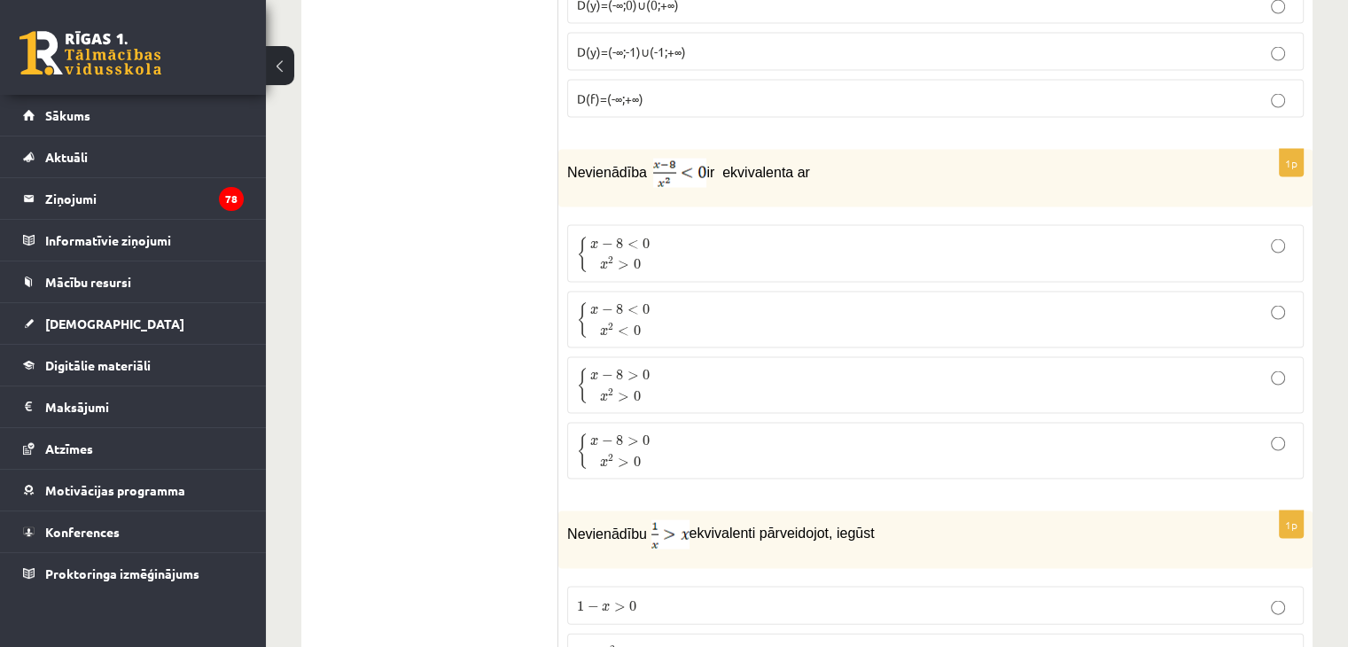
scroll to position [3604, 0]
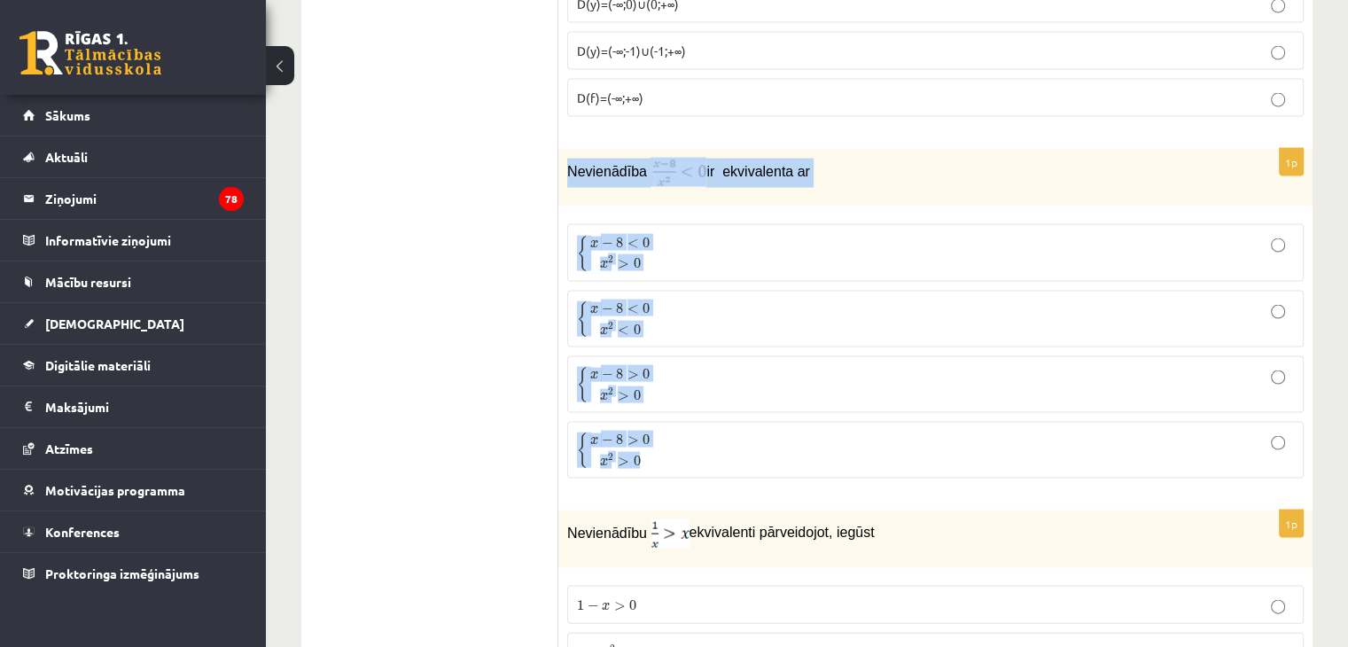
drag, startPoint x: 564, startPoint y: 126, endPoint x: 670, endPoint y: 430, distance: 322.0
click at [670, 430] on div "1p Nevienādība ir ekvivalenta ar { x − 8 < 0 x 2 > 0 { x − 8 < 0 x 2 > 0 { x − …" at bounding box center [935, 321] width 754 height 344
copy div "Nevienādība ir ekvivalenta ar { x − 8 < 0 x 2 > 0 { x − 8 < 0 x 2 > 0 { x − 8 <…"
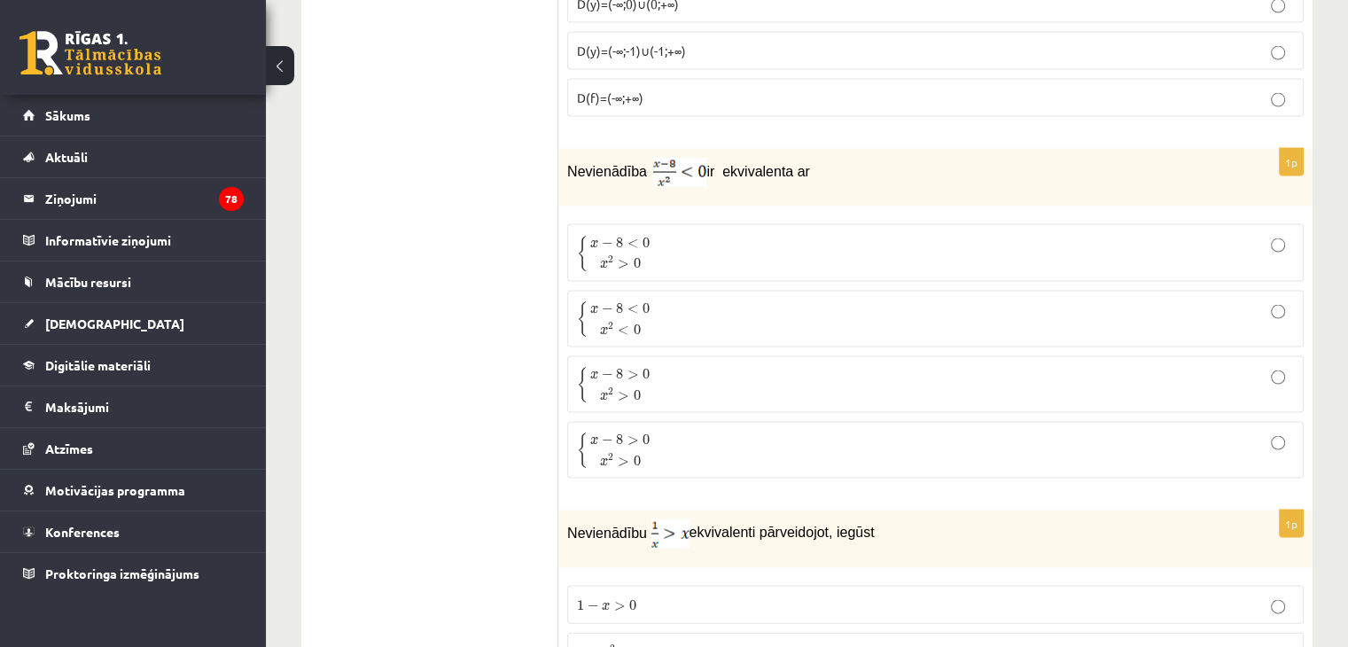
click at [705, 234] on p "{ x − 8 < 0 x 2 > 0 { x − 8 < 0 x 2 > 0" at bounding box center [935, 252] width 717 height 37
click at [705, 300] on p "{ x − 8 < 0 x 2 < 0 { x − 8 < 0 x 2 < 0" at bounding box center [935, 318] width 717 height 37
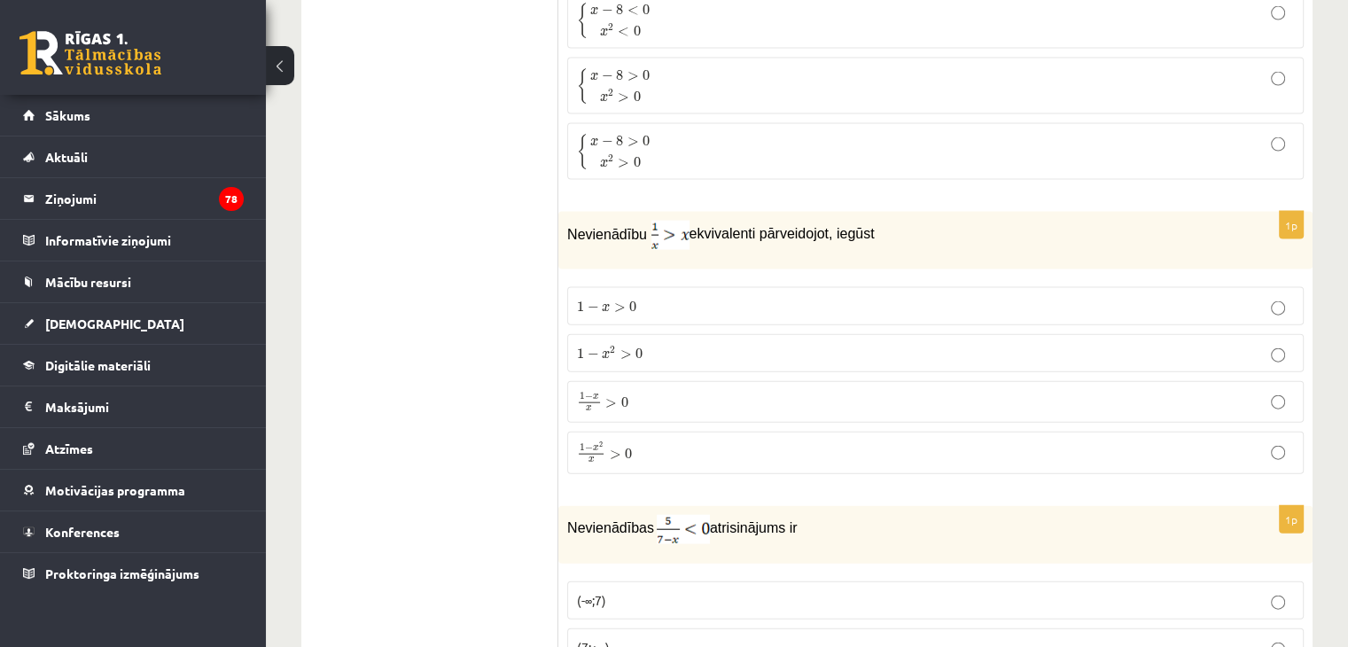
scroll to position [3906, 0]
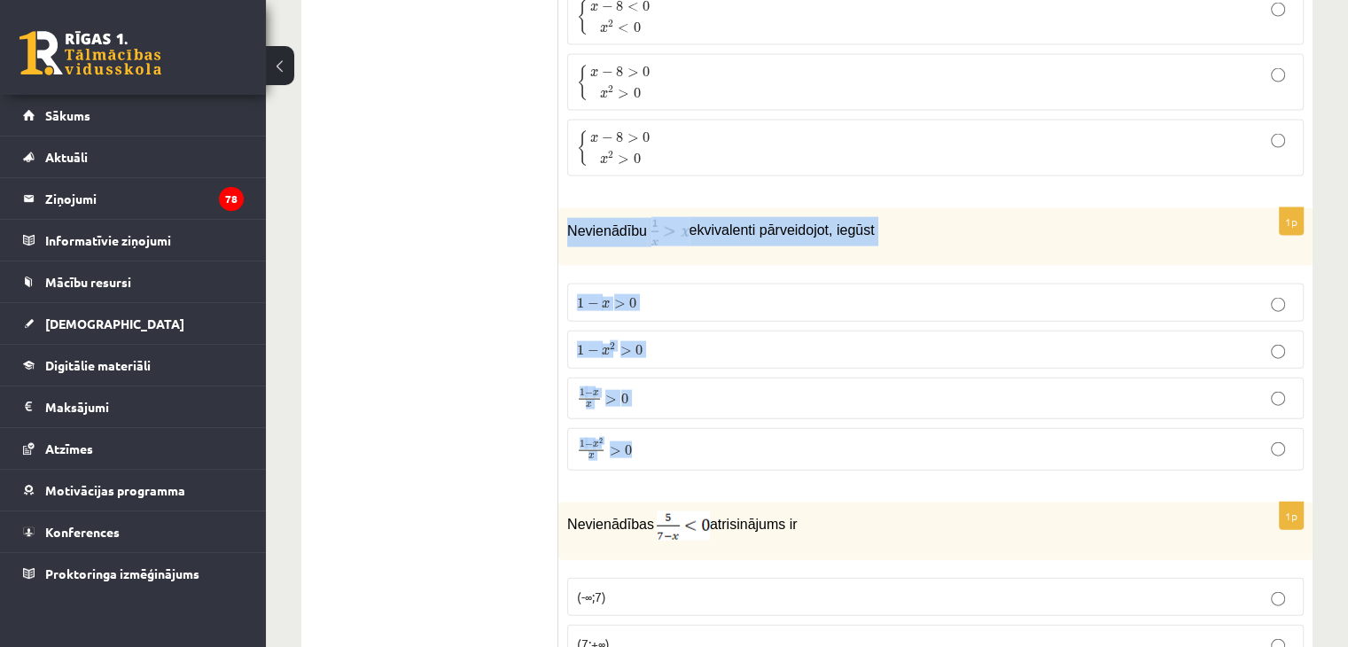
drag, startPoint x: 567, startPoint y: 181, endPoint x: 669, endPoint y: 408, distance: 248.7
click at [669, 408] on div "1p Nevienādību ekvivalenti pārveidojot, iegūst 1 − x > 0 1 − x > 0 1 − x 2 > 0 …" at bounding box center [935, 346] width 754 height 276
copy div "Nevienādību ekvivalenti pārveidojot, iegūst 1 − x > 0 1 − x > 0 1 − x 2 > 0 1 −…"
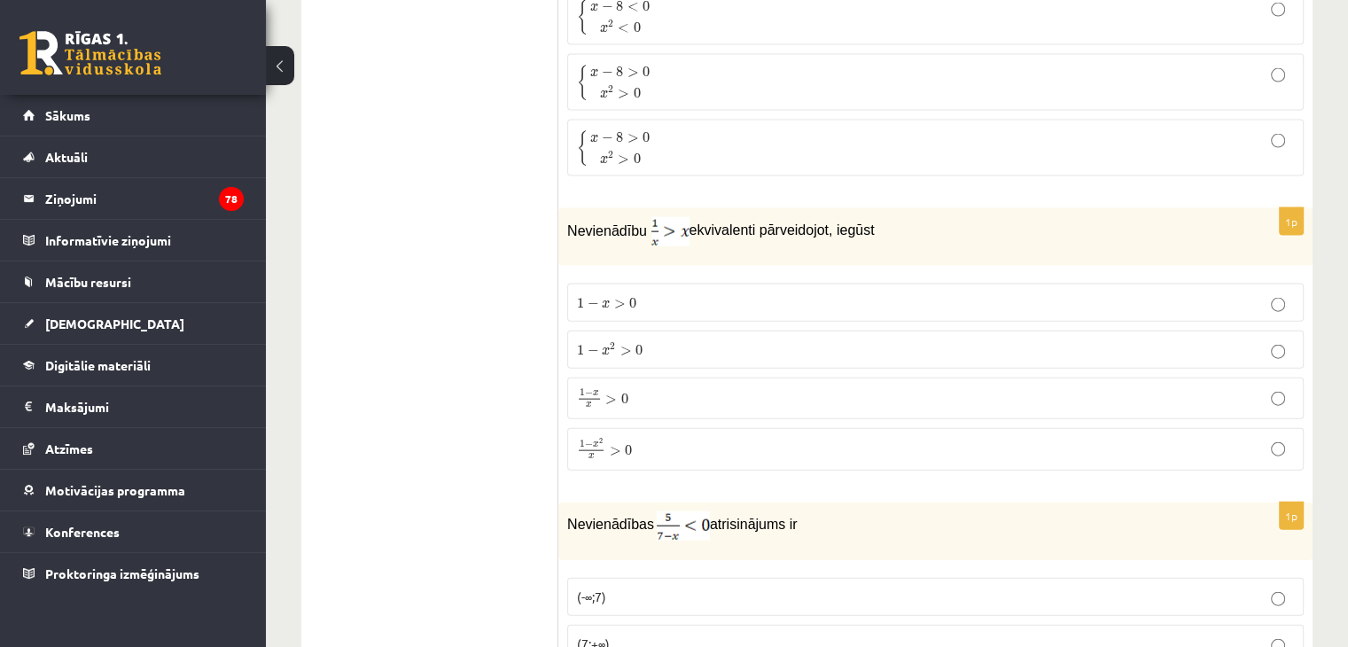
click at [615, 293] on p "1 − x > 0 1 − x > 0" at bounding box center [935, 302] width 717 height 19
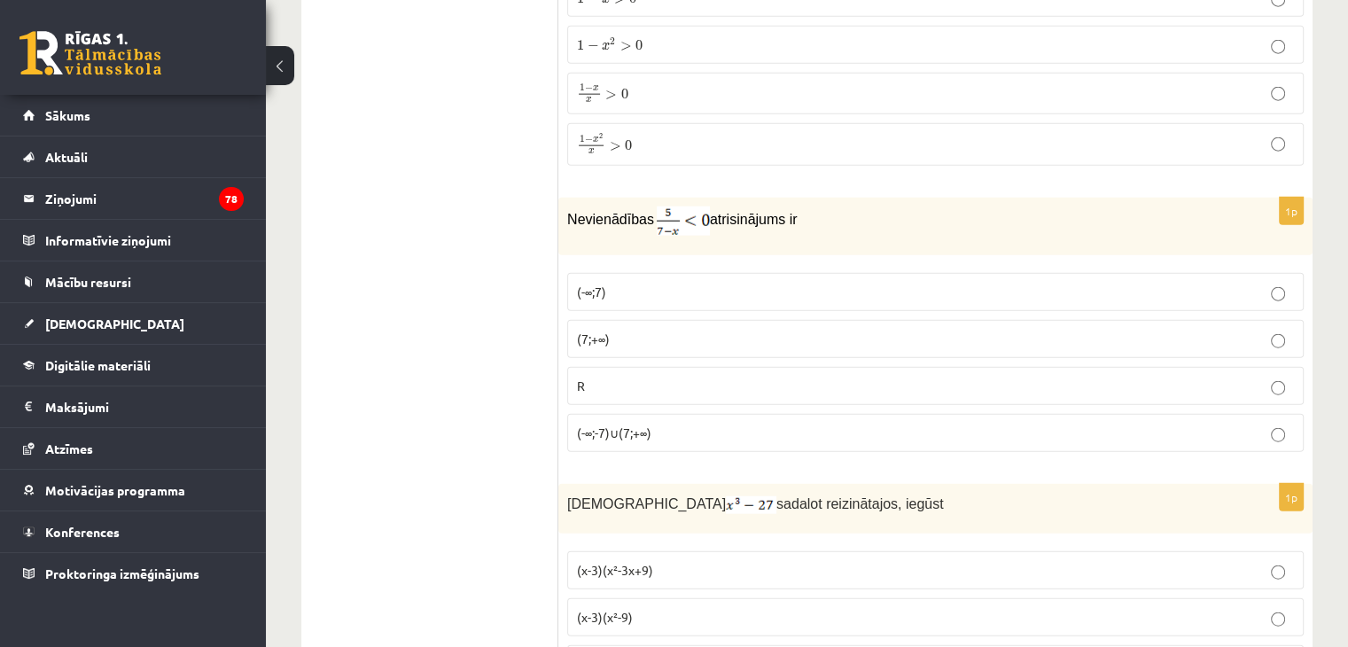
scroll to position [4211, 0]
click at [694, 320] on label "(7;+∞)" at bounding box center [935, 339] width 736 height 38
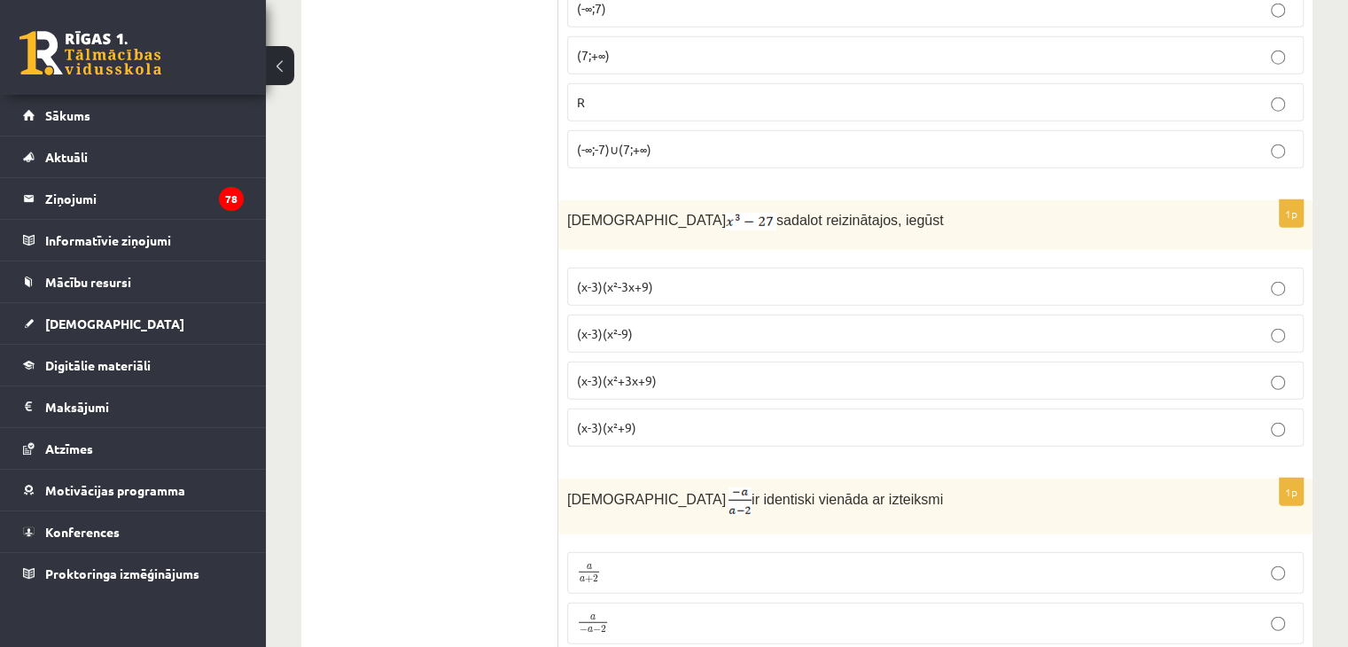
scroll to position [4497, 0]
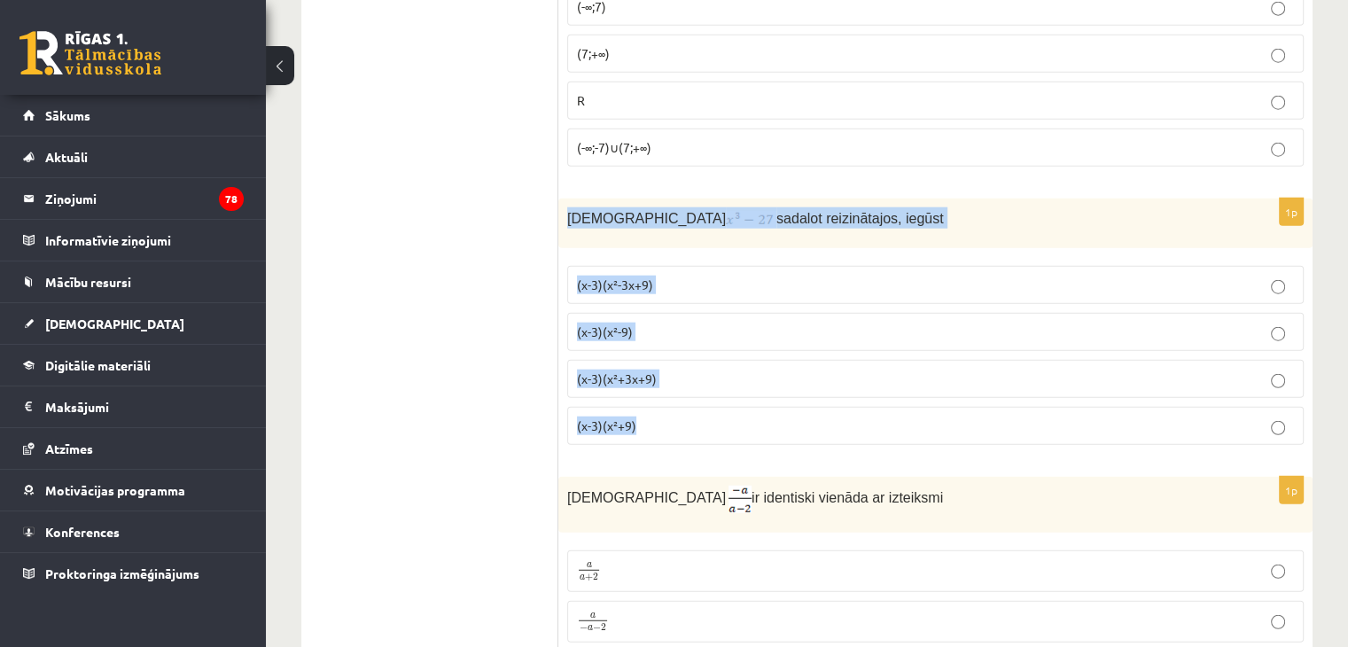
drag, startPoint x: 561, startPoint y: 172, endPoint x: 673, endPoint y: 393, distance: 247.3
click at [673, 393] on div "1p Izteiksmi sadalot reizinātajos, iegūst (x-3)(x²-3x+9) (x-3)(x²-9) (x-3)(x²+3…" at bounding box center [935, 329] width 754 height 261
copy div "Izteiksmi sadalot reizinātajos, iegūst (x-3)(x²-3x+9) (x-3)(x²-9) (x-3)(x²+3x+9…"
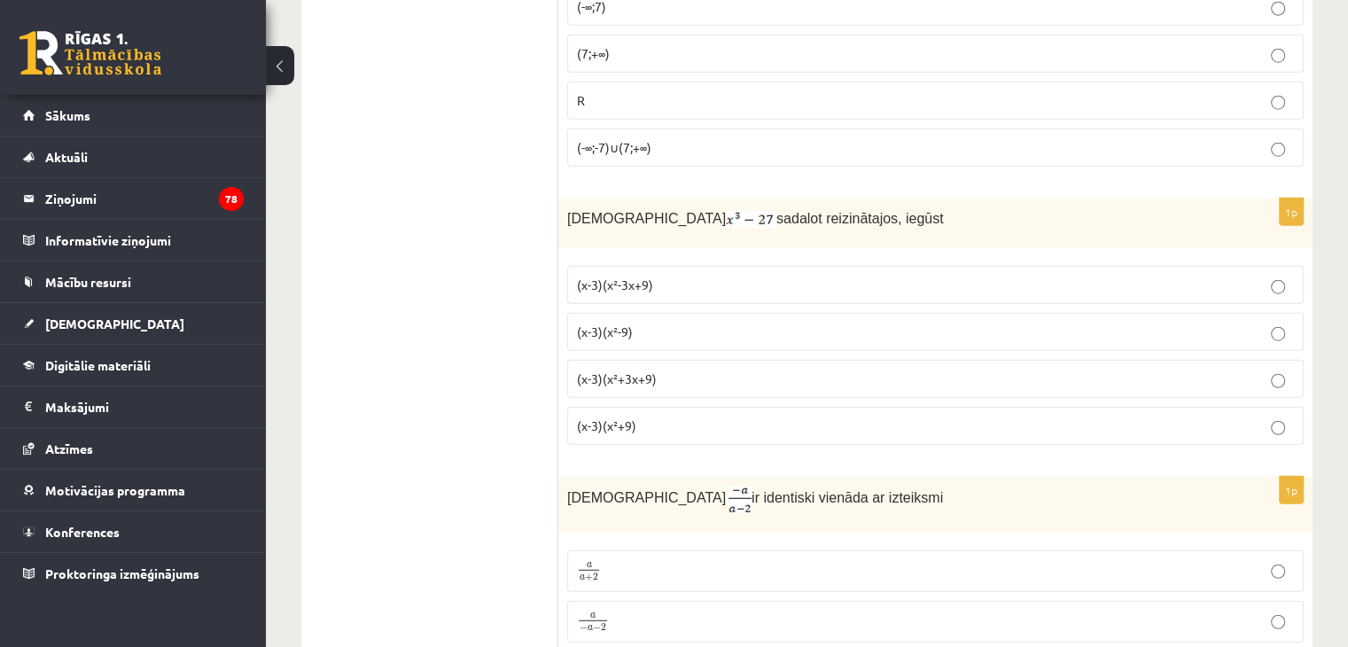
click at [365, 279] on ul "Tests Izvērtējums!" at bounding box center [438, 328] width 239 height 9012
click at [664, 370] on p "(x-3)(x²+3x+9)" at bounding box center [935, 379] width 717 height 19
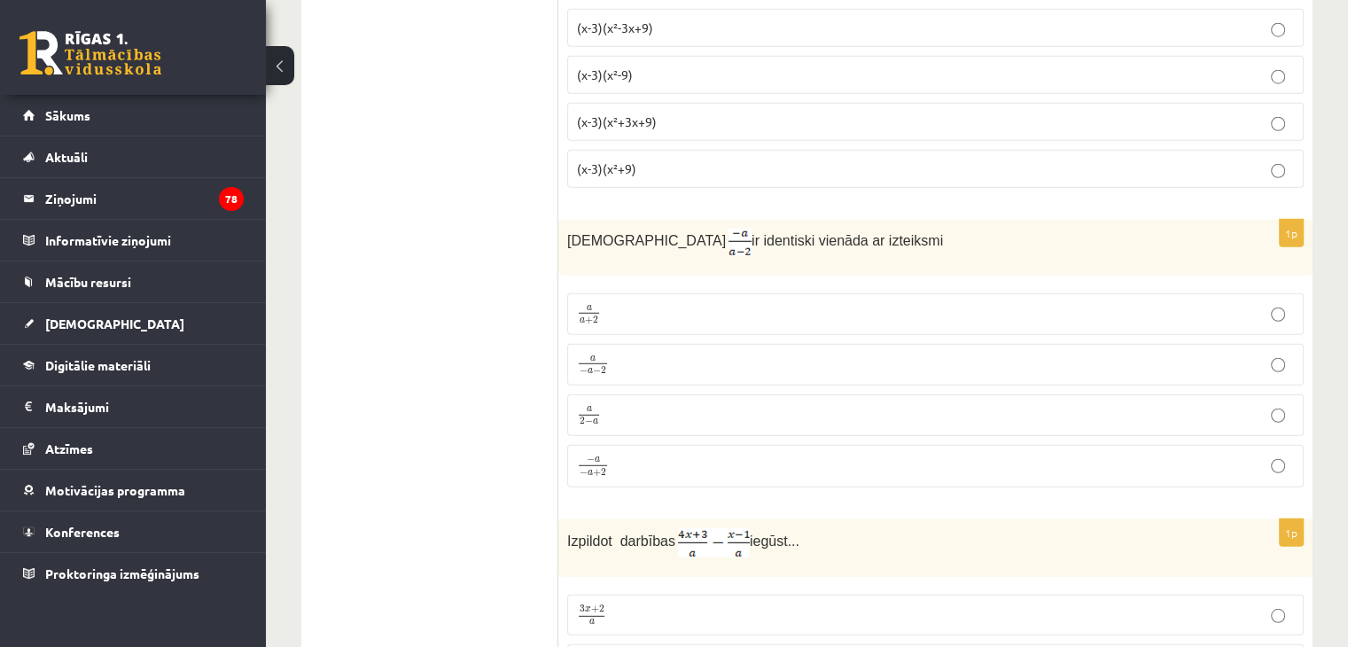
scroll to position [4770, 0]
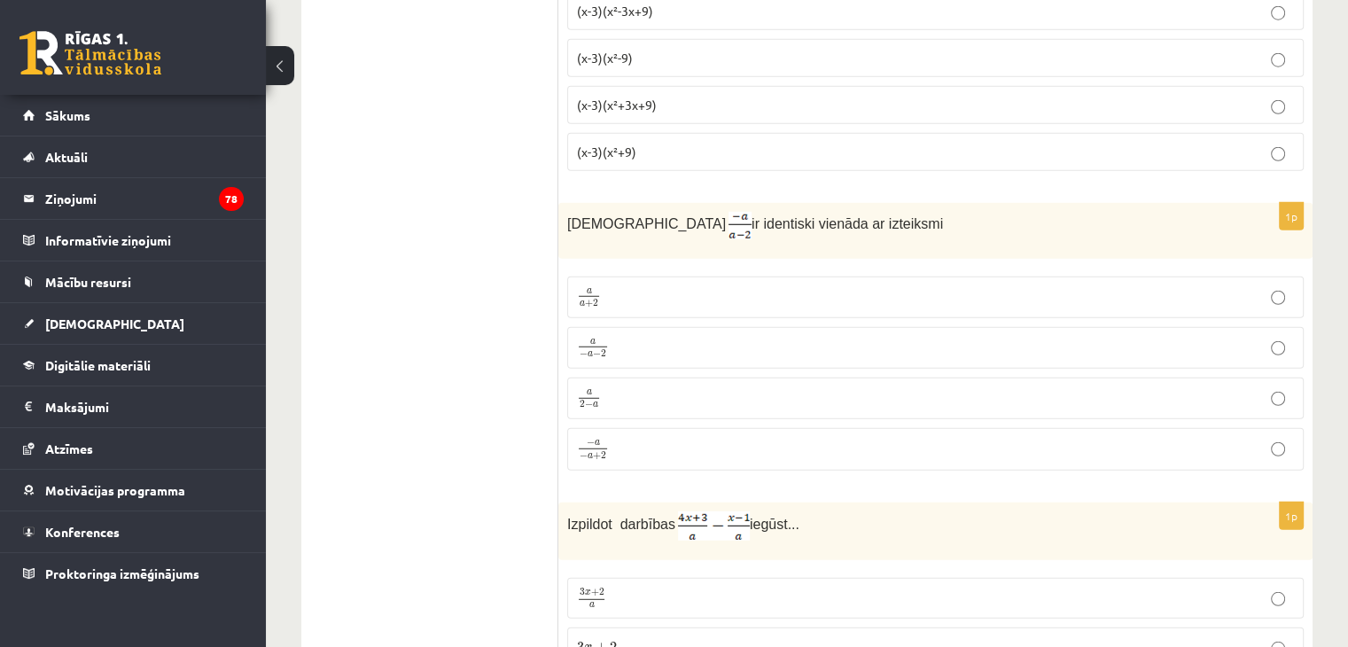
click at [660, 387] on p "a 2 − a a 2 − a" at bounding box center [935, 398] width 717 height 22
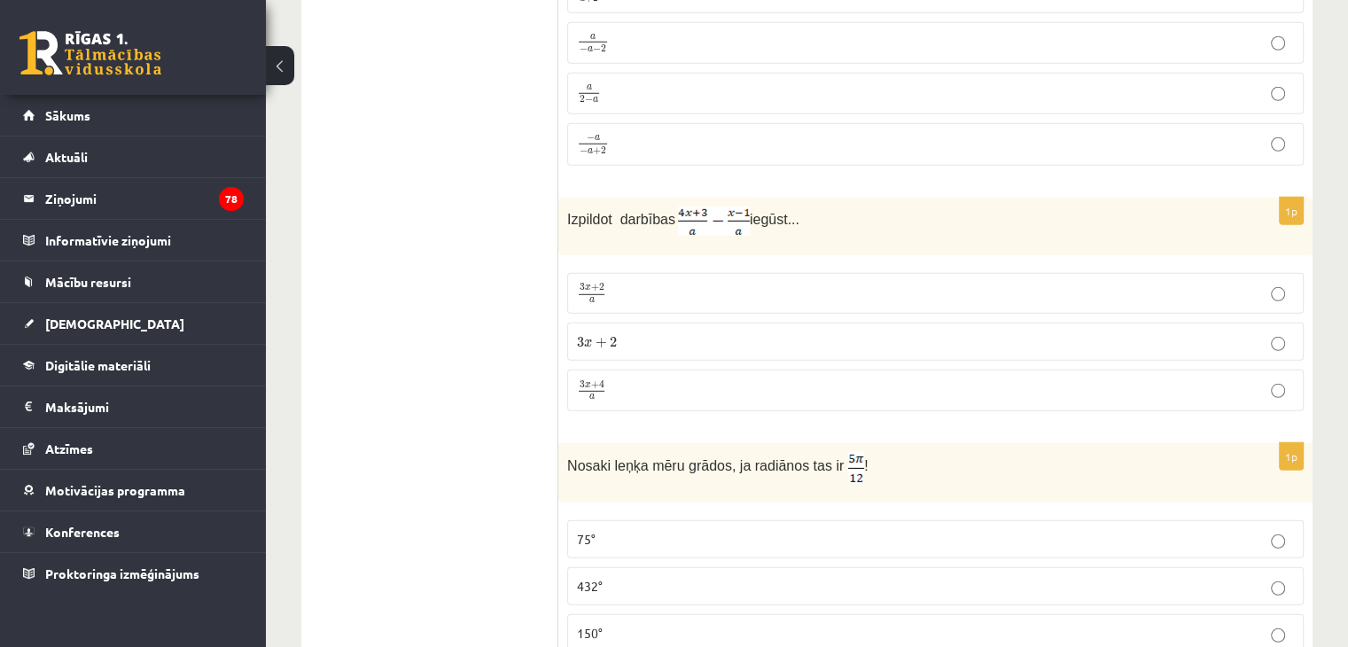
scroll to position [5079, 0]
click at [610, 376] on p "3 x + 4 a 3 x + 4 a" at bounding box center [935, 387] width 717 height 22
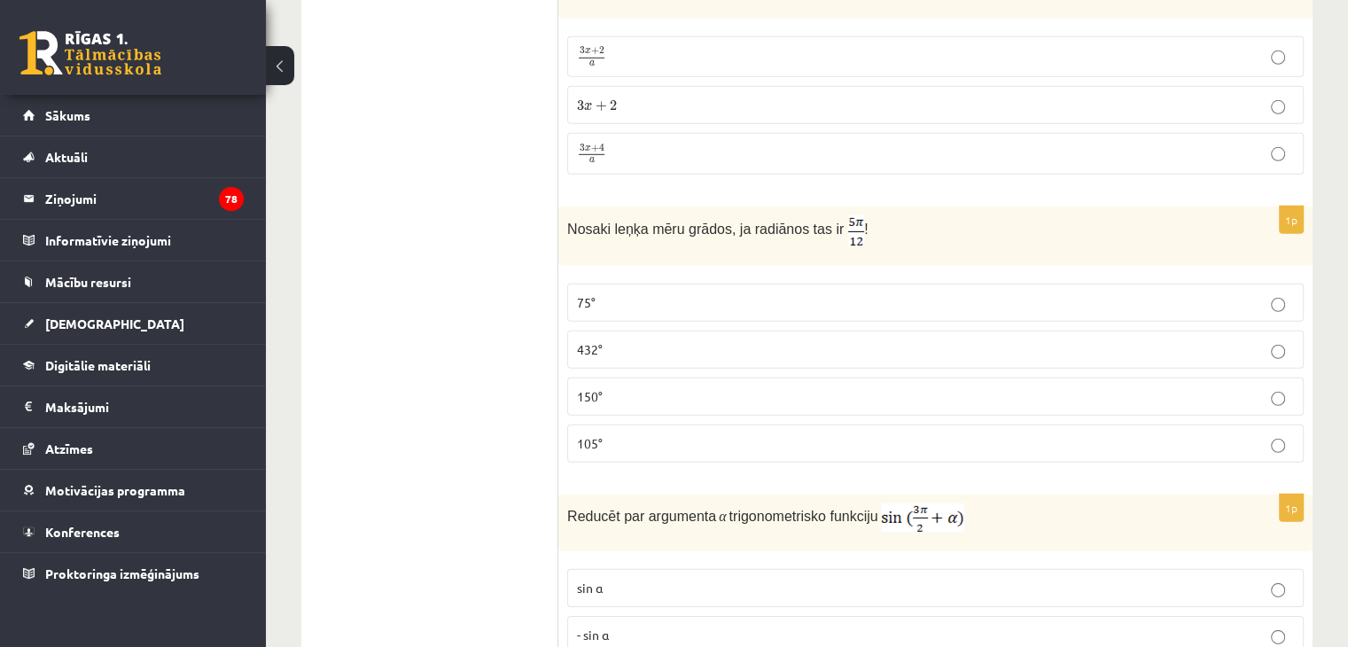
scroll to position [5316, 0]
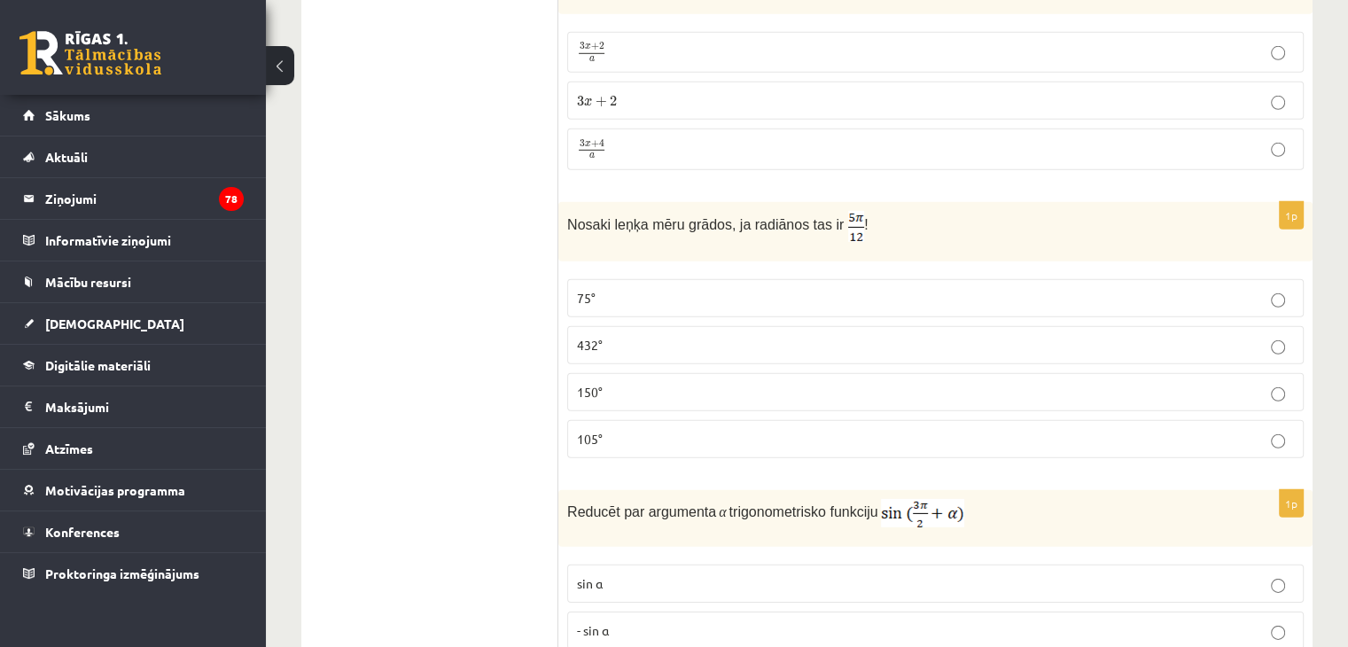
click at [610, 289] on p "75°" at bounding box center [935, 298] width 717 height 19
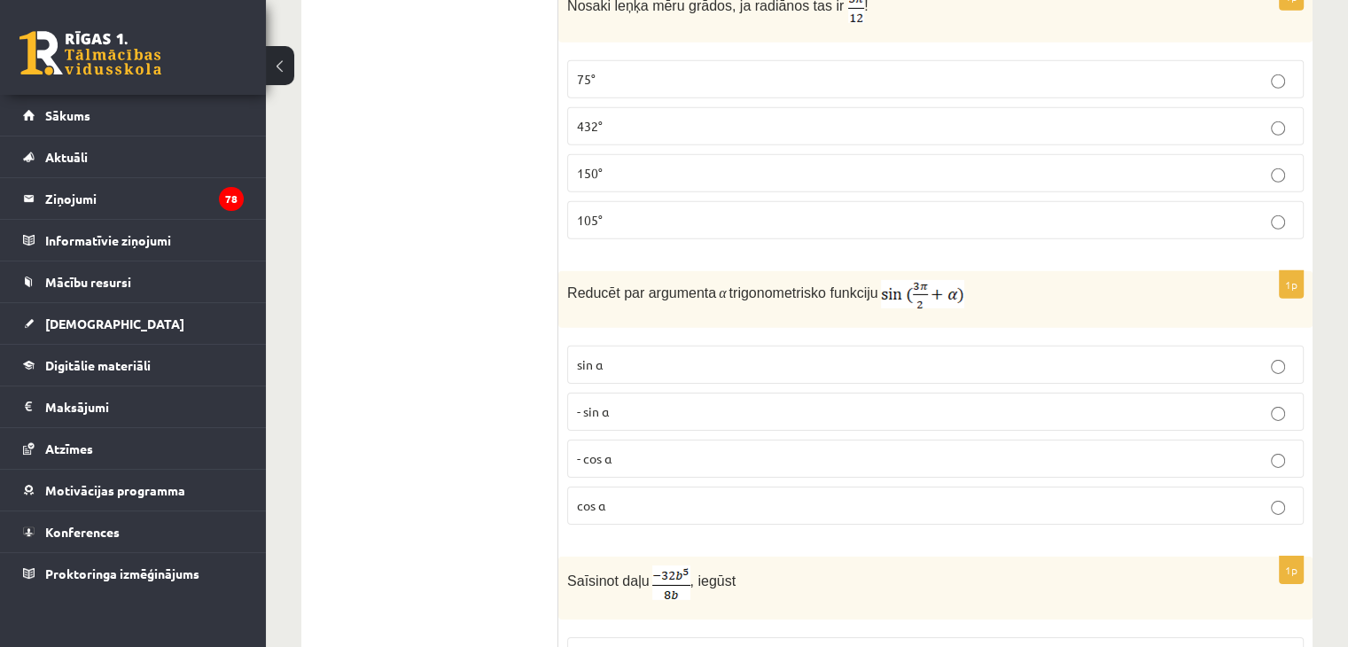
scroll to position [5579, 0]
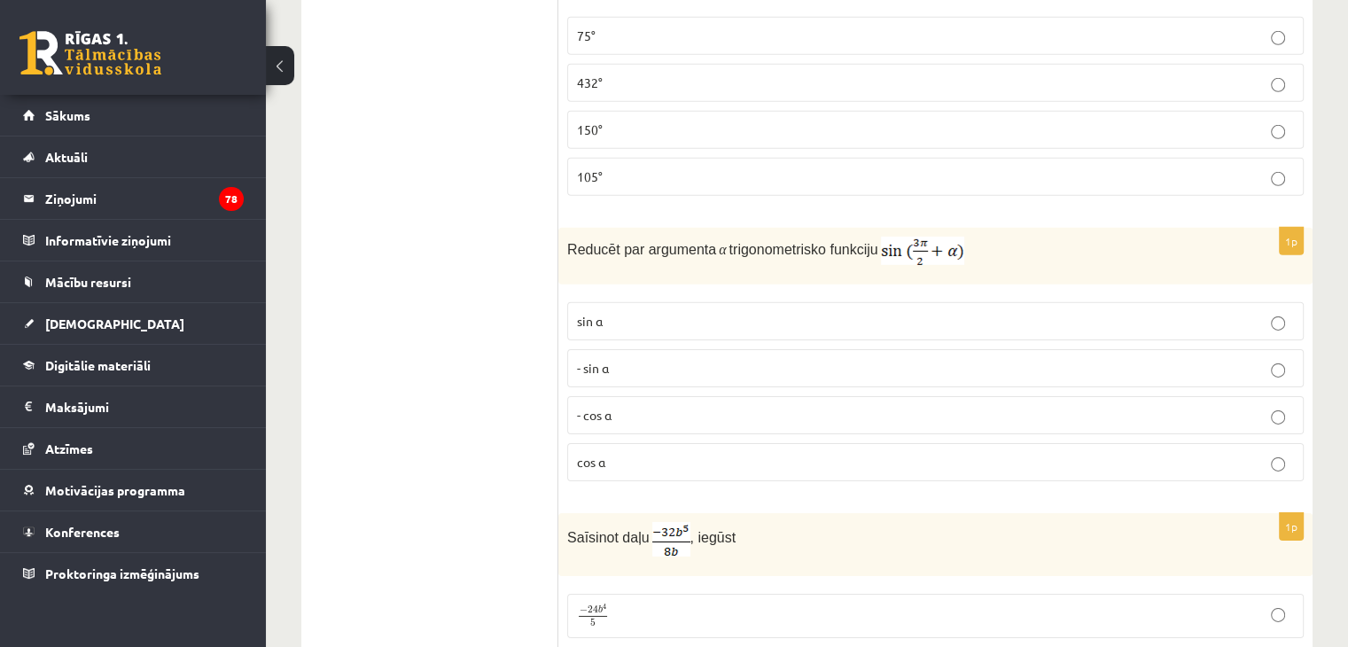
click at [613, 406] on p "- cos ⁡α" at bounding box center [935, 415] width 717 height 19
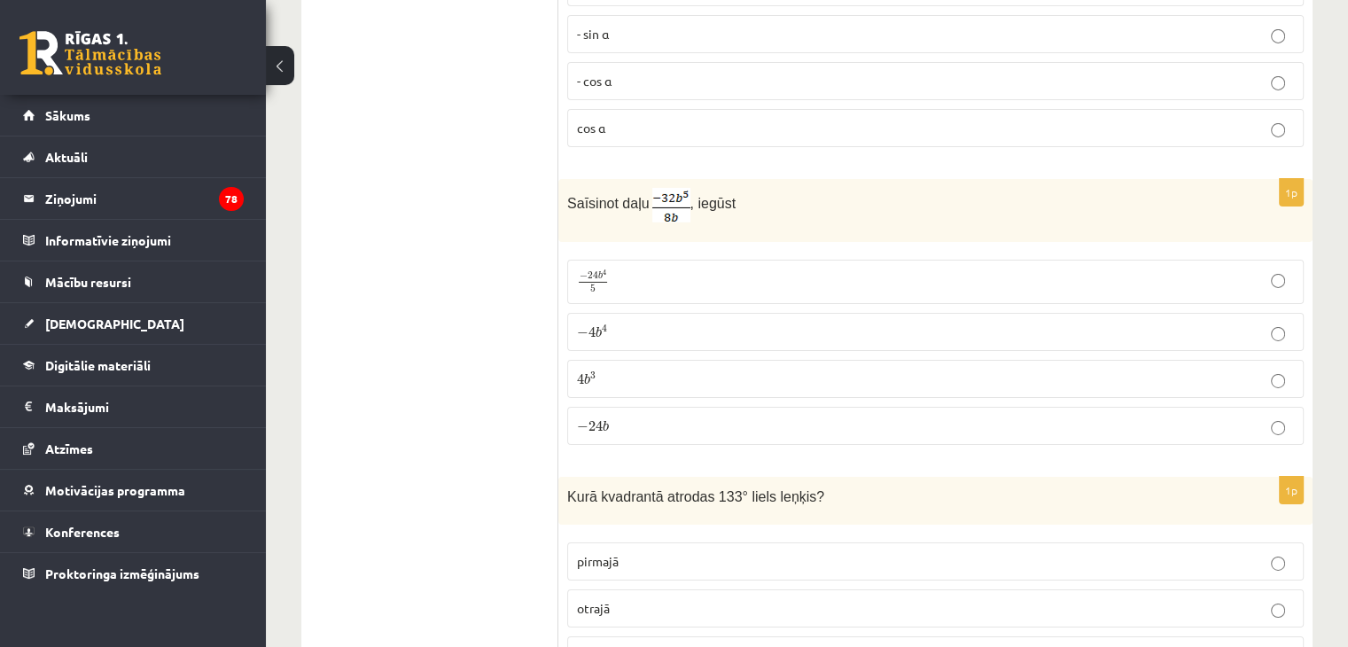
scroll to position [5915, 0]
click at [609, 321] on p "− 4 b 4 − 4 b 4" at bounding box center [935, 330] width 717 height 19
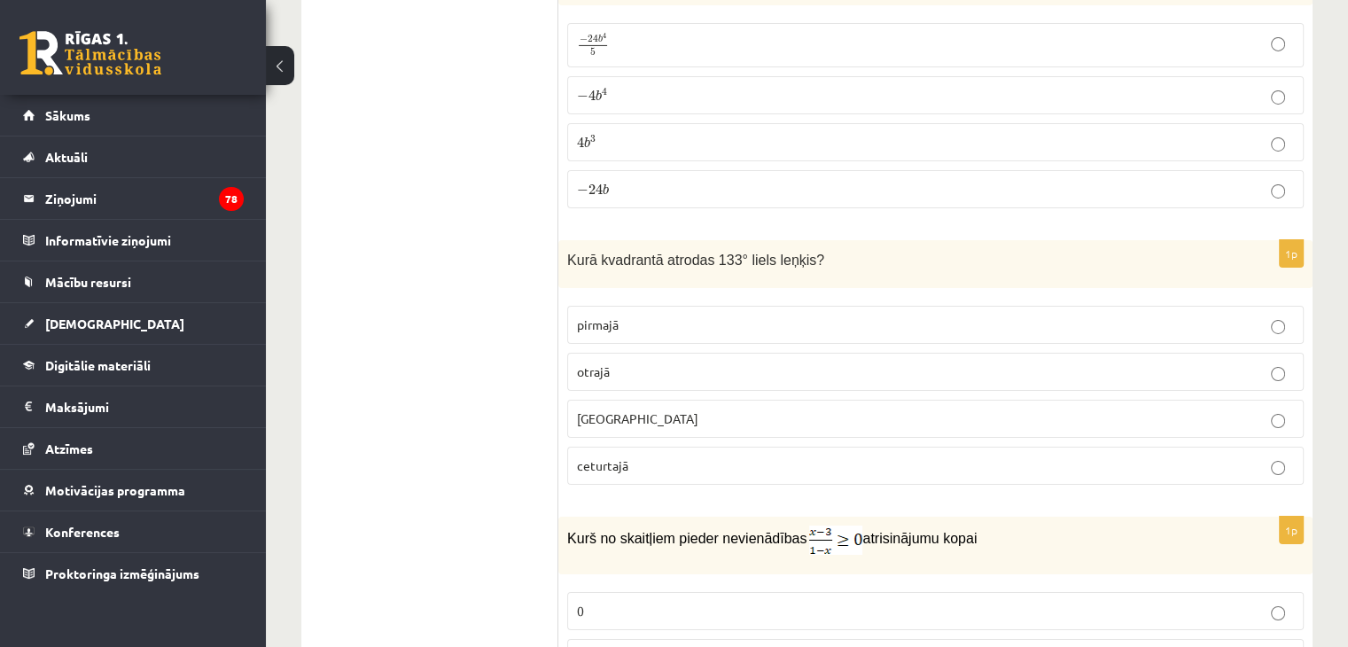
scroll to position [6152, 0]
click at [620, 360] on p "otrajā" at bounding box center [935, 369] width 717 height 19
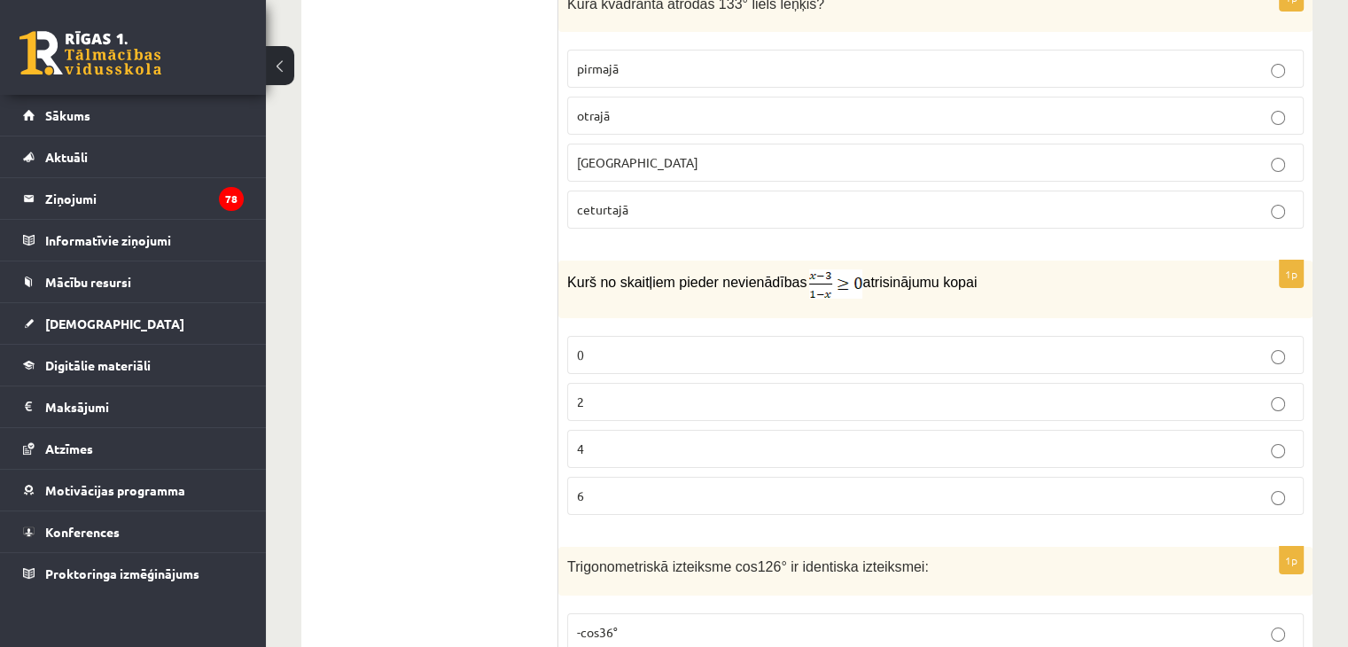
scroll to position [6464, 0]
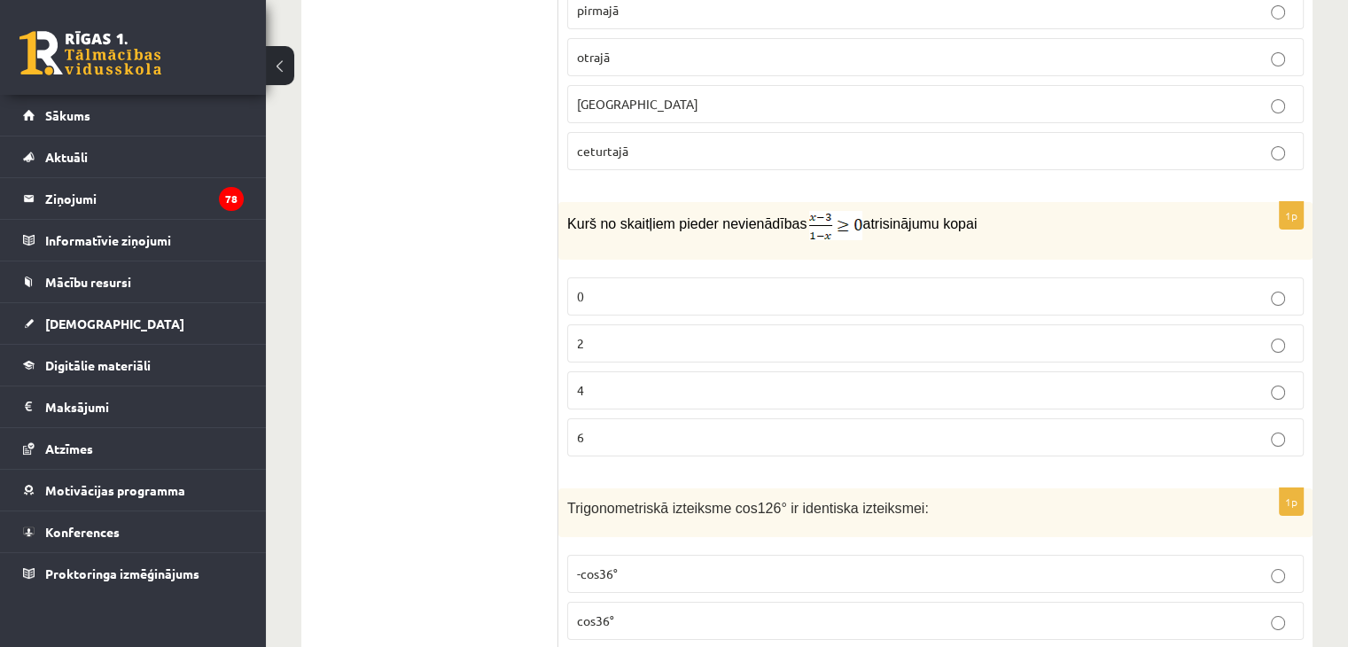
click at [607, 334] on p "2" at bounding box center [935, 343] width 717 height 19
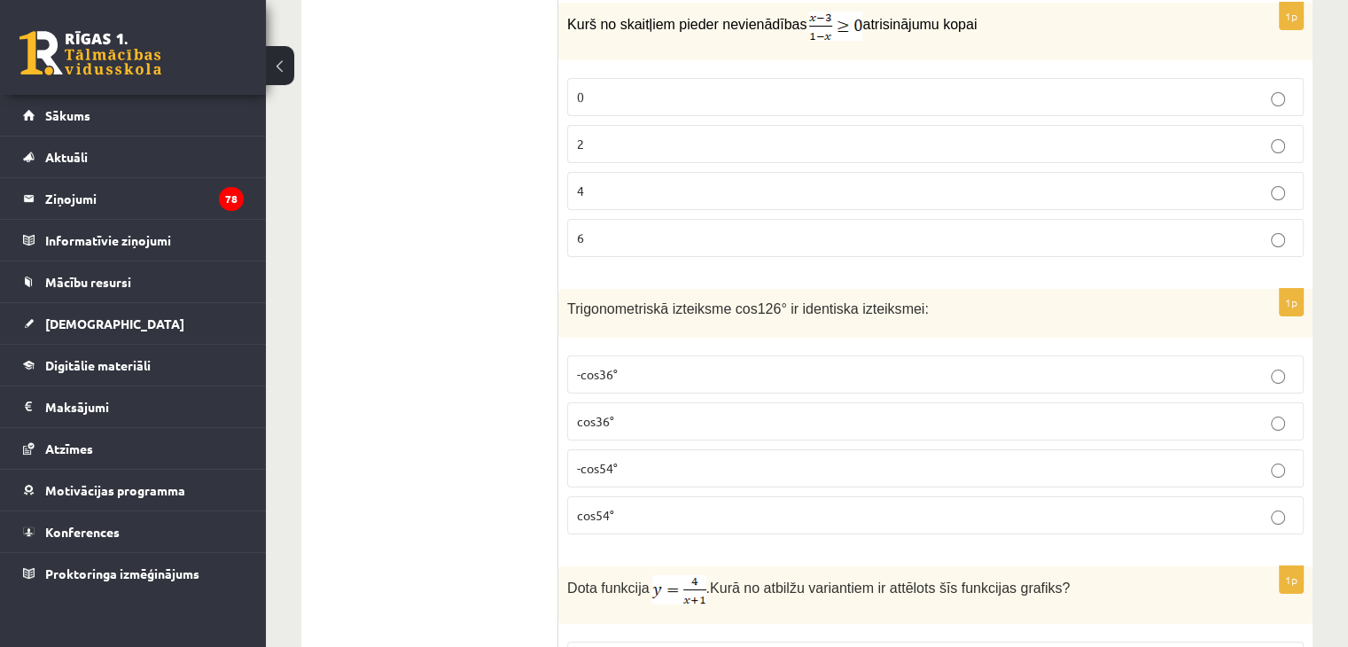
scroll to position [6681, 0]
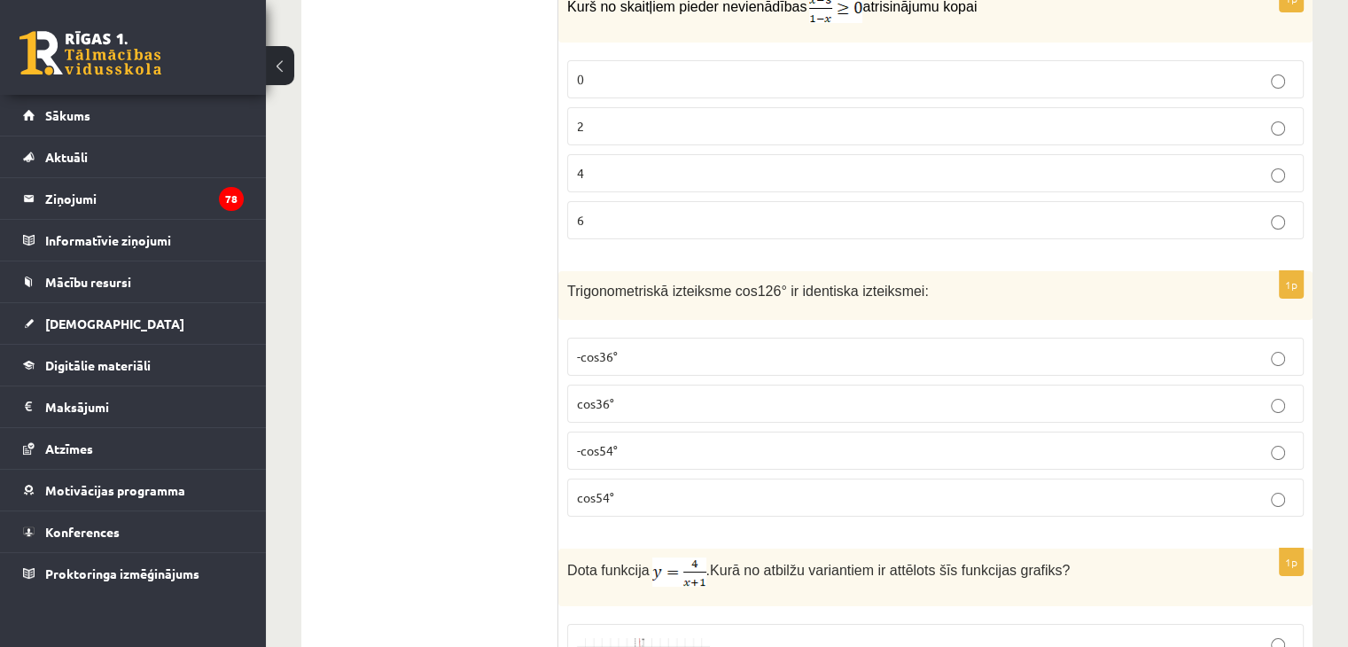
click at [617, 442] on span "-cos54°" at bounding box center [597, 450] width 41 height 16
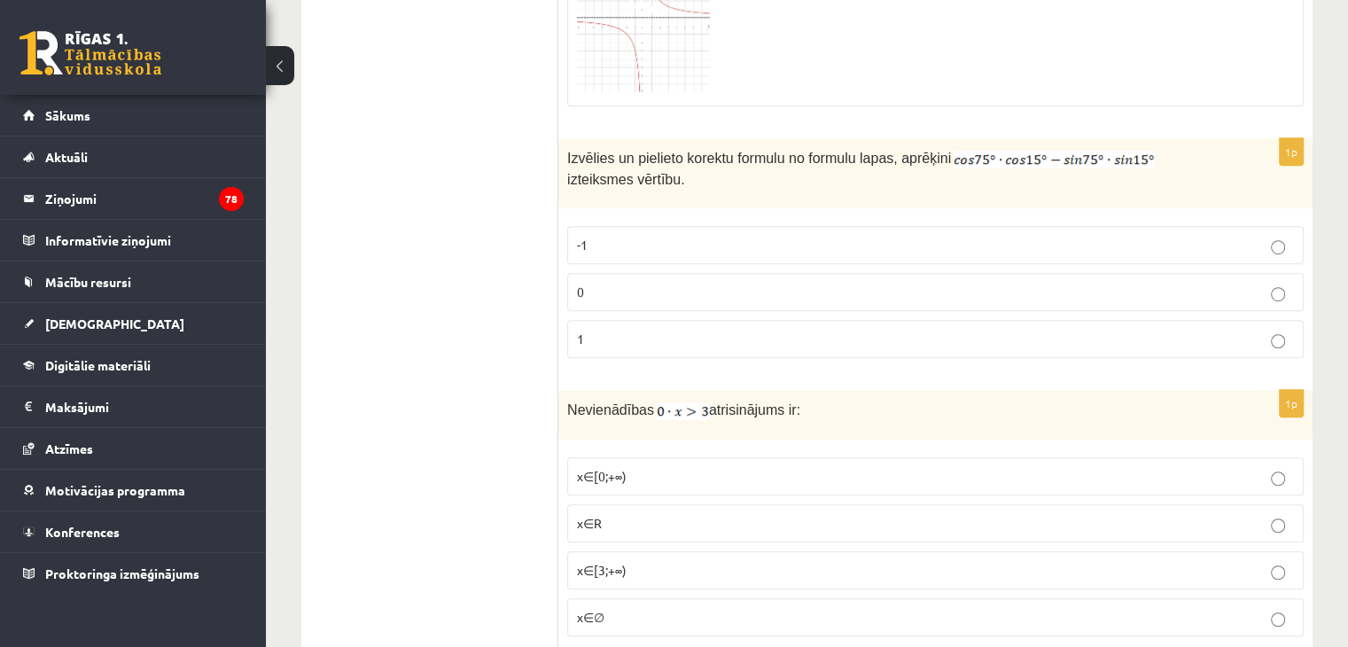
scroll to position [7845, 0]
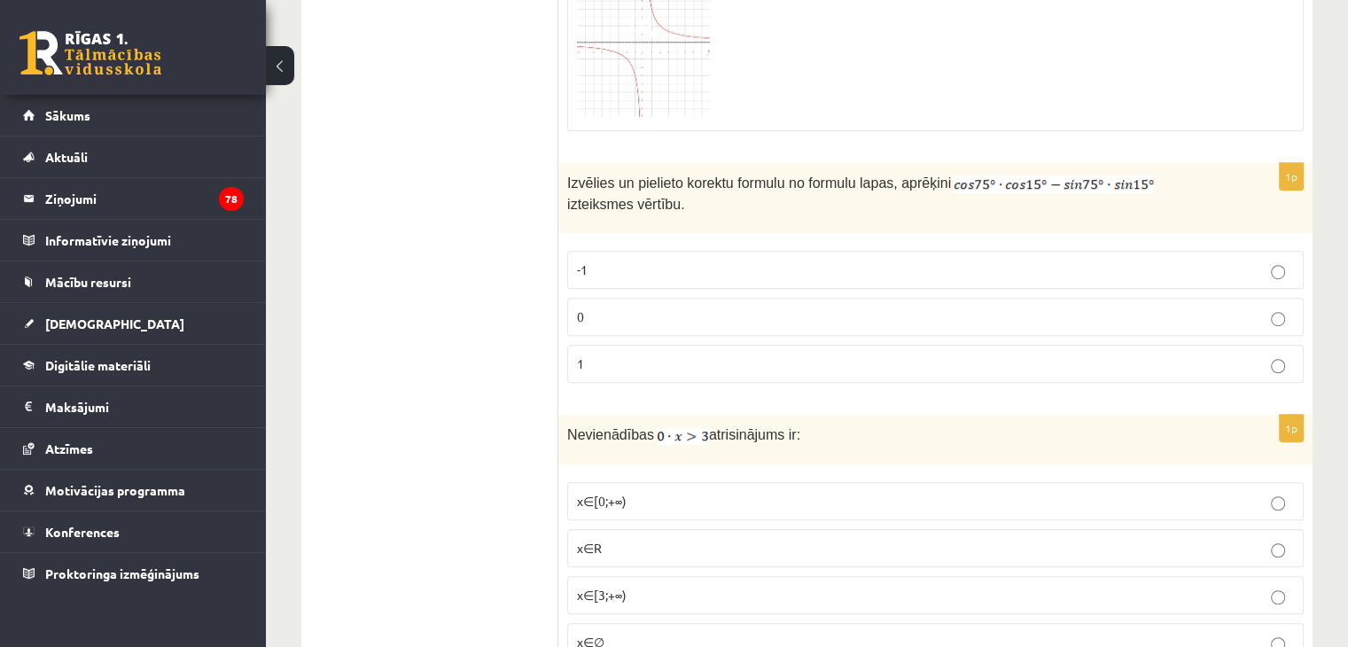
click at [650, 298] on label "0" at bounding box center [935, 317] width 736 height 38
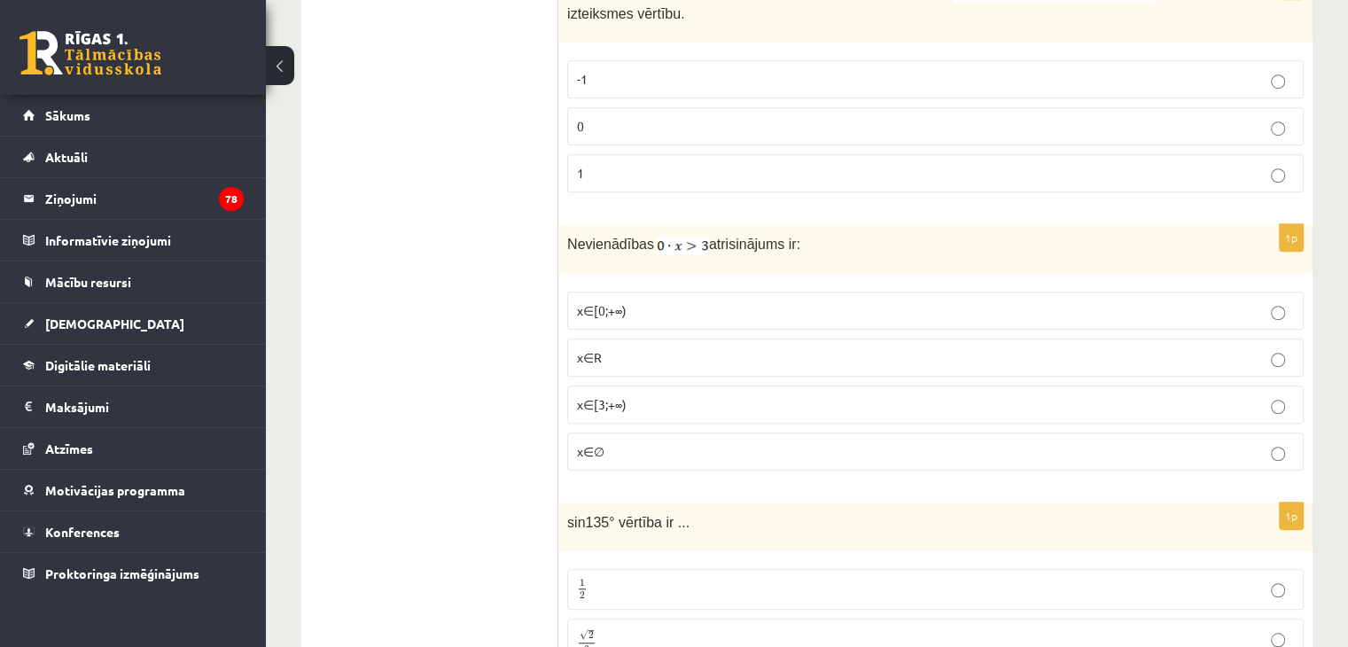
scroll to position [8036, 0]
click at [622, 441] on p "x∈∅" at bounding box center [935, 450] width 717 height 19
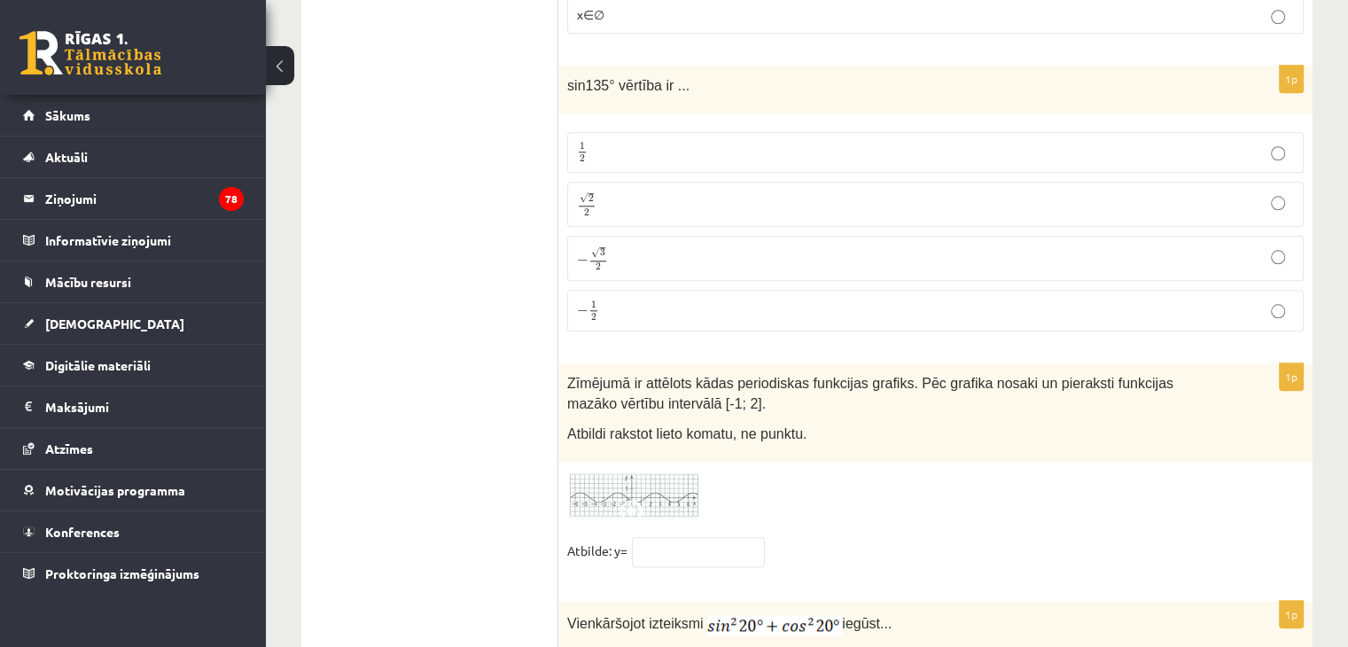
scroll to position [8472, 0]
click at [624, 191] on p "√ 2 2 2 2" at bounding box center [935, 204] width 717 height 26
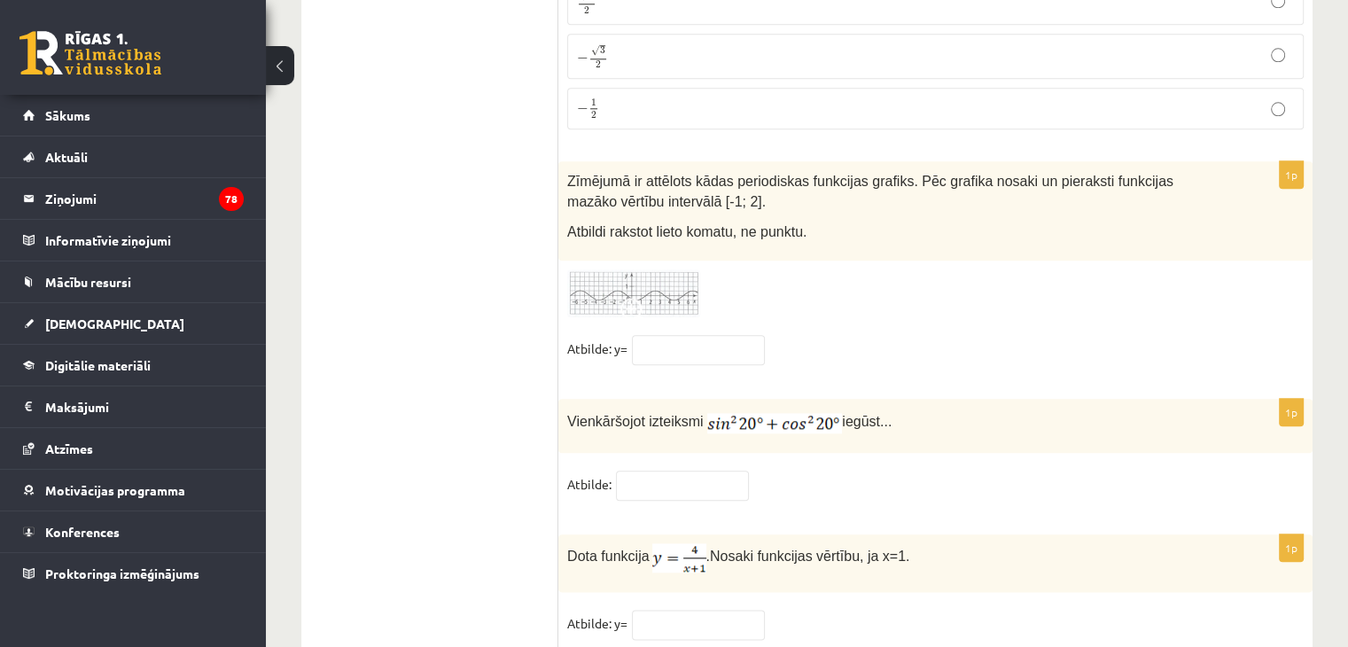
scroll to position [8675, 0]
click at [696, 470] on input "text" at bounding box center [682, 485] width 133 height 30
type input "*****"
click at [684, 609] on input "text" at bounding box center [698, 624] width 133 height 30
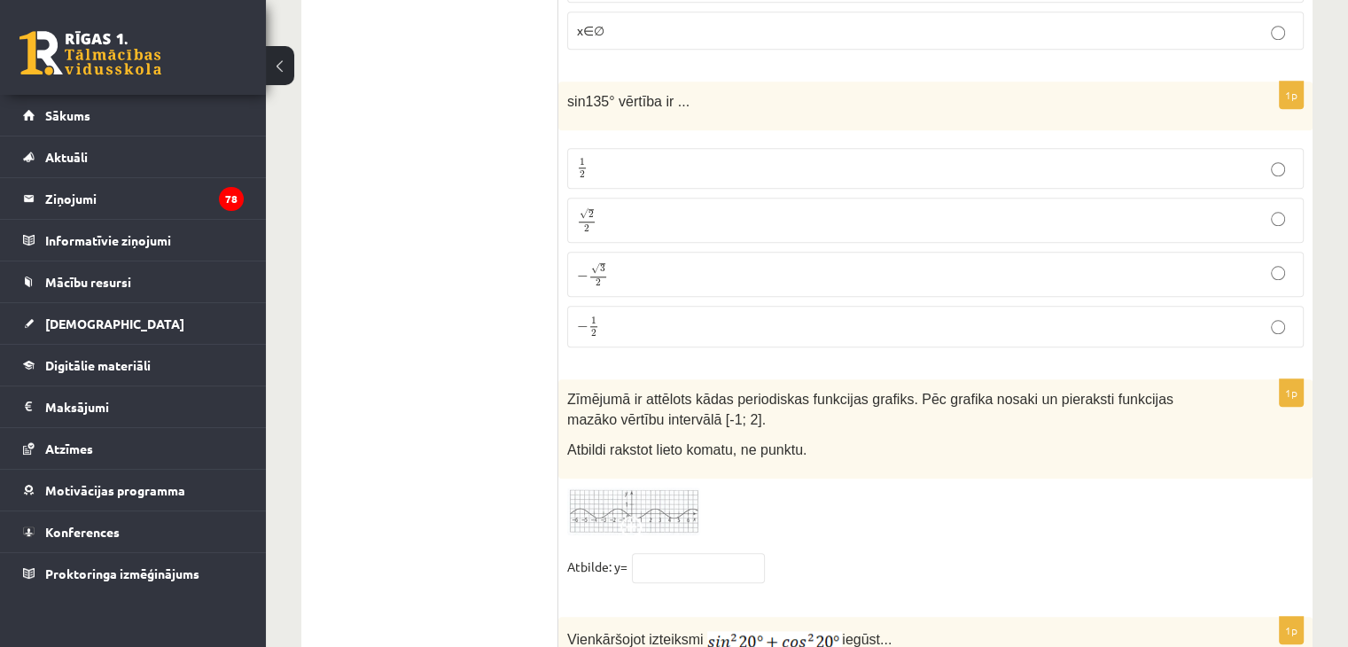
scroll to position [8454, 0]
type input "*"
click at [681, 555] on input "text" at bounding box center [698, 570] width 133 height 30
click at [647, 518] on span at bounding box center [634, 532] width 28 height 28
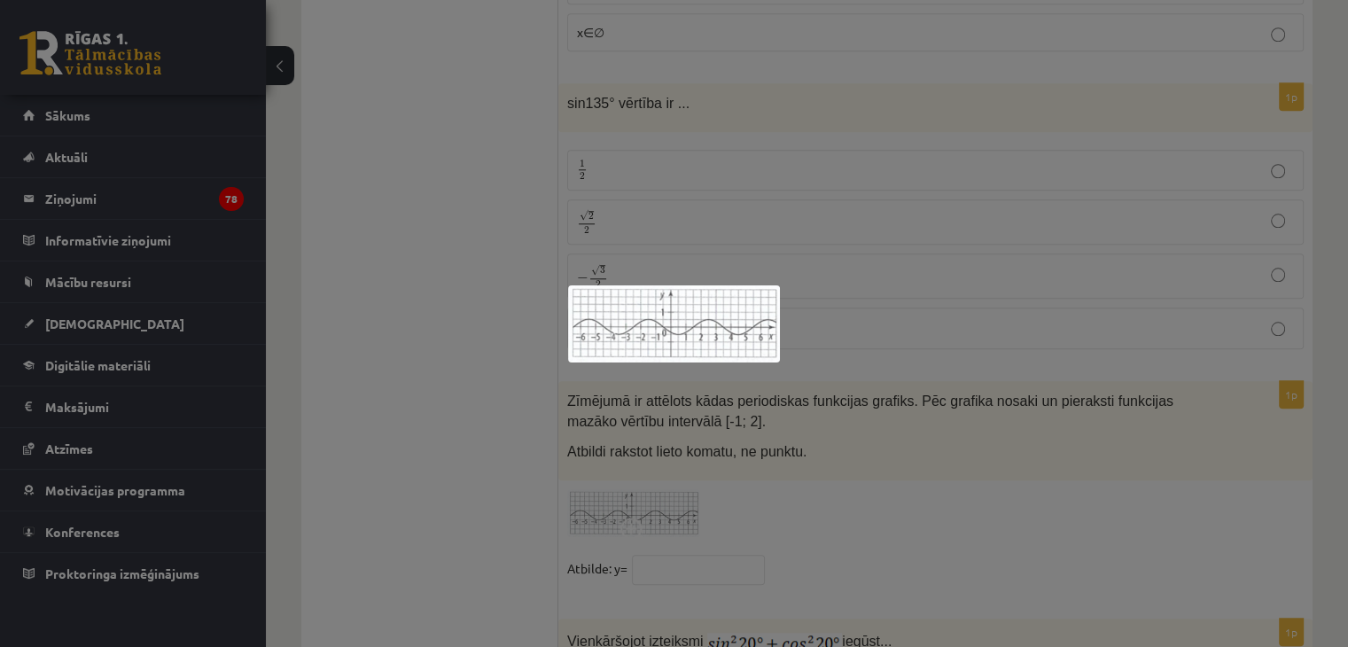
drag, startPoint x: 720, startPoint y: 470, endPoint x: 681, endPoint y: 521, distance: 64.0
click at [681, 521] on div at bounding box center [674, 323] width 1348 height 647
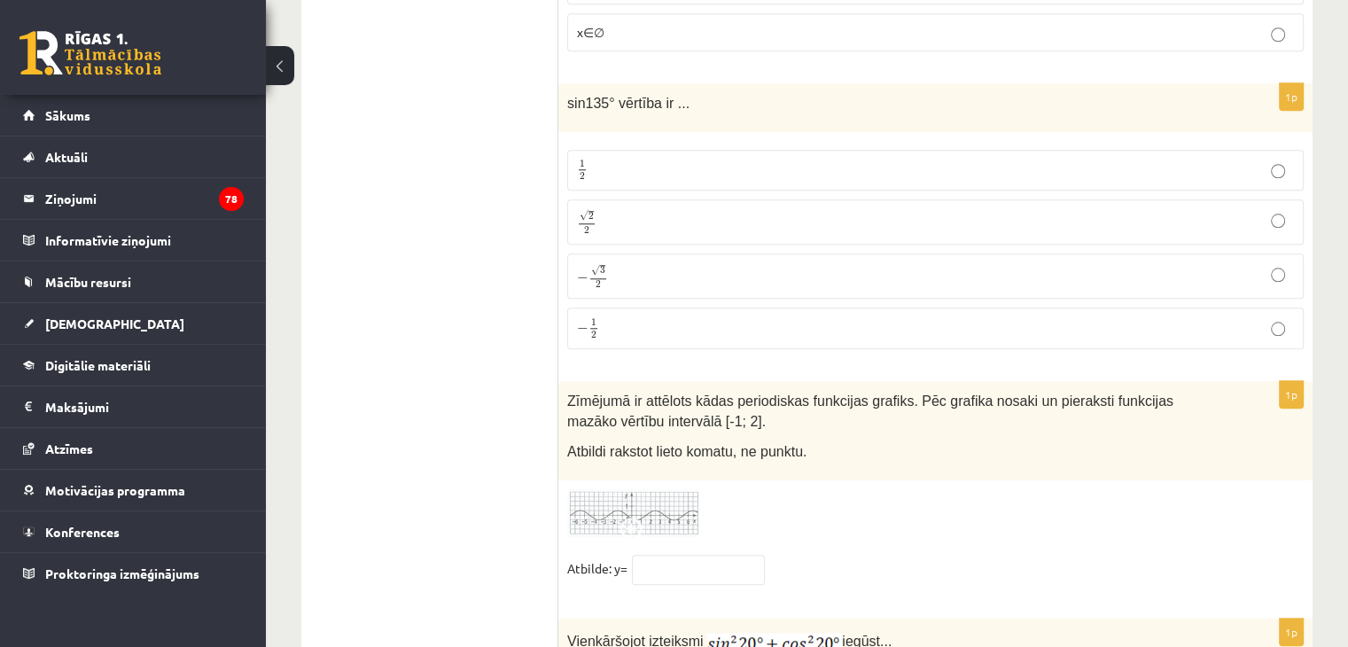
click at [681, 555] on fieldset "Atbilde: y=" at bounding box center [935, 573] width 736 height 37
click at [665, 555] on input "text" at bounding box center [698, 570] width 133 height 30
click at [652, 489] on img at bounding box center [633, 513] width 133 height 49
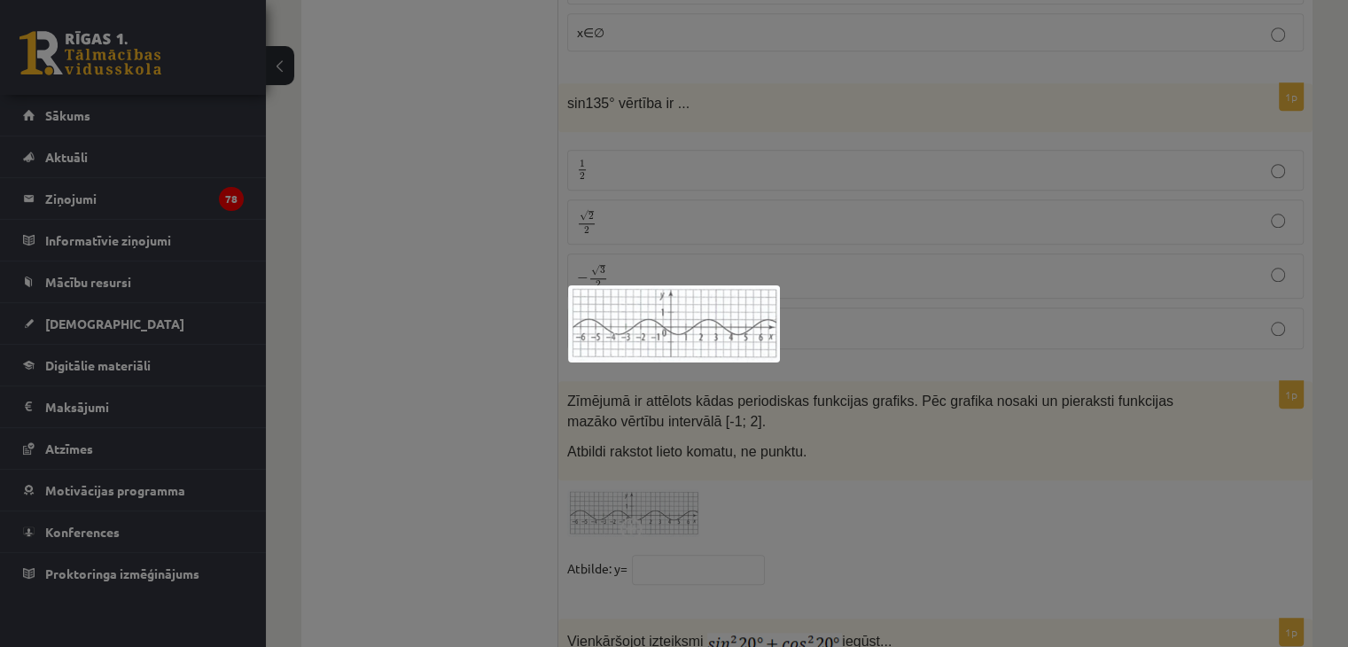
click at [690, 491] on div at bounding box center [674, 323] width 1348 height 647
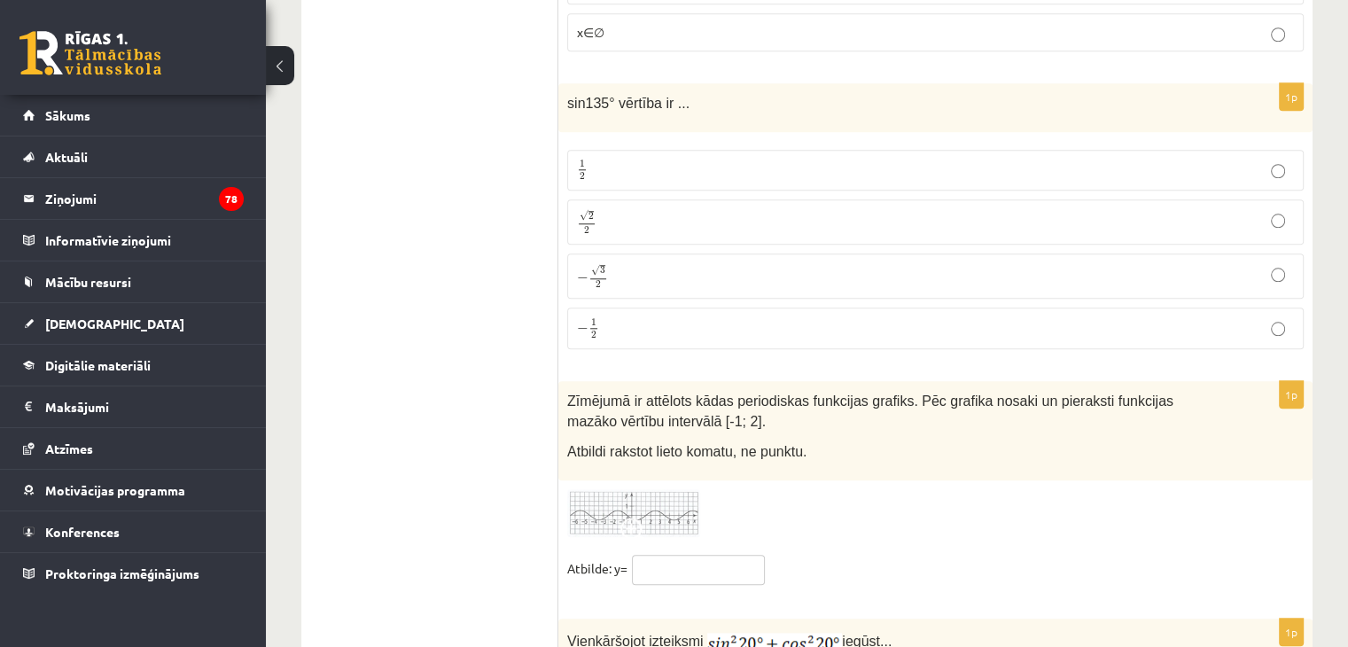
click at [691, 555] on input "text" at bounding box center [698, 570] width 133 height 30
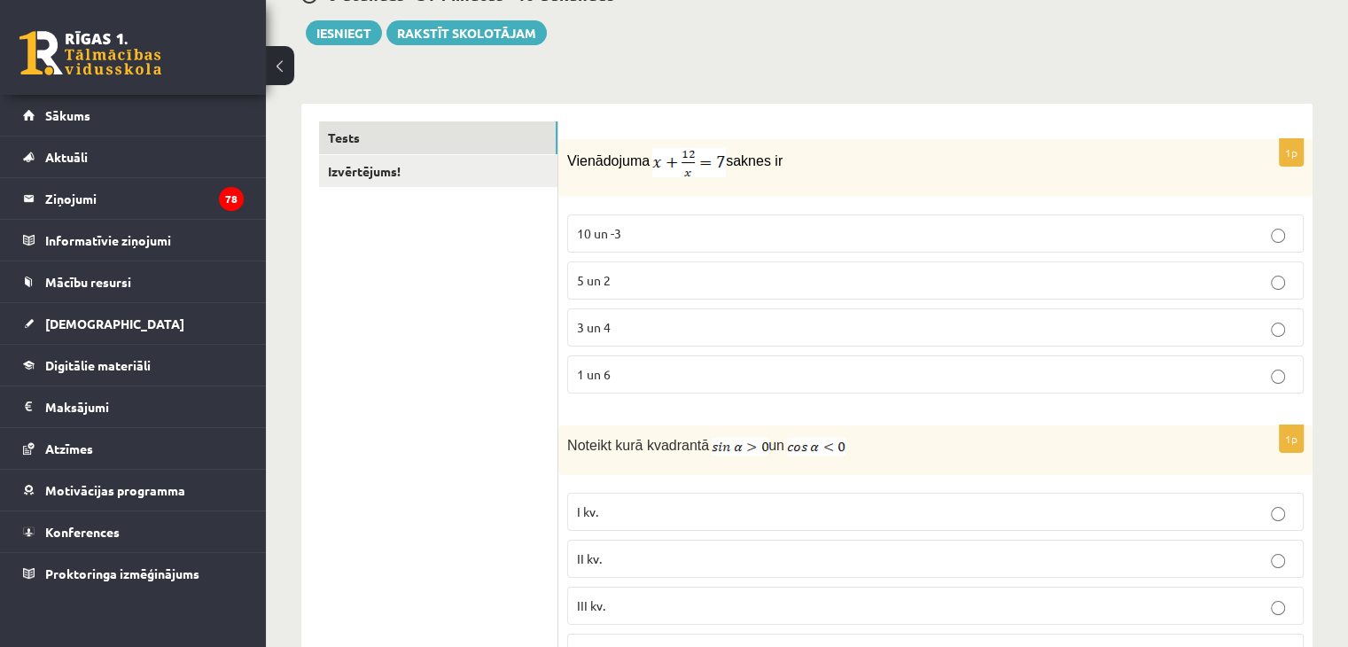
scroll to position [0, 0]
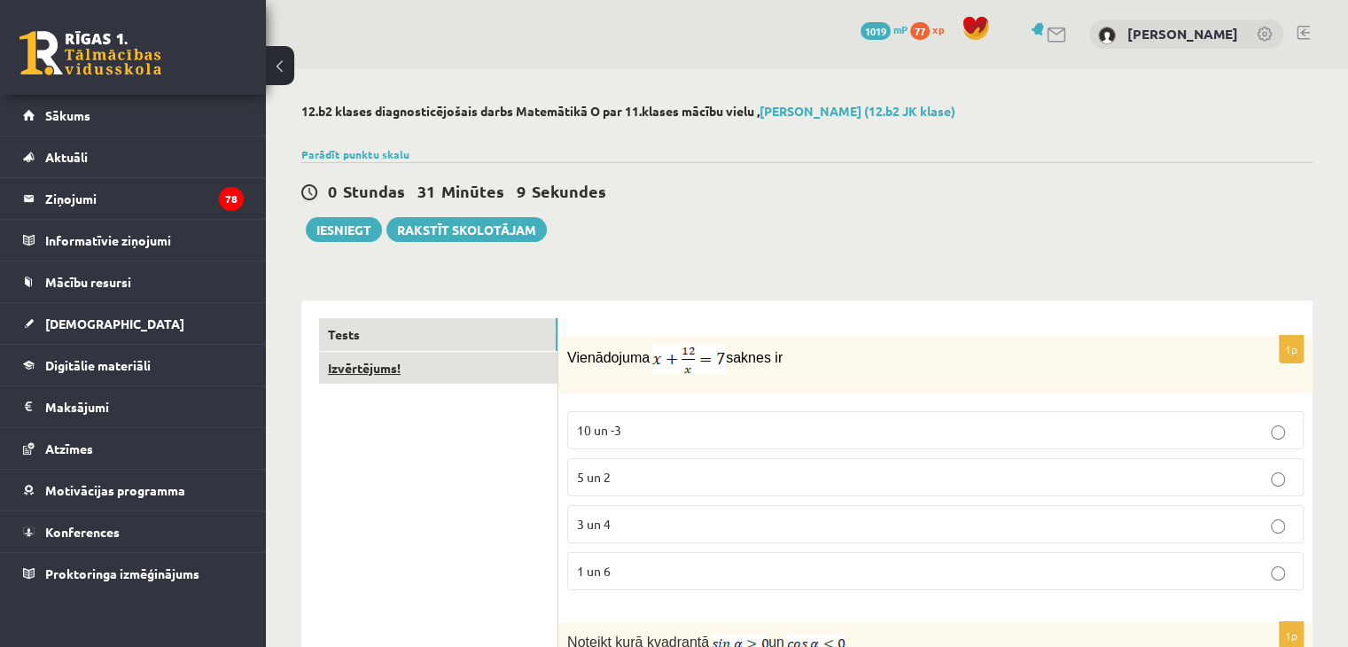
type input "***"
click at [363, 370] on link "Izvērtējums!" at bounding box center [438, 368] width 238 height 33
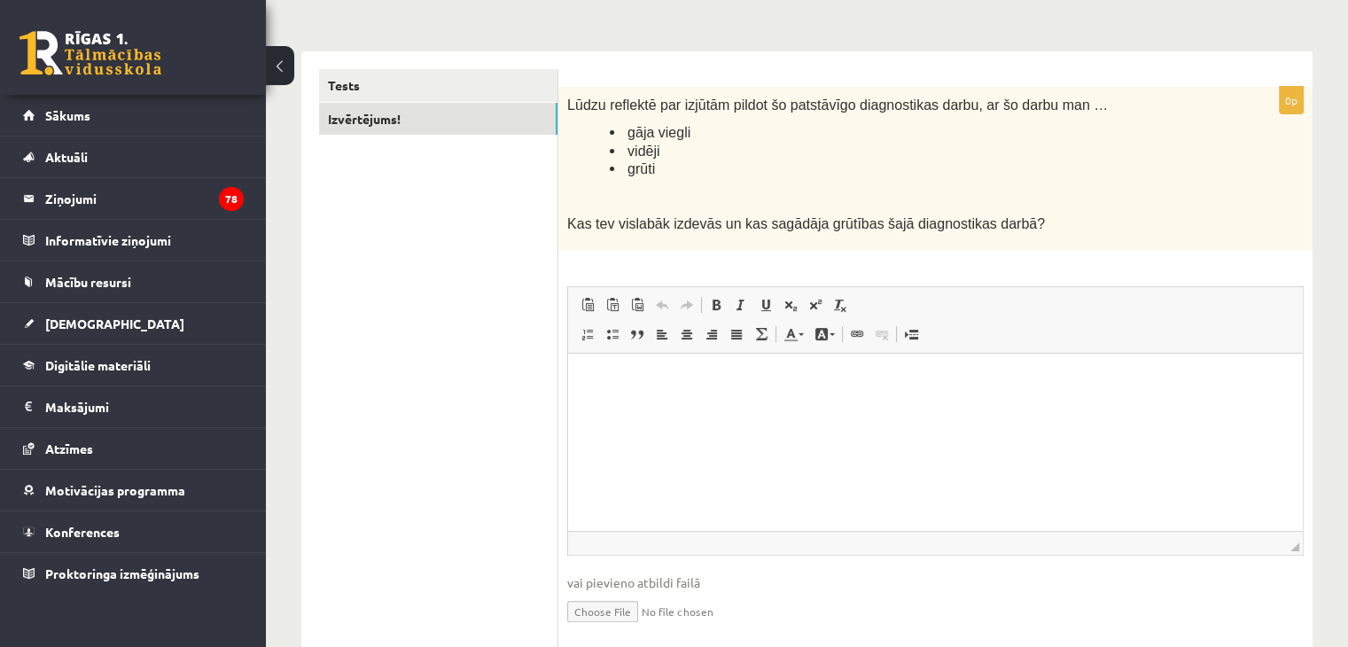
scroll to position [258, 0]
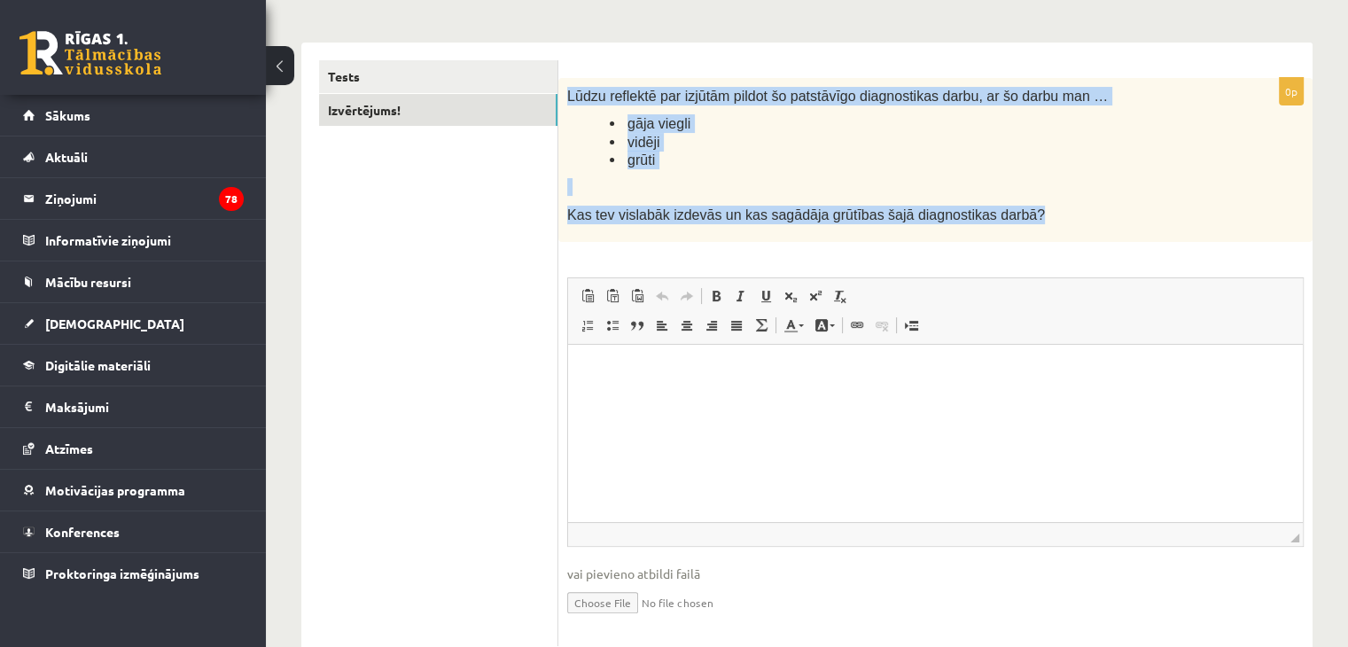
drag, startPoint x: 567, startPoint y: 97, endPoint x: 1002, endPoint y: 217, distance: 451.5
click at [1002, 217] on div "Lūdzu reflektē par izjūtām pildot šo patstāvīgo diagnostikas darbu, ar šo darbu…" at bounding box center [935, 160] width 754 height 164
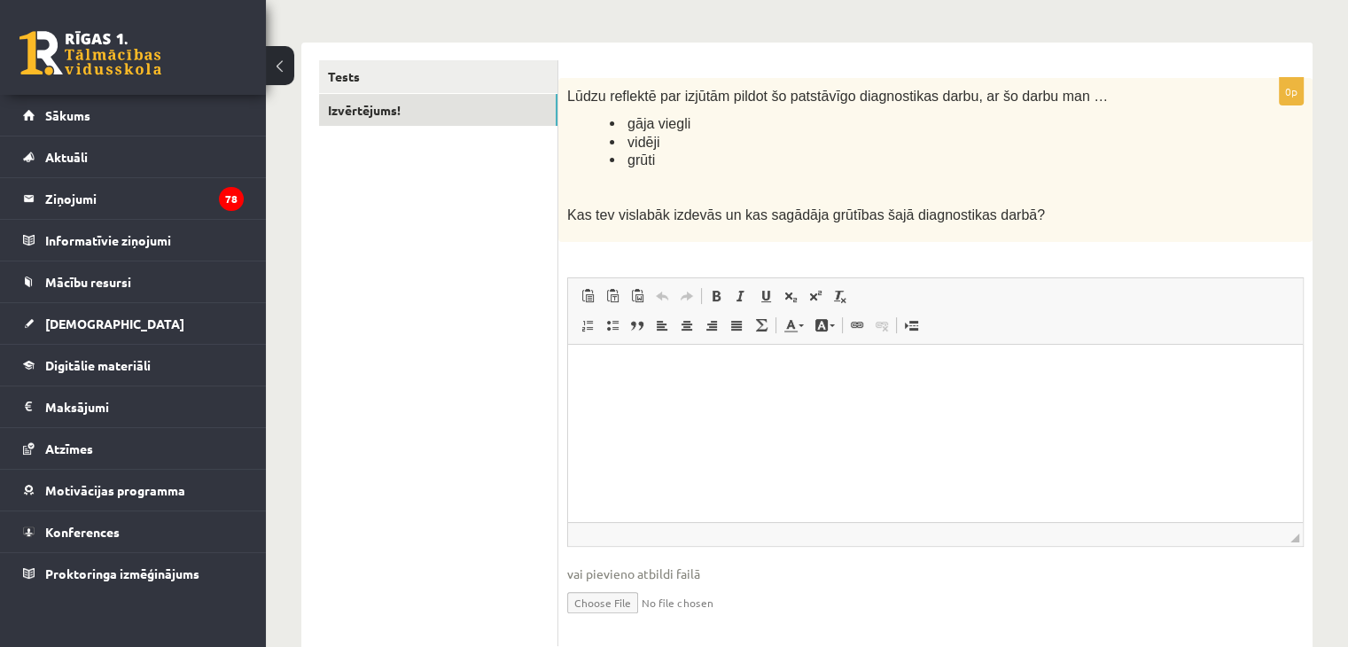
click at [415, 308] on ul "Tests Izvērtējums!" at bounding box center [438, 353] width 239 height 586
click at [450, 71] on link "Tests" at bounding box center [438, 76] width 238 height 33
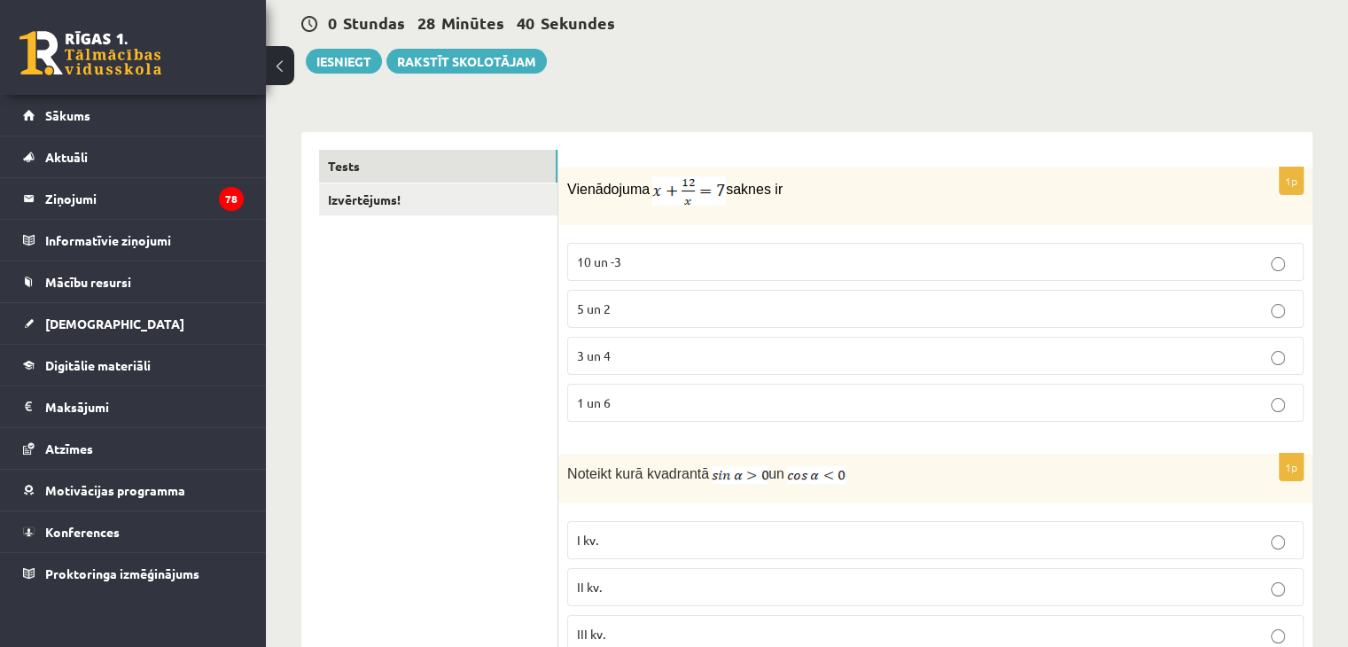
scroll to position [0, 0]
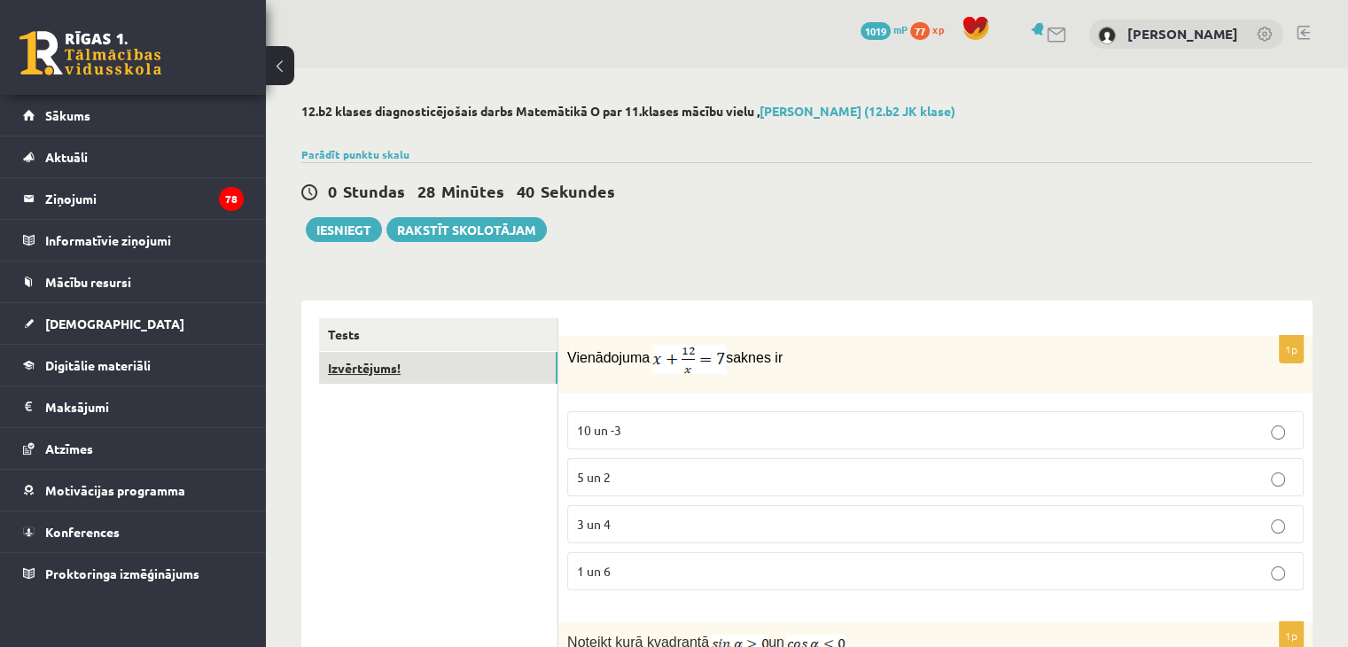
click at [401, 366] on link "Izvērtējums!" at bounding box center [438, 368] width 238 height 33
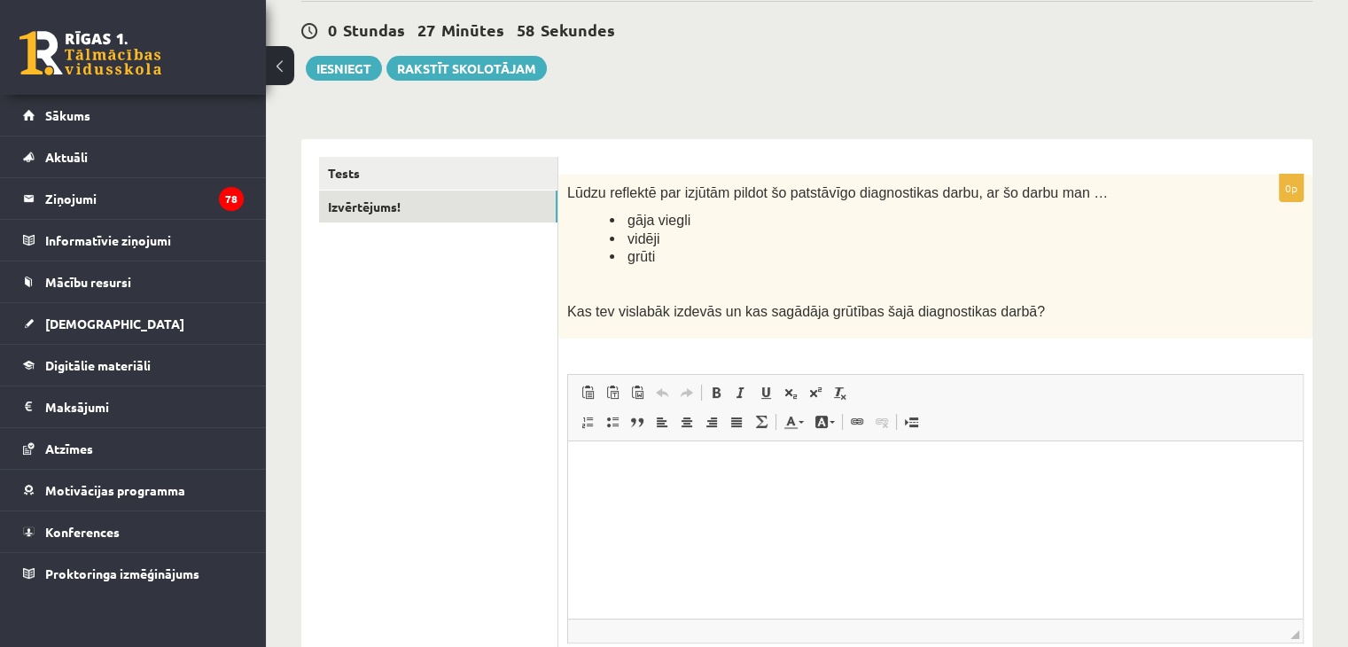
scroll to position [309, 0]
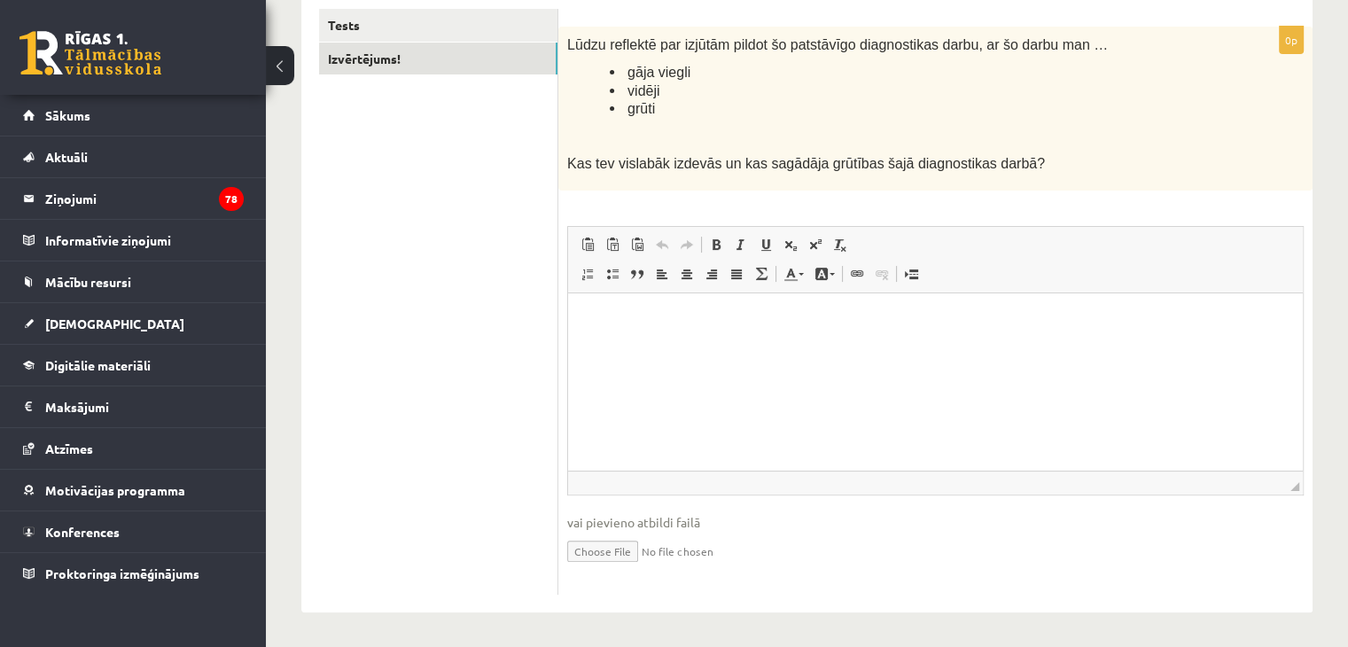
click at [649, 317] on p "Editor, wiswyg-editor-user-answer-47024711269780" at bounding box center [935, 320] width 699 height 19
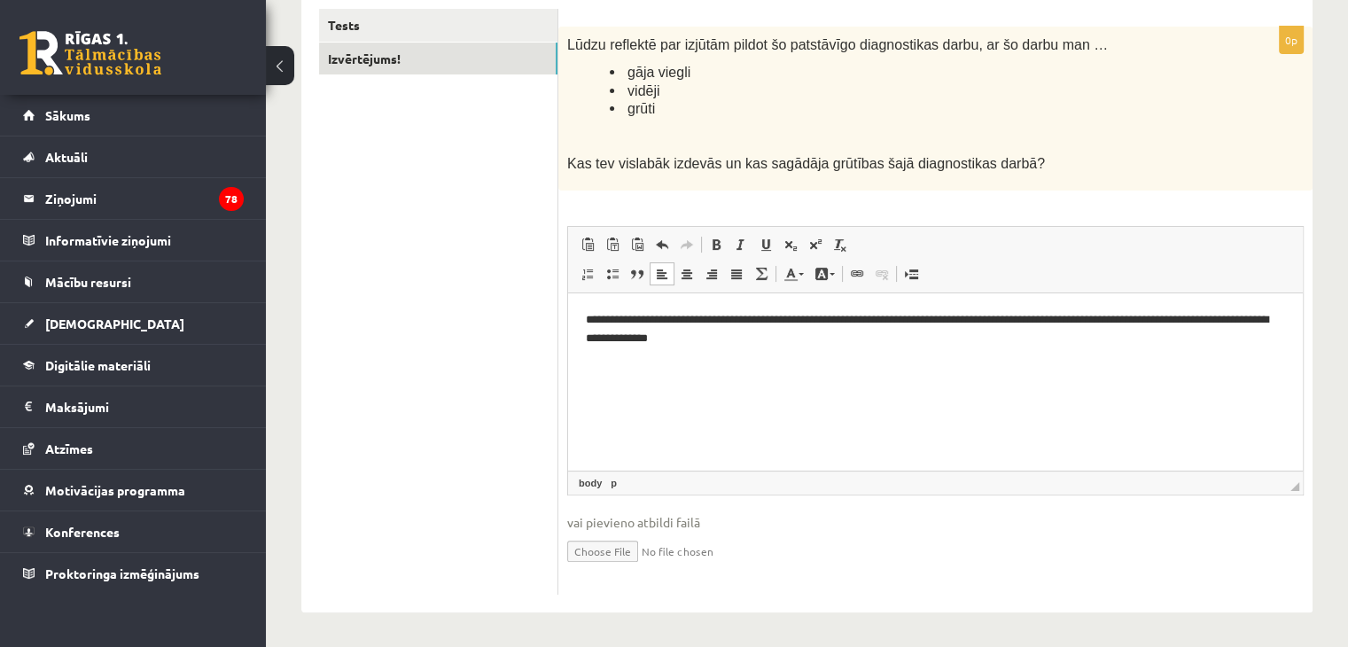
scroll to position [0, 0]
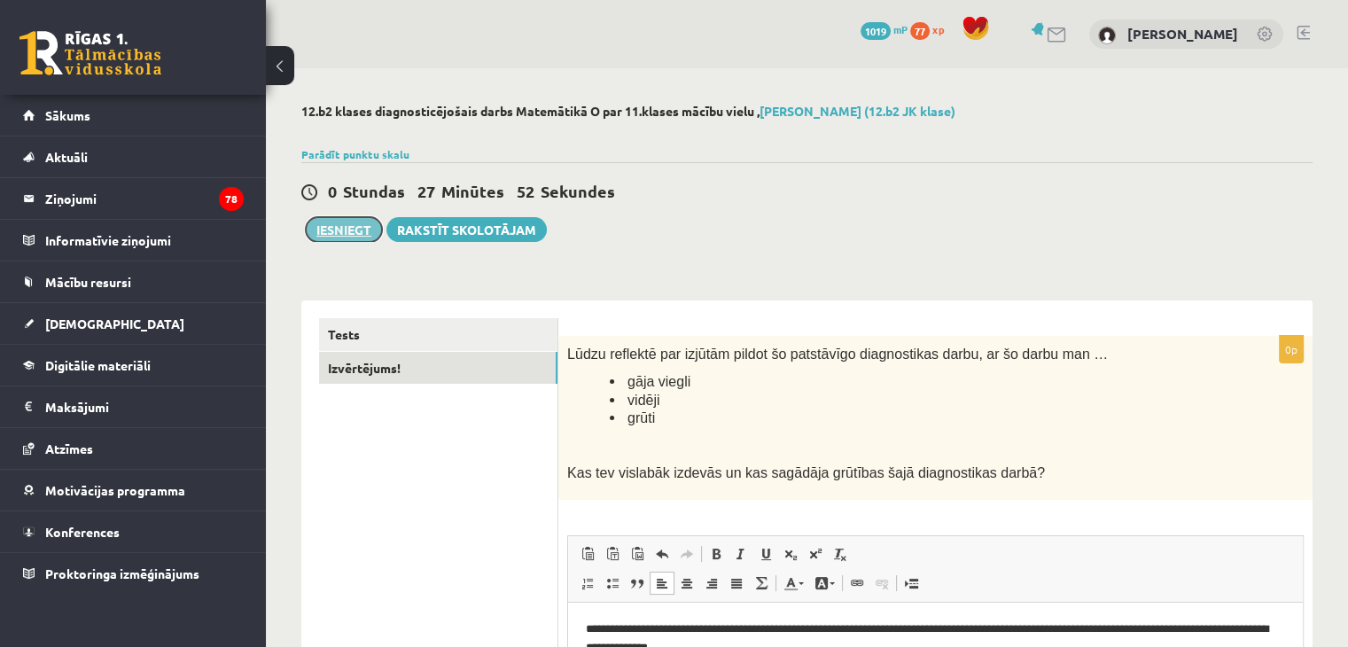
click at [341, 223] on button "Iesniegt" at bounding box center [344, 229] width 76 height 25
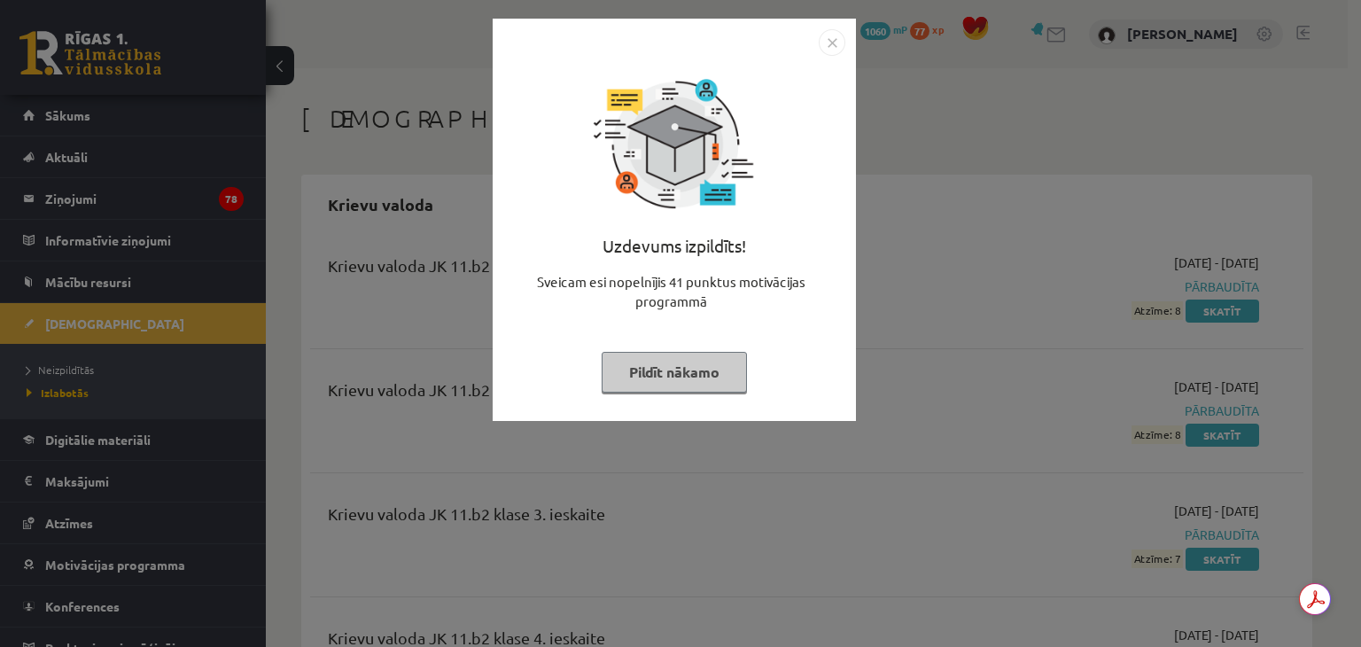
click at [832, 41] on img "Close" at bounding box center [832, 42] width 27 height 27
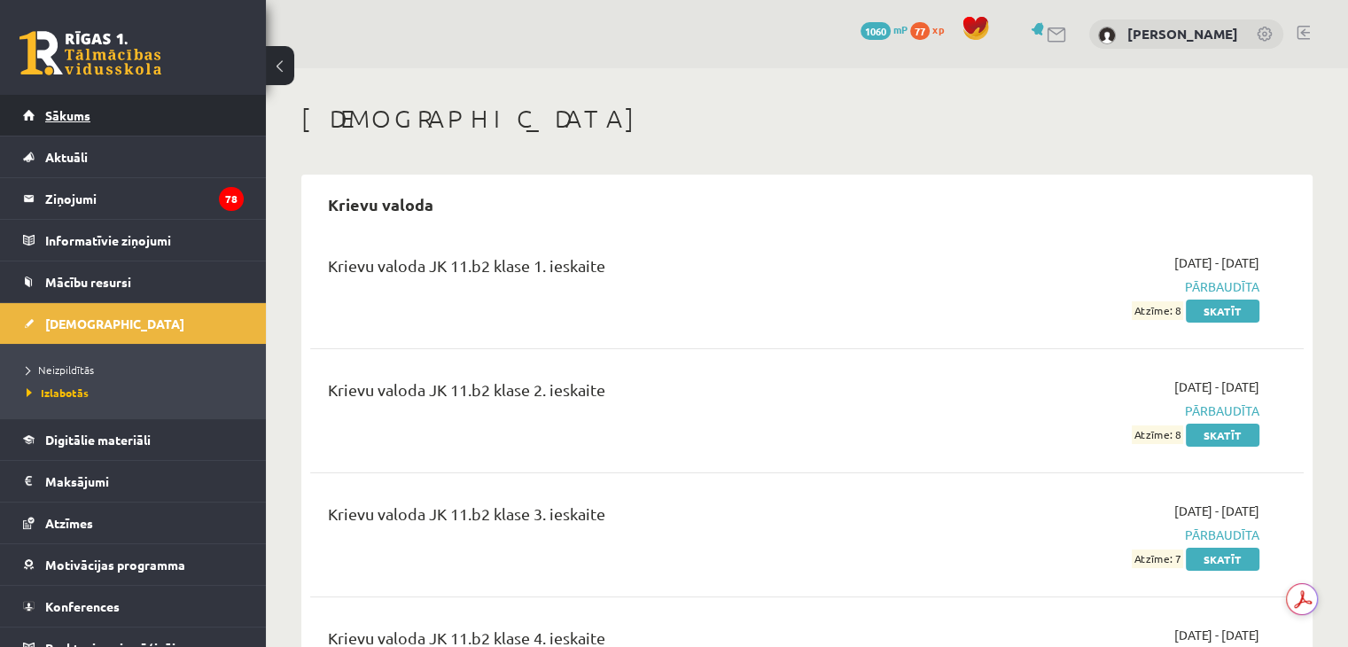
click at [60, 112] on span "Sākums" at bounding box center [67, 115] width 45 height 16
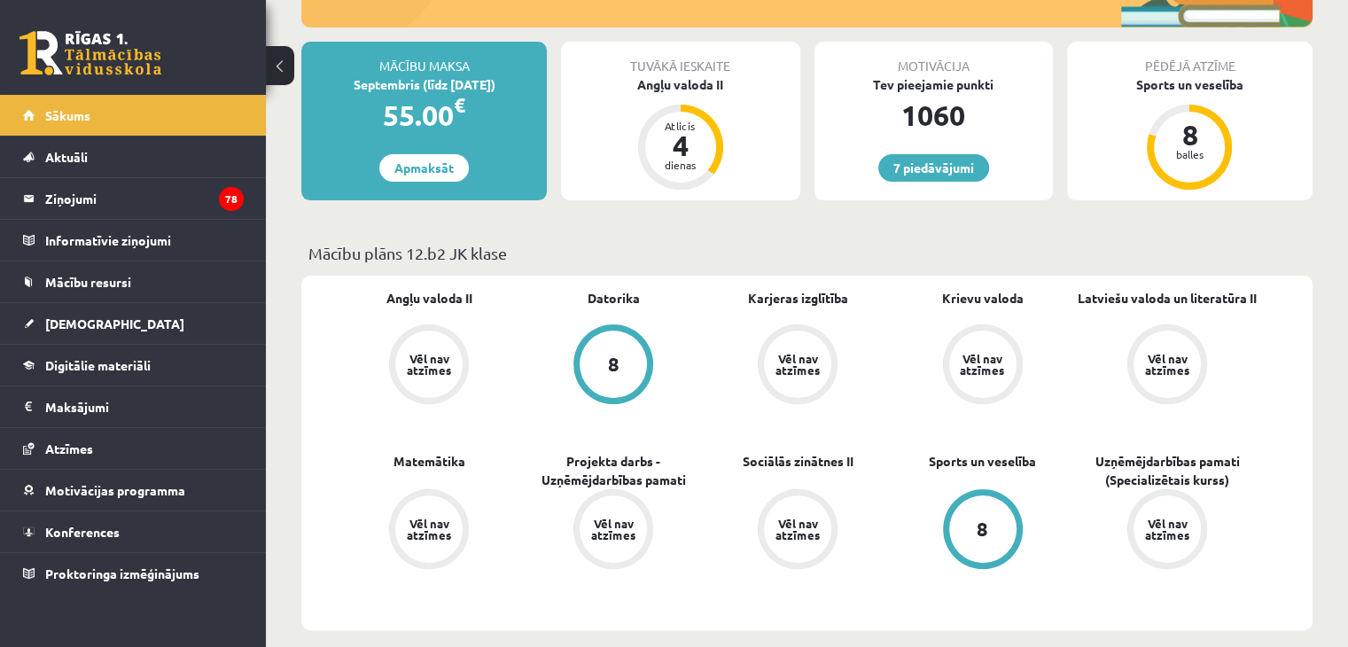
scroll to position [294, 0]
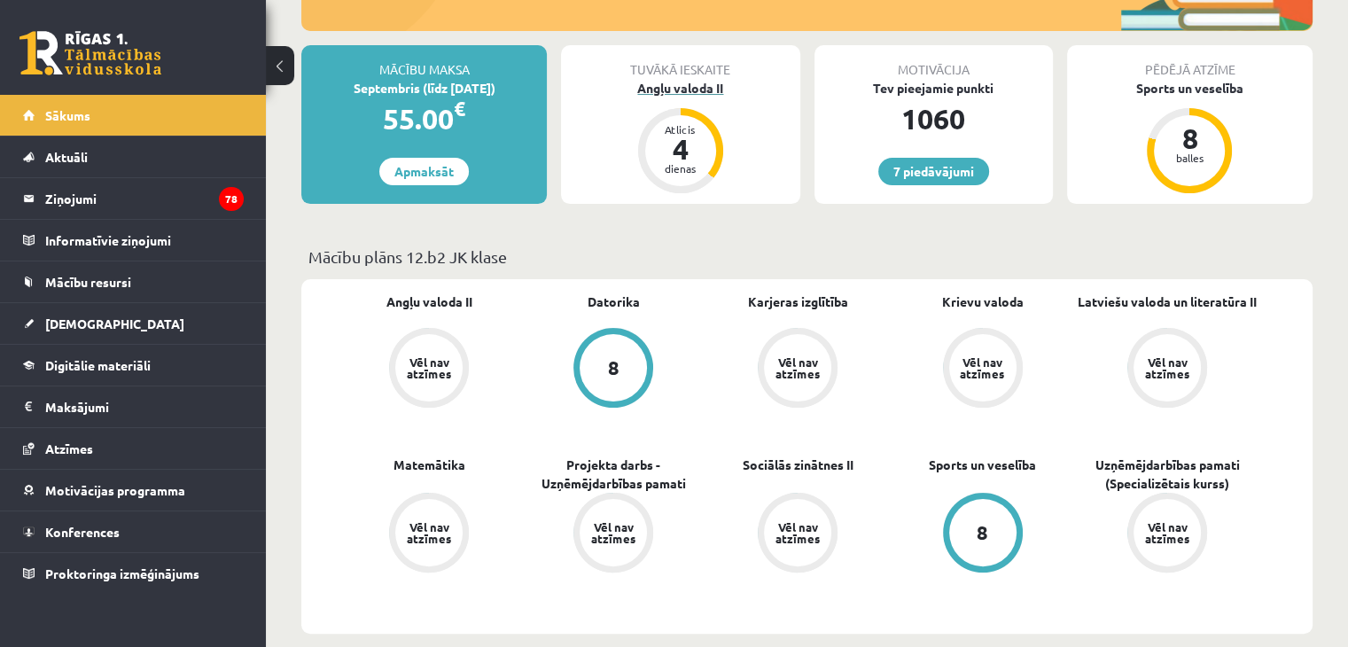
click at [697, 86] on div "Angļu valoda II" at bounding box center [680, 88] width 238 height 19
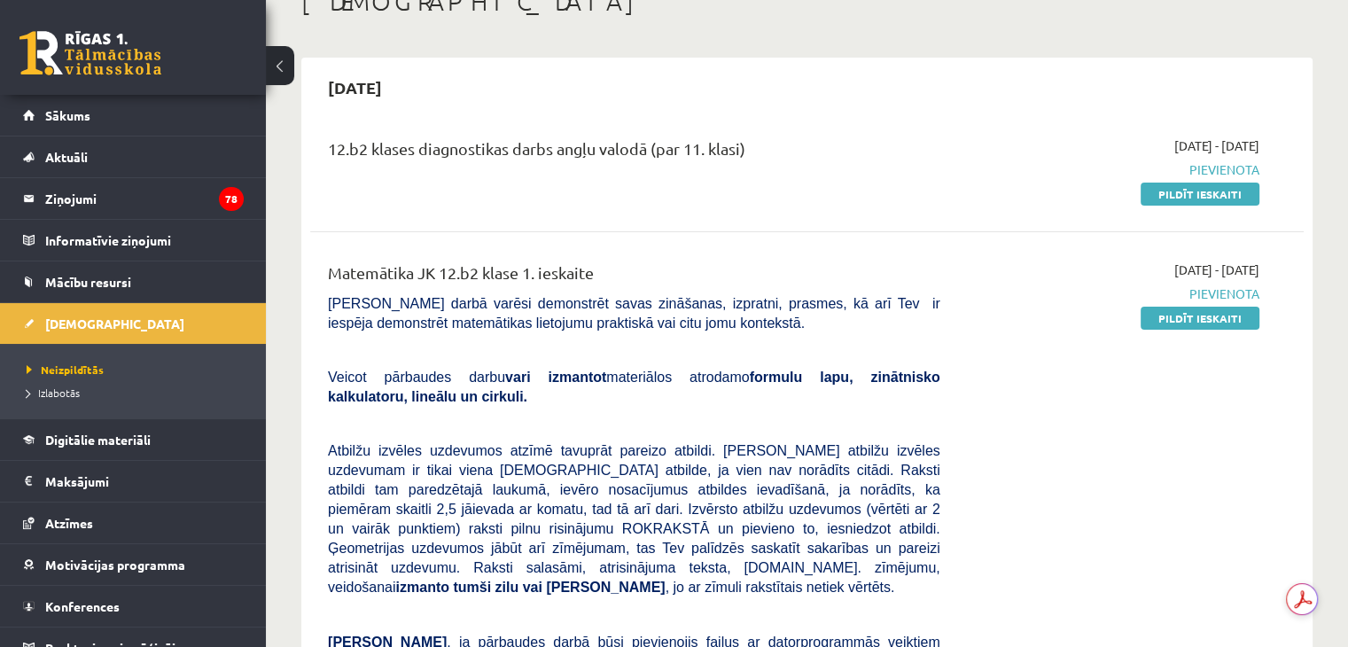
scroll to position [121, 0]
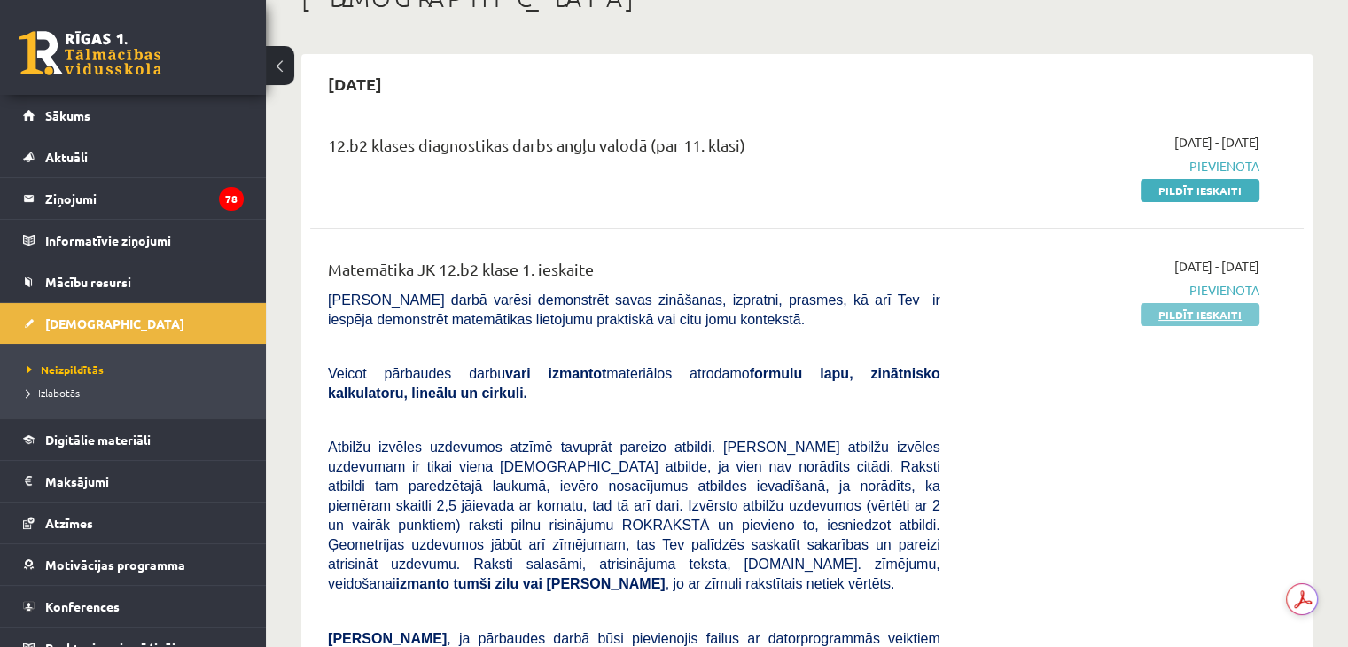
click at [1180, 316] on link "Pildīt ieskaiti" at bounding box center [1200, 314] width 119 height 23
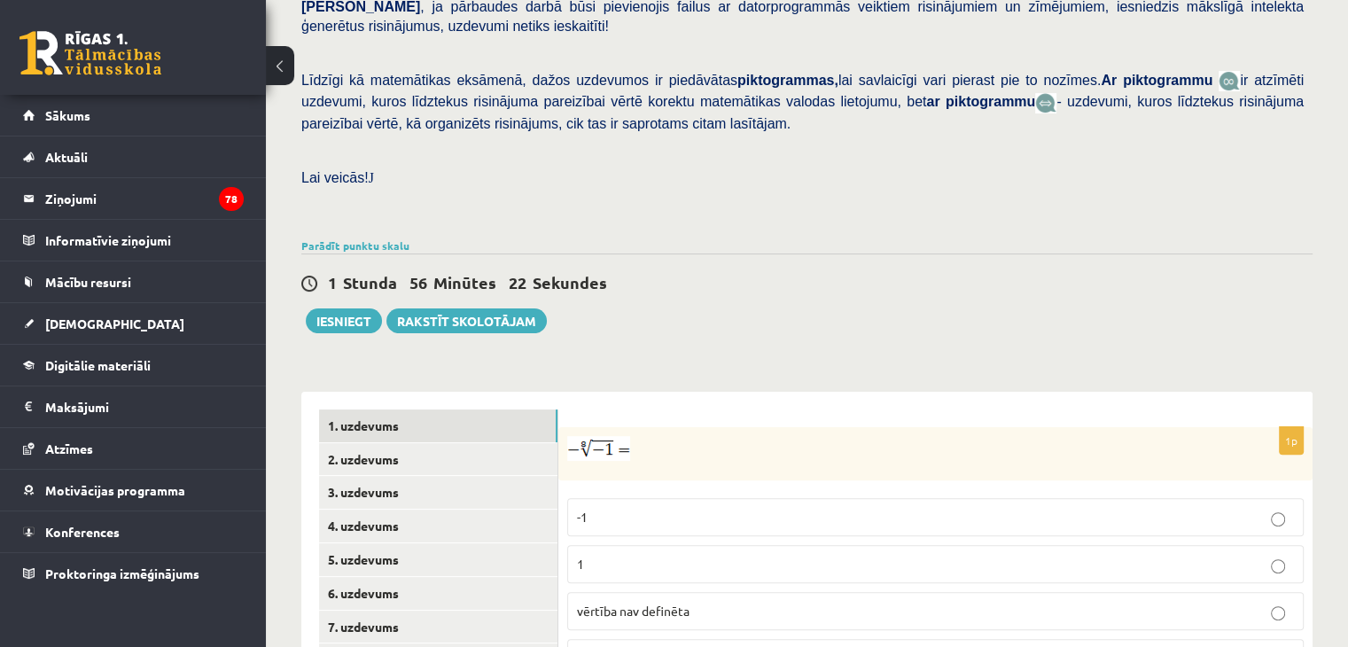
scroll to position [675, 0]
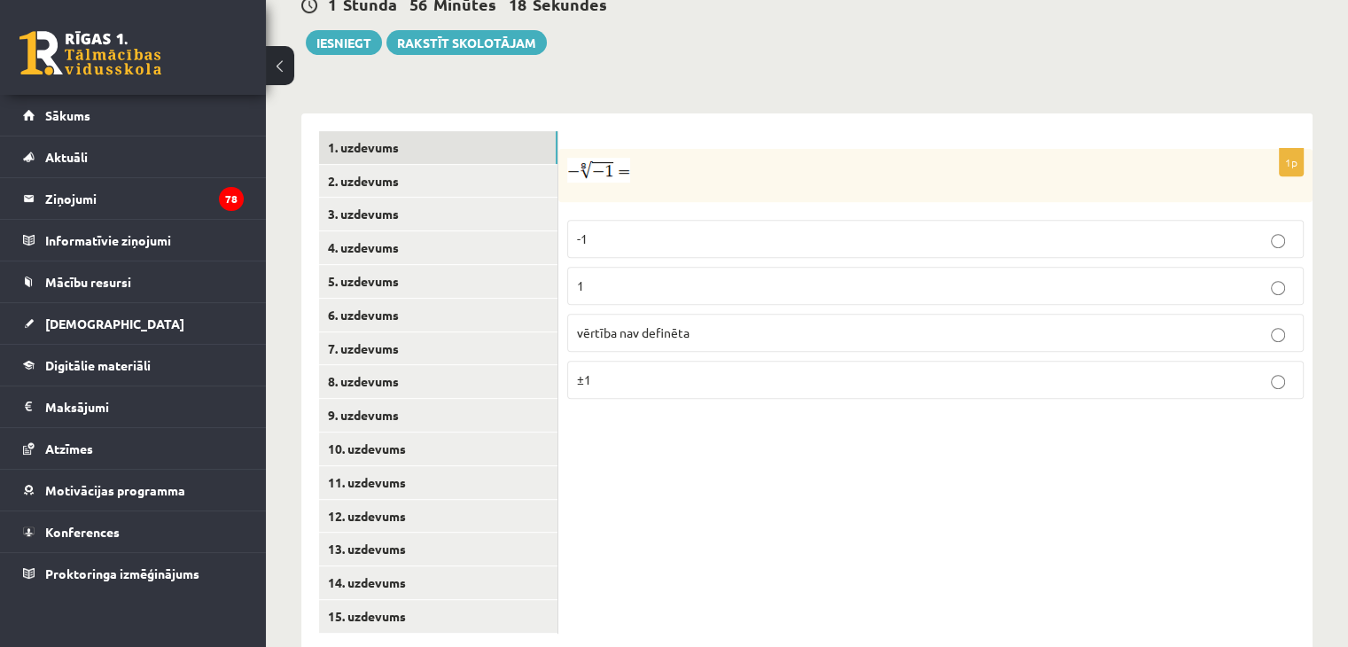
click at [591, 158] on img at bounding box center [598, 170] width 63 height 25
click at [652, 276] on p "1" at bounding box center [935, 285] width 717 height 19
click at [372, 165] on link "2. uzdevums" at bounding box center [438, 181] width 238 height 33
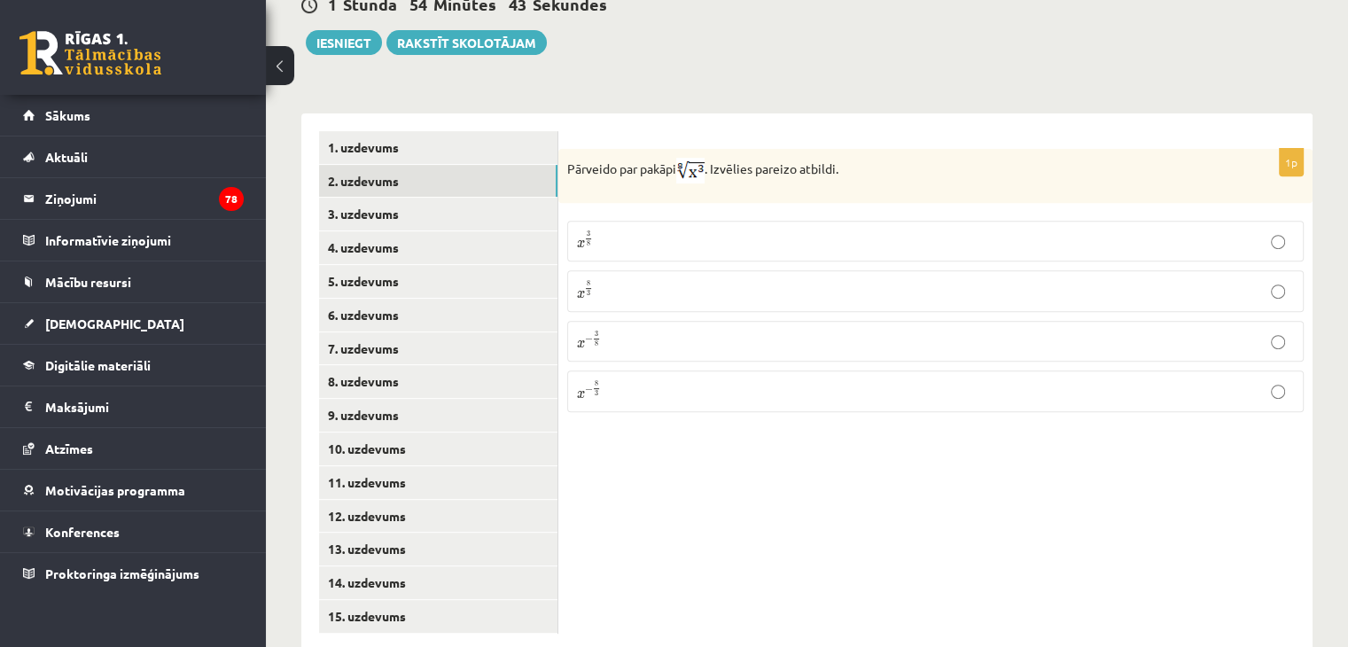
click at [687, 230] on p "x 3 8 x 3 8" at bounding box center [935, 240] width 717 height 21
click at [359, 198] on link "3. uzdevums" at bounding box center [438, 214] width 238 height 33
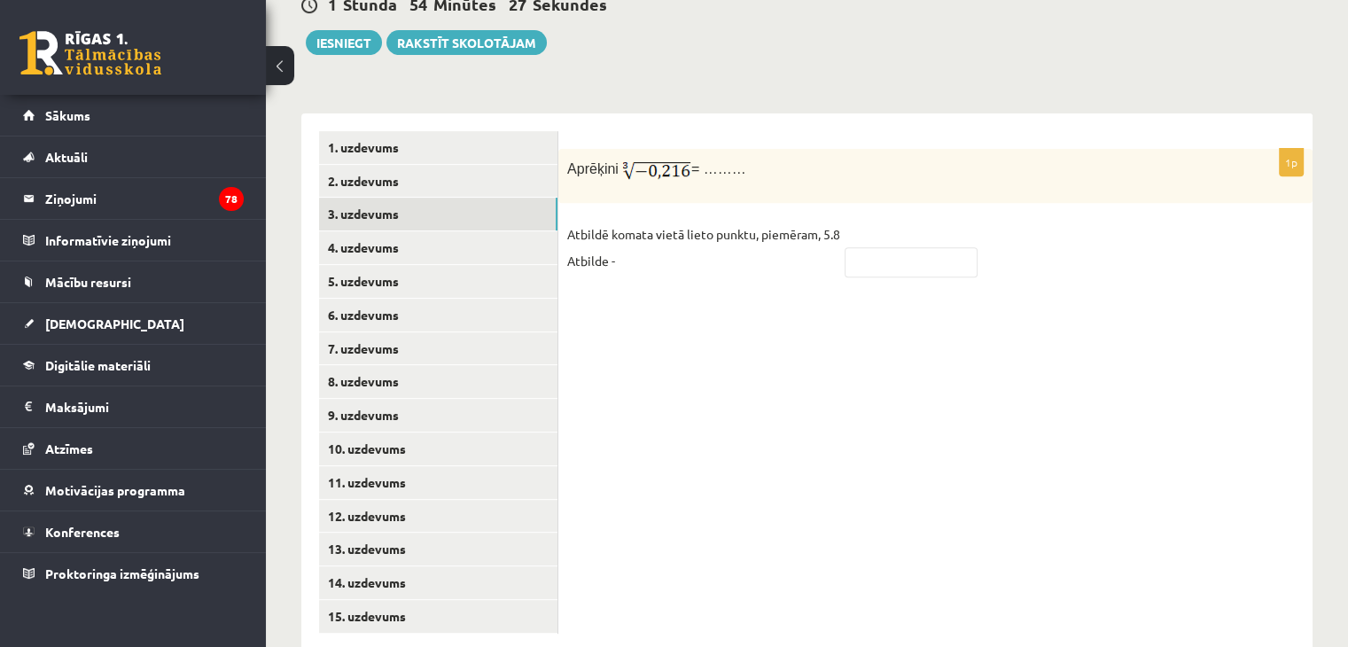
click at [896, 237] on fieldset "Atbildē komata vietā lieto punktu, piemēram, 5.8 Atbilde -" at bounding box center [935, 253] width 736 height 64
click at [886, 247] on input "text" at bounding box center [911, 262] width 133 height 30
type input "****"
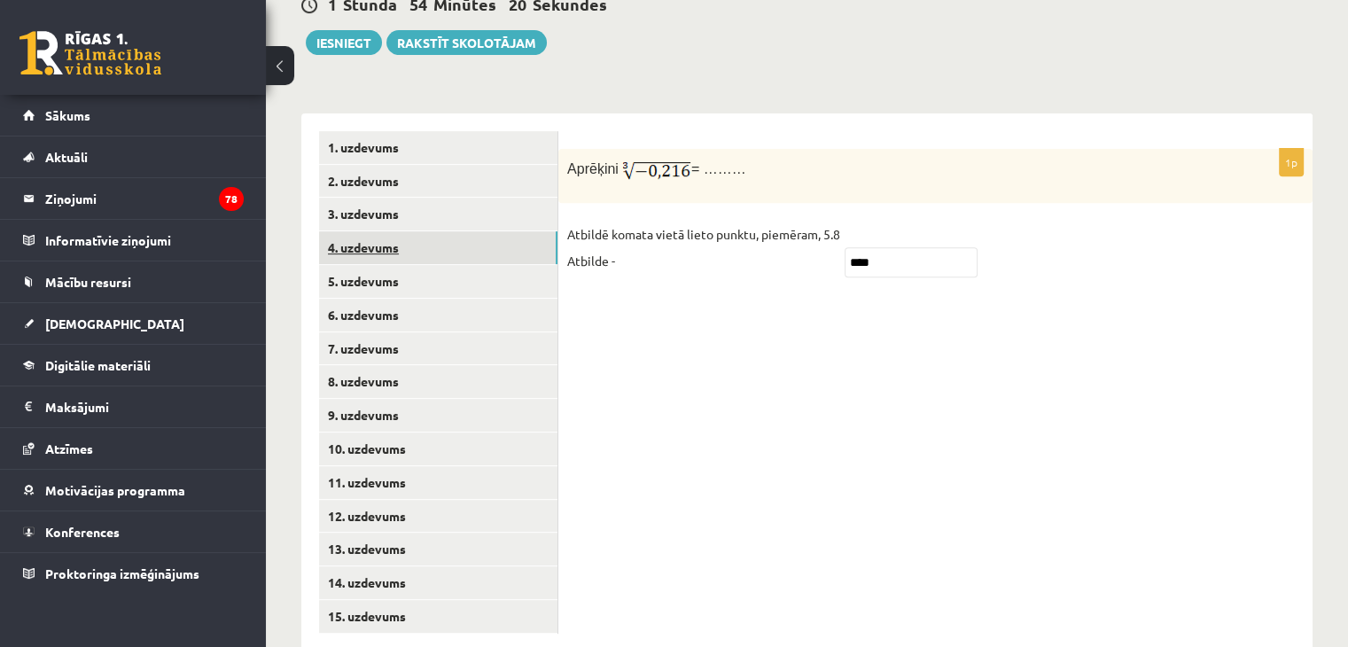
click at [372, 231] on link "4. uzdevums" at bounding box center [438, 247] width 238 height 33
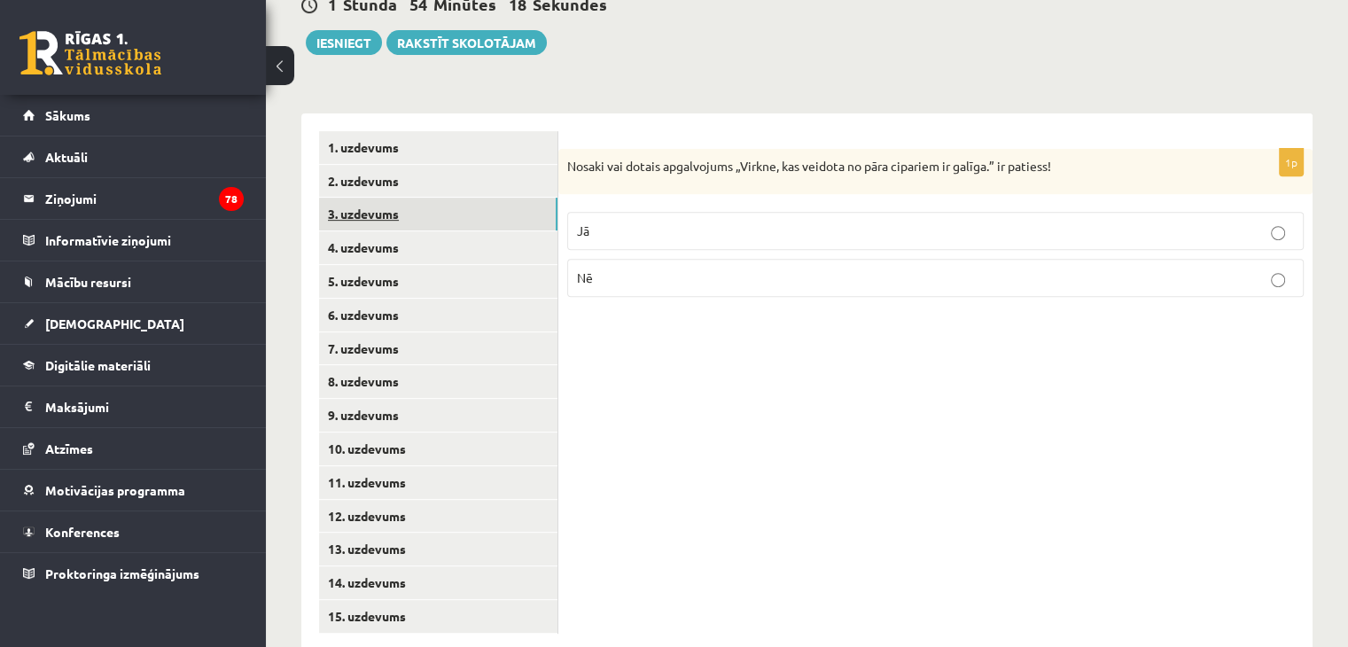
click at [389, 198] on link "3. uzdevums" at bounding box center [438, 214] width 238 height 33
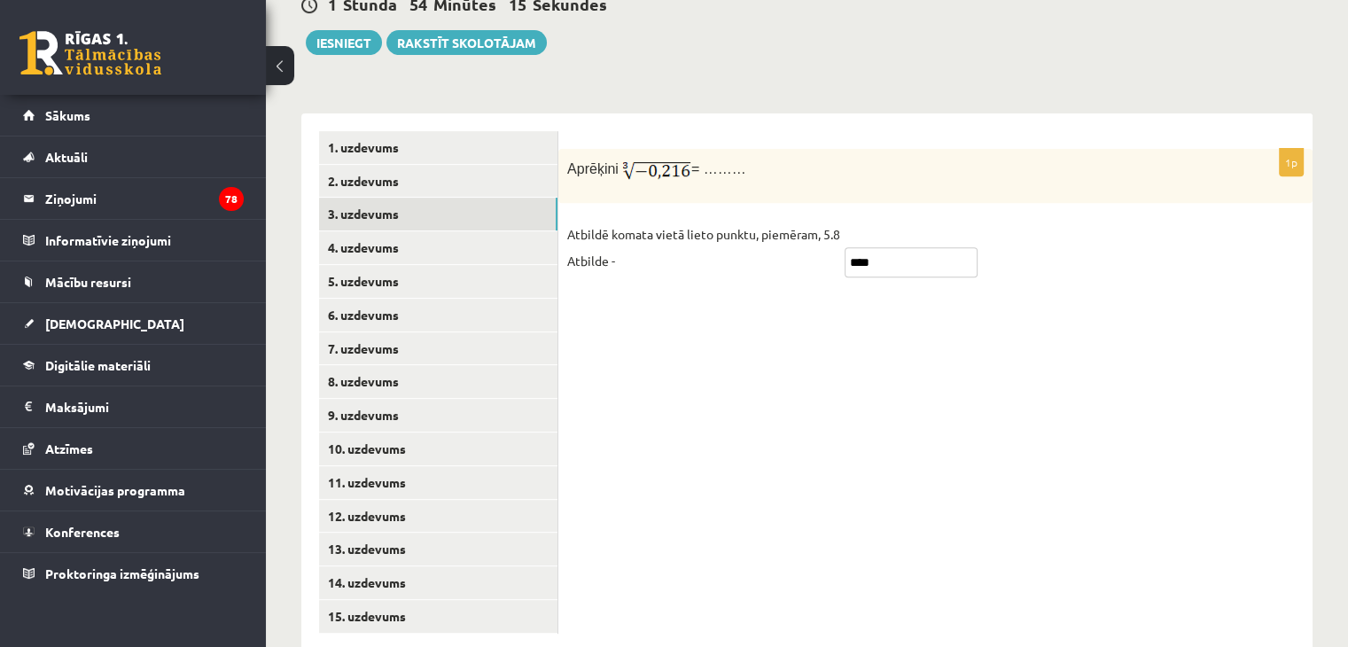
click at [890, 247] on input "****" at bounding box center [911, 262] width 133 height 30
type input "****"
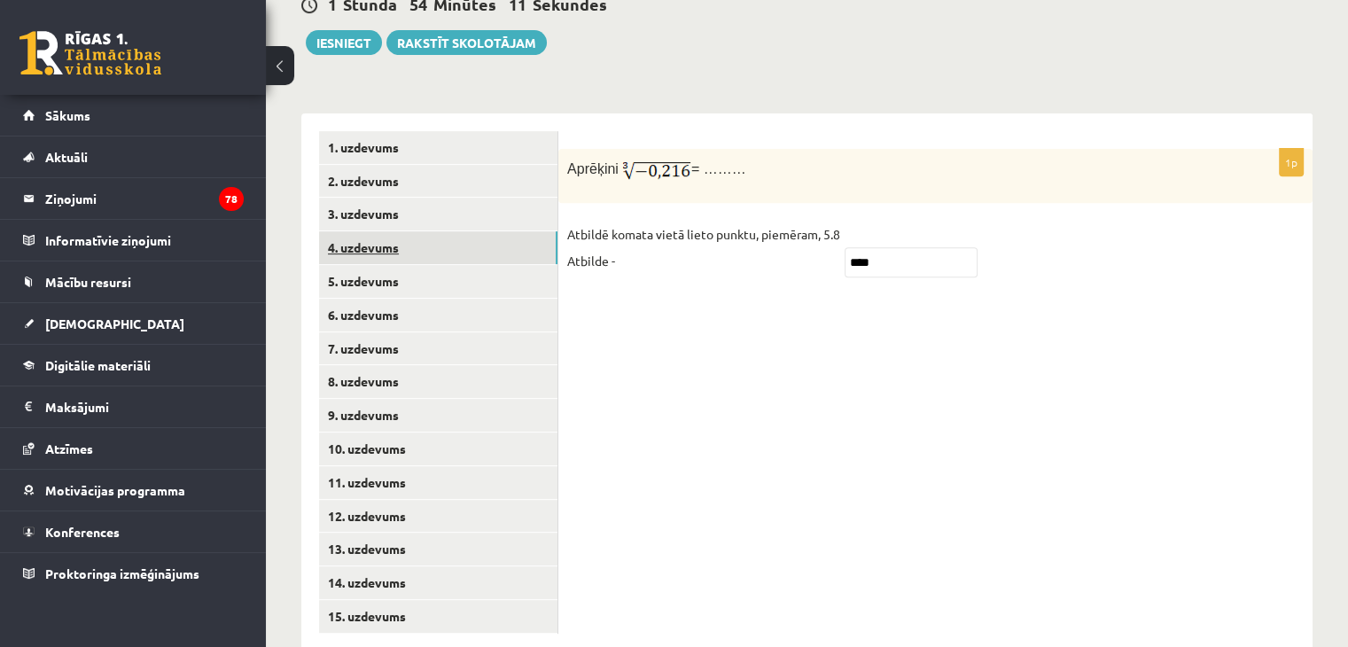
click at [357, 231] on link "4. uzdevums" at bounding box center [438, 247] width 238 height 33
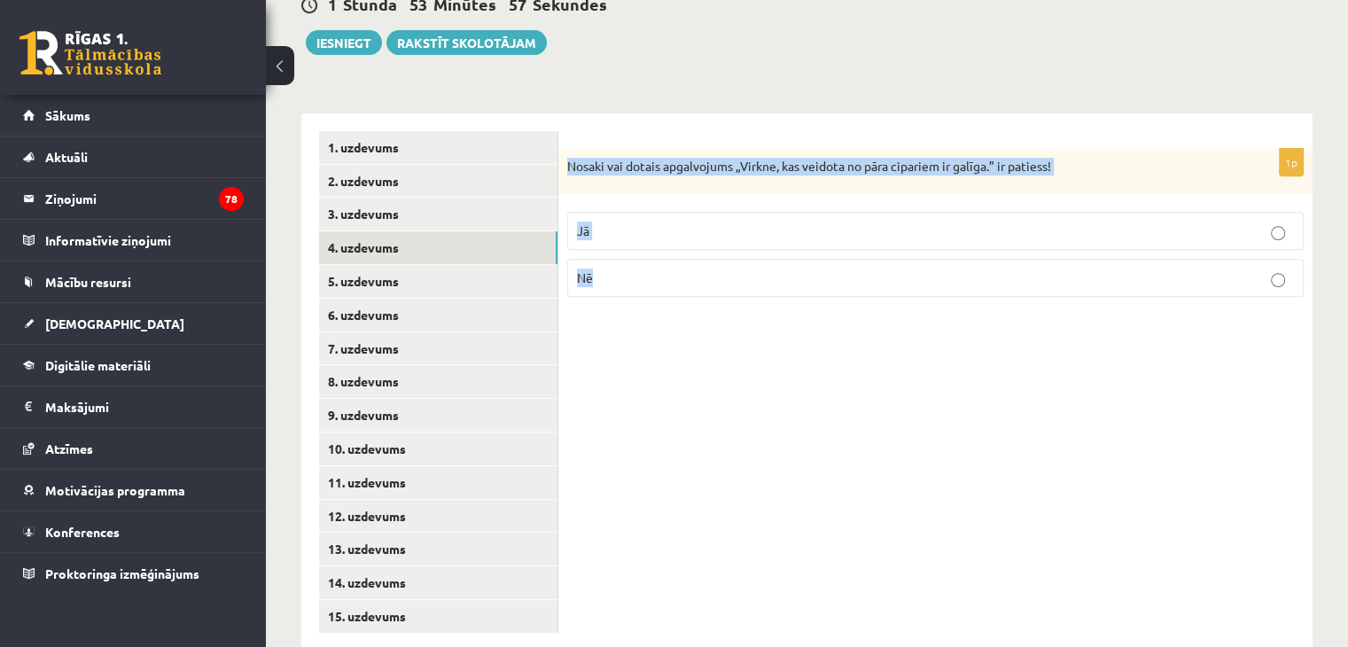
drag, startPoint x: 566, startPoint y: 121, endPoint x: 638, endPoint y: 299, distance: 191.2
click at [638, 299] on div "1p Nosaki vai dotais apgalvojums „Virkne, kas veidota no pāra cipariem ir galīg…" at bounding box center [935, 382] width 754 height 538
copy div "Nosaki vai dotais apgalvojums „Virkne, kas veidota no pāra cipariem ir galīga.”…"
click at [645, 215] on fieldset "Jā Nē" at bounding box center [935, 252] width 736 height 99
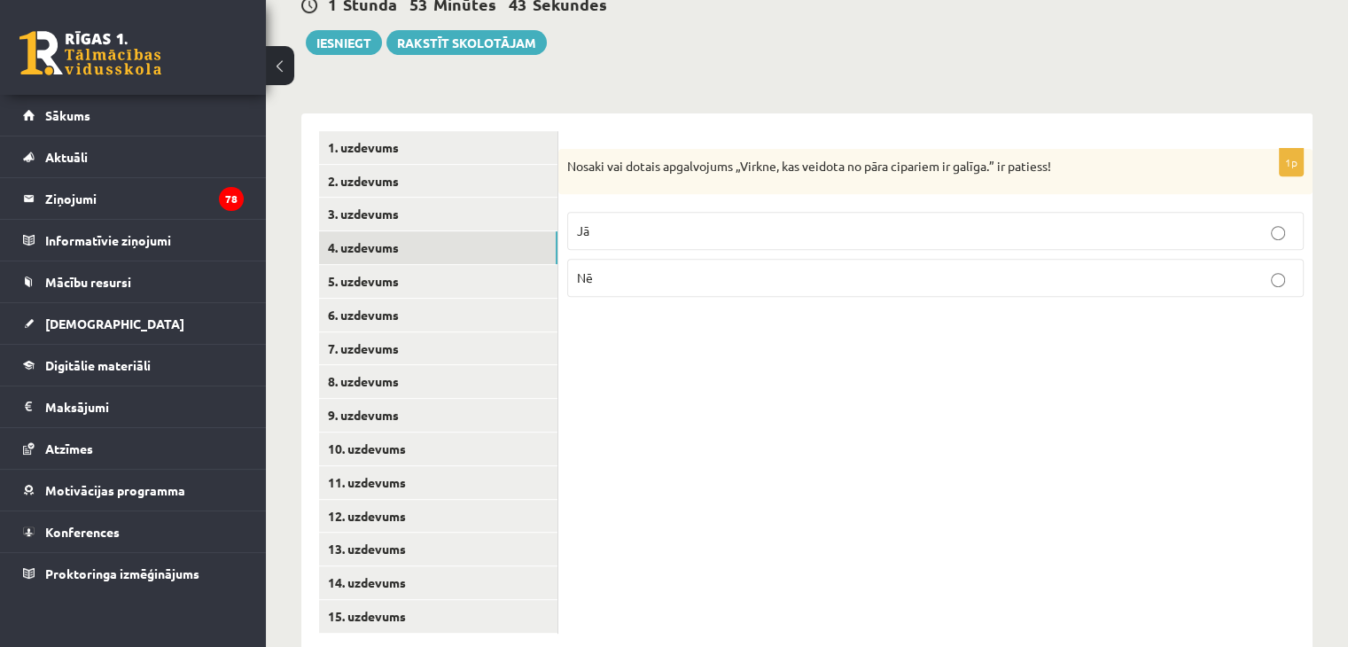
click at [645, 259] on label "Nē" at bounding box center [935, 278] width 736 height 38
click at [374, 265] on link "5. uzdevums" at bounding box center [438, 281] width 238 height 33
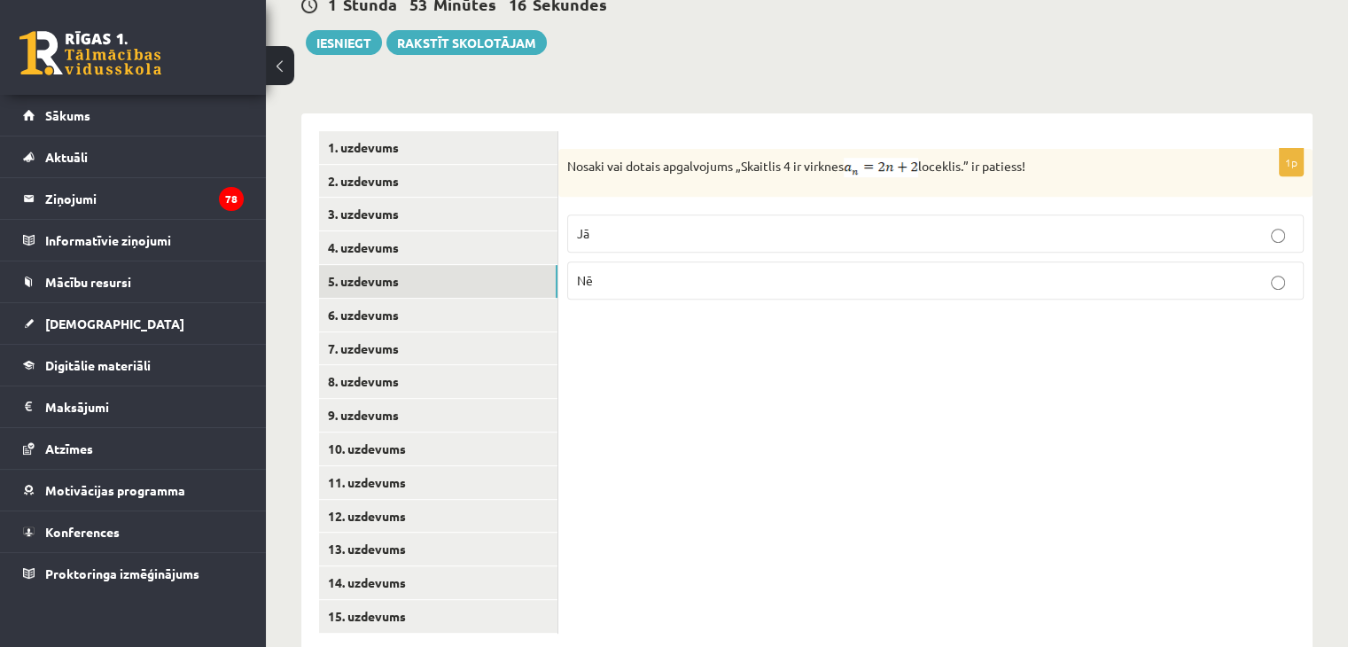
click at [866, 224] on p "Jā" at bounding box center [935, 233] width 717 height 19
click at [355, 299] on link "6. uzdevums" at bounding box center [438, 315] width 238 height 33
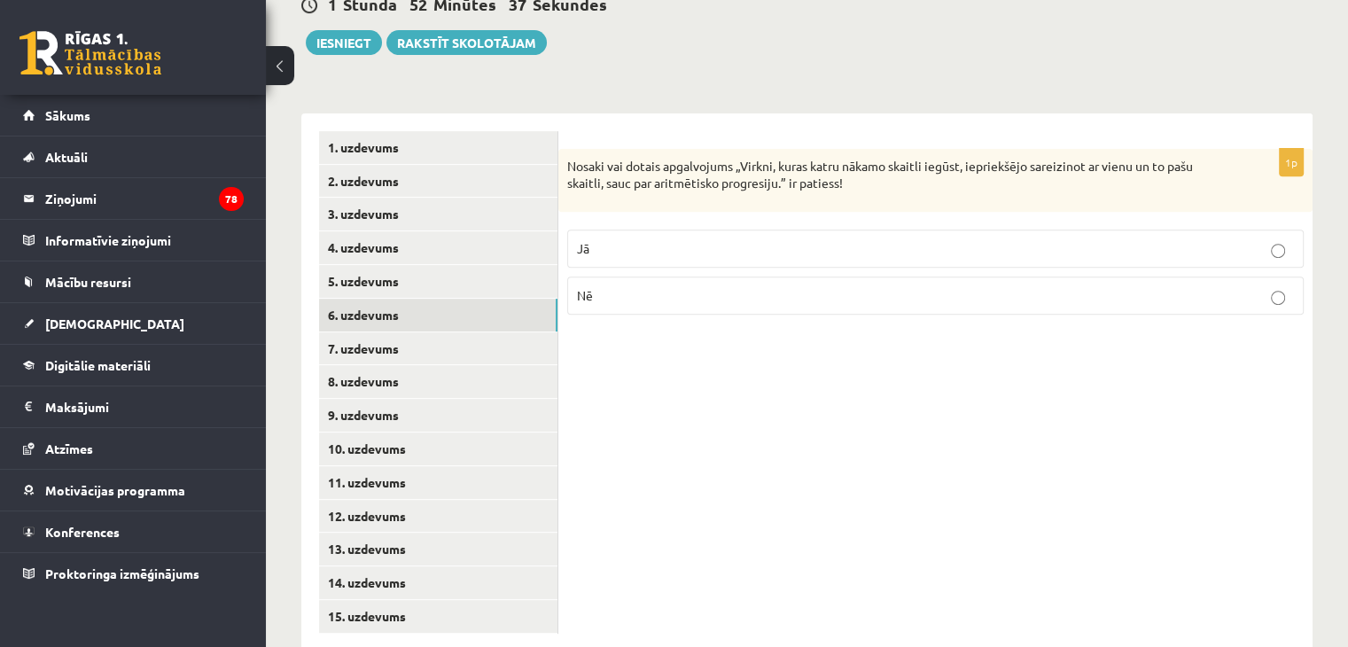
click at [645, 276] on label "Nē" at bounding box center [935, 295] width 736 height 38
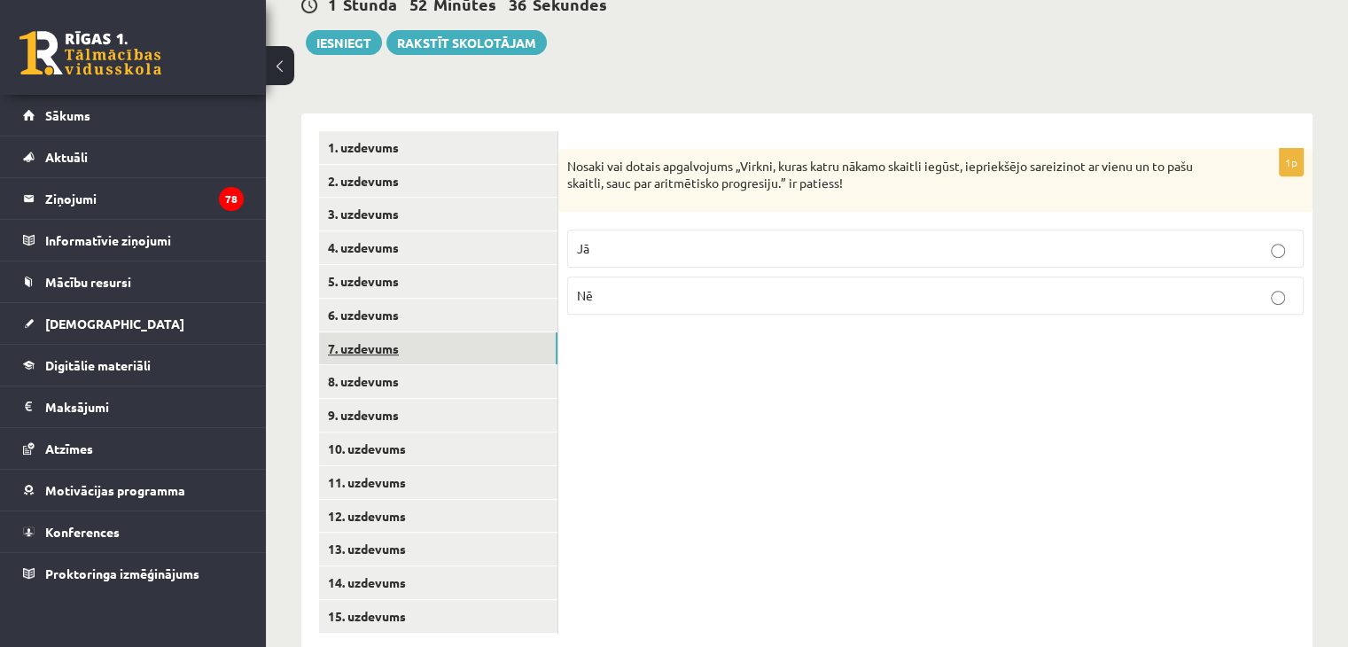
click at [360, 332] on link "7. uzdevums" at bounding box center [438, 348] width 238 height 33
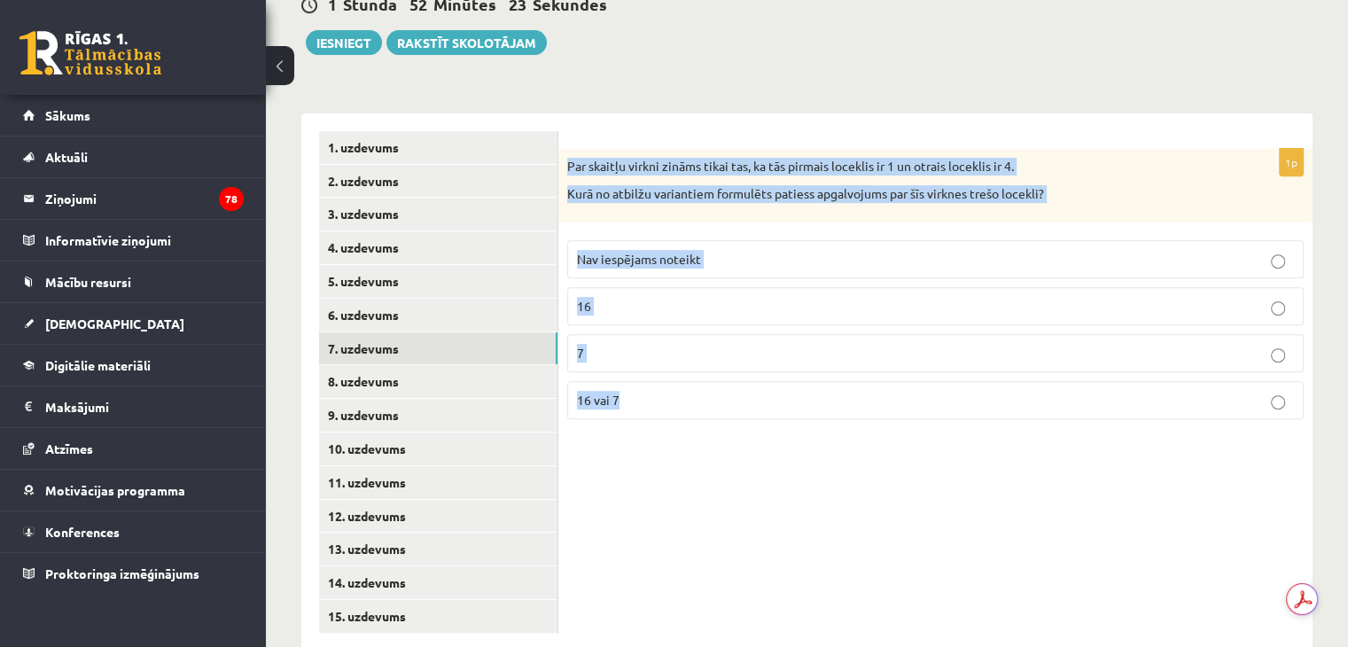
drag, startPoint x: 566, startPoint y: 129, endPoint x: 636, endPoint y: 359, distance: 240.8
click at [636, 359] on div "1p Par skaitļu virkni zināms tikai tas, ka tās pirmais loceklis ir 1 un otrais …" at bounding box center [935, 291] width 754 height 284
copy div "Par skaitļu virkni zināms tikai tas, ka tās pirmais loceklis ir 1 un otrais loc…"
click at [720, 250] on p "Nav iespējams noteikt" at bounding box center [935, 259] width 717 height 19
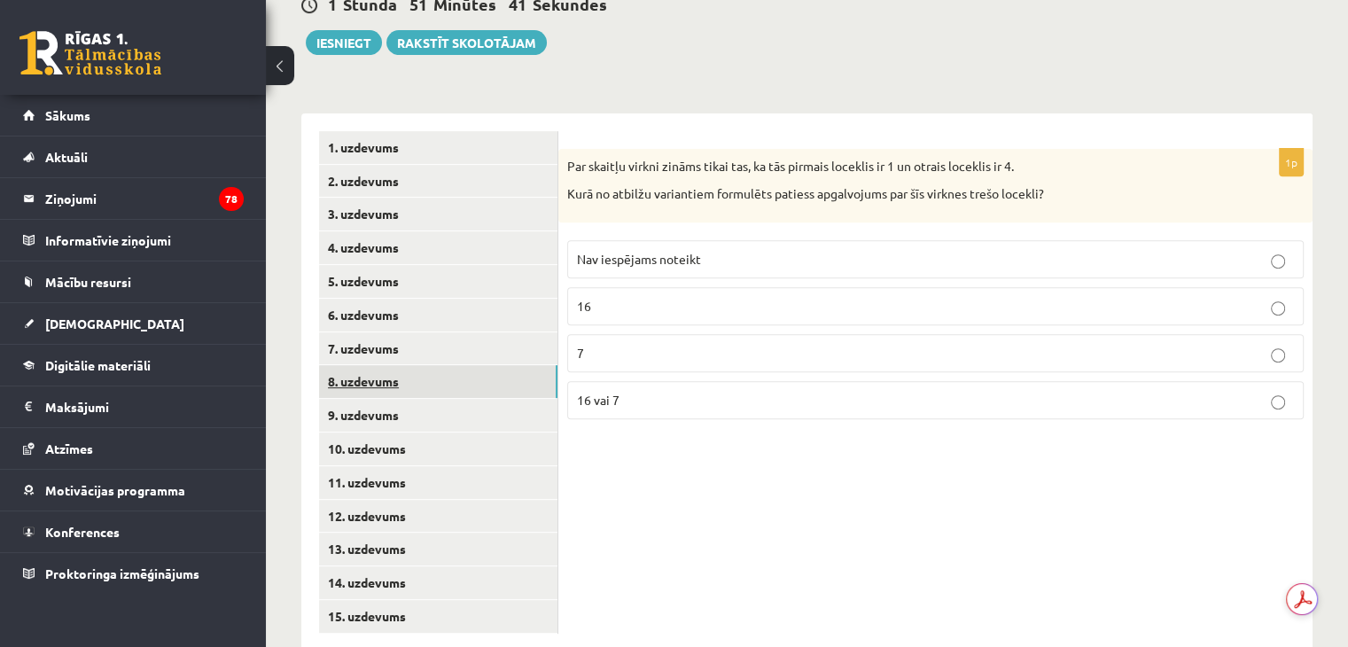
click at [363, 365] on link "8. uzdevums" at bounding box center [438, 381] width 238 height 33
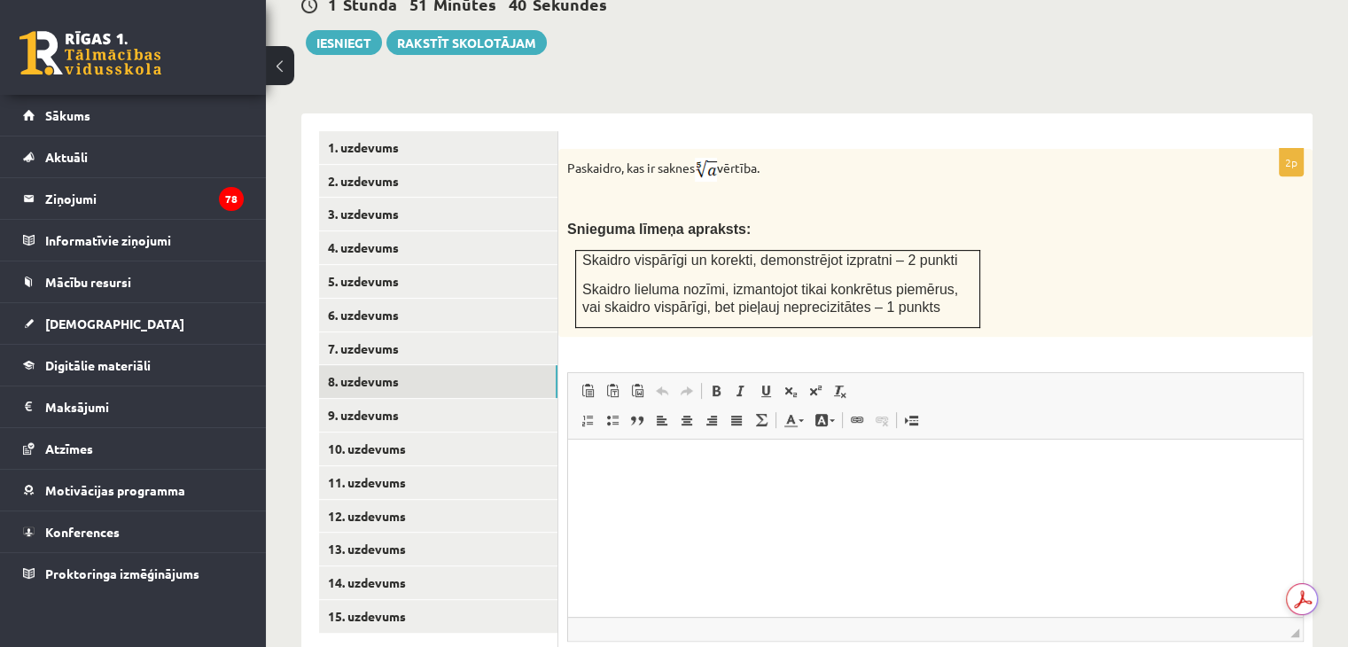
scroll to position [0, 0]
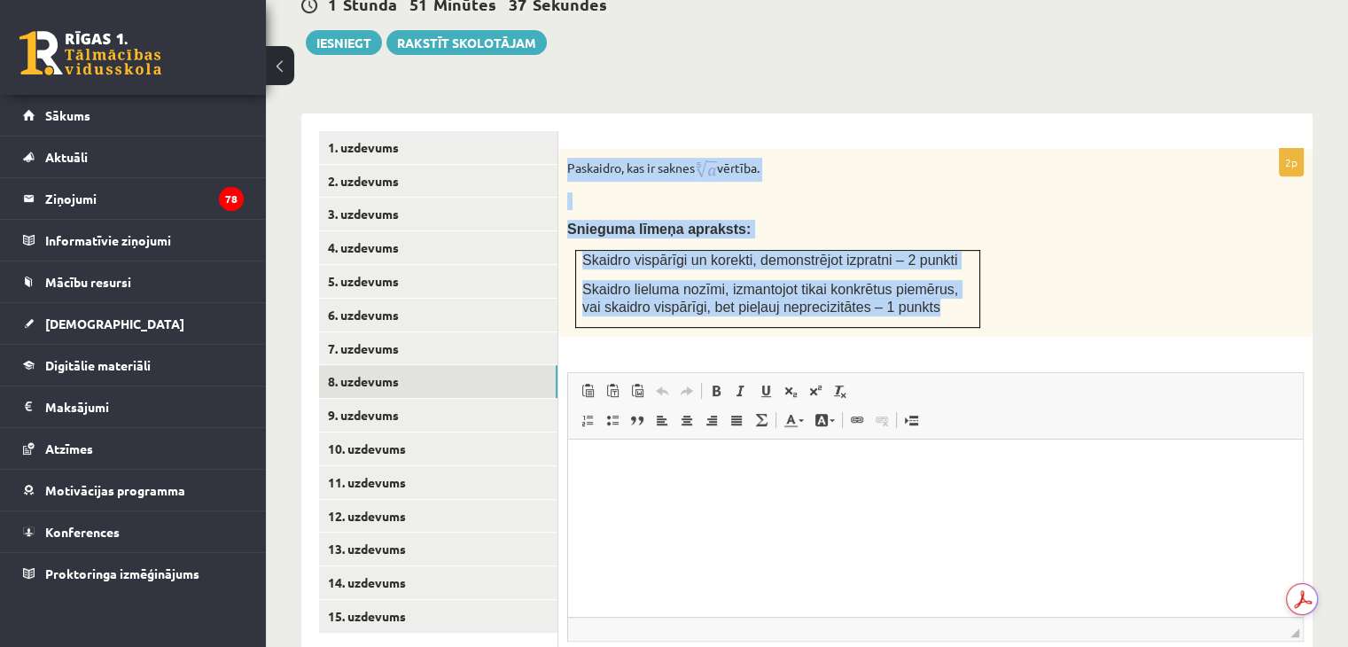
drag, startPoint x: 567, startPoint y: 121, endPoint x: 903, endPoint y: 275, distance: 369.2
click at [903, 275] on div "Paskaidro, kas ir saknes vērtība. Snieguma līmeņa apraksts: Skaidro vispārīgi u…" at bounding box center [935, 243] width 754 height 188
copy div "Paskaidro, kas ir saknes vērtība. Snieguma līmeņa apraksts: Skaidro vispārīgi u…"
click at [777, 96] on div "**********" at bounding box center [806, 427] width 1011 height 663
drag, startPoint x: 567, startPoint y: 122, endPoint x: 931, endPoint y: 277, distance: 395.9
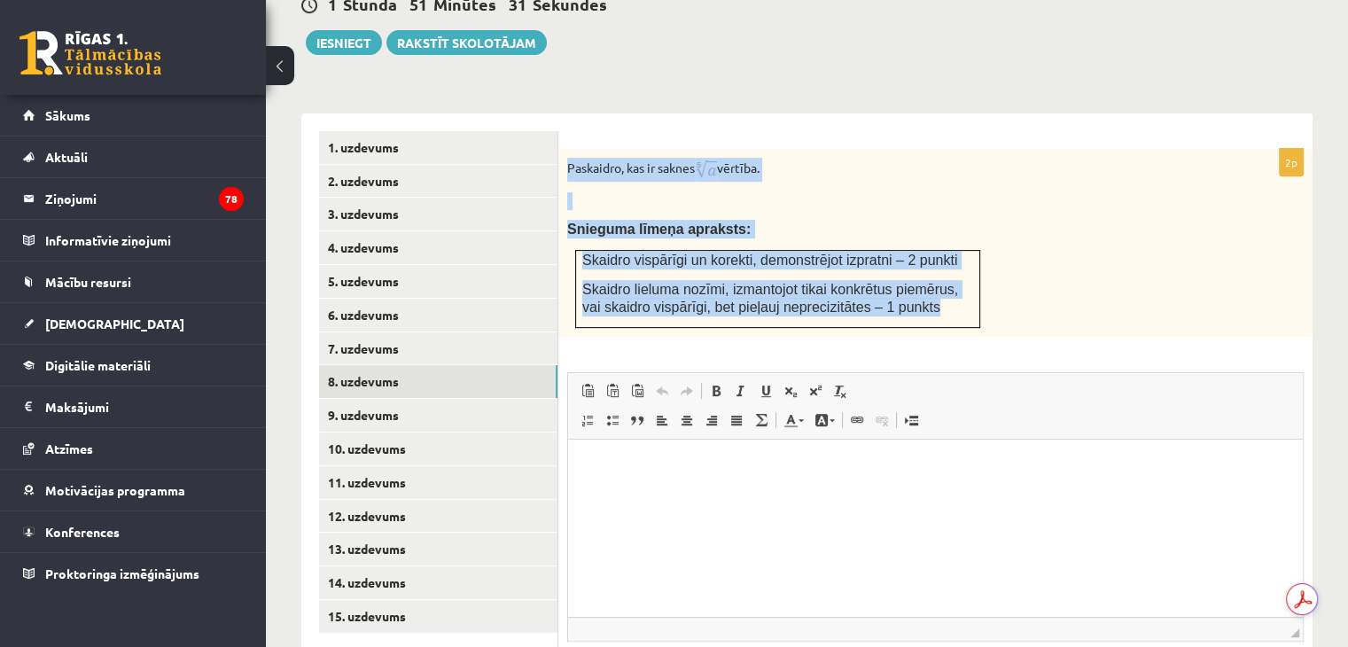
click at [931, 277] on div "Paskaidro, kas ir saknes vērtība. Snieguma līmeņa apraksts: Skaidro vispārīgi u…" at bounding box center [935, 243] width 754 height 188
copy div "Paskaidro, kas ir saknes vērtība. Snieguma līmeņa apraksts: Skaidro vispārīgi u…"
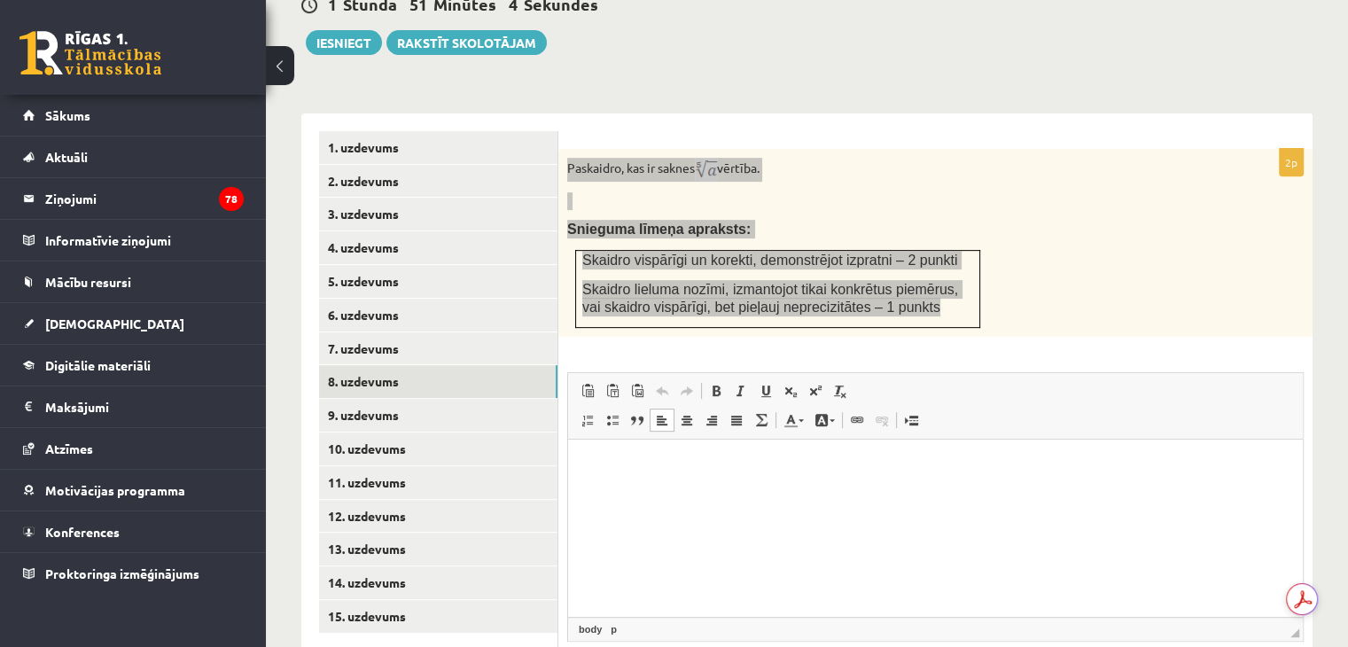
click at [678, 478] on html at bounding box center [935, 466] width 735 height 54
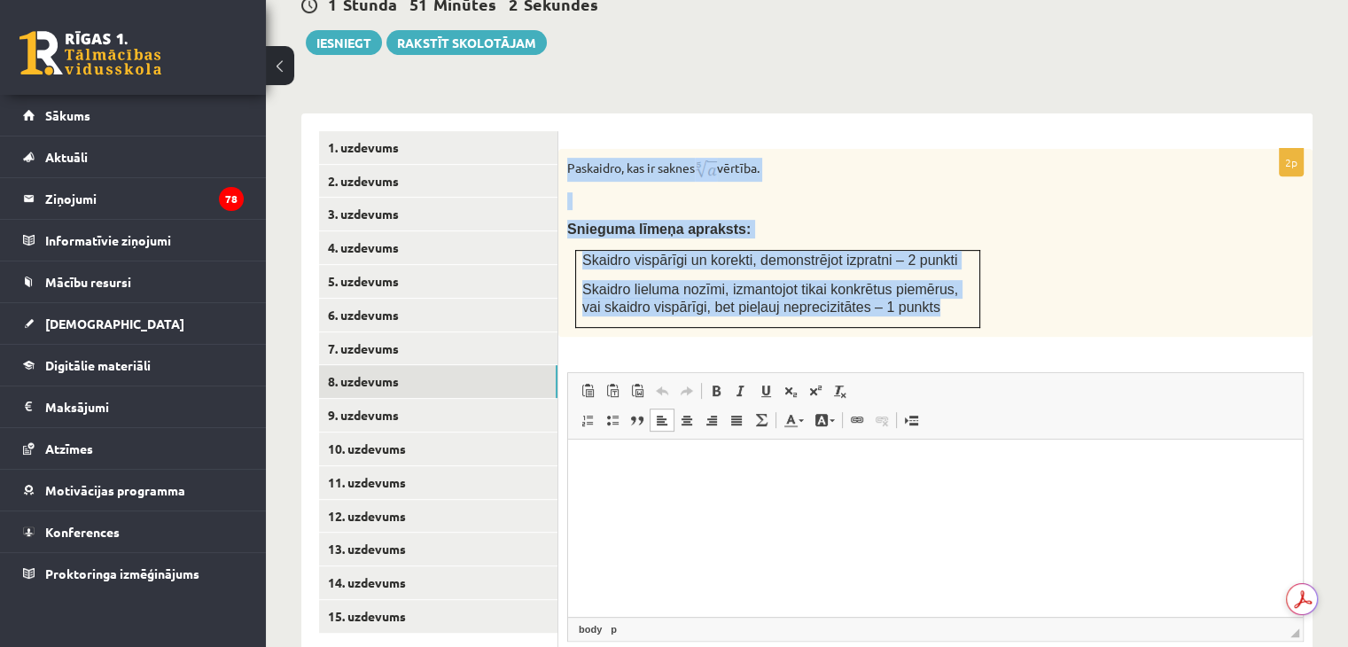
click at [964, 251] on td "Skaidro vispārīgi un korekti, demonstrējot izpratni – 2 punkti Skaidro lieluma …" at bounding box center [778, 289] width 404 height 77
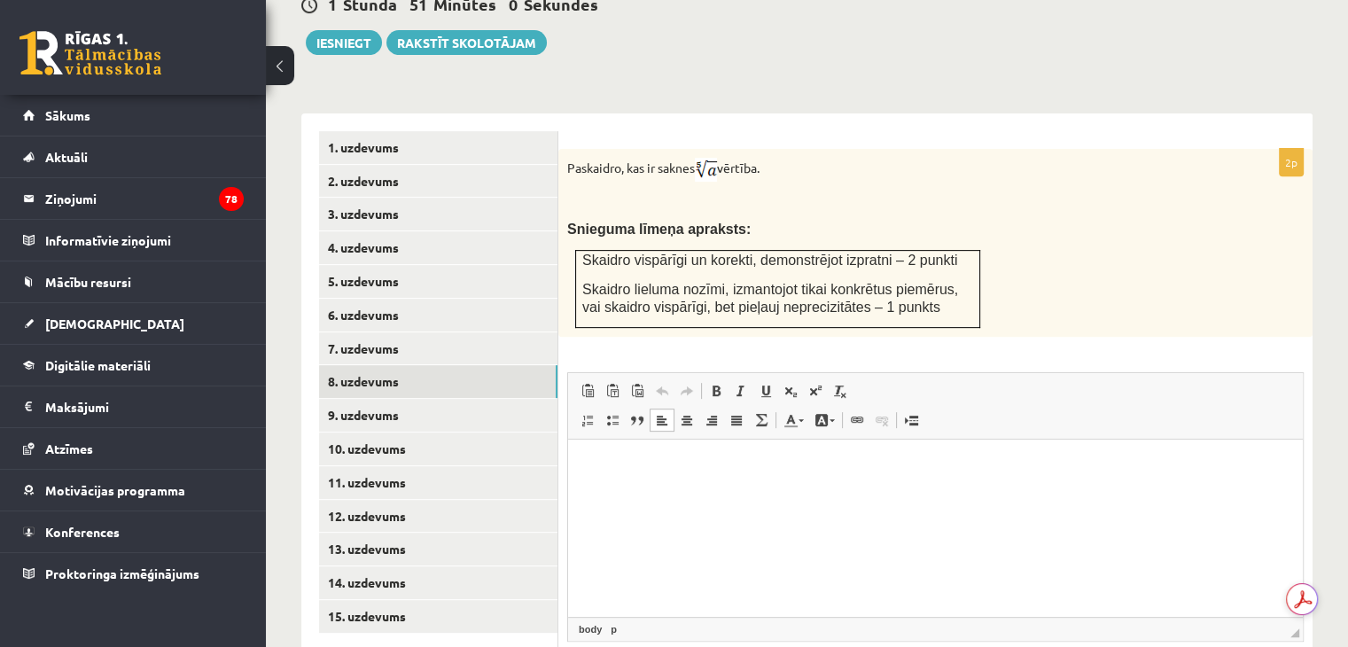
click at [614, 447] on html at bounding box center [935, 466] width 735 height 54
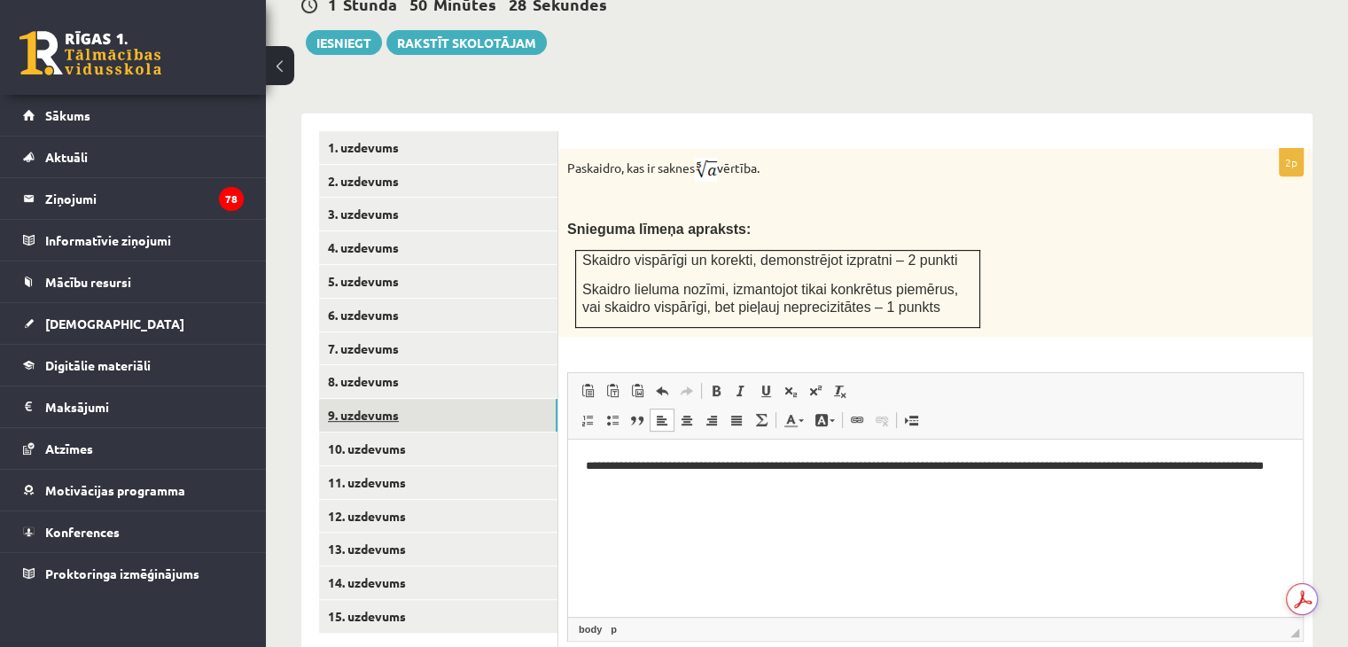
click at [384, 399] on link "9. uzdevums" at bounding box center [438, 415] width 238 height 33
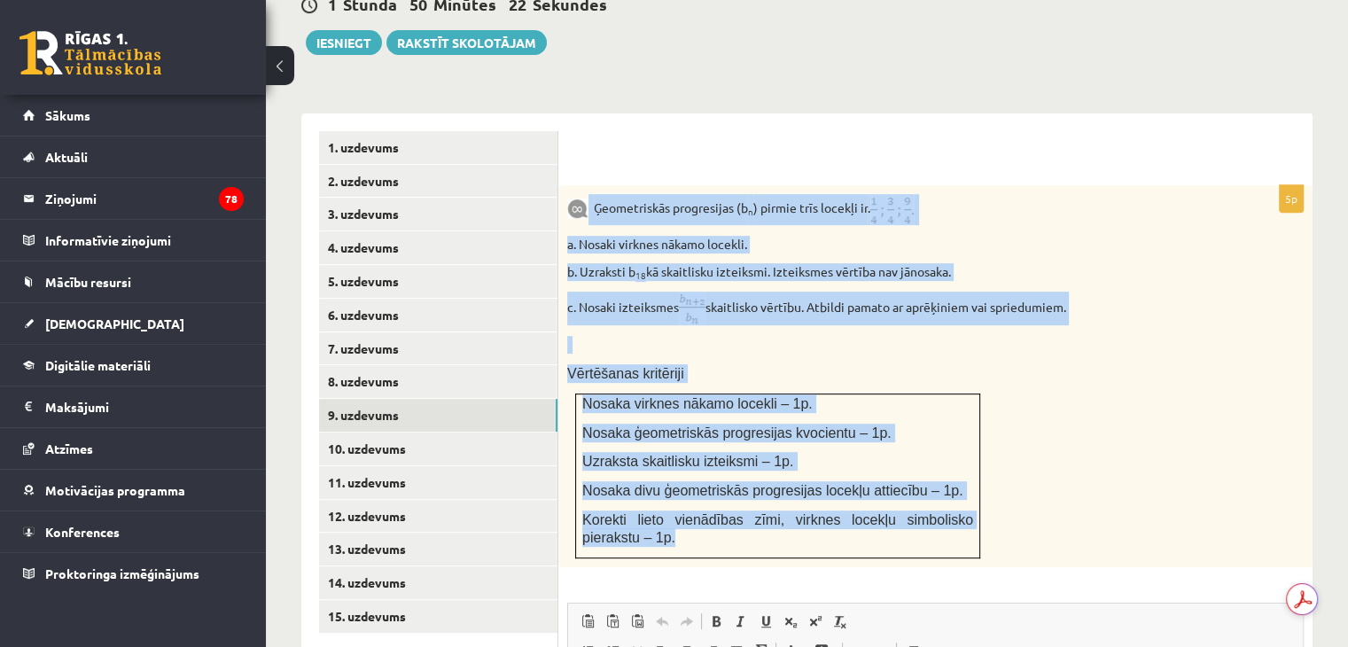
drag, startPoint x: 588, startPoint y: 168, endPoint x: 618, endPoint y: 510, distance: 342.4
click at [618, 510] on div "Ģeometriskās progresijas (b n ) pirmie trīs locekļi ir . a. Nosaki virknes nāka…" at bounding box center [935, 376] width 754 height 382
copy div "Ģeometriskās progresijas (b n ) pirmie trīs locekļi ir . a. Nosaki virknes nāka…"
click at [1261, 366] on div "Ģeometriskās progresijas (b n ) pirmie trīs locekļi ir . a. Nosaki virknes nāka…" at bounding box center [935, 376] width 754 height 382
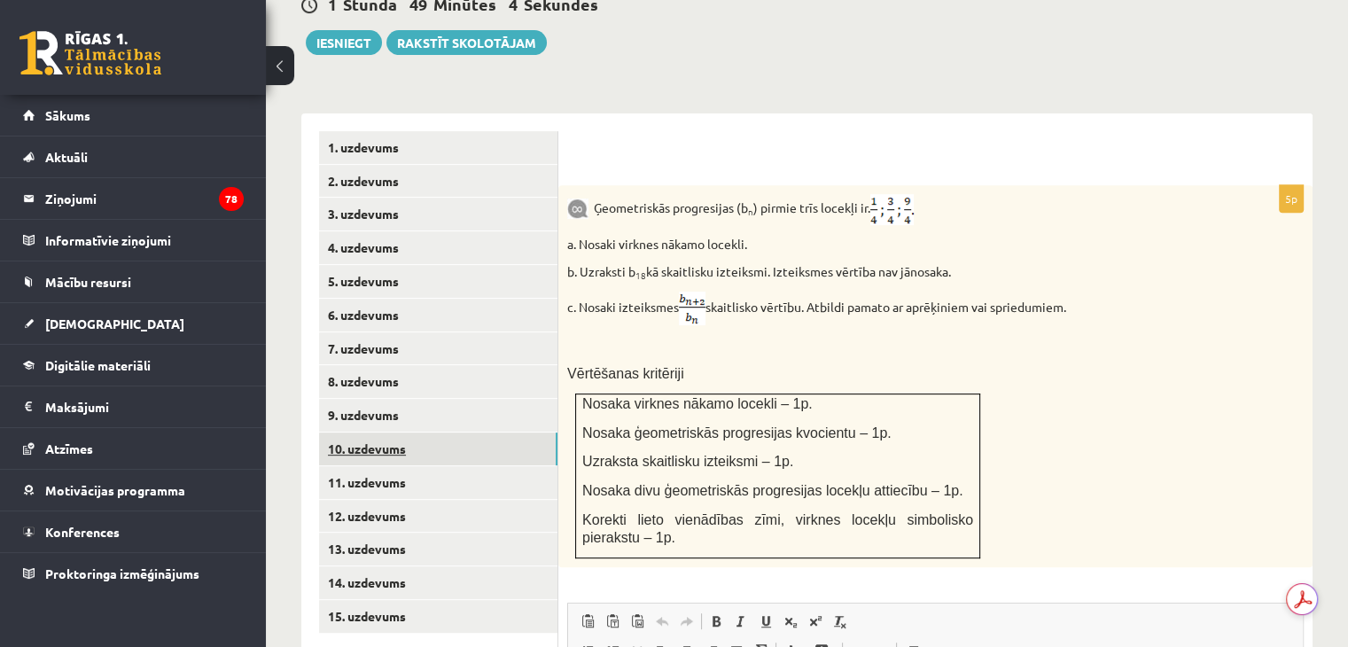
click at [375, 432] on link "10. uzdevums" at bounding box center [438, 448] width 238 height 33
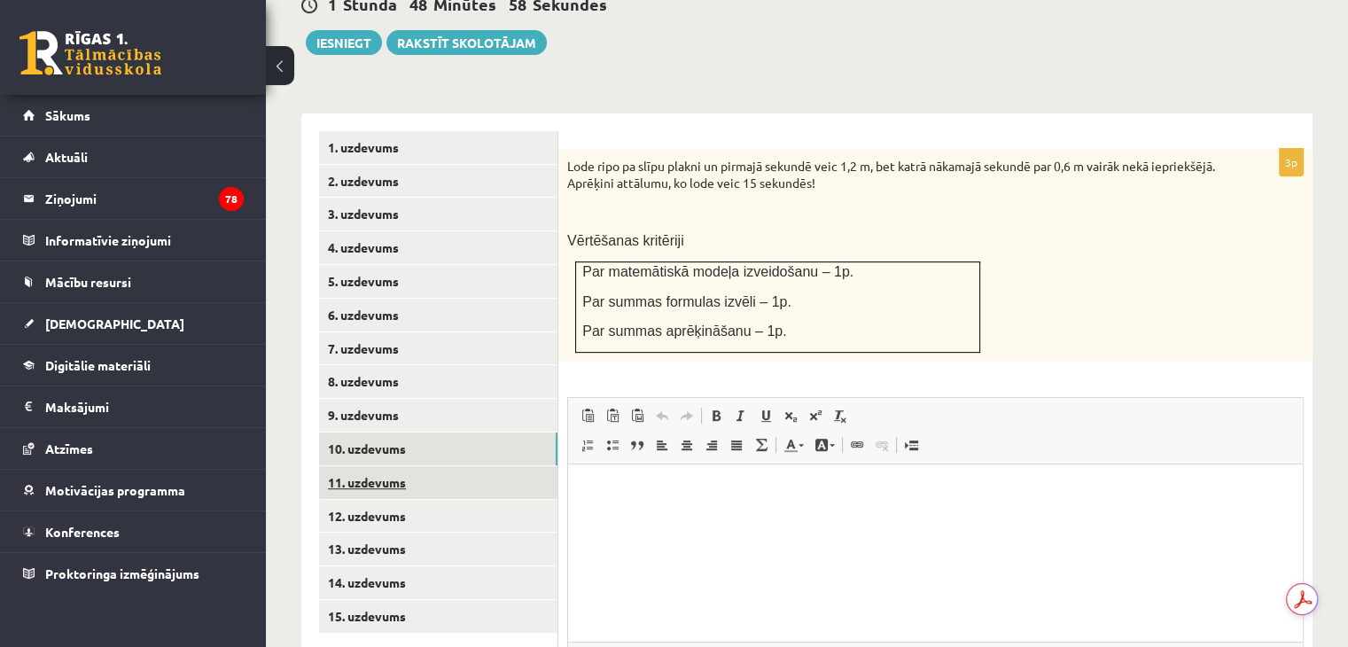
click at [362, 466] on link "11. uzdevums" at bounding box center [438, 482] width 238 height 33
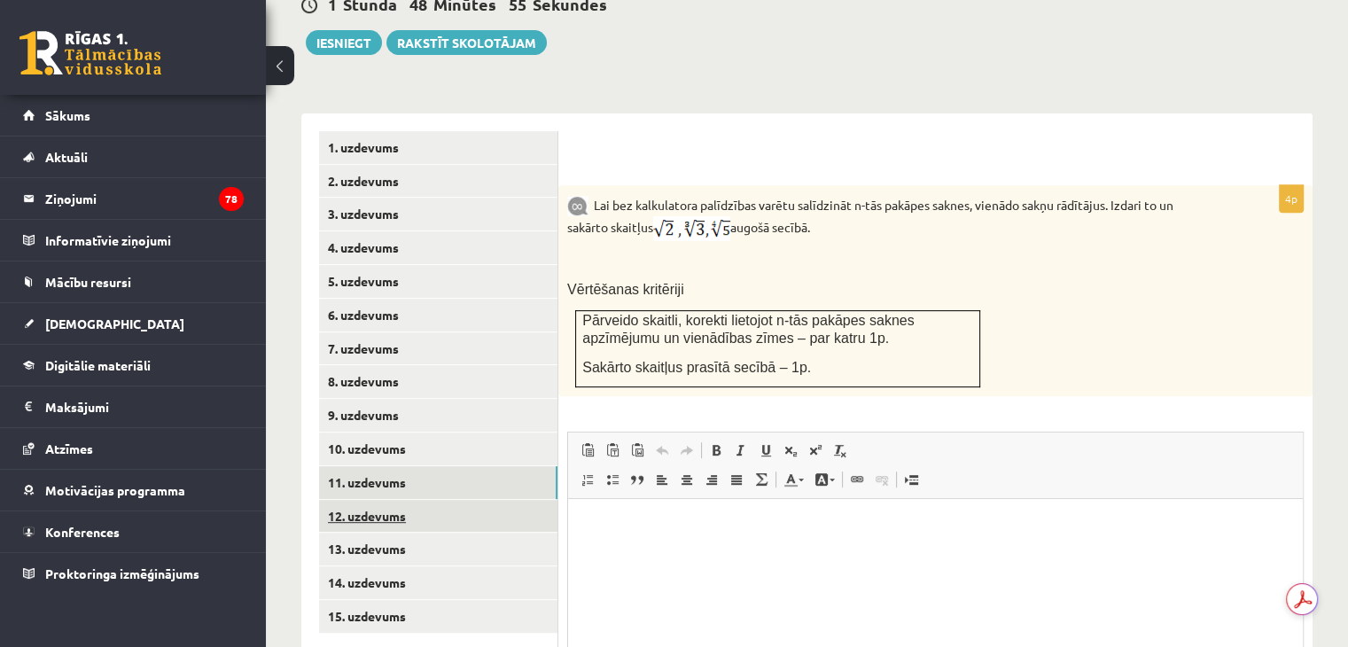
click at [357, 500] on link "12. uzdevums" at bounding box center [438, 516] width 238 height 33
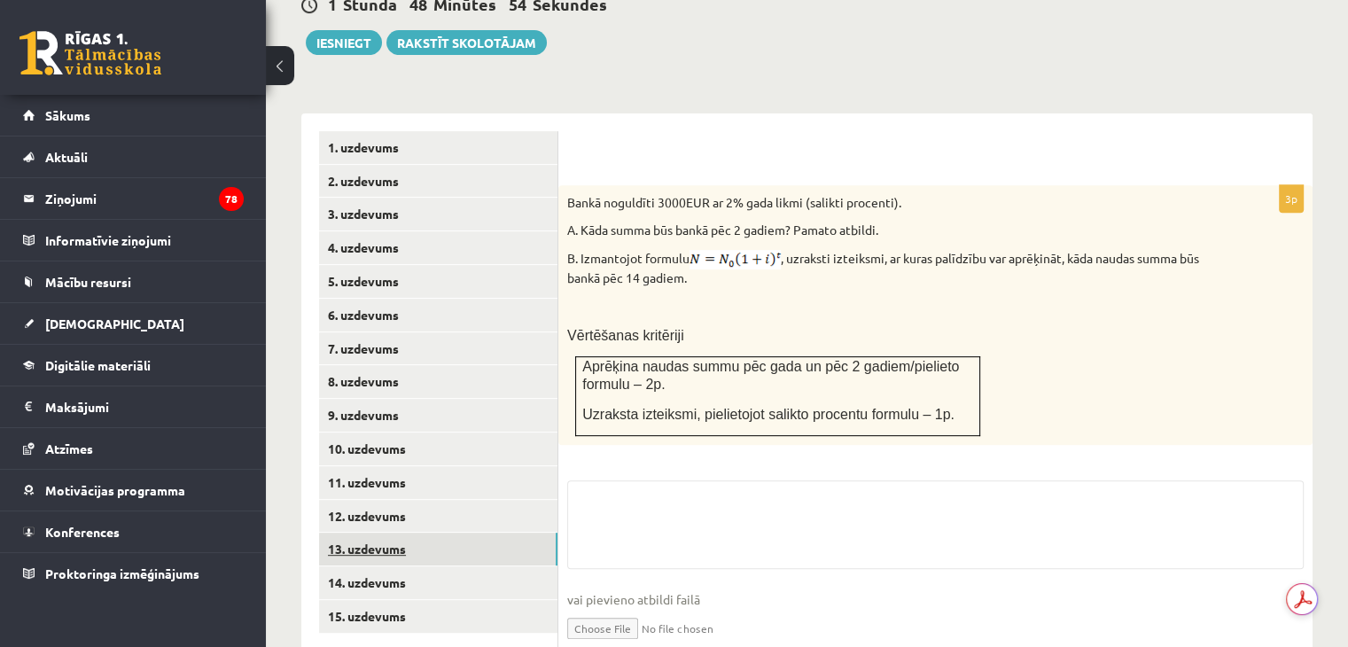
click at [349, 533] on link "13. uzdevums" at bounding box center [438, 549] width 238 height 33
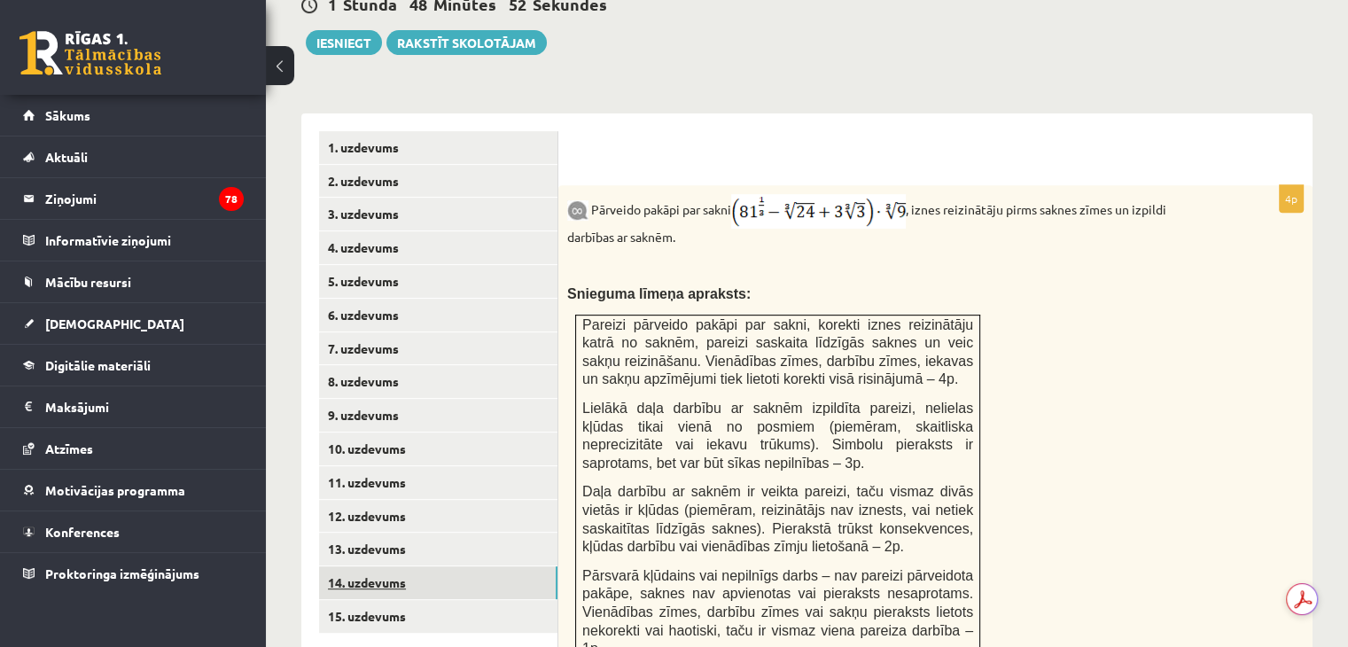
click at [346, 566] on link "14. uzdevums" at bounding box center [438, 582] width 238 height 33
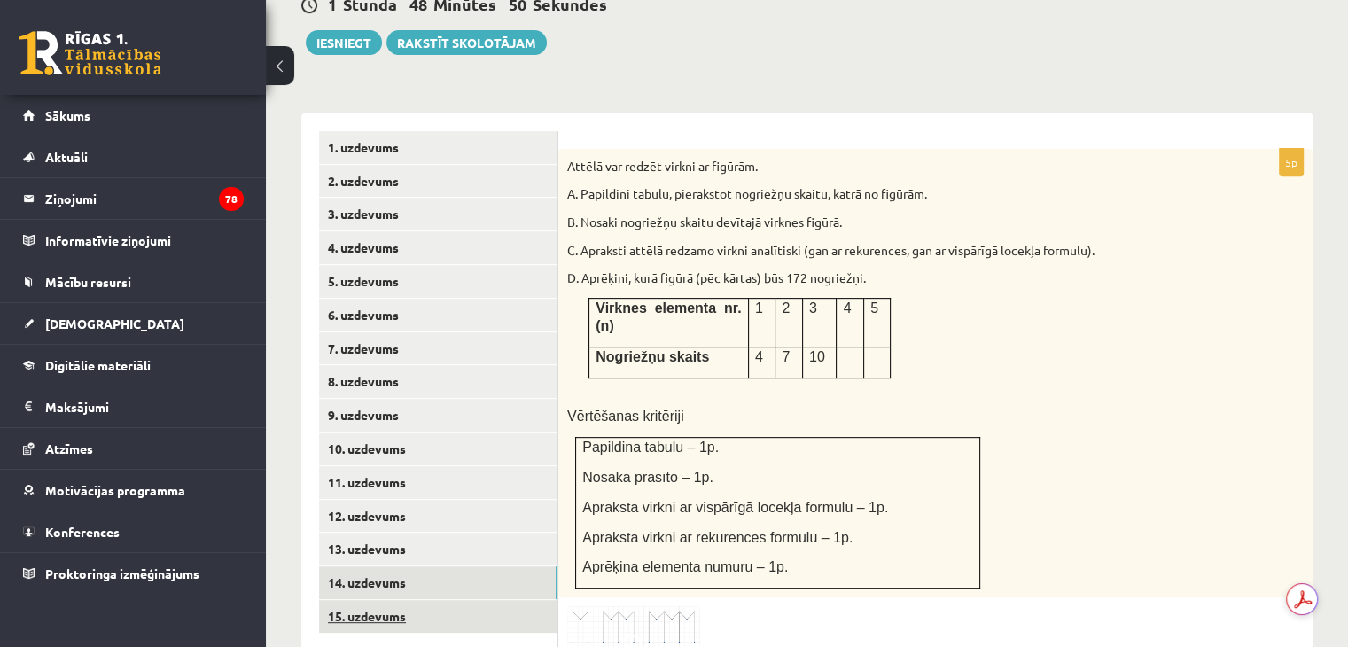
click at [369, 600] on link "15. uzdevums" at bounding box center [438, 616] width 238 height 33
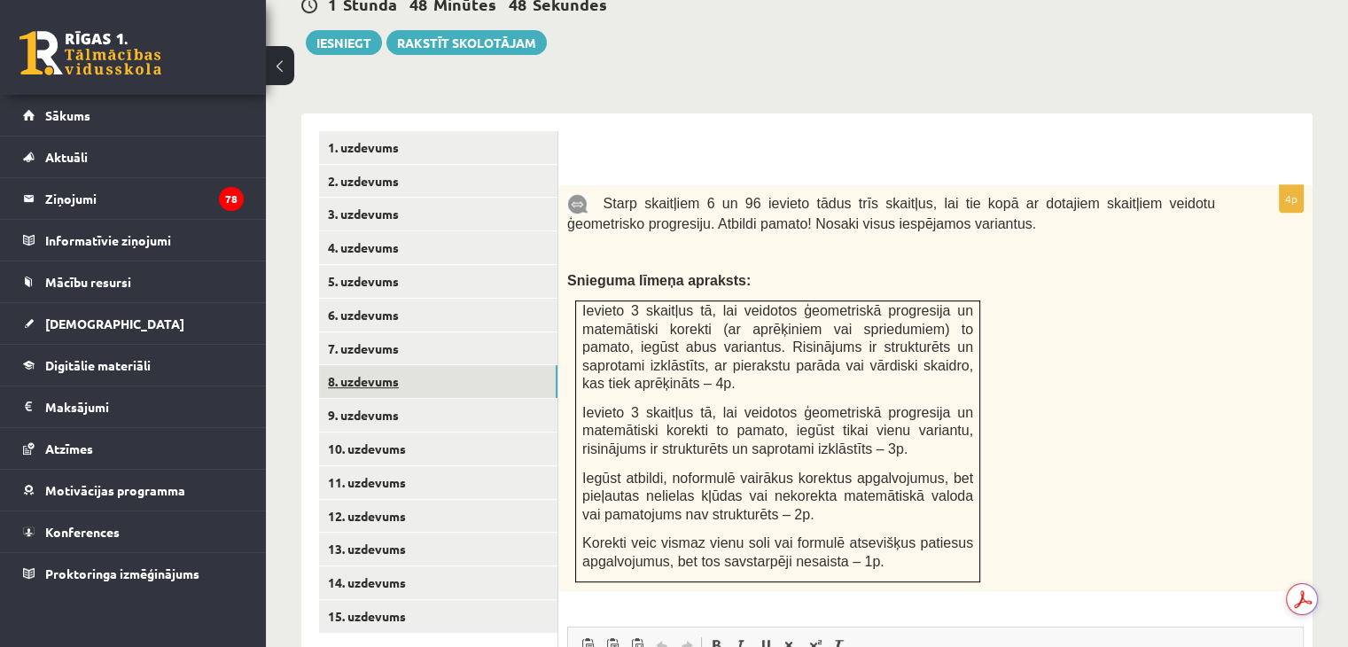
click at [360, 365] on link "8. uzdevums" at bounding box center [438, 381] width 238 height 33
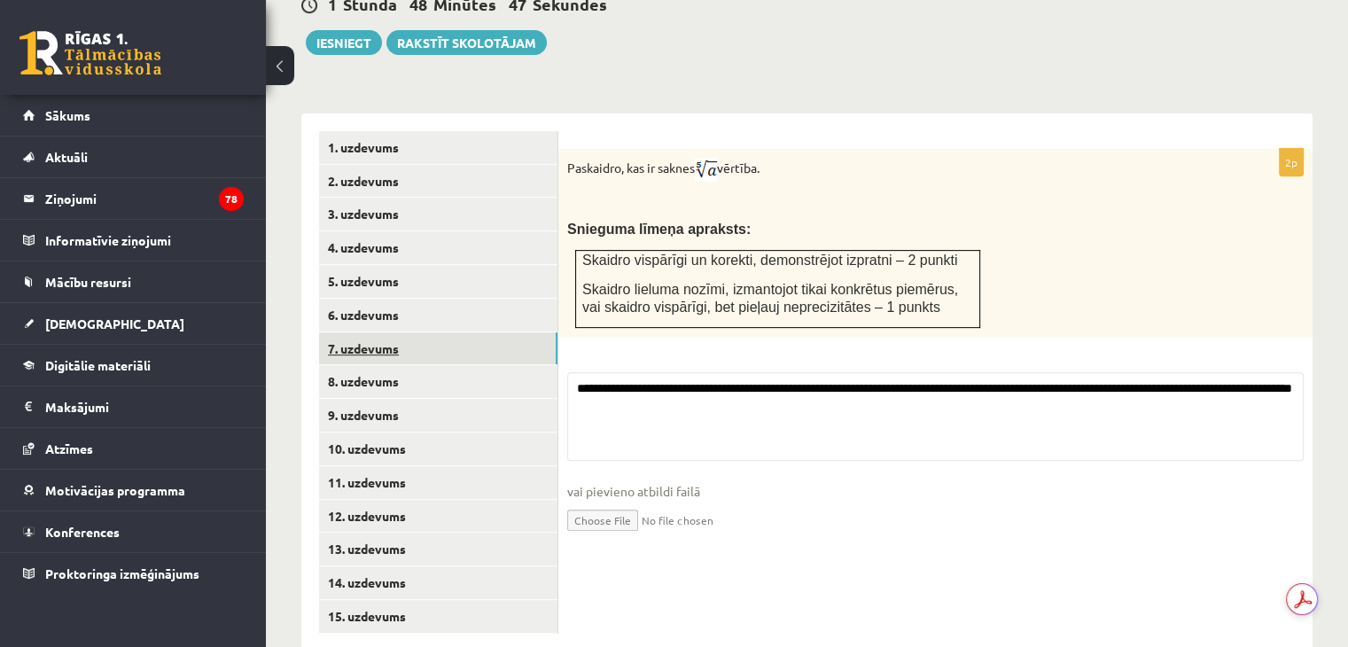
click at [367, 332] on link "7. uzdevums" at bounding box center [438, 348] width 238 height 33
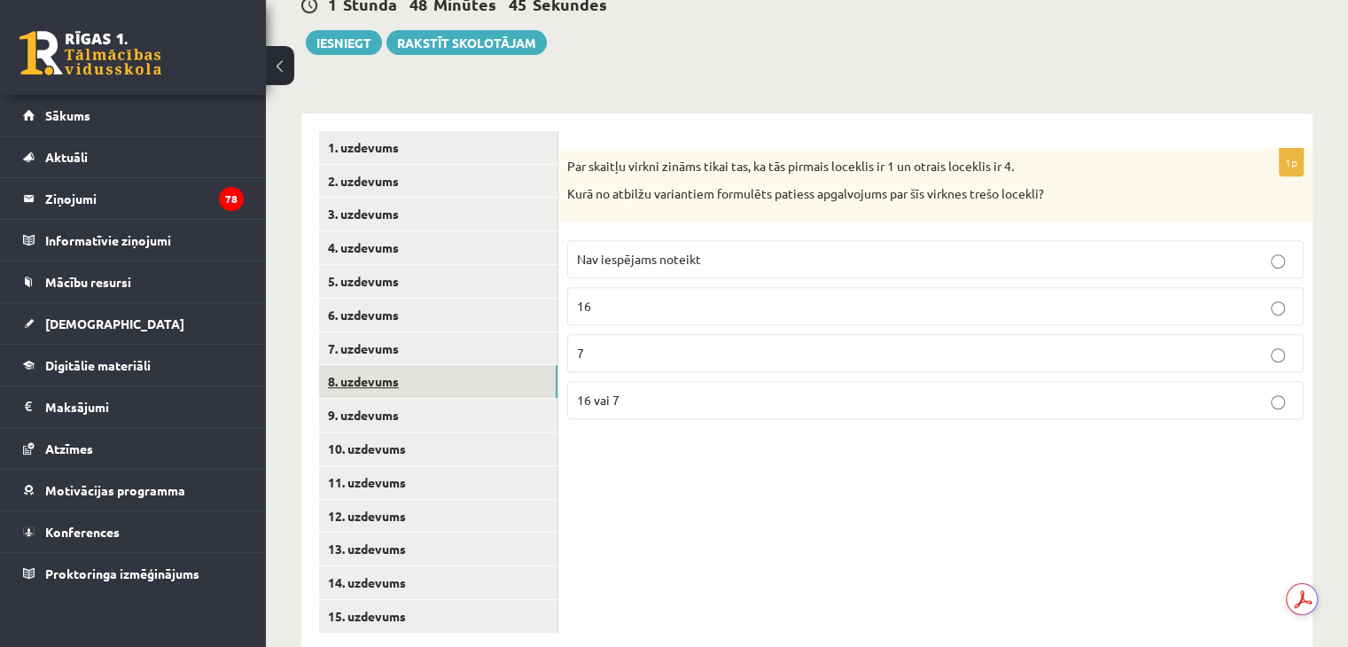
click at [352, 365] on link "8. uzdevums" at bounding box center [438, 381] width 238 height 33
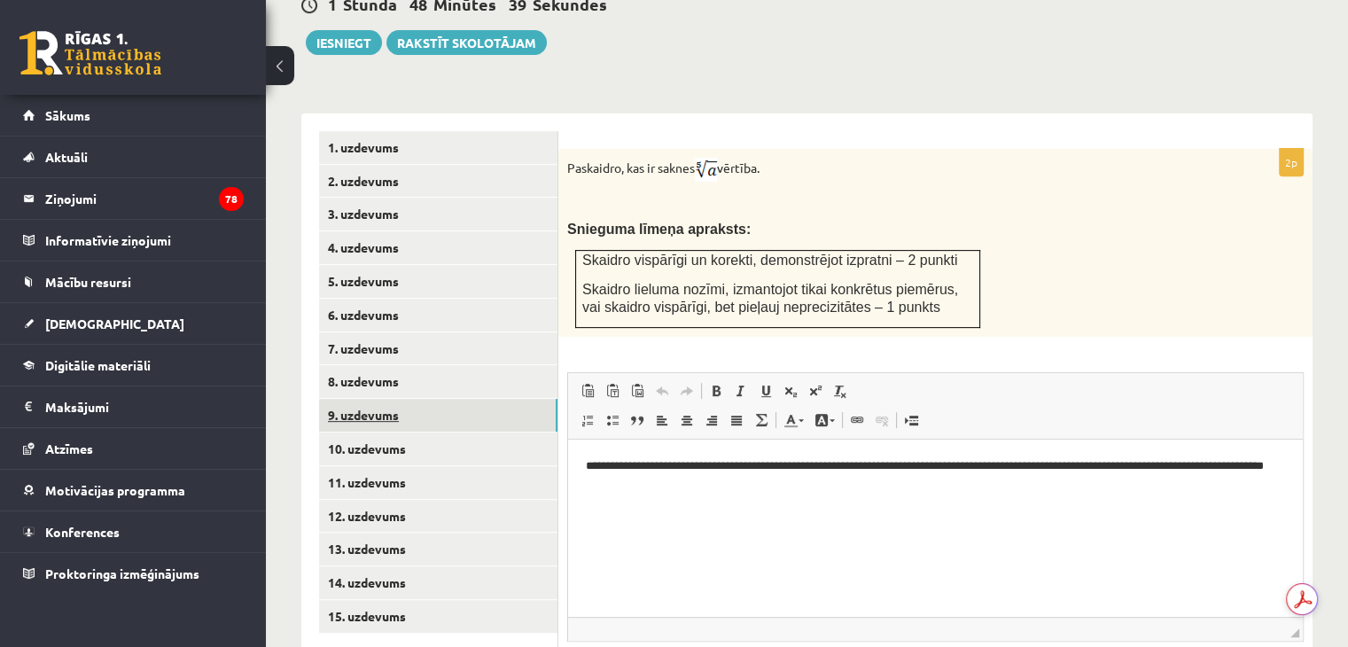
click at [355, 399] on link "9. uzdevums" at bounding box center [438, 415] width 238 height 33
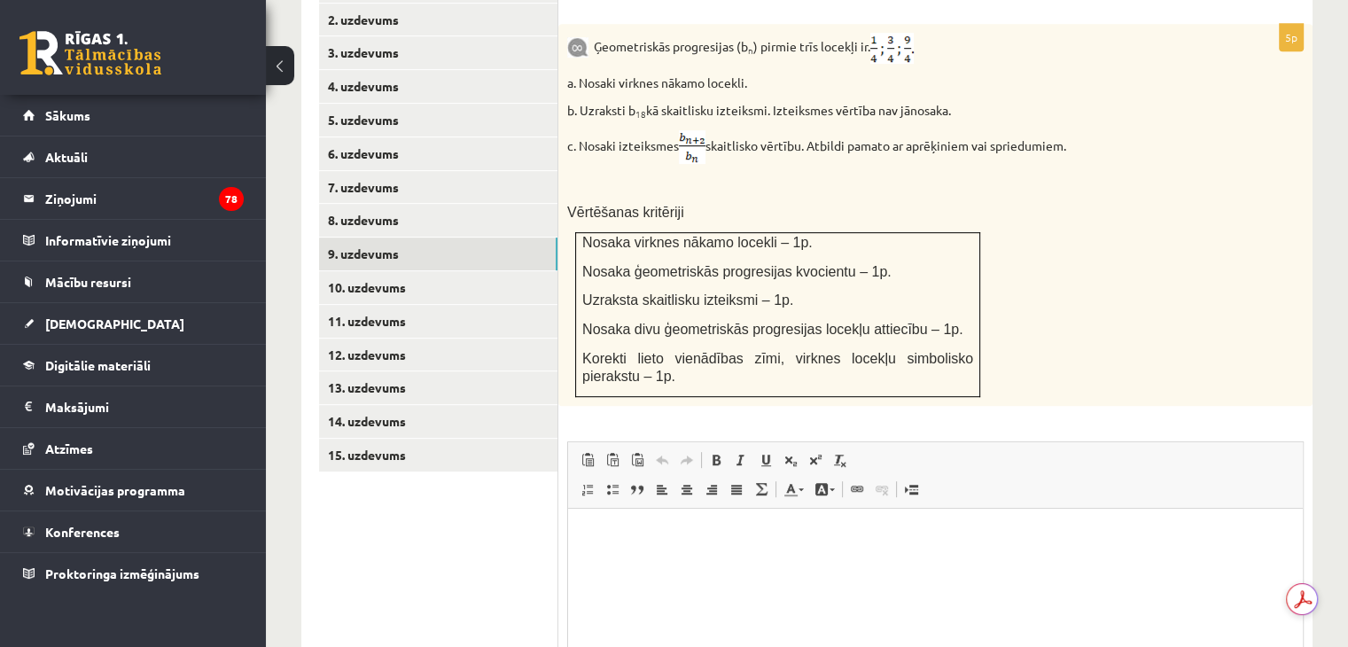
scroll to position [839, 0]
click at [745, 533] on p "Editor, wiswyg-editor-user-answer-47024990613780" at bounding box center [935, 532] width 699 height 19
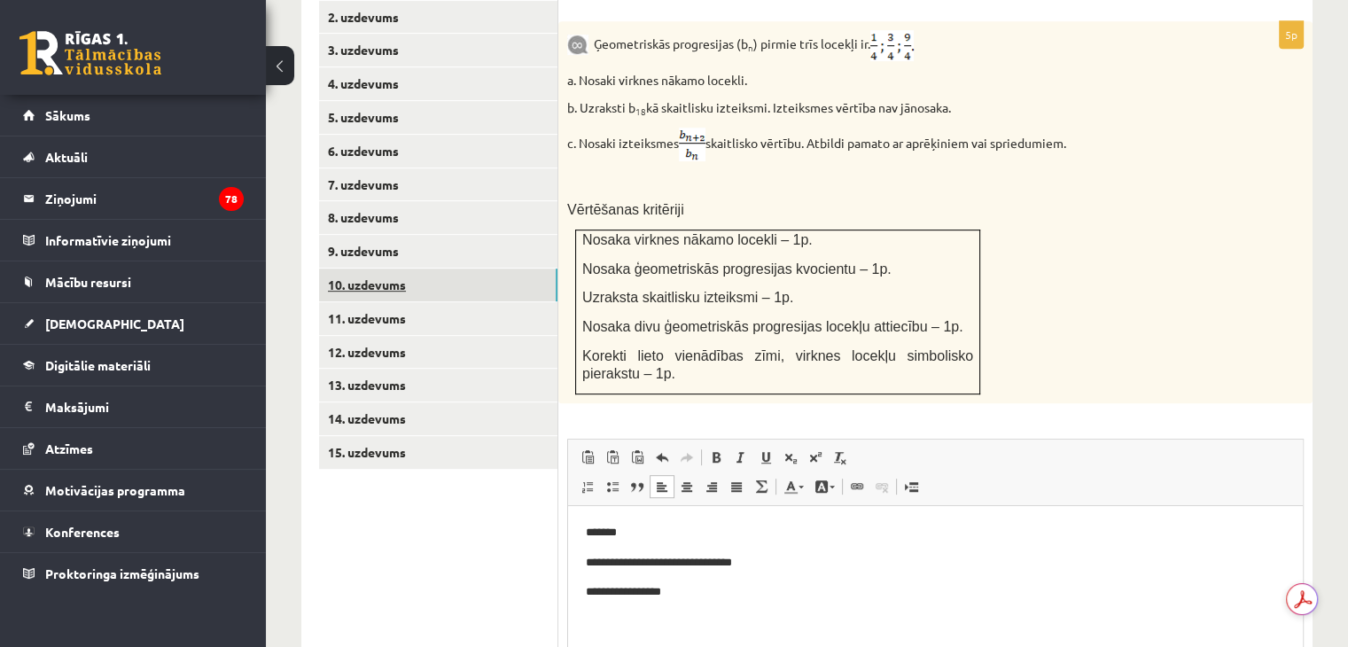
click at [372, 269] on link "10. uzdevums" at bounding box center [438, 285] width 238 height 33
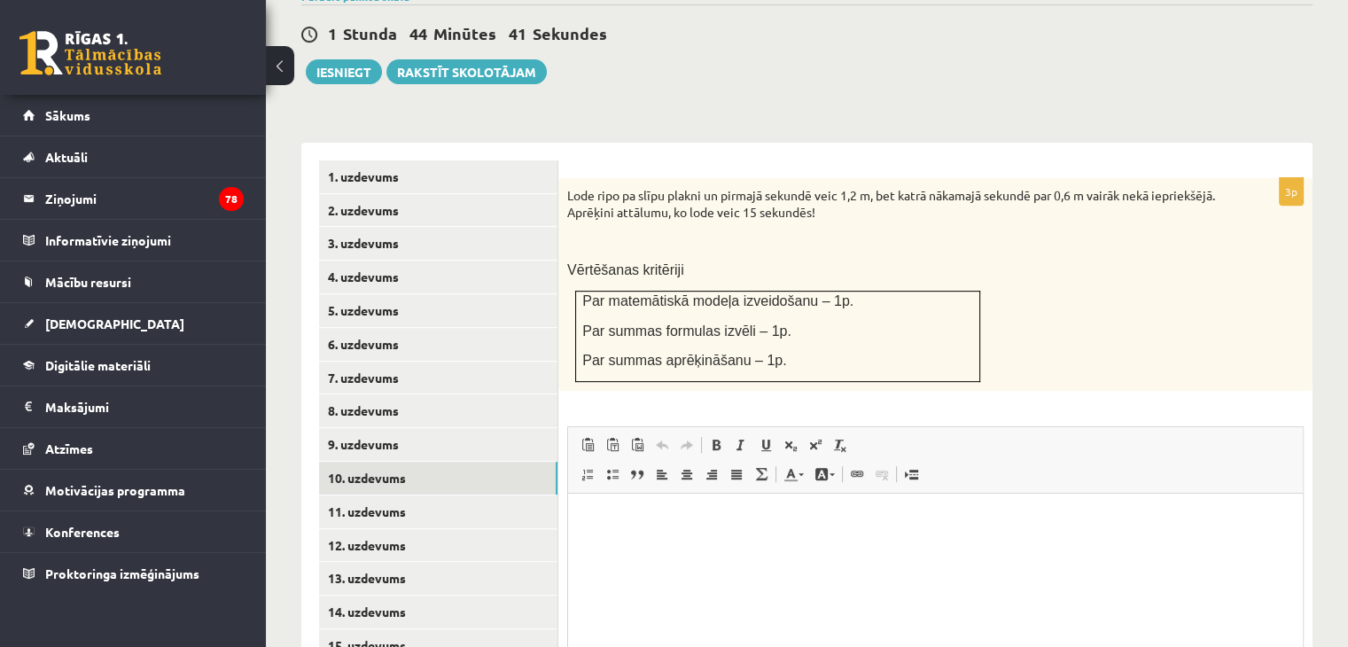
scroll to position [604, 0]
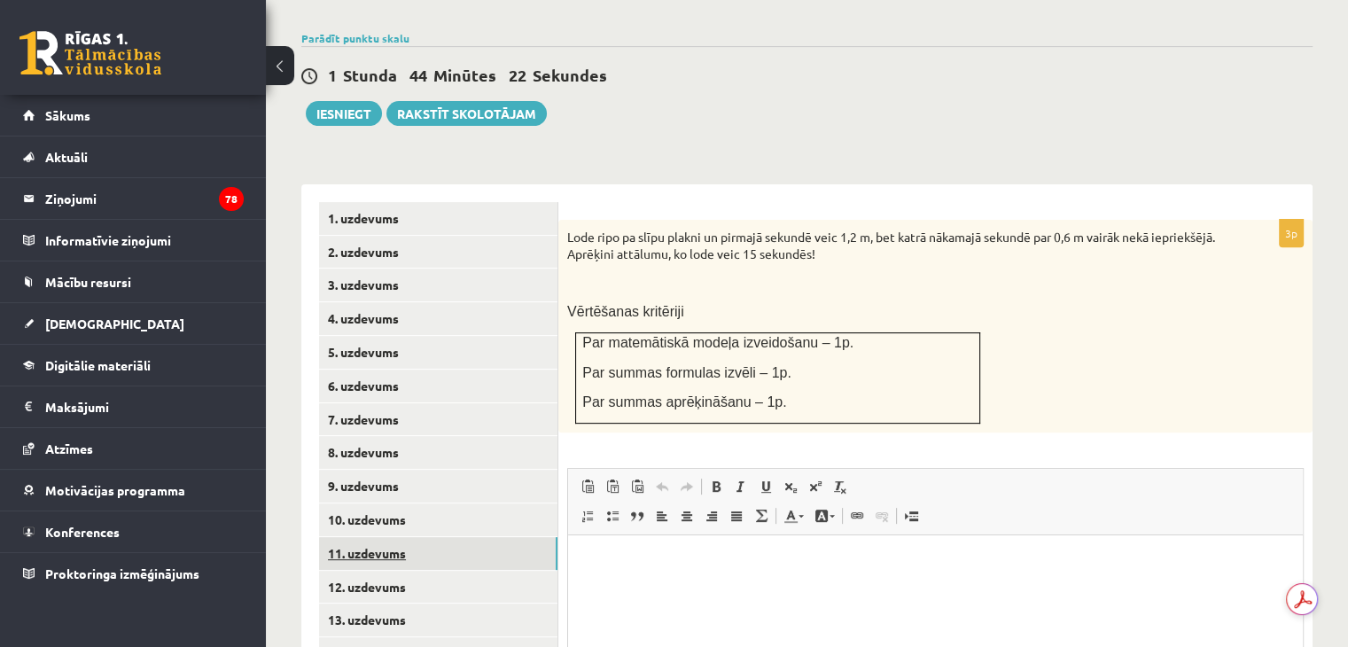
click at [393, 537] on link "11. uzdevums" at bounding box center [438, 553] width 238 height 33
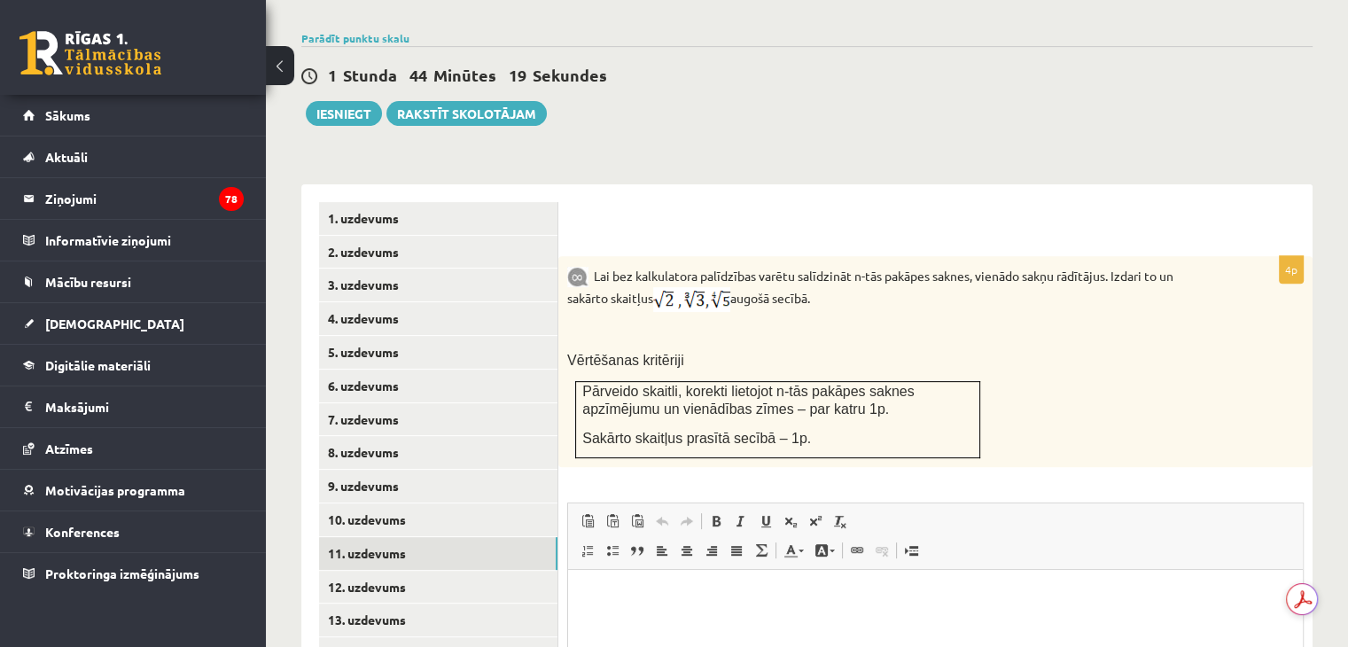
scroll to position [0, 0]
click at [371, 503] on link "10. uzdevums" at bounding box center [438, 519] width 238 height 33
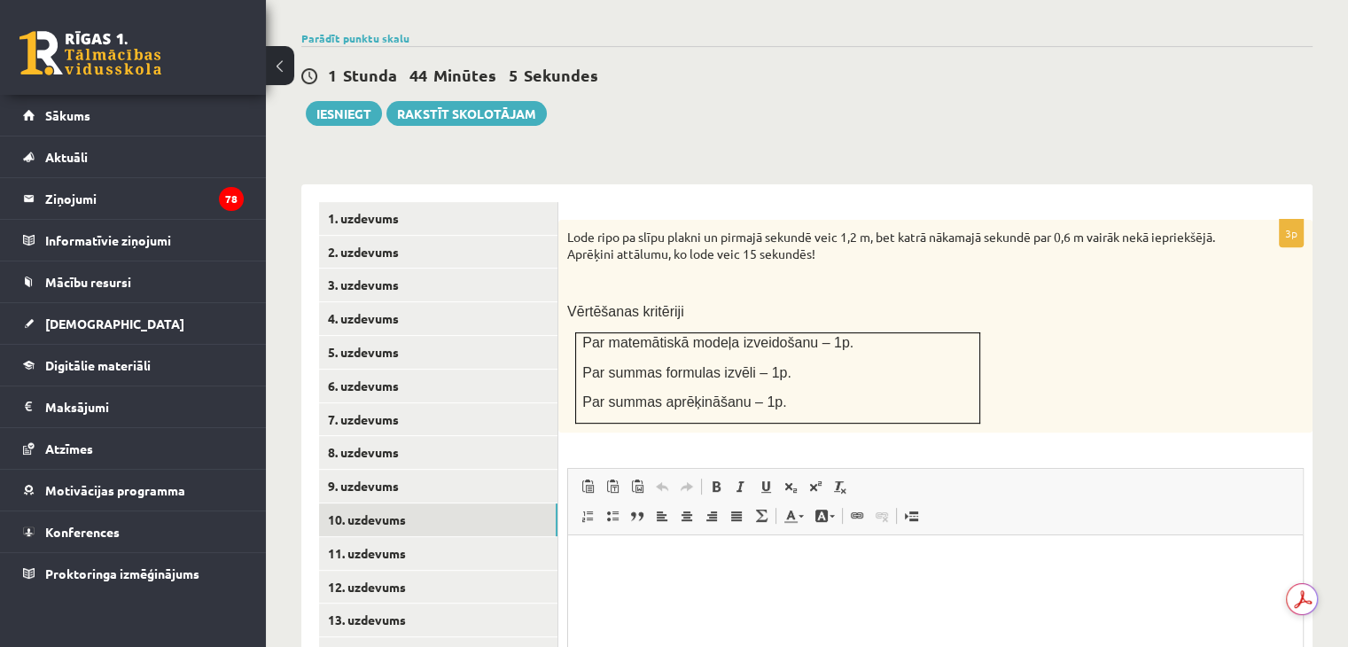
click at [614, 553] on p "Editor, wiswyg-editor-user-answer-47024838323780" at bounding box center [935, 562] width 699 height 19
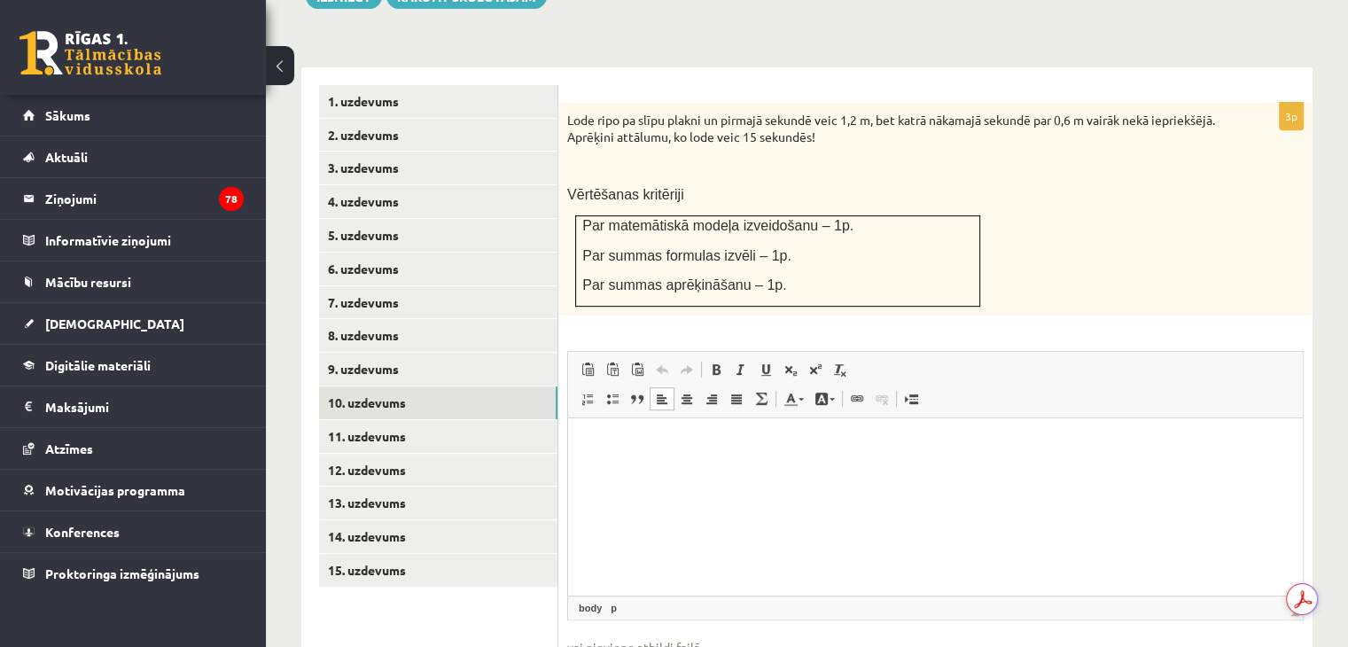
scroll to position [759, 0]
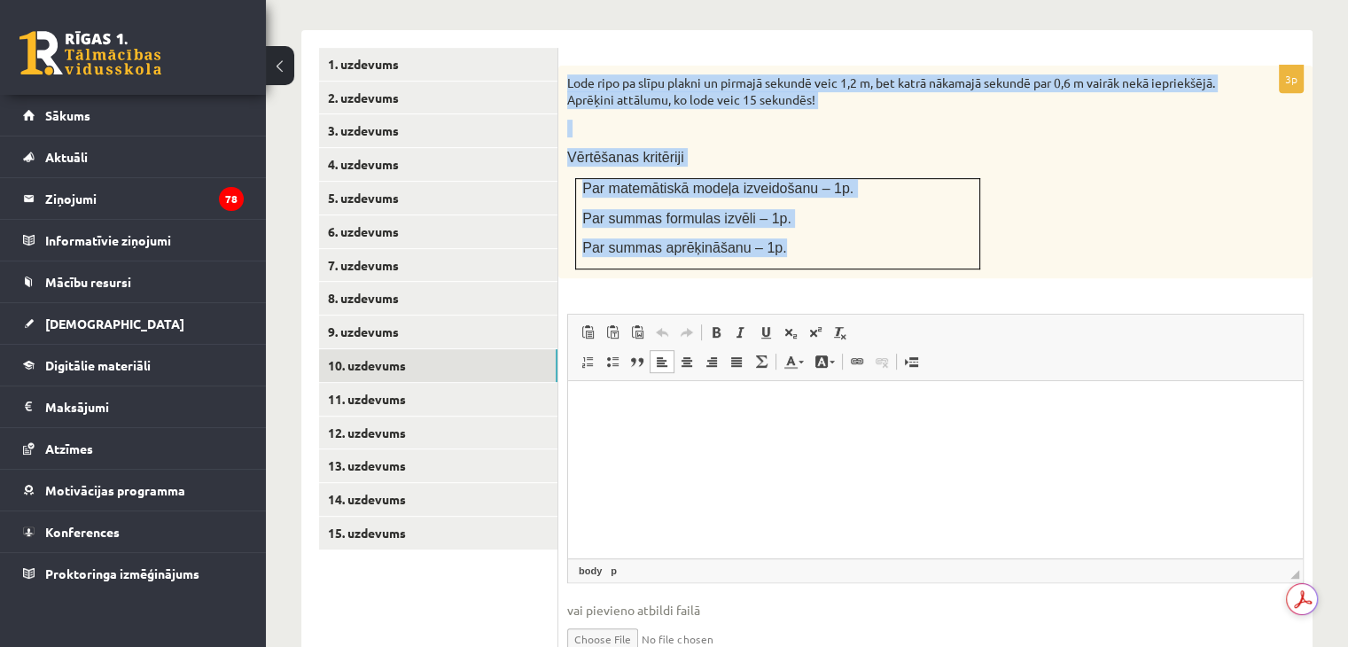
drag, startPoint x: 569, startPoint y: 35, endPoint x: 793, endPoint y: 199, distance: 277.2
click at [793, 199] on div "Lode ripo pa slīpu plakni un pirmajā sekundē veic 1,2 m, bet katrā nākamajā sek…" at bounding box center [935, 172] width 754 height 213
copy div "Lode ripo pa slīpu plakni un pirmajā sekundē veic 1,2 m, bet katrā nākamajā sek…"
click at [959, 238] on p "Par summas aprēķināšanu – 1p." at bounding box center [777, 247] width 391 height 19
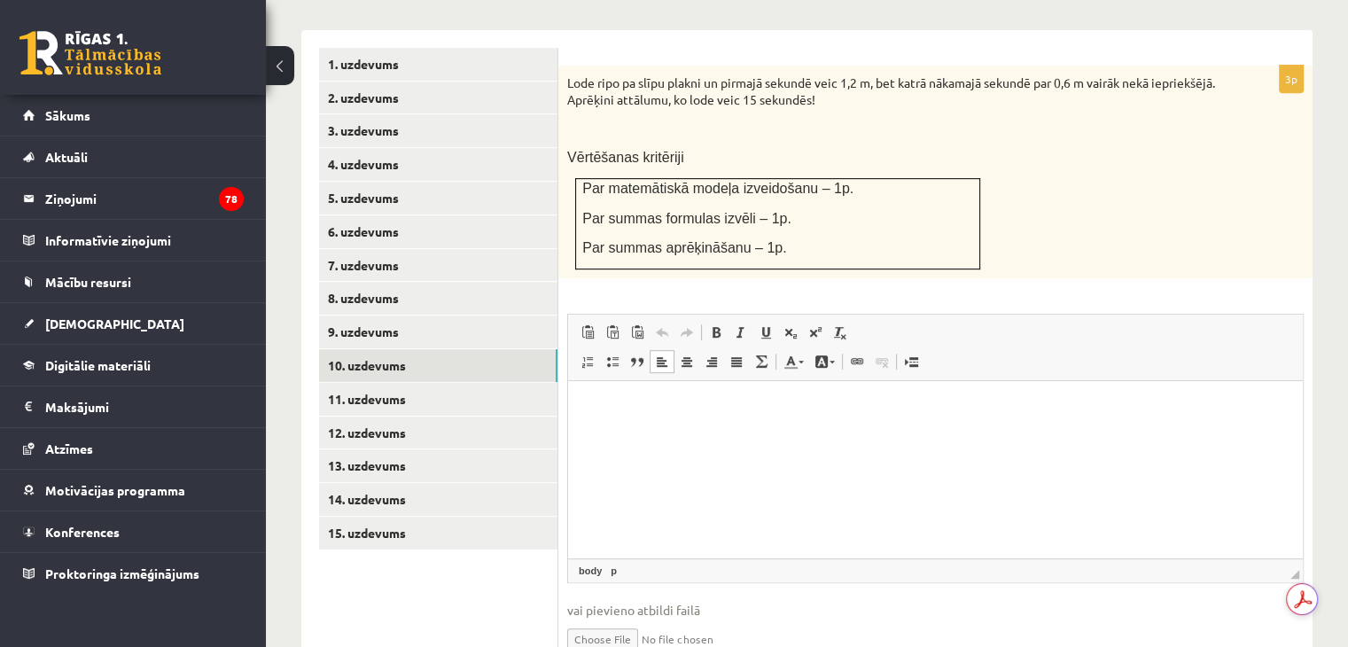
click at [642, 401] on p "Editor, wiswyg-editor-user-answer-47024838323780" at bounding box center [935, 408] width 699 height 19
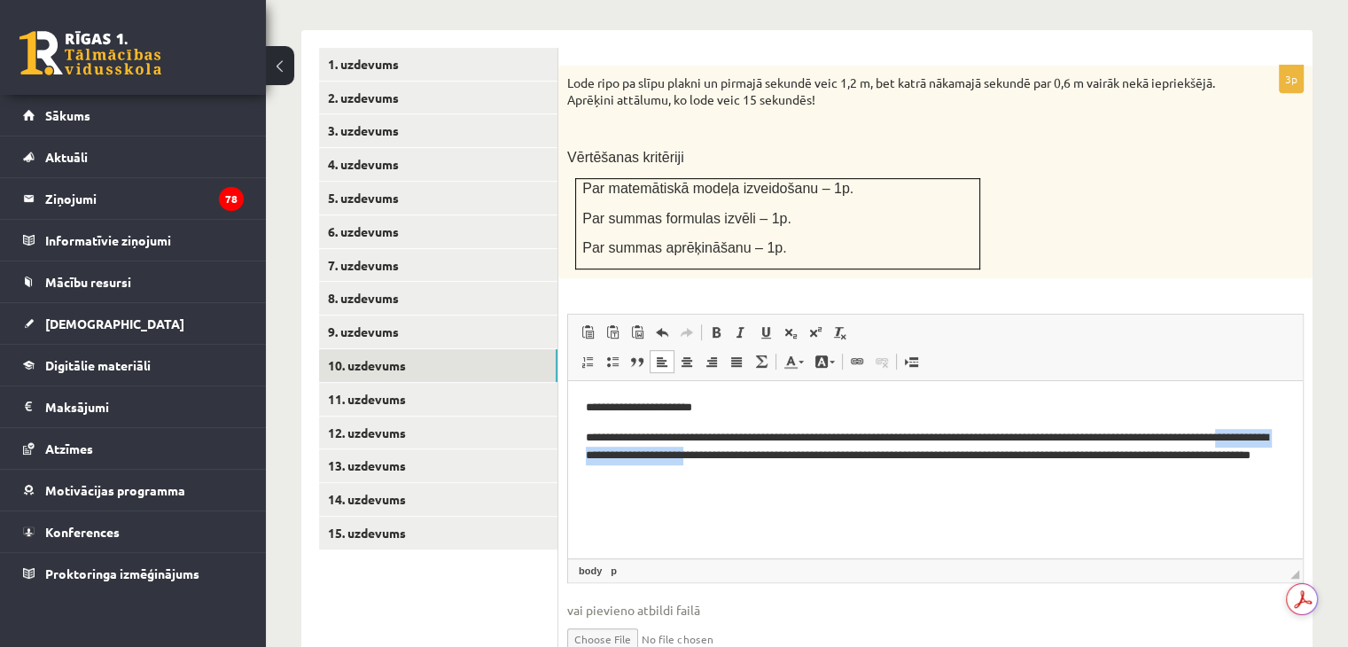
drag, startPoint x: 866, startPoint y: 456, endPoint x: 689, endPoint y: 461, distance: 177.3
click at [689, 461] on p "**********" at bounding box center [936, 456] width 700 height 55
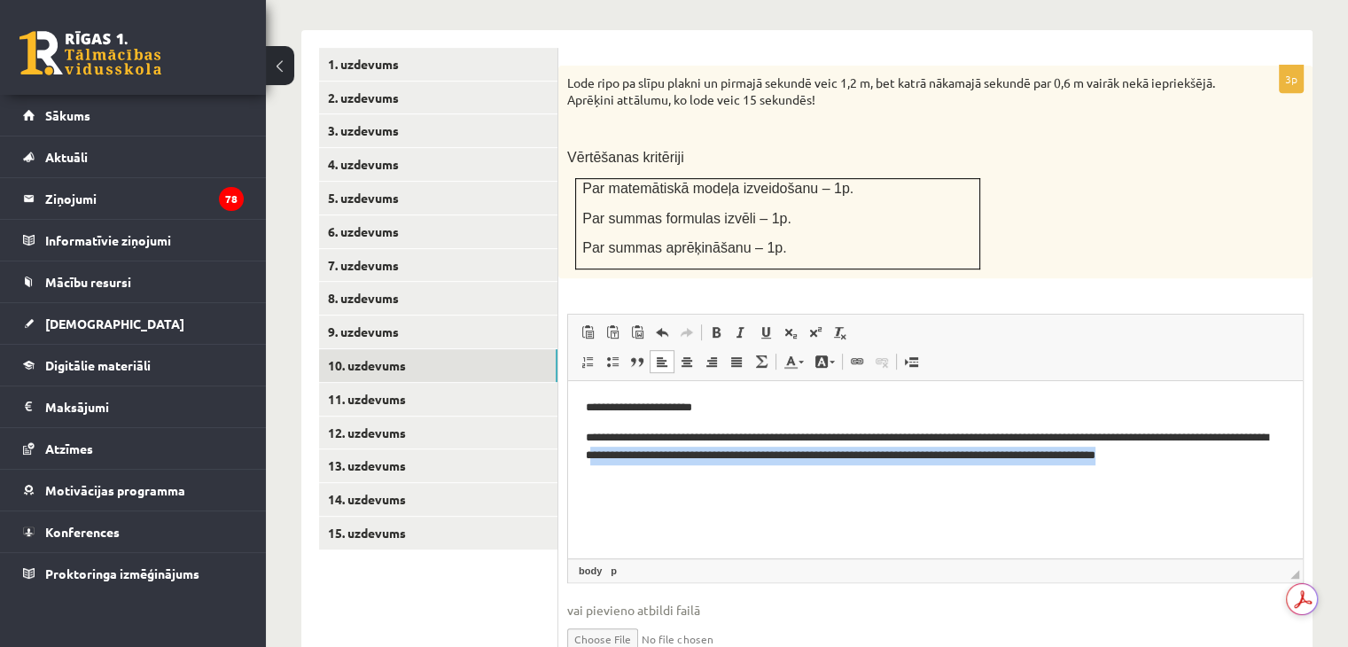
drag, startPoint x: 756, startPoint y: 456, endPoint x: 816, endPoint y: 519, distance: 87.1
click at [816, 502] on html "**********" at bounding box center [935, 441] width 735 height 121
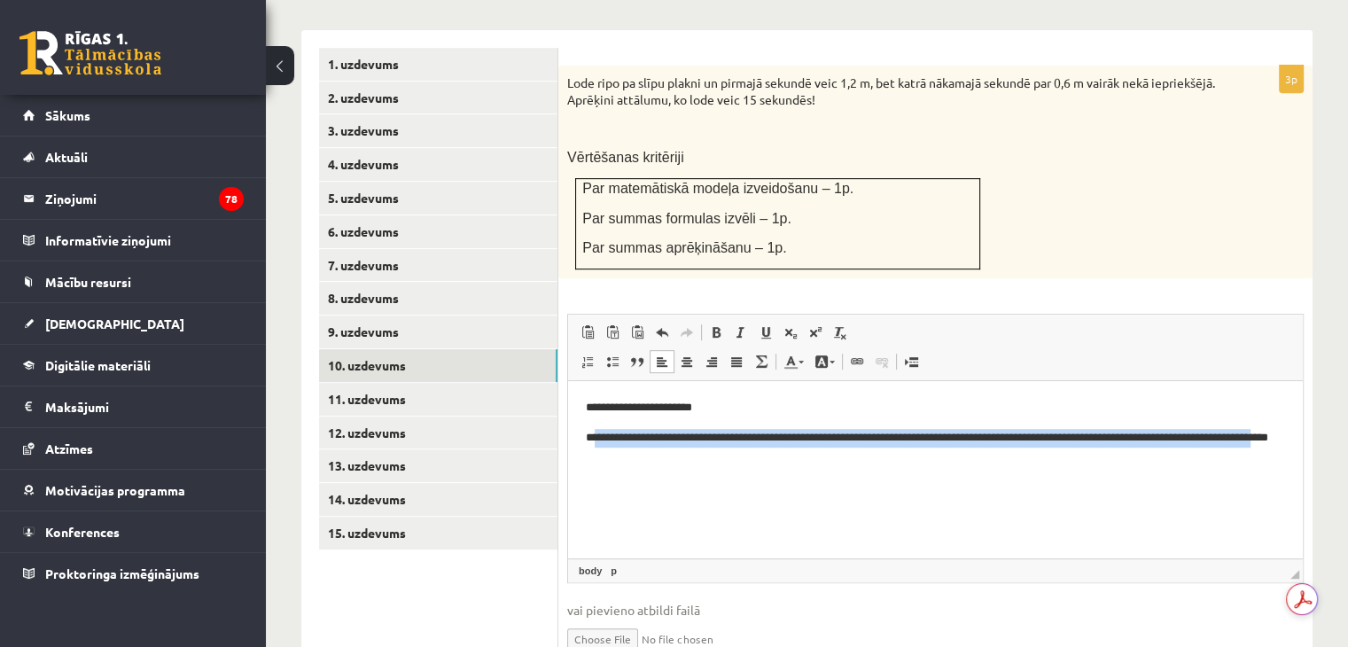
drag, startPoint x: 724, startPoint y: 466, endPoint x: 595, endPoint y: 438, distance: 132.5
click at [595, 438] on html "**********" at bounding box center [935, 432] width 735 height 102
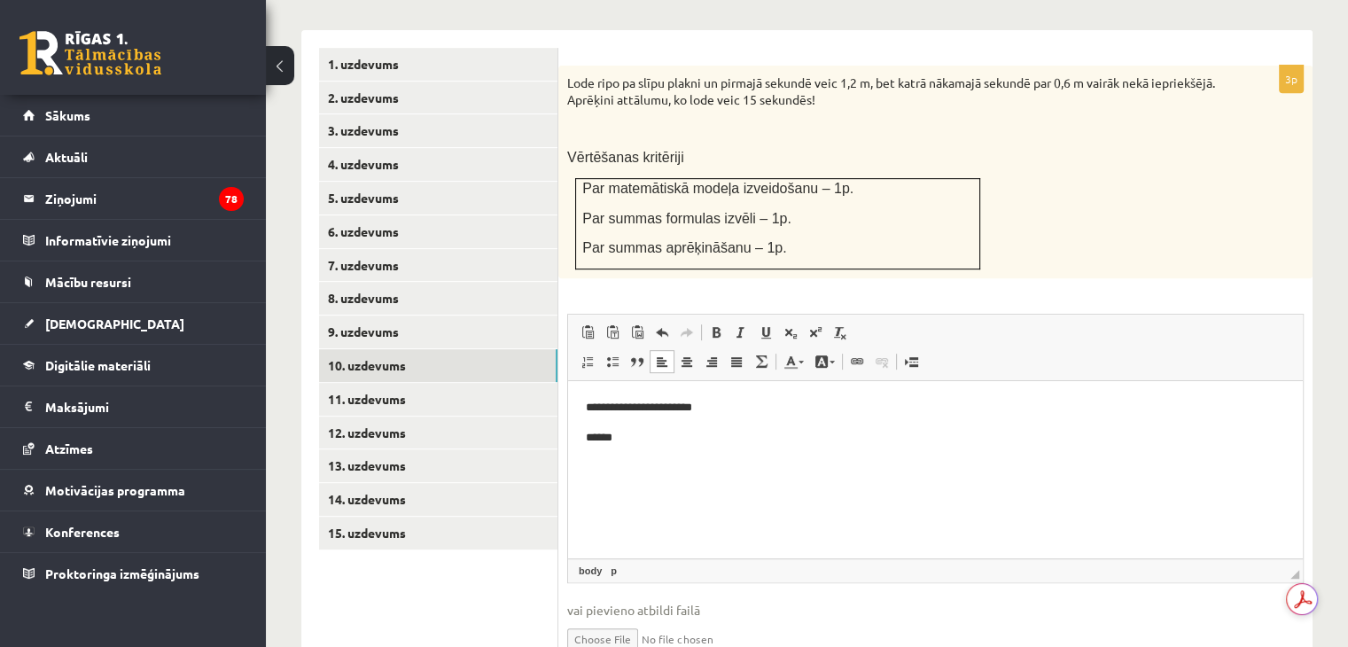
click at [595, 438] on p "******" at bounding box center [936, 438] width 700 height 19
click at [622, 435] on p "******" at bounding box center [936, 438] width 700 height 19
click at [366, 383] on link "11. uzdevums" at bounding box center [438, 399] width 238 height 33
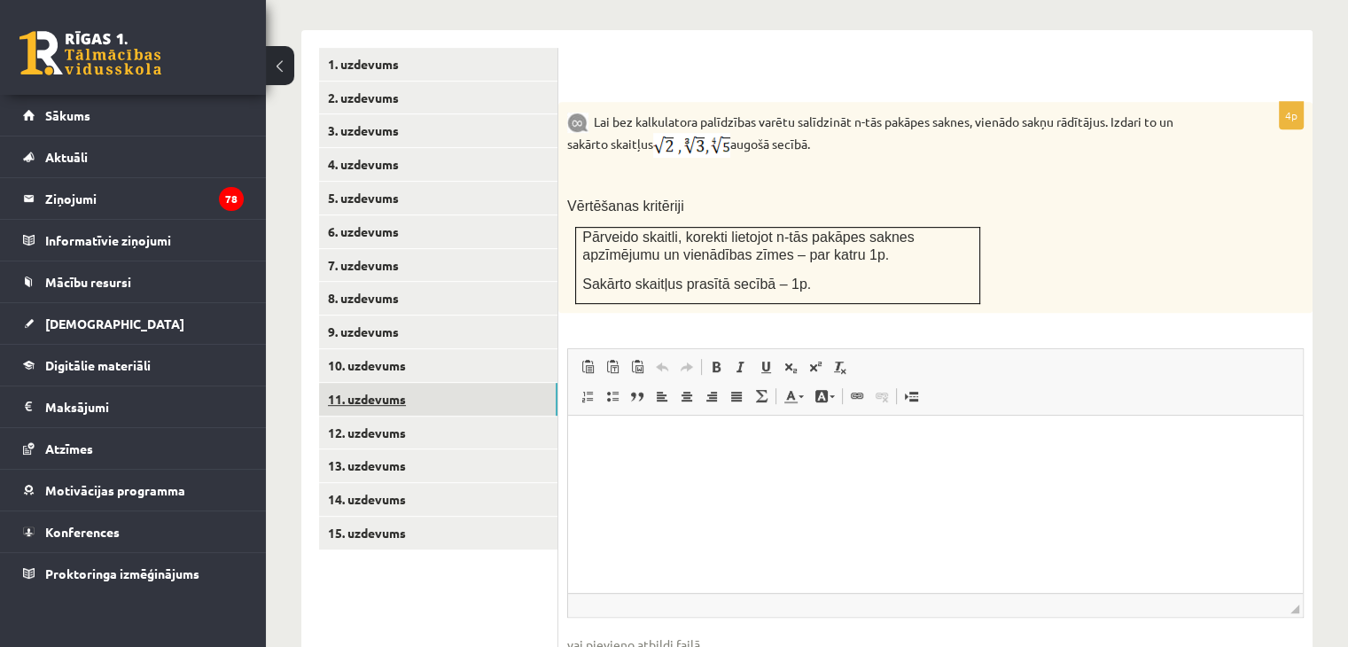
scroll to position [0, 0]
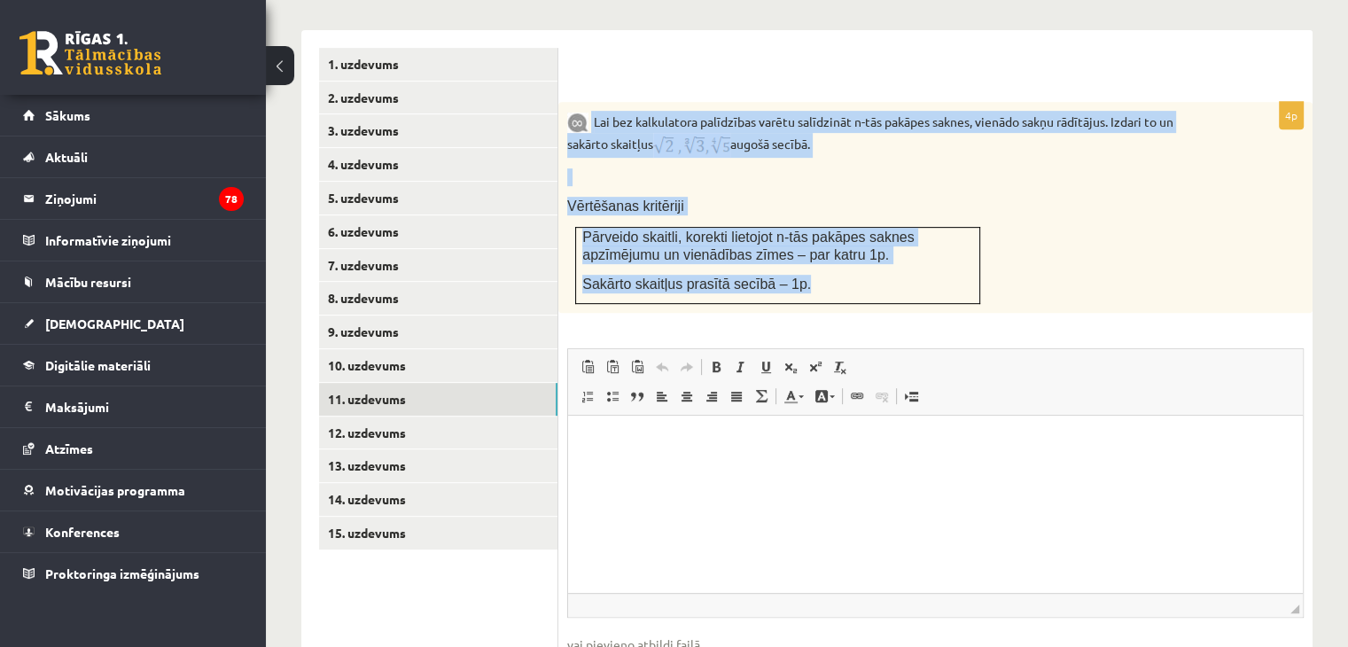
drag, startPoint x: 590, startPoint y: 77, endPoint x: 799, endPoint y: 251, distance: 271.9
click at [799, 251] on div "Lai bez kalkulatora palīdzības varētu salīdzināt n-tās pakāpes saknes, vienādo …" at bounding box center [935, 208] width 754 height 212
copy div "Lai bez kalkulatora palīdzības varētu salīdzināt n-tās pakāpes saknes, vienādo …"
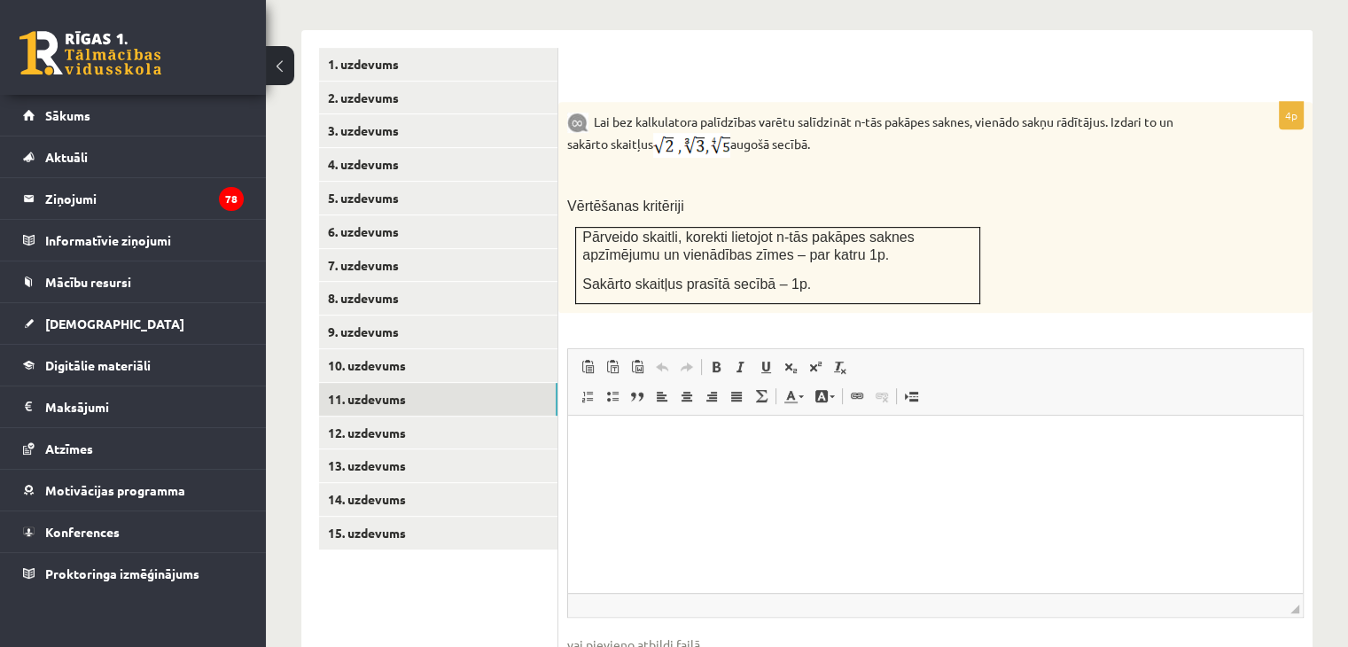
click at [887, 282] on div "4p Lai bez kalkulatora palīdzības varētu salīdzināt n-tās pakāpes saknes, vienā…" at bounding box center [935, 410] width 754 height 616
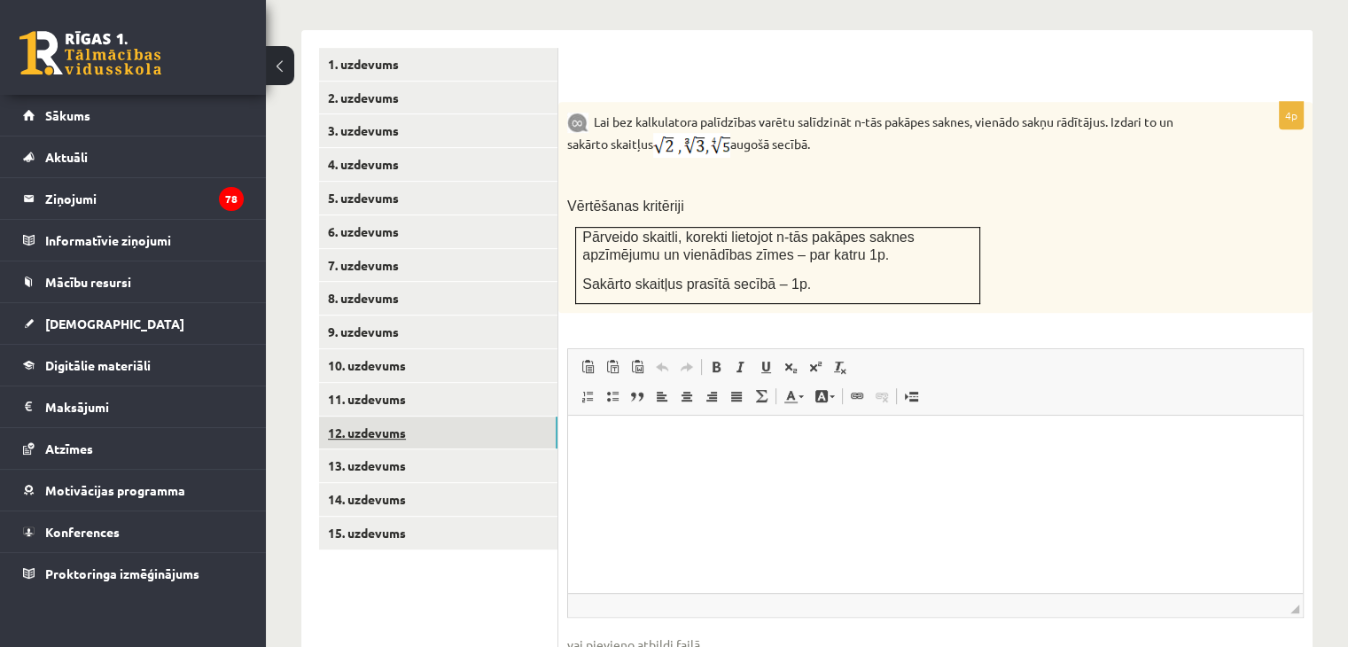
click at [358, 417] on link "12. uzdevums" at bounding box center [438, 433] width 238 height 33
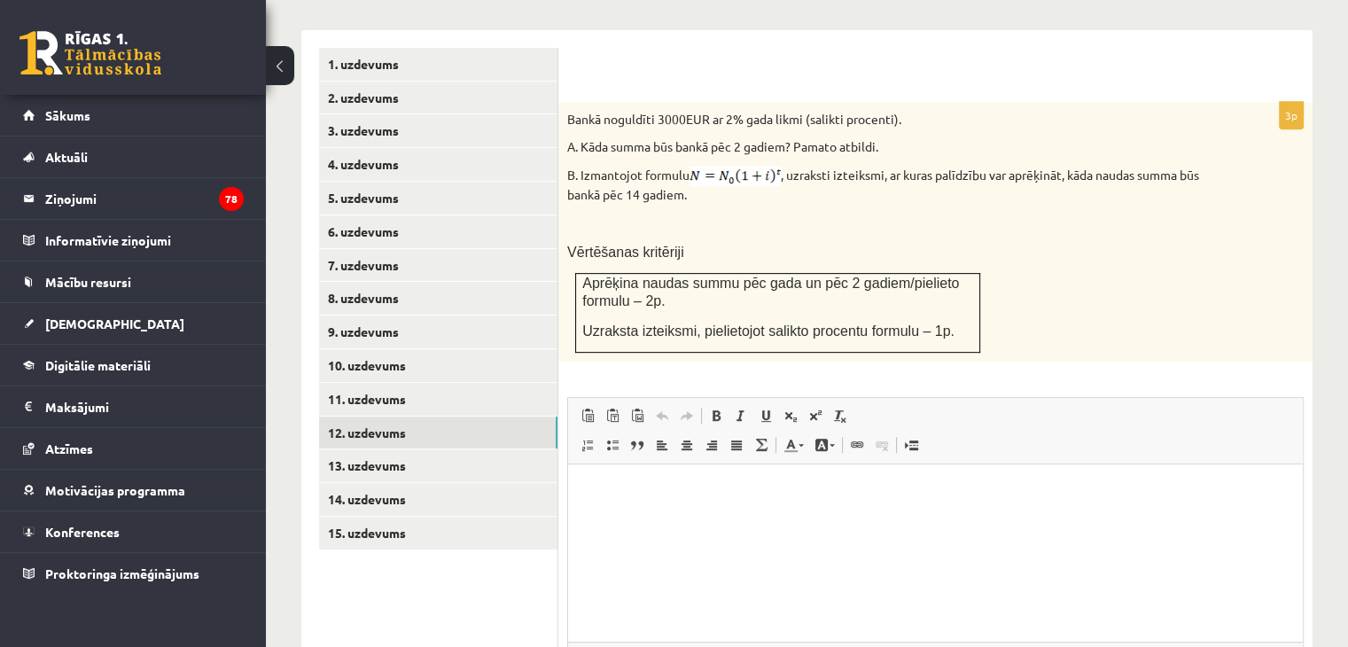
click at [567, 111] on p "Bankā noguldīti 3000EUR ar 2% gada likmi (salikti procenti)." at bounding box center [891, 120] width 648 height 18
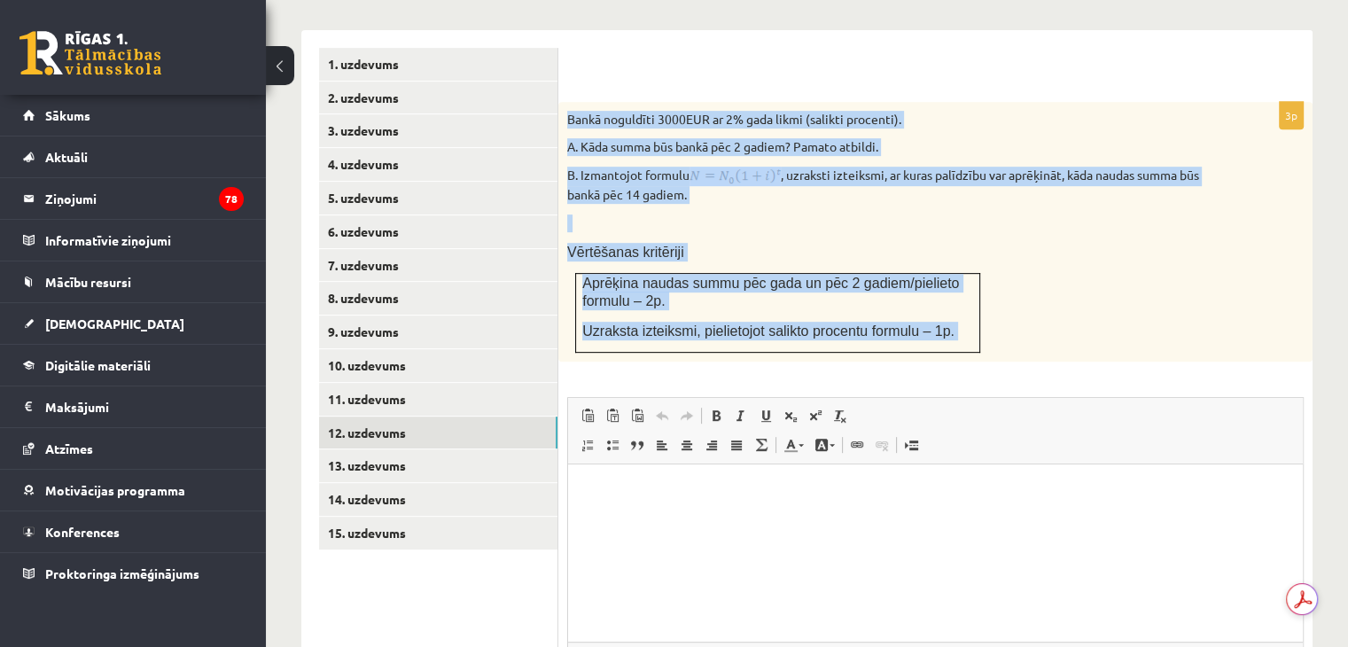
drag, startPoint x: 560, startPoint y: 72, endPoint x: 929, endPoint y: 324, distance: 446.9
click at [929, 324] on div "3p Bankā noguldīti 3000EUR ar 2% gada likmi (salikti procenti). A. Kāda summa b…" at bounding box center [935, 434] width 754 height 664
copy div "Bankā noguldīti 3000EUR ar 2% gada likmi (salikti procenti). A. Kāda summa būs …"
click at [826, 138] on p "A. Kāda summa būs bankā pēc 2 gadiem? Pamato atbildi." at bounding box center [891, 147] width 648 height 18
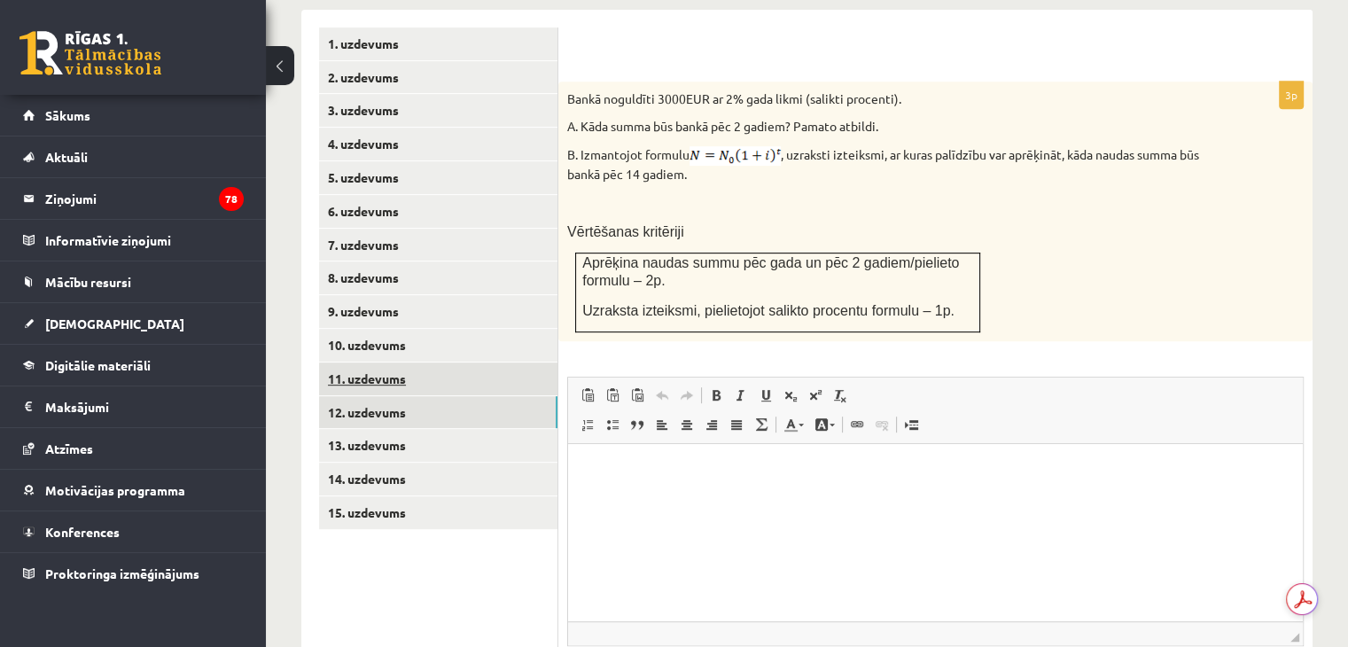
scroll to position [804, 0]
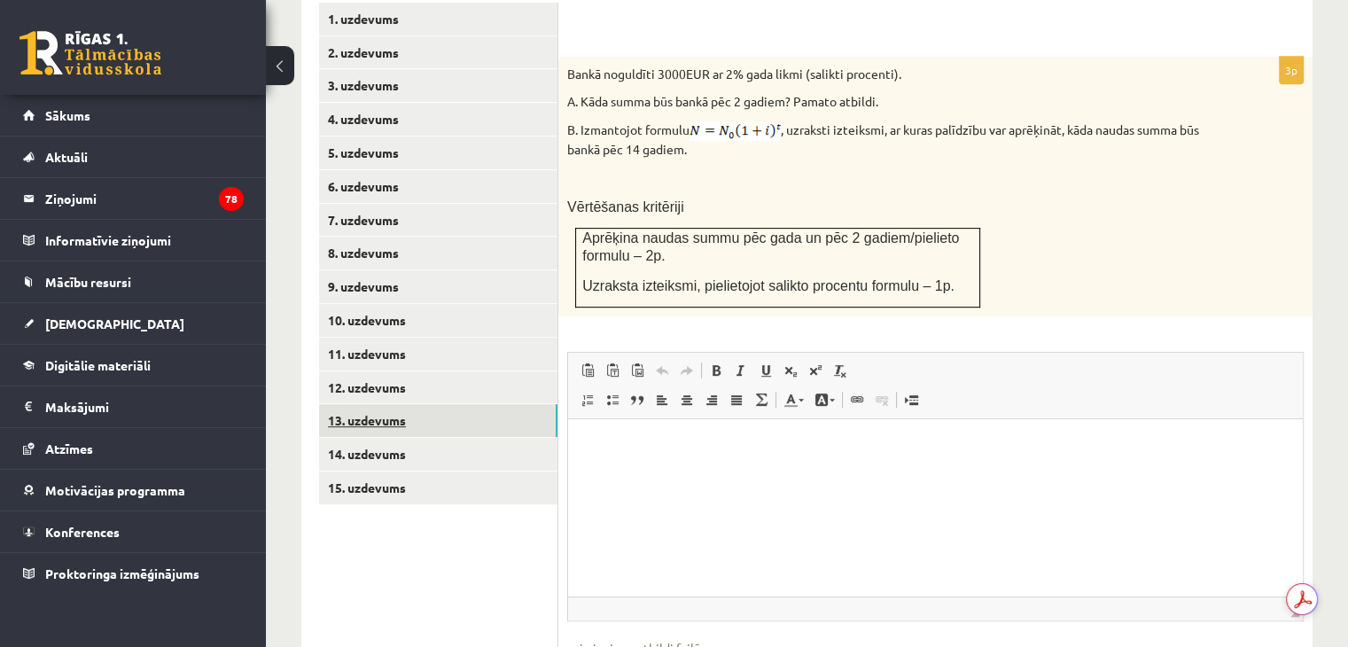
click at [363, 404] on link "13. uzdevums" at bounding box center [438, 420] width 238 height 33
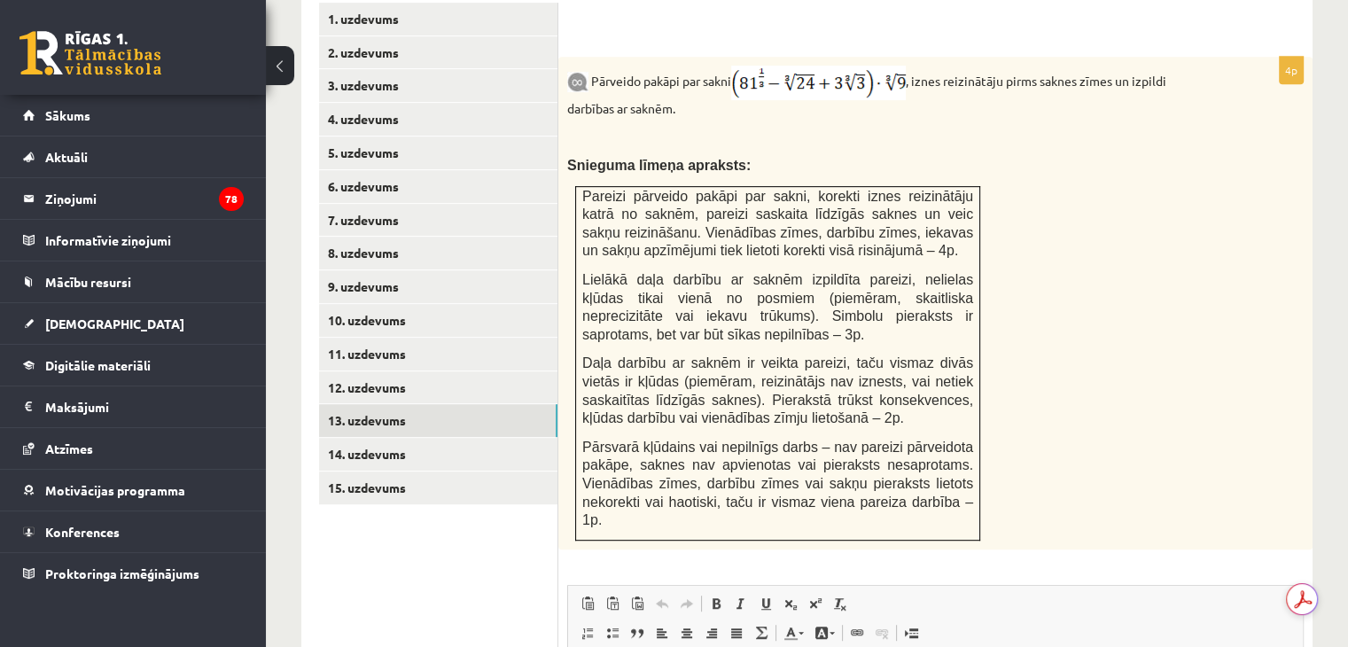
scroll to position [0, 0]
click at [362, 438] on link "14. uzdevums" at bounding box center [438, 454] width 238 height 33
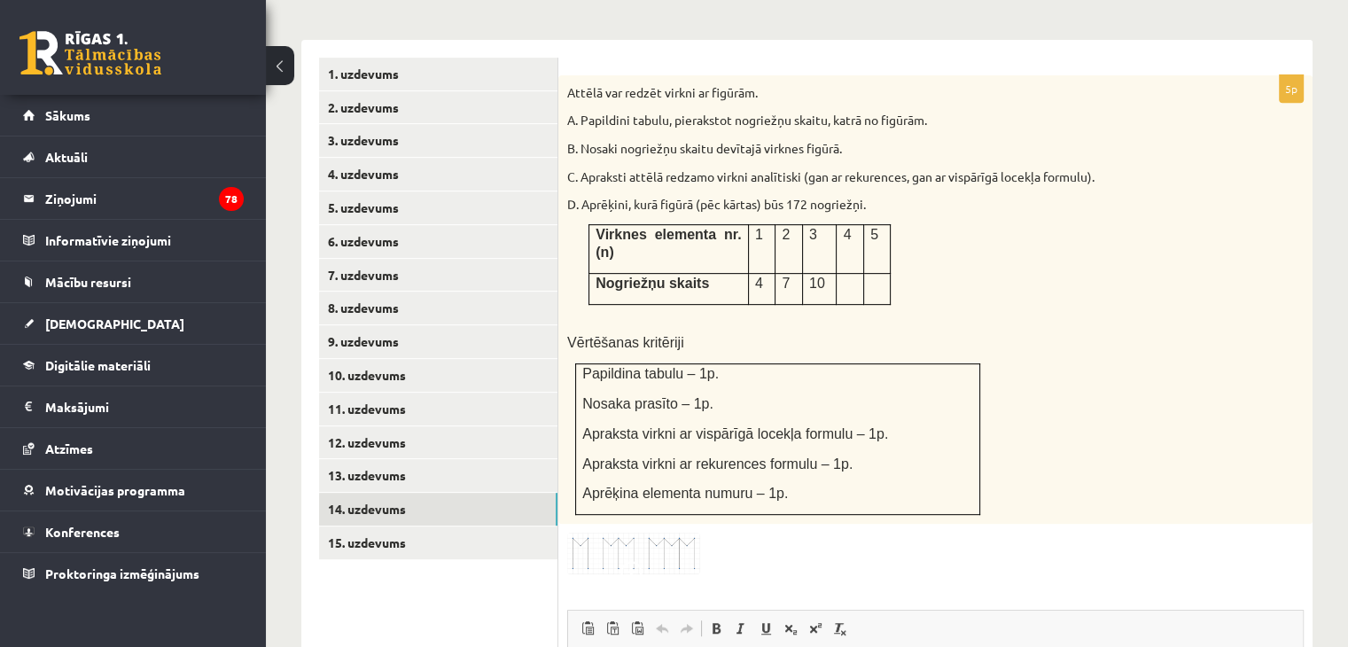
scroll to position [748, 0]
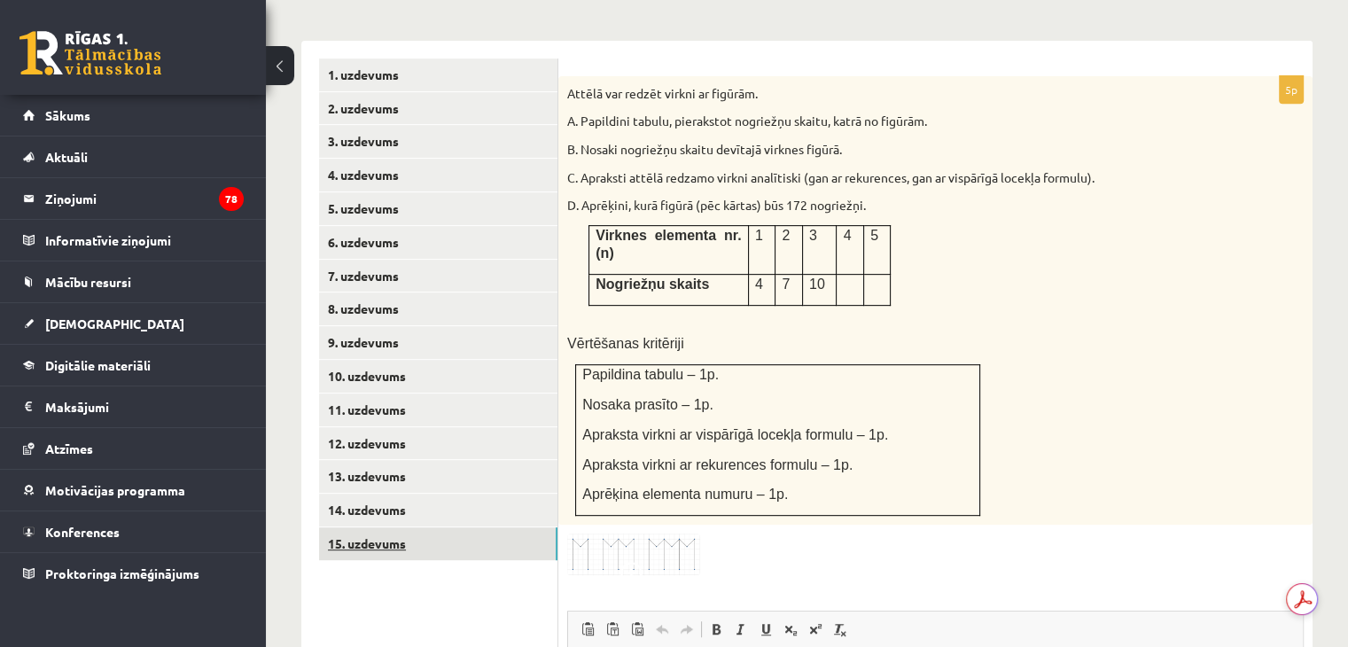
click at [358, 527] on link "15. uzdevums" at bounding box center [438, 543] width 238 height 33
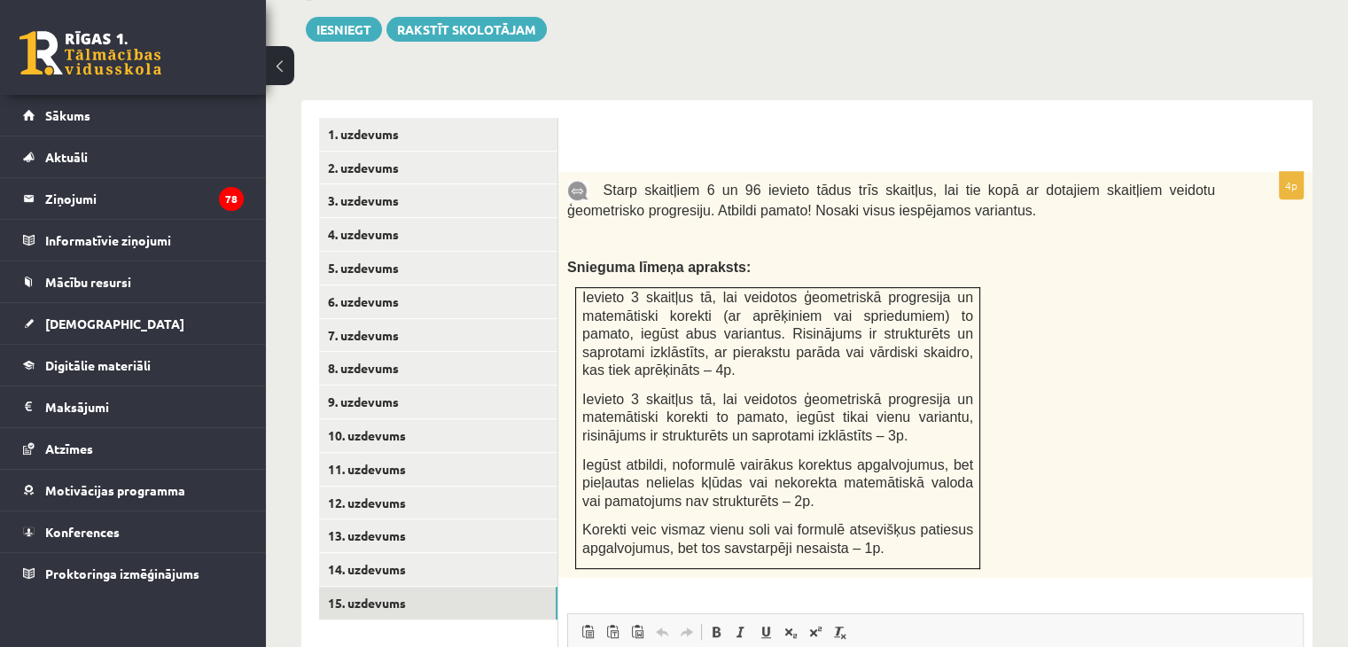
scroll to position [691, 0]
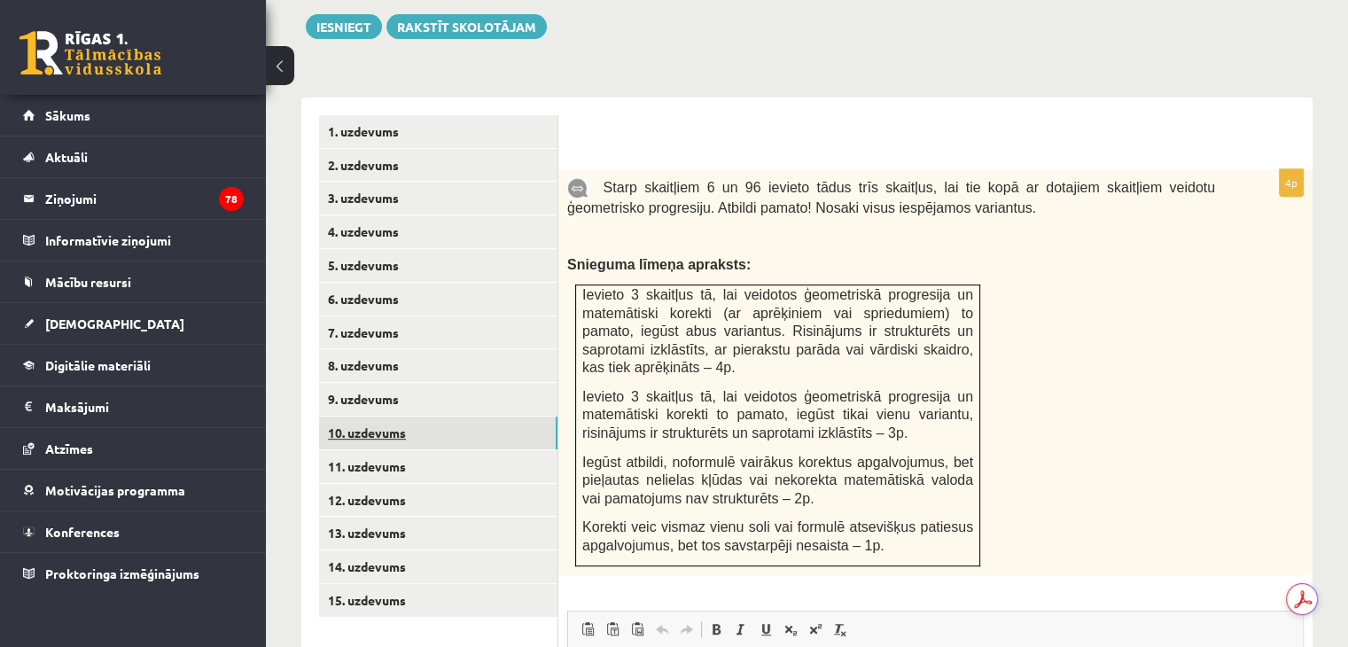
click at [365, 417] on link "10. uzdevums" at bounding box center [438, 433] width 238 height 33
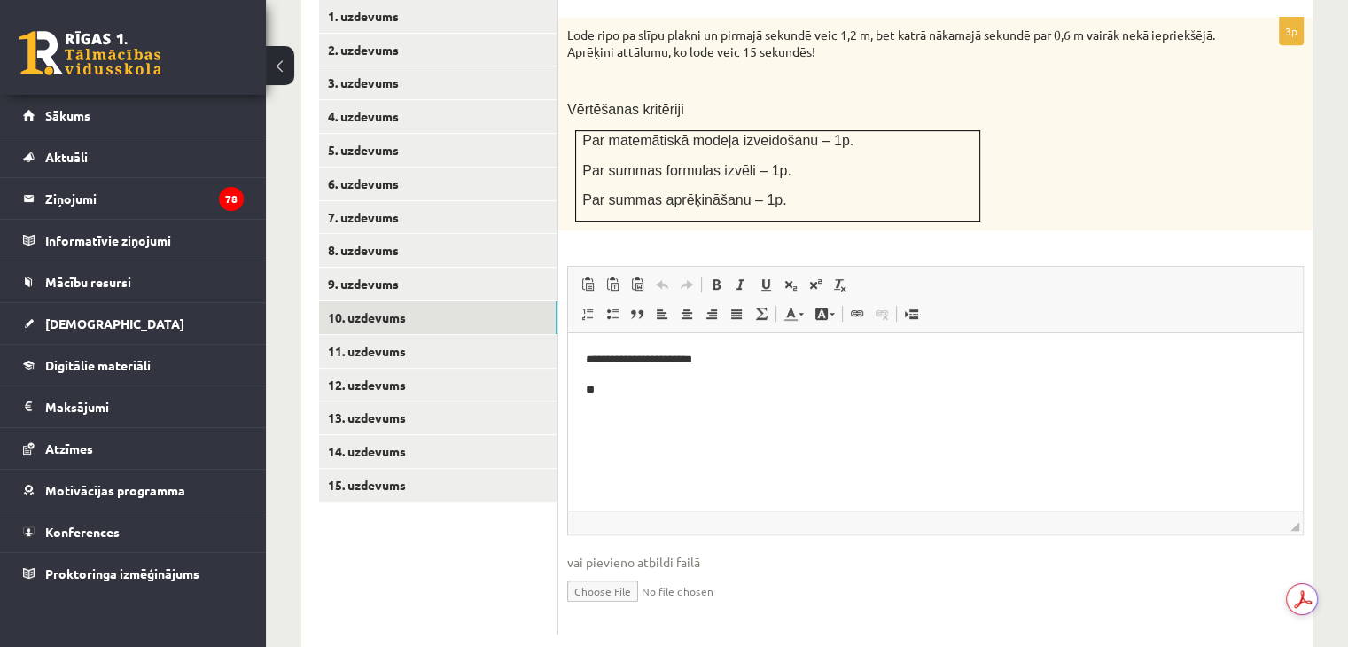
scroll to position [0, 0]
click at [588, 572] on input "file" at bounding box center [935, 590] width 736 height 36
type input "**********"
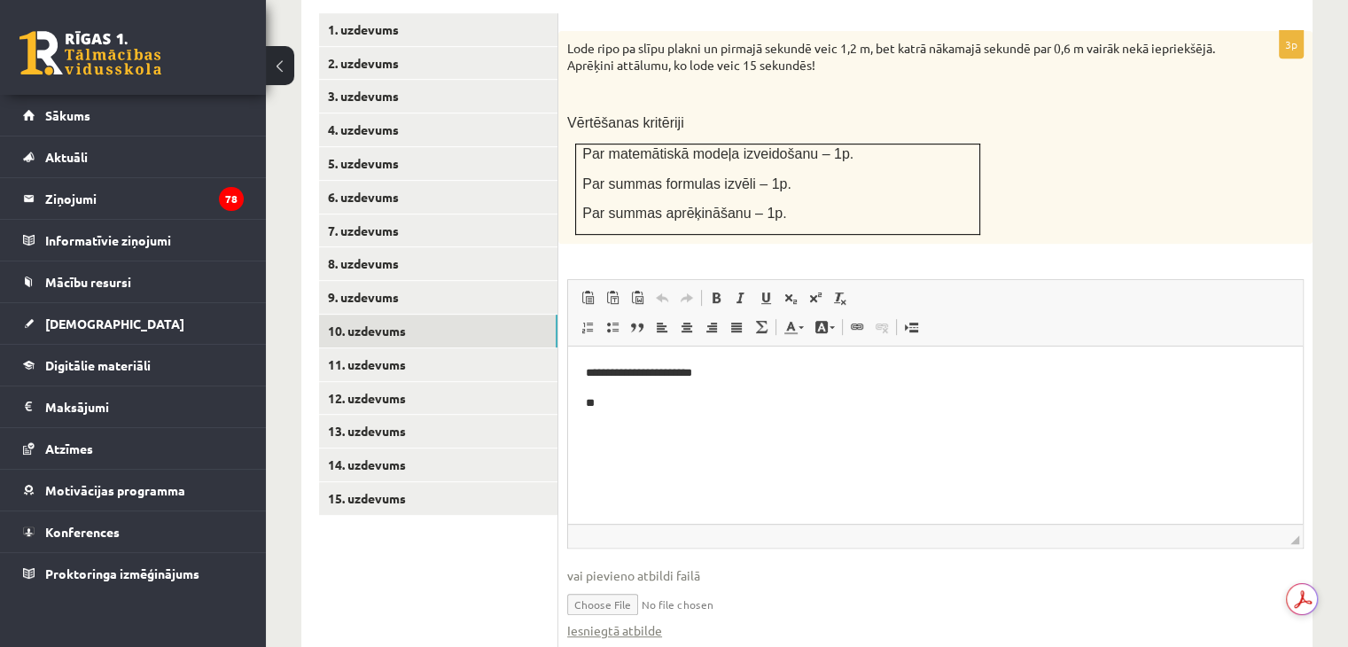
scroll to position [792, 0]
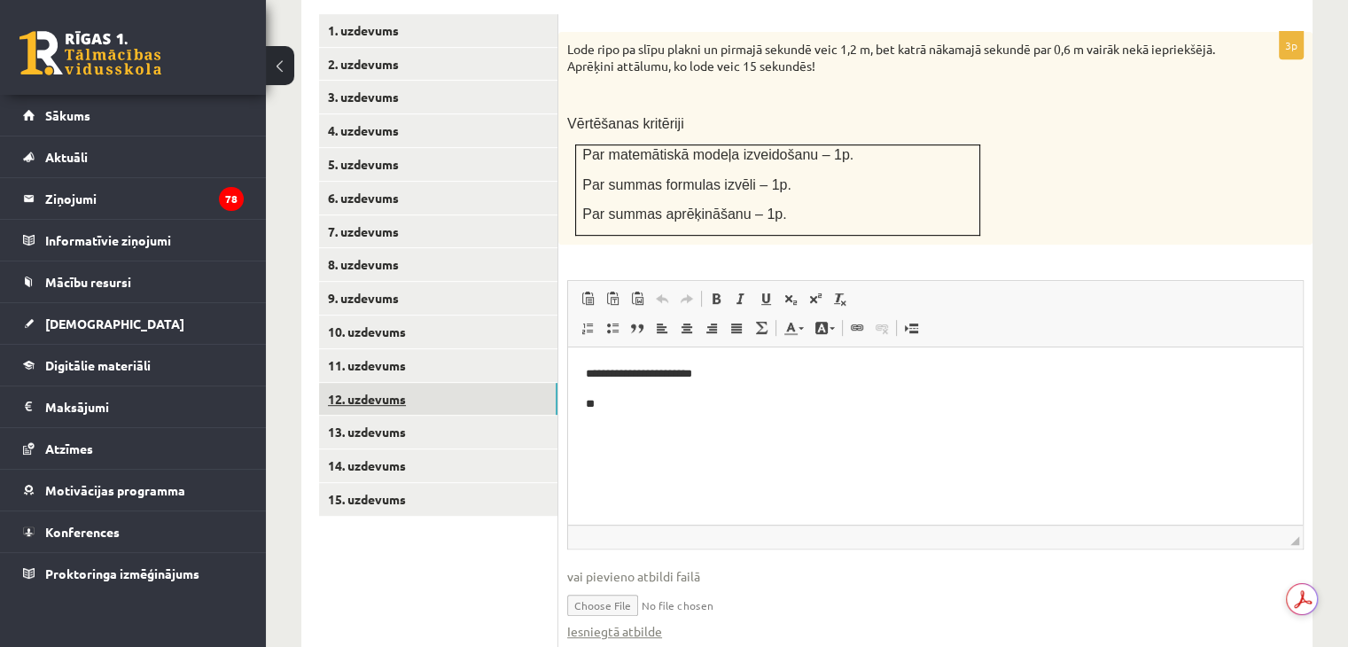
click at [370, 383] on link "12. uzdevums" at bounding box center [438, 399] width 238 height 33
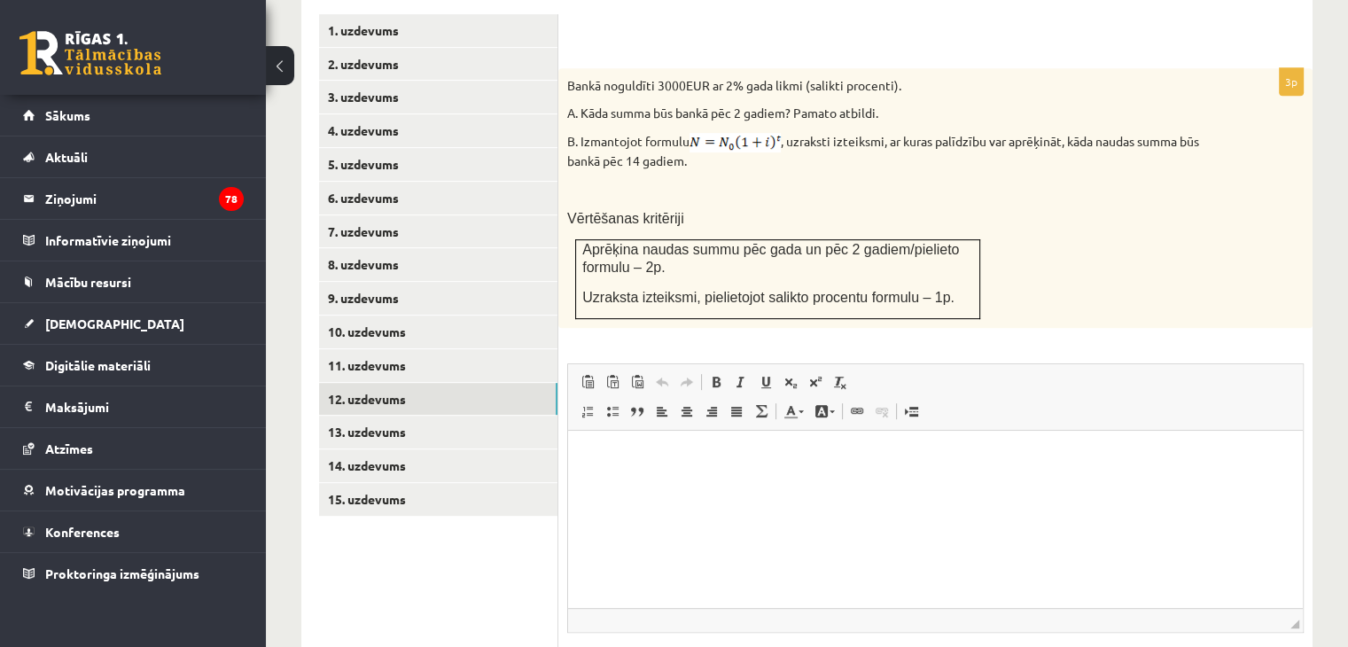
scroll to position [890, 0]
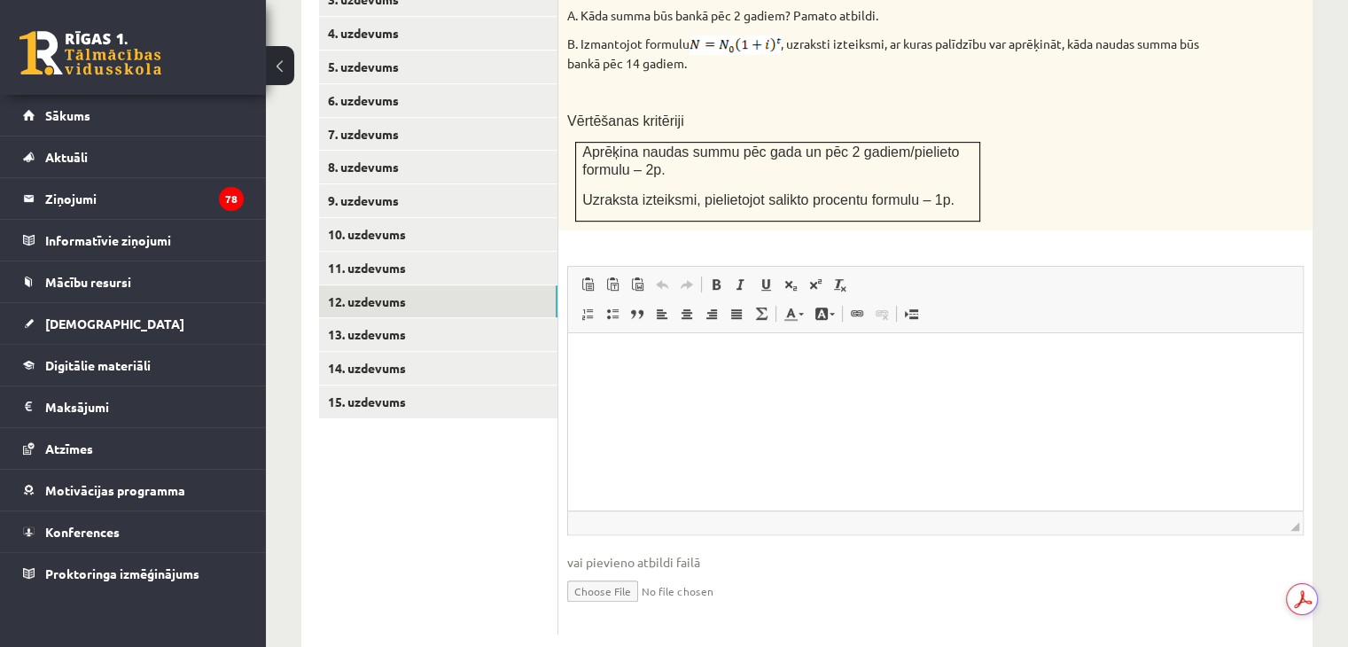
click at [617, 572] on input "file" at bounding box center [935, 590] width 736 height 36
type input "**********"
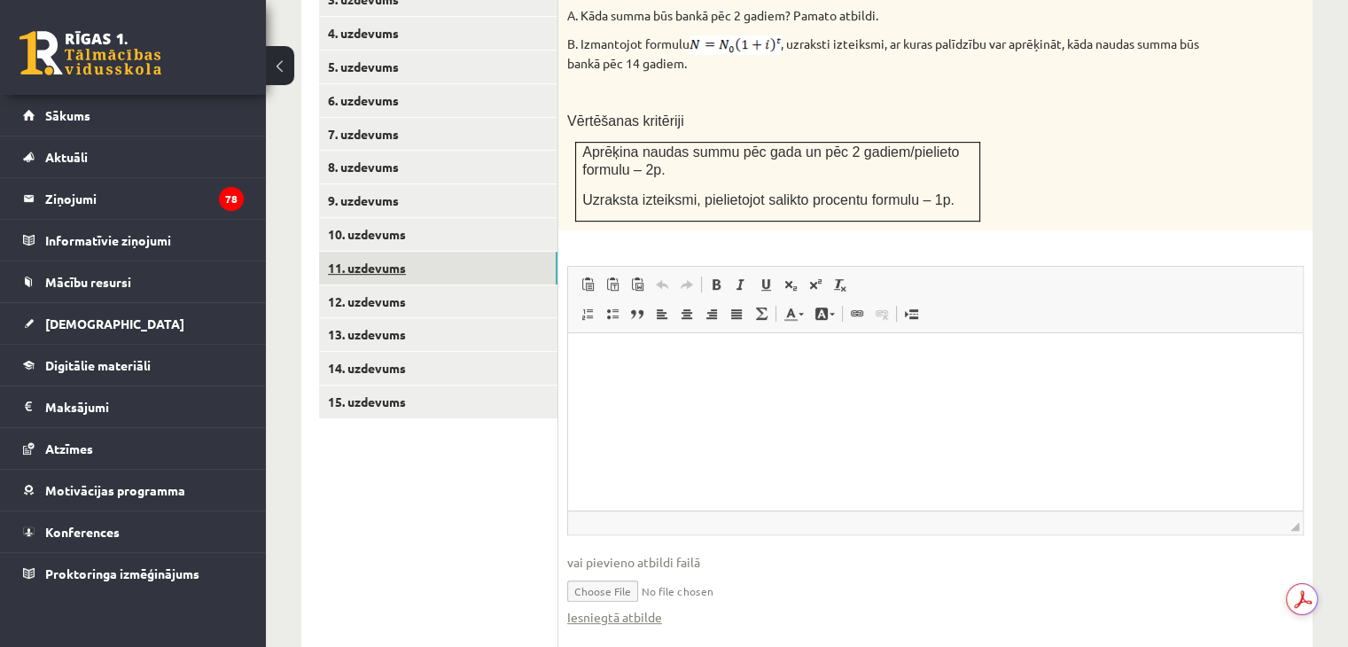
click at [366, 252] on link "11. uzdevums" at bounding box center [438, 268] width 238 height 33
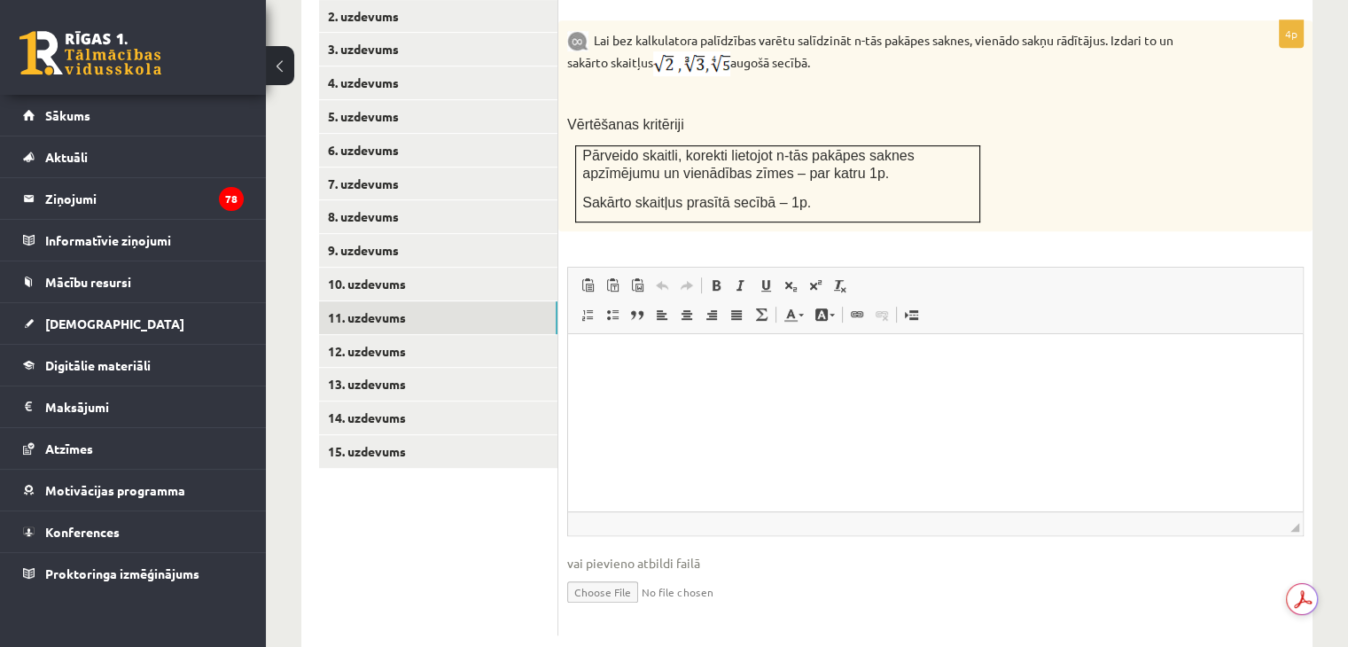
scroll to position [0, 0]
click at [601, 572] on input "file" at bounding box center [935, 590] width 736 height 36
type input "**********"
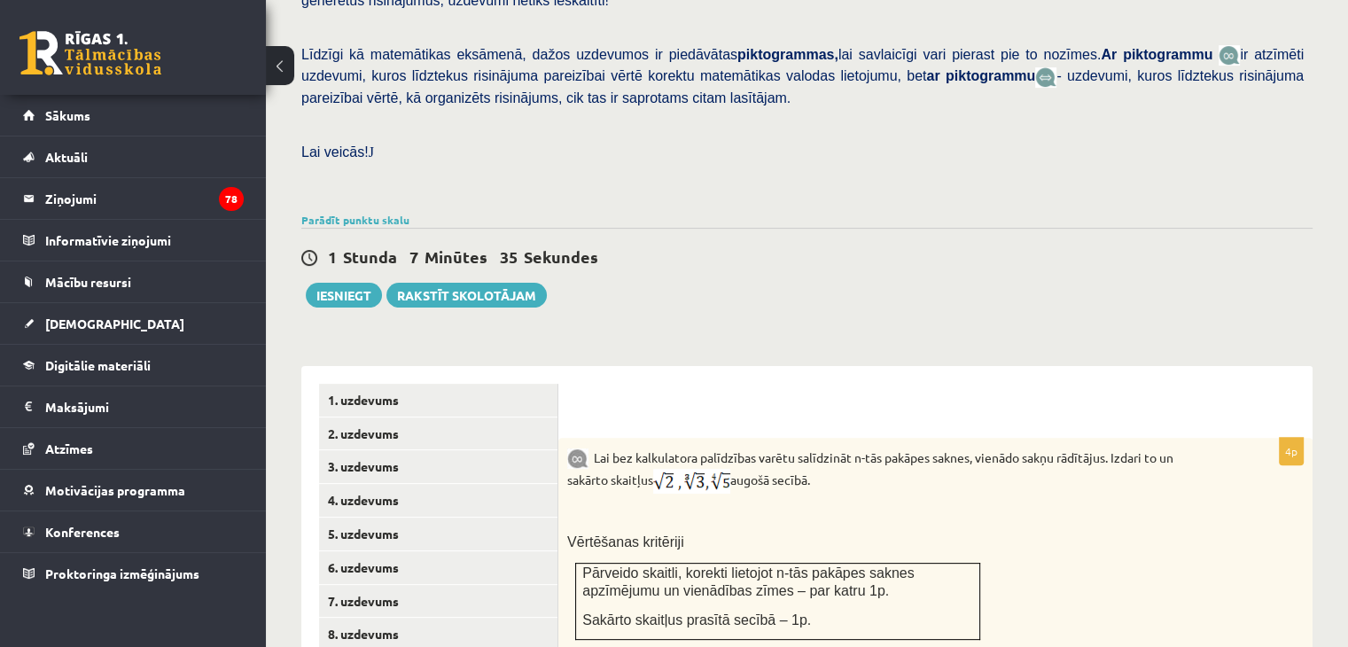
scroll to position [422, 0]
click at [323, 284] on button "Iesniegt" at bounding box center [344, 296] width 76 height 25
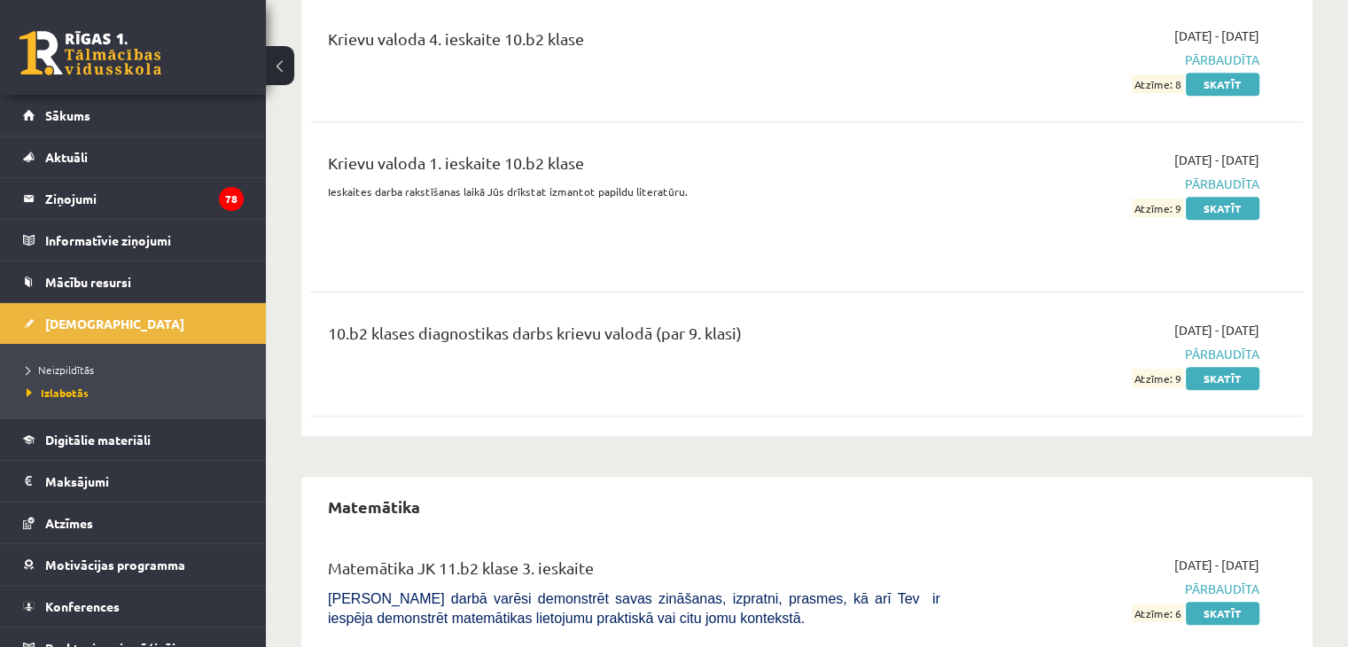
scroll to position [1219, 0]
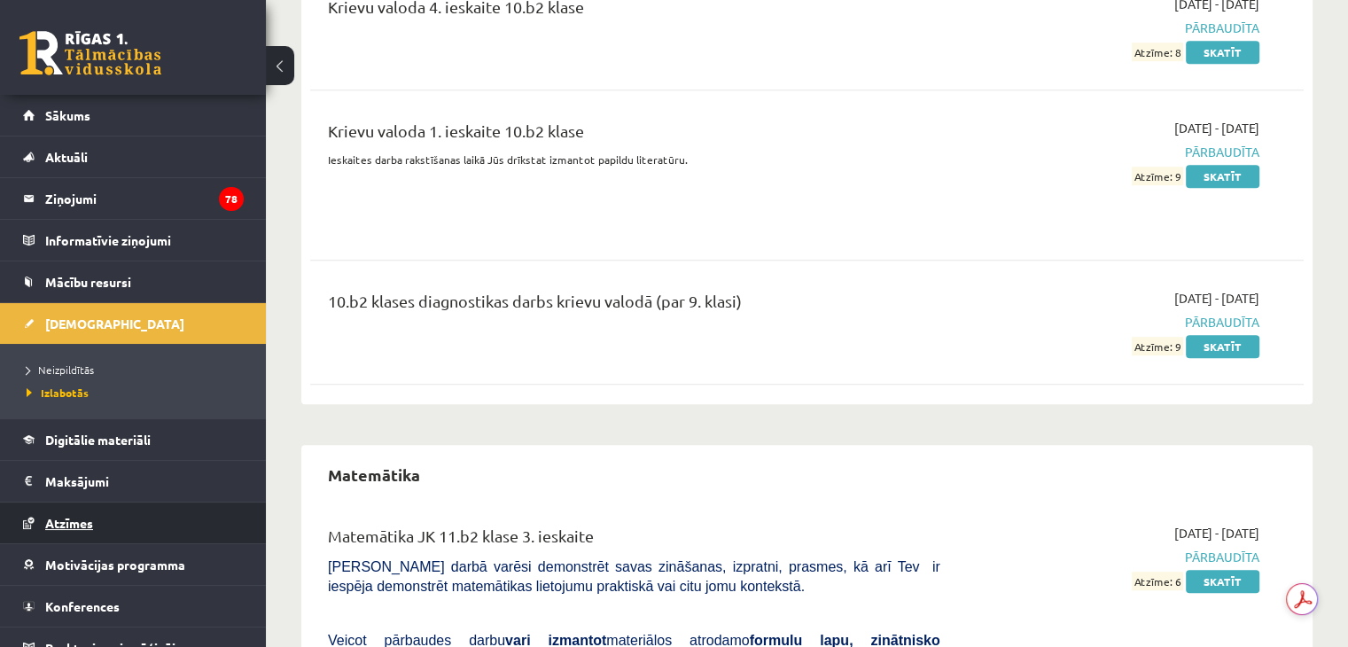
click at [67, 510] on link "Atzīmes" at bounding box center [133, 522] width 221 height 41
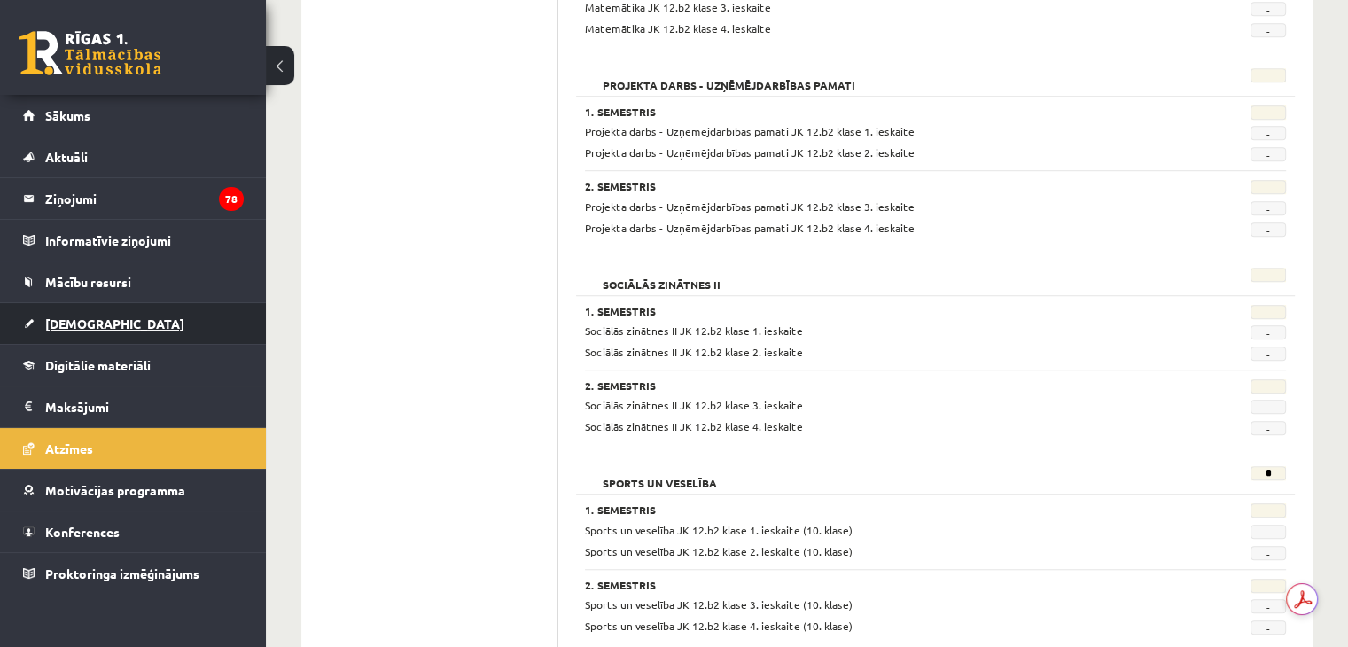
click at [68, 323] on span "[DEMOGRAPHIC_DATA]" at bounding box center [114, 323] width 139 height 16
